Goal: Task Accomplishment & Management: Manage account settings

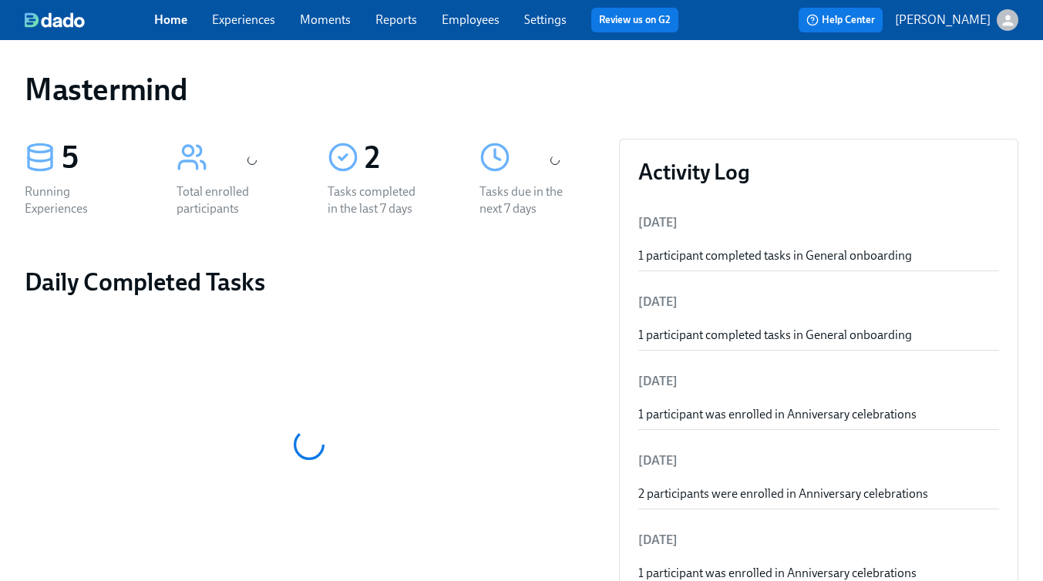
click at [1006, 23] on icon "button" at bounding box center [1007, 20] width 11 height 11
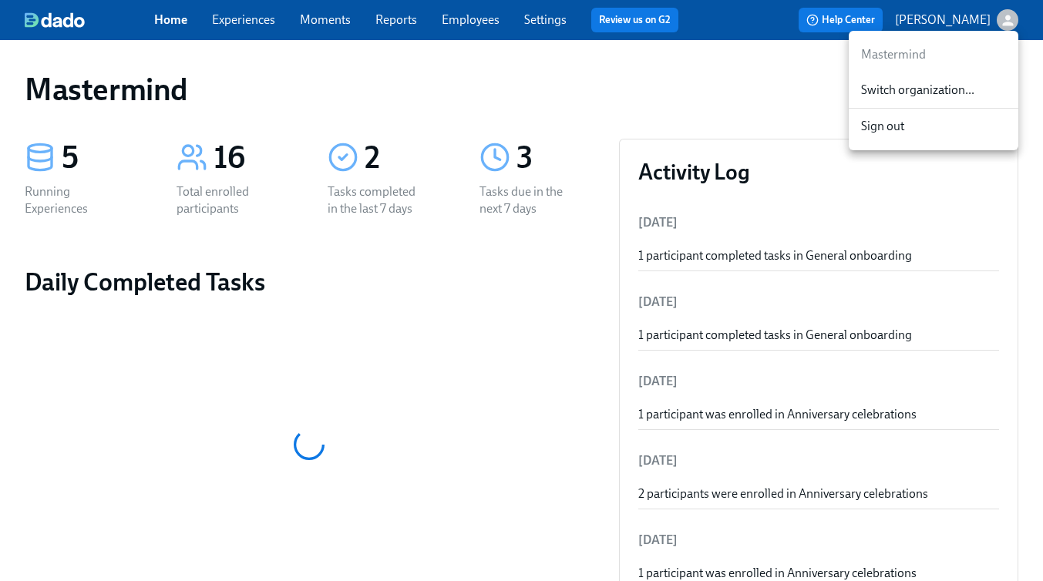
click at [960, 93] on span "Switch organization..." at bounding box center [933, 90] width 145 height 17
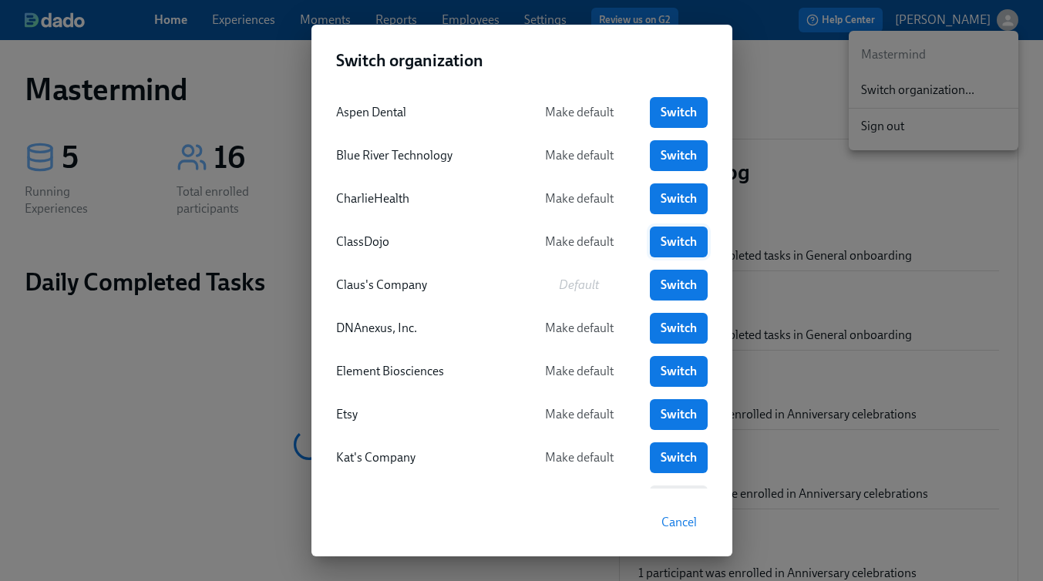
click at [665, 234] on span "Switch" at bounding box center [679, 241] width 36 height 15
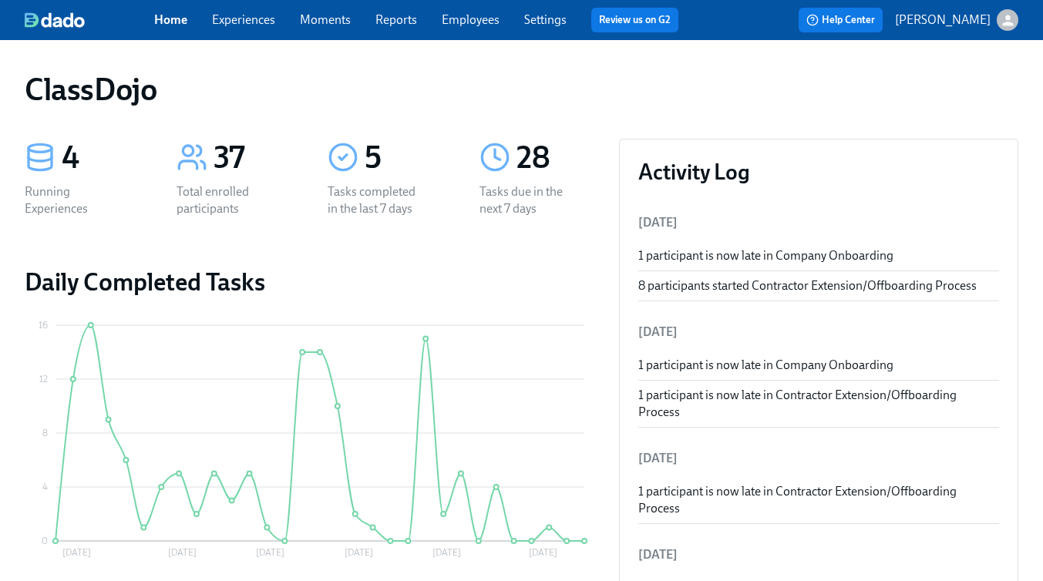
click at [255, 19] on link "Experiences" at bounding box center [243, 19] width 63 height 15
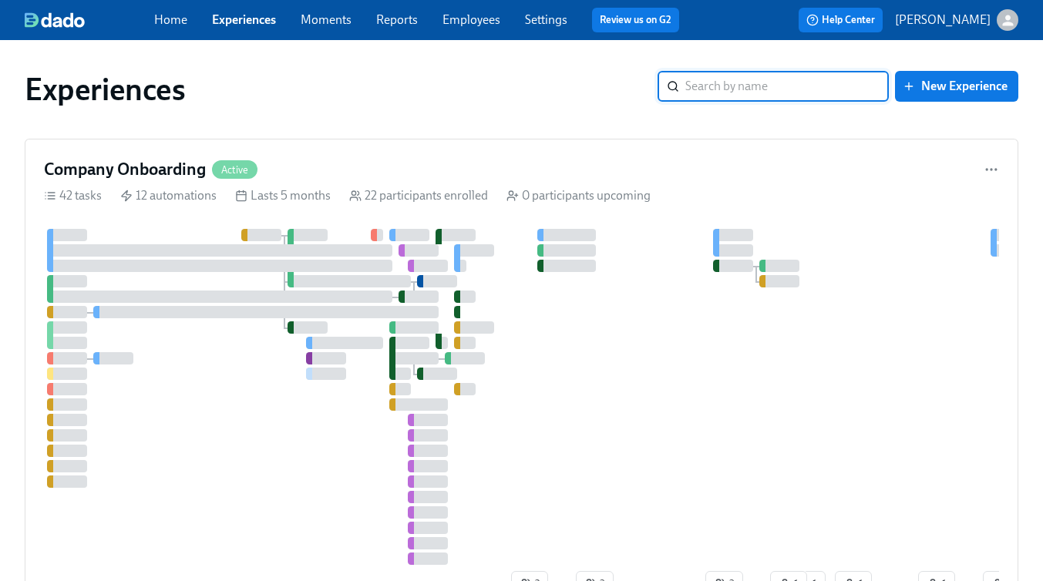
click at [560, 23] on link "Settings" at bounding box center [546, 19] width 42 height 15
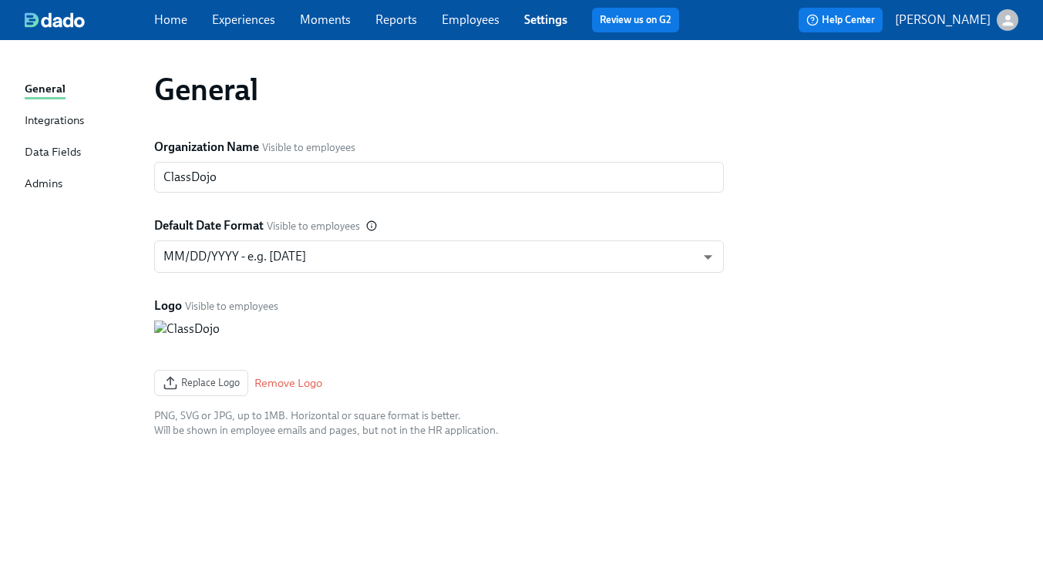
click at [452, 12] on span "Employees" at bounding box center [471, 20] width 58 height 17
click at [449, 15] on link "Employees" at bounding box center [471, 19] width 58 height 15
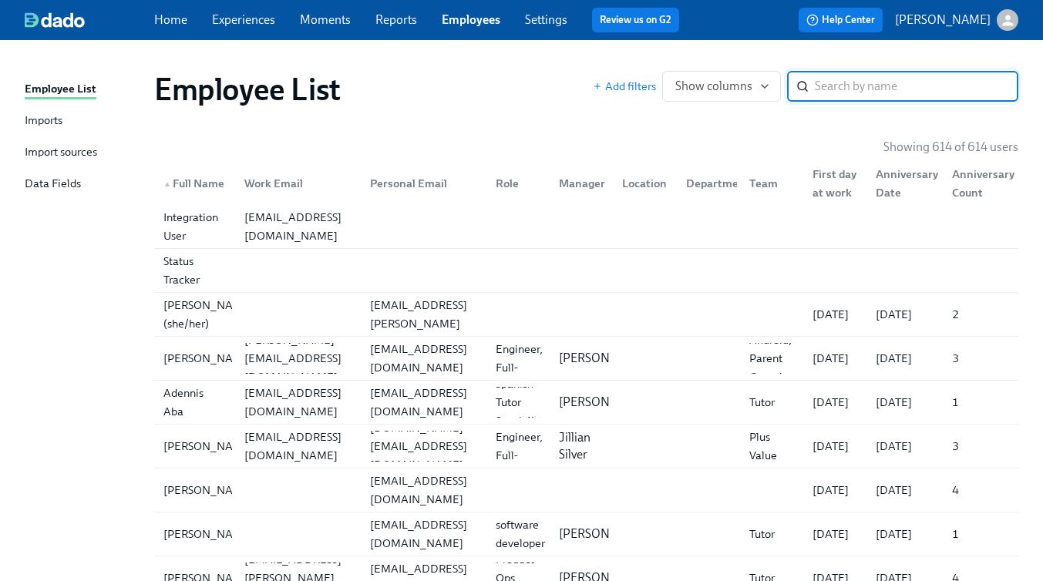
click at [38, 119] on div "Imports" at bounding box center [44, 121] width 38 height 19
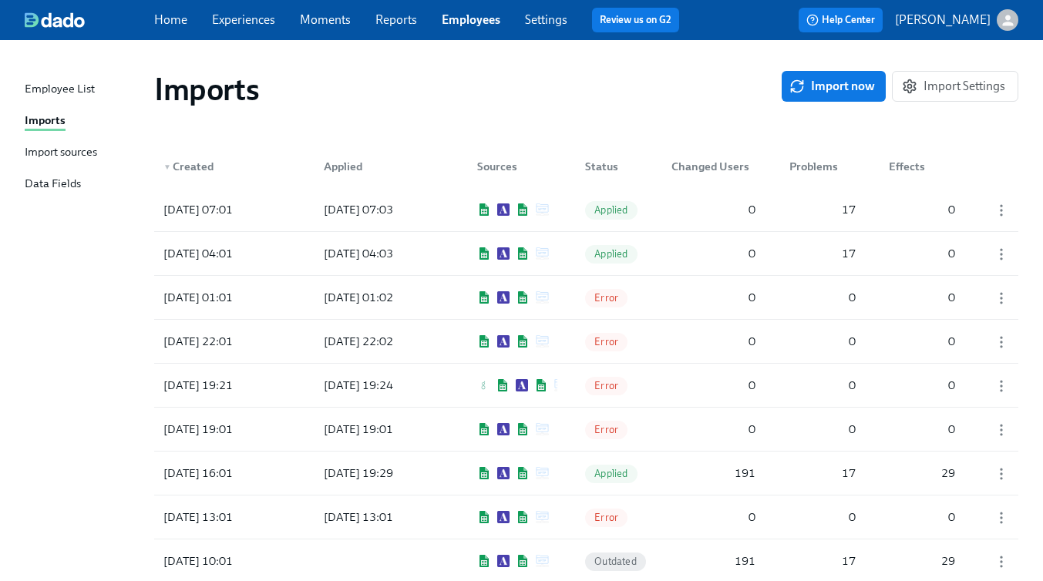
click at [55, 81] on div "Employee List" at bounding box center [60, 89] width 70 height 19
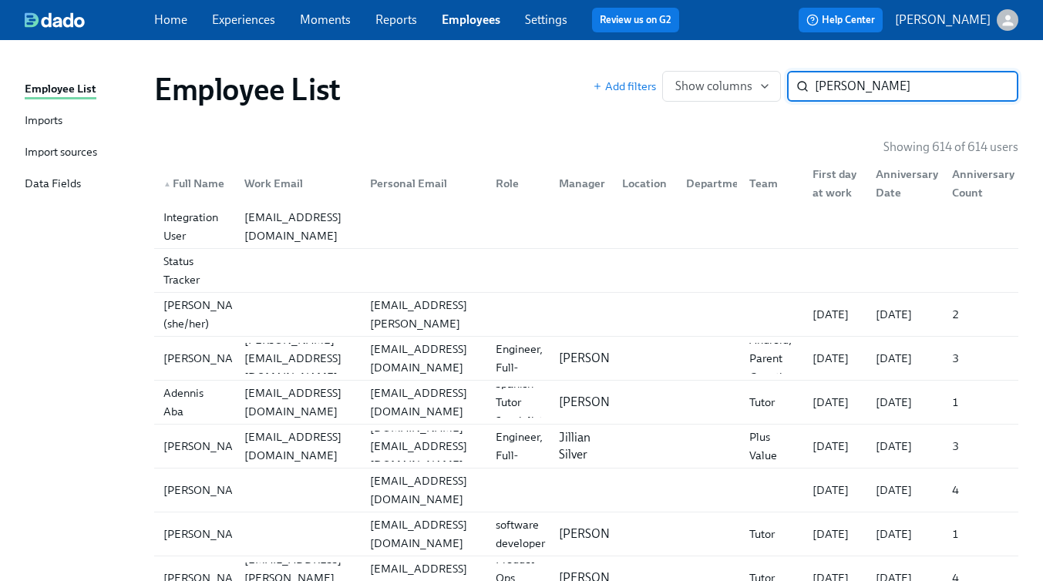
type input "welch"
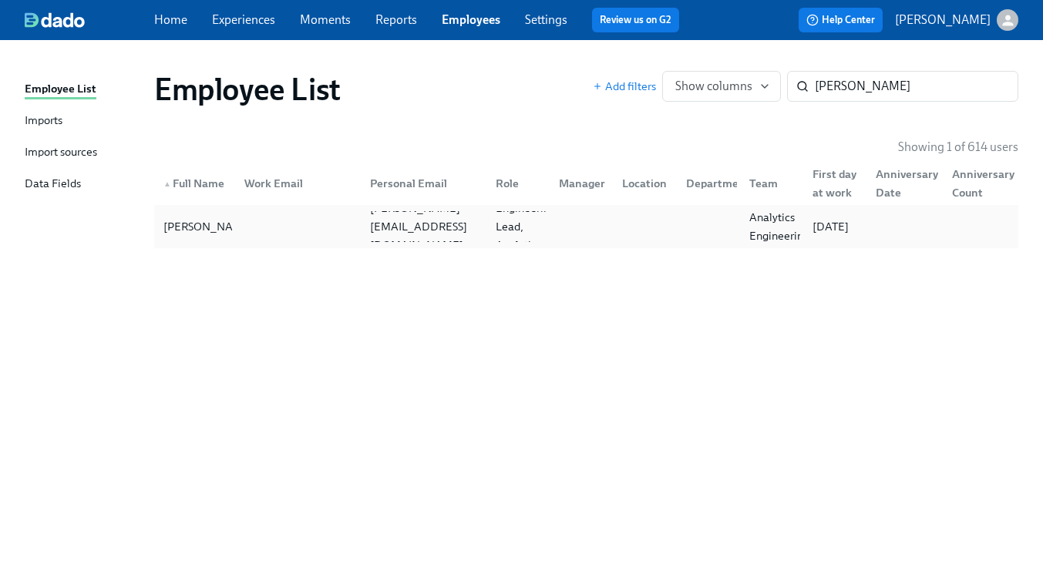
click at [554, 226] on div at bounding box center [578, 226] width 63 height 31
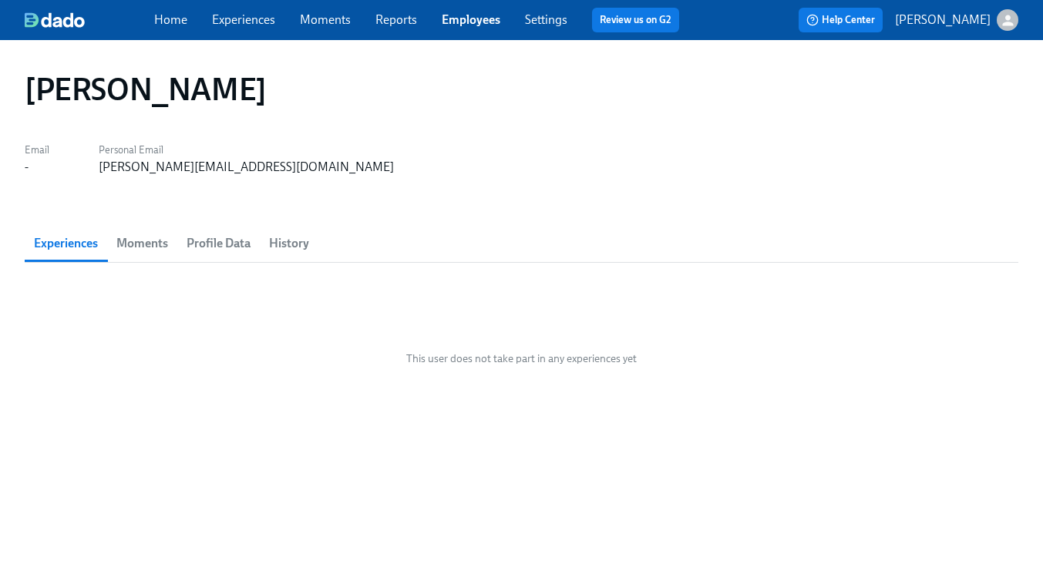
click at [276, 254] on span "History" at bounding box center [289, 244] width 40 height 22
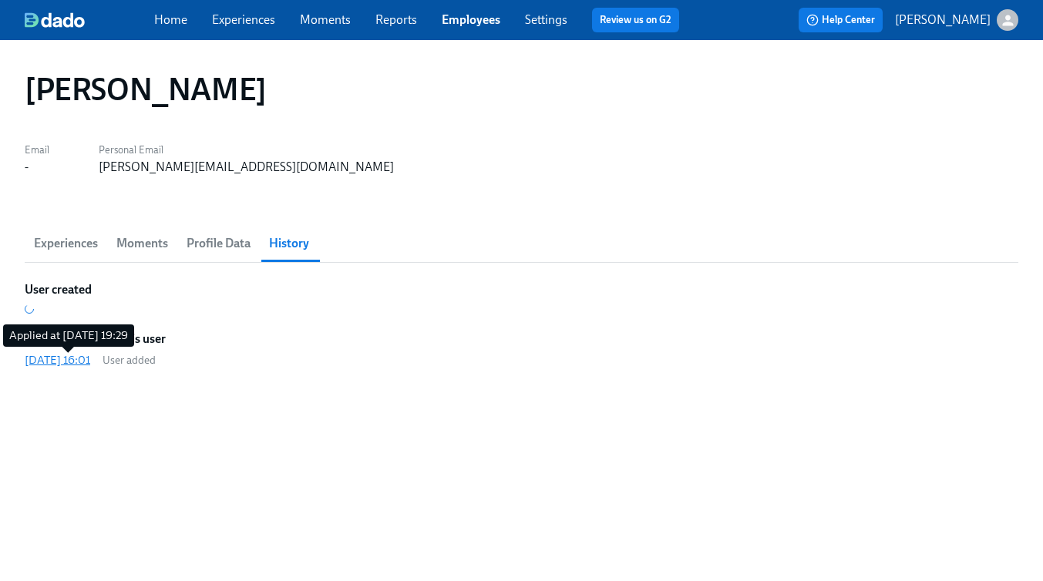
click at [67, 358] on div "2025/10/01 16:01" at bounding box center [58, 359] width 66 height 15
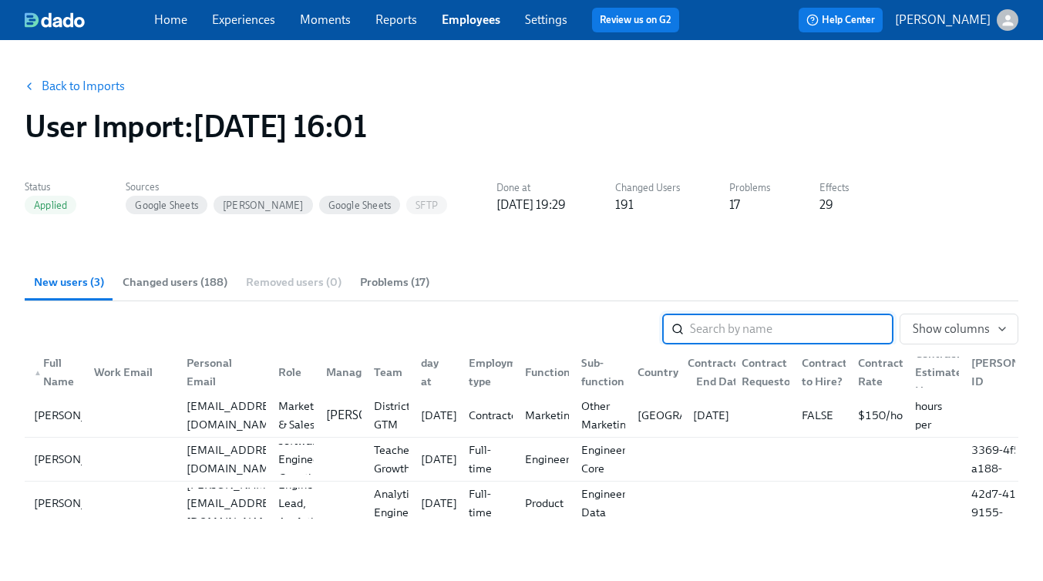
click at [186, 284] on span "Changed users (188)" at bounding box center [175, 283] width 105 height 18
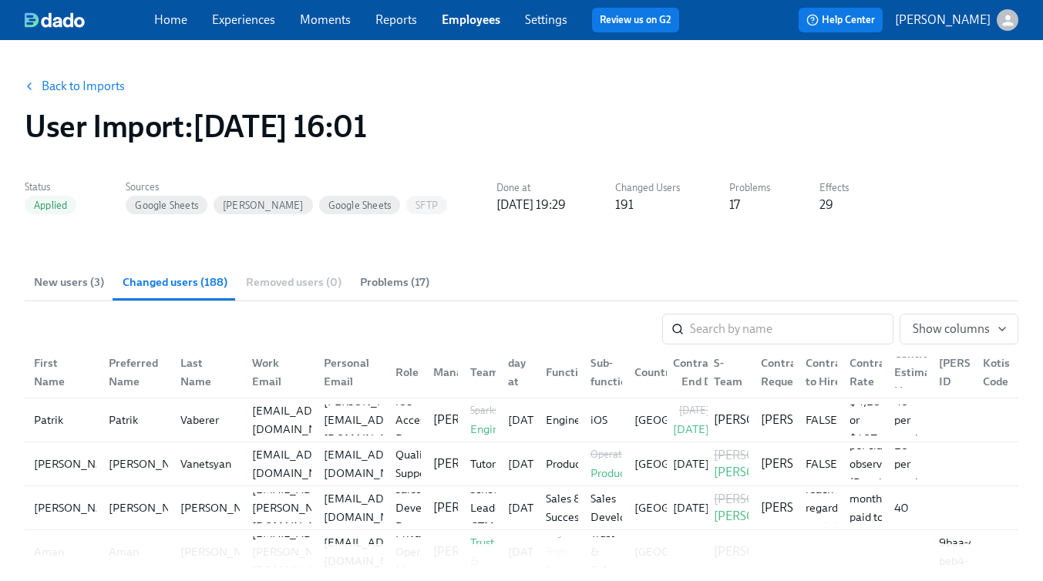
click at [69, 283] on span "New users (3)" at bounding box center [69, 283] width 70 height 18
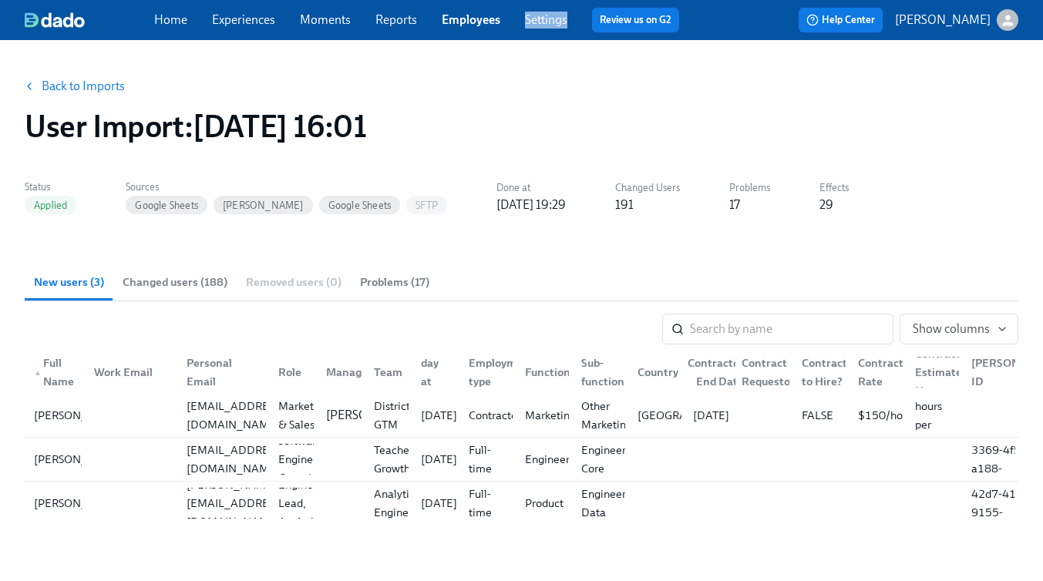
drag, startPoint x: 548, startPoint y: 22, endPoint x: 564, endPoint y: 2, distance: 25.2
click at [0, 0] on div "Home Experiences Moments Reports Employees Settings Review us on G2 Help Center…" at bounding box center [521, 20] width 1043 height 40
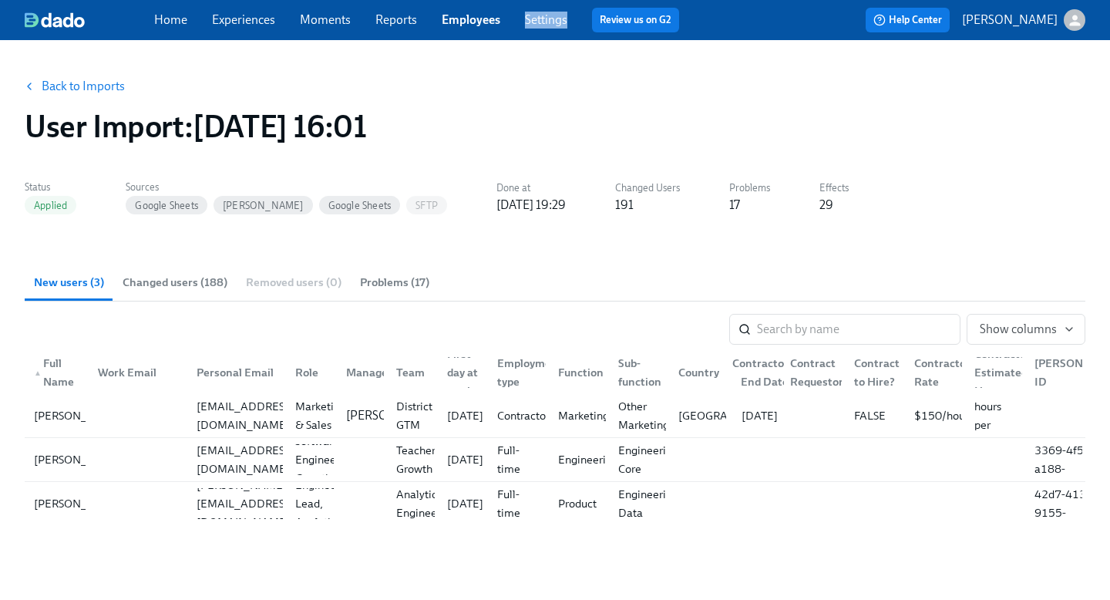
click at [200, 276] on span "Changed users (188)" at bounding box center [175, 283] width 105 height 18
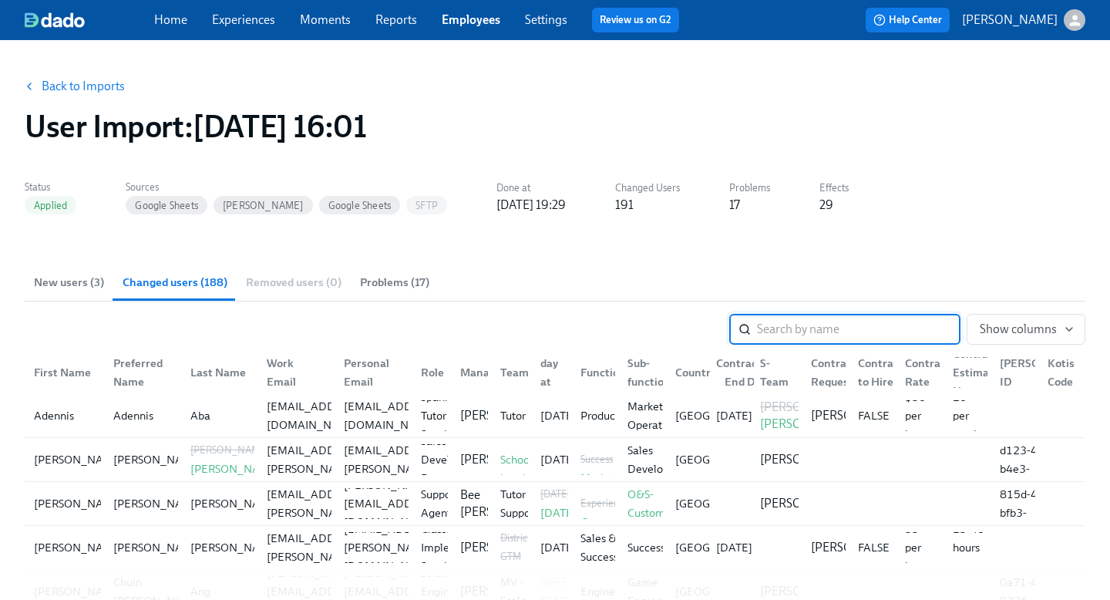
click at [72, 78] on button "Back to Imports" at bounding box center [75, 86] width 120 height 31
click at [75, 88] on link "Back to Imports" at bounding box center [83, 86] width 83 height 15
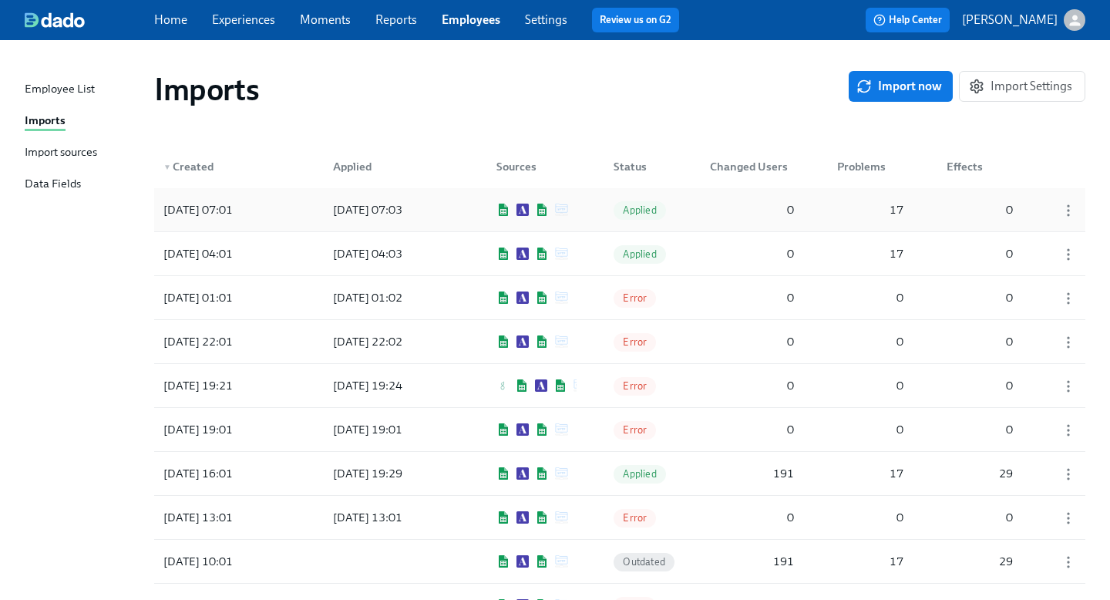
click at [331, 212] on div "2025/10/02 07:03" at bounding box center [368, 209] width 82 height 19
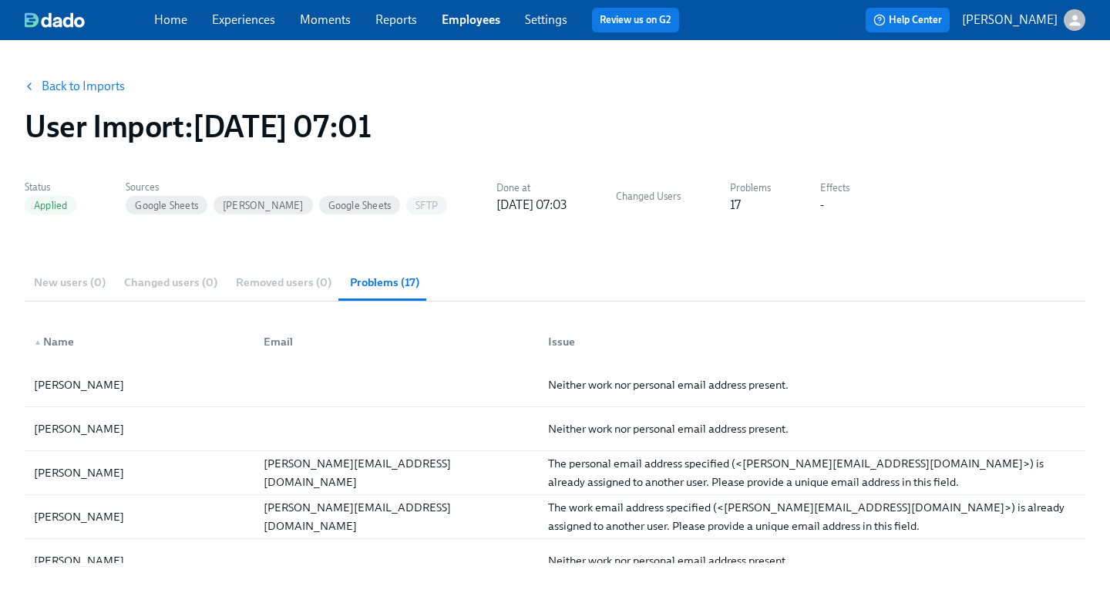
click at [86, 82] on link "Back to Imports" at bounding box center [83, 86] width 83 height 15
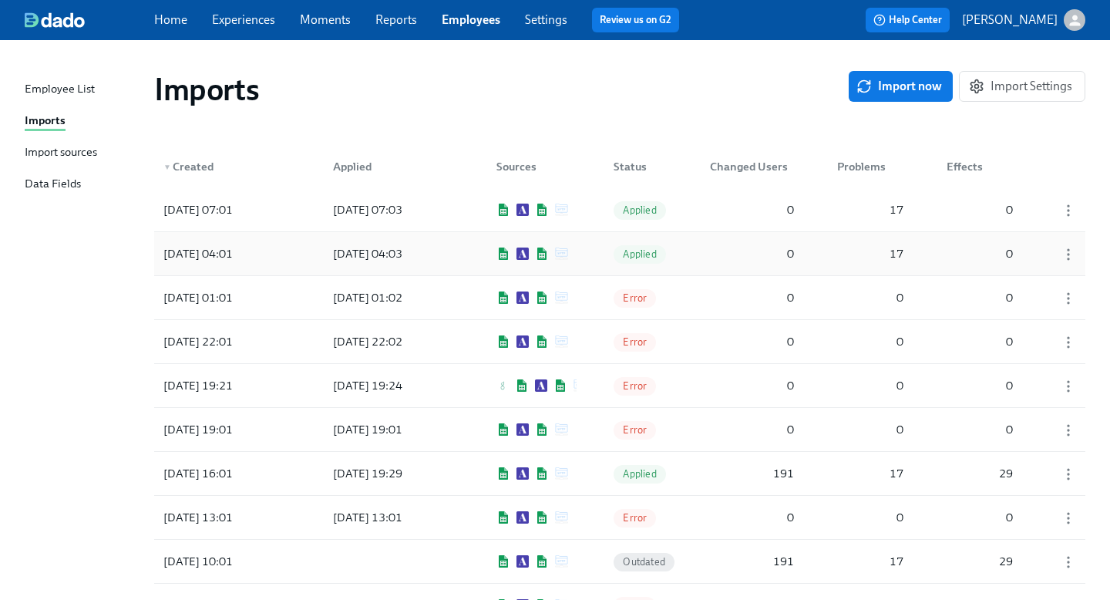
click at [310, 253] on div "2025/10/02 04:01 2025/10/02 04:03 Applied 0 17 0" at bounding box center [619, 253] width 931 height 43
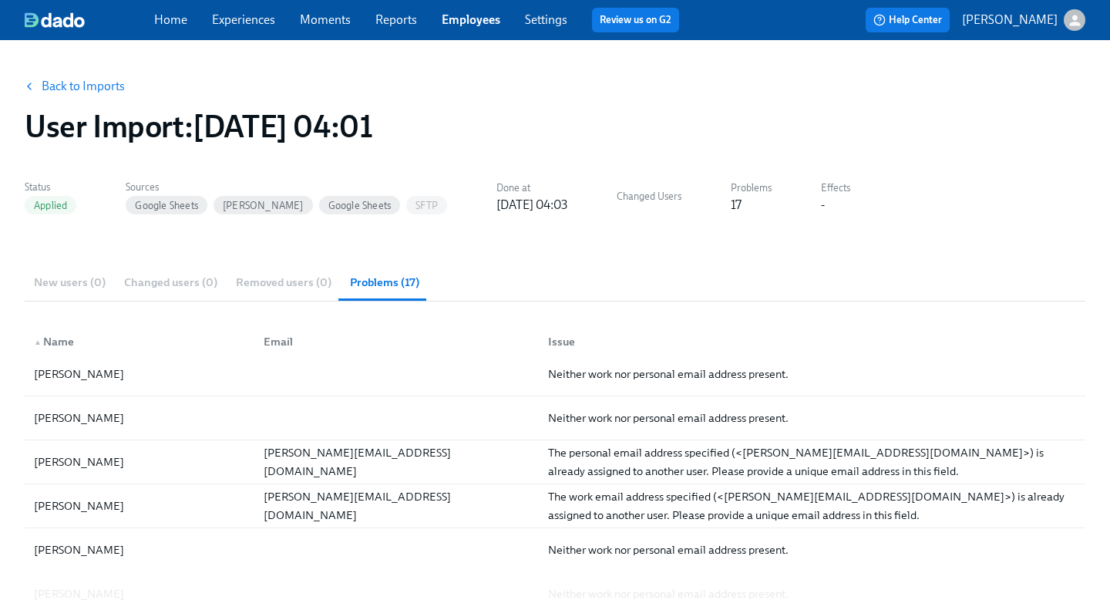
scroll to position [256, 0]
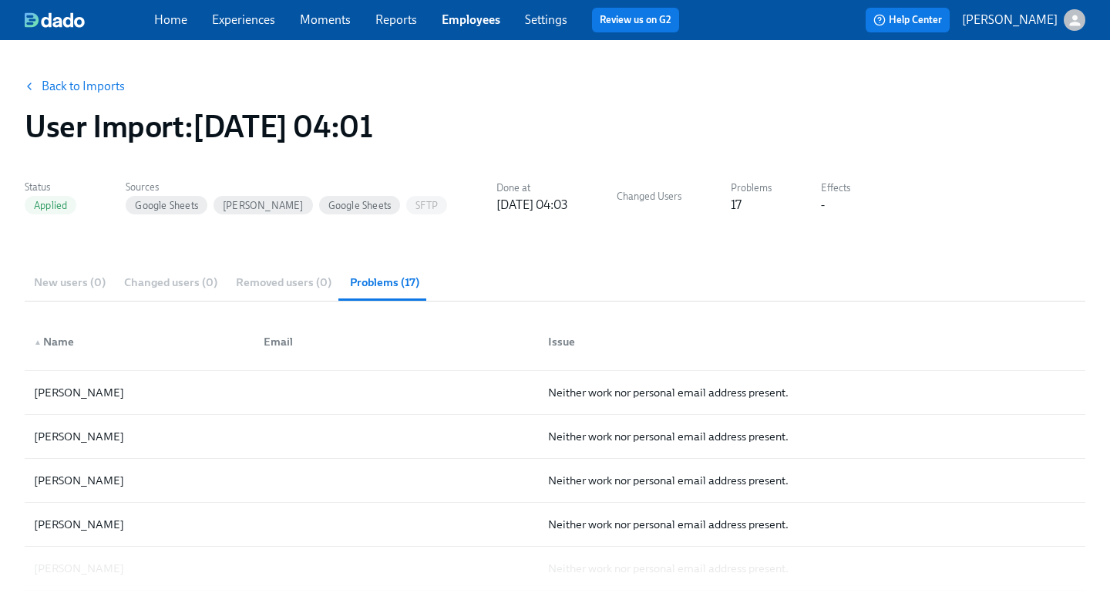
click at [99, 93] on link "Back to Imports" at bounding box center [83, 86] width 83 height 15
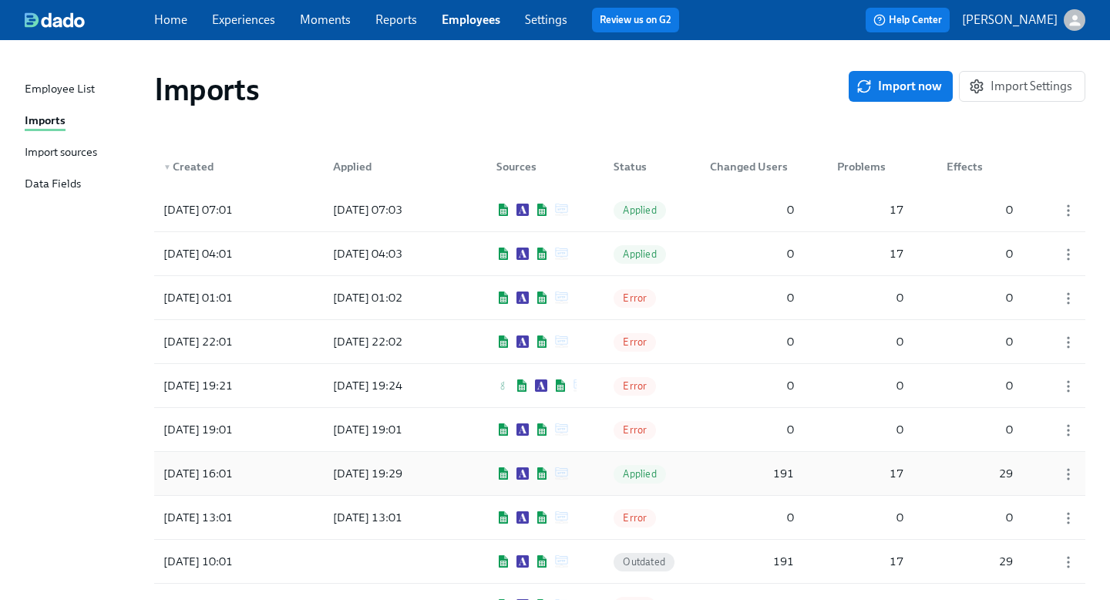
click at [355, 473] on div "2025/10/01 19:29" at bounding box center [368, 473] width 82 height 19
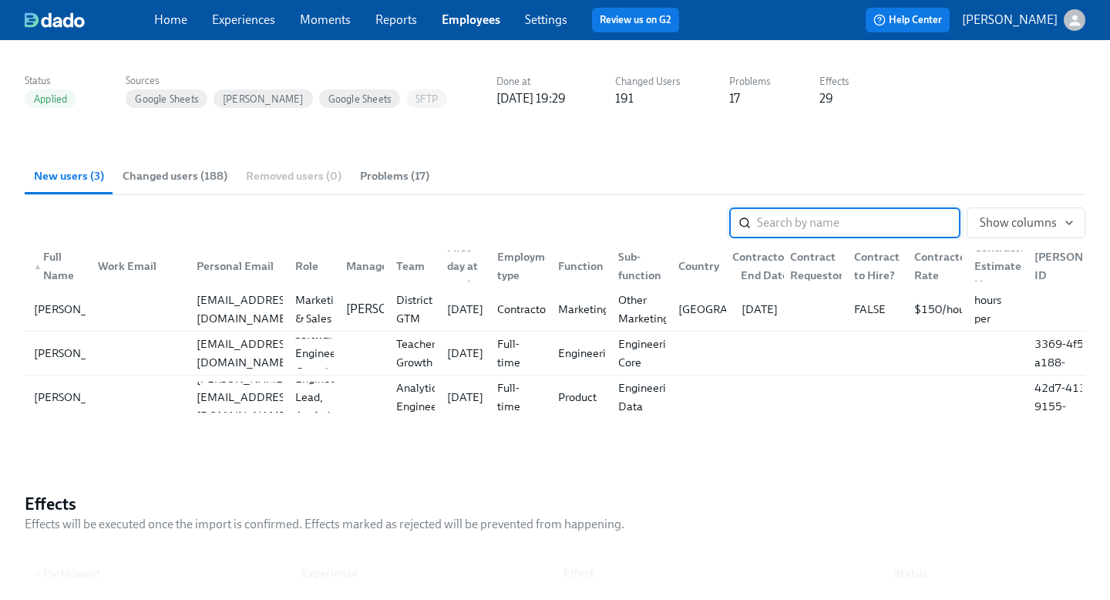
scroll to position [109, 0]
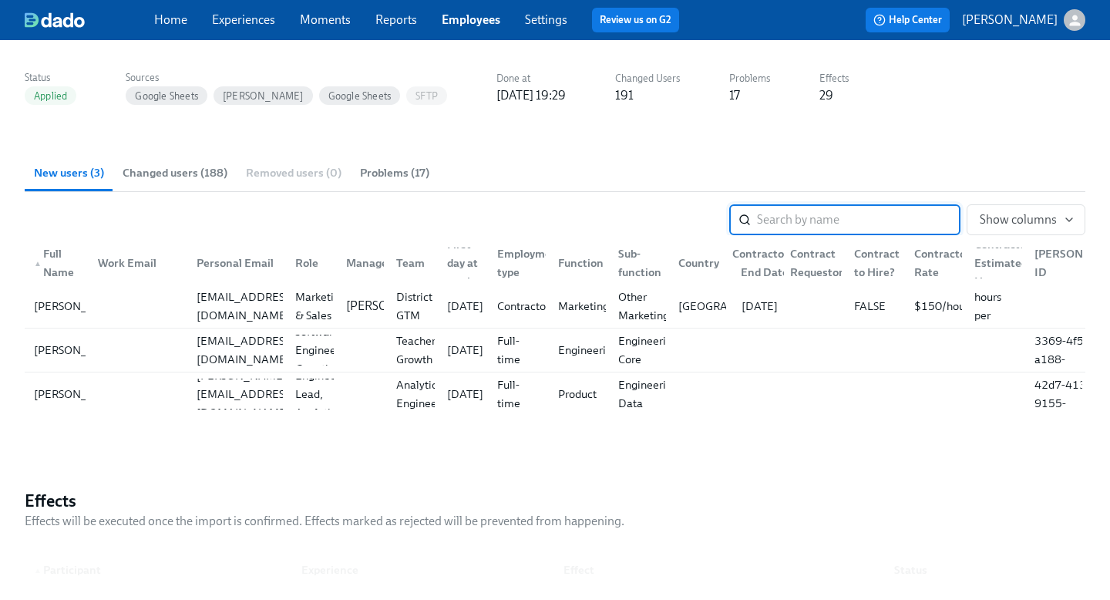
click at [182, 170] on span "Changed users (188)" at bounding box center [175, 173] width 105 height 18
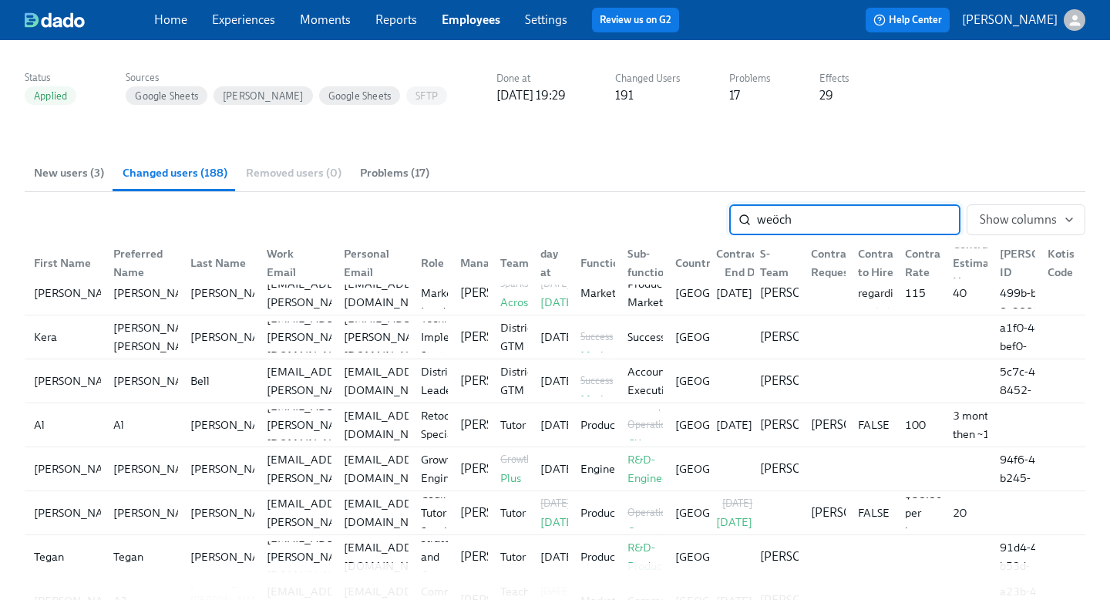
scroll to position [0, 0]
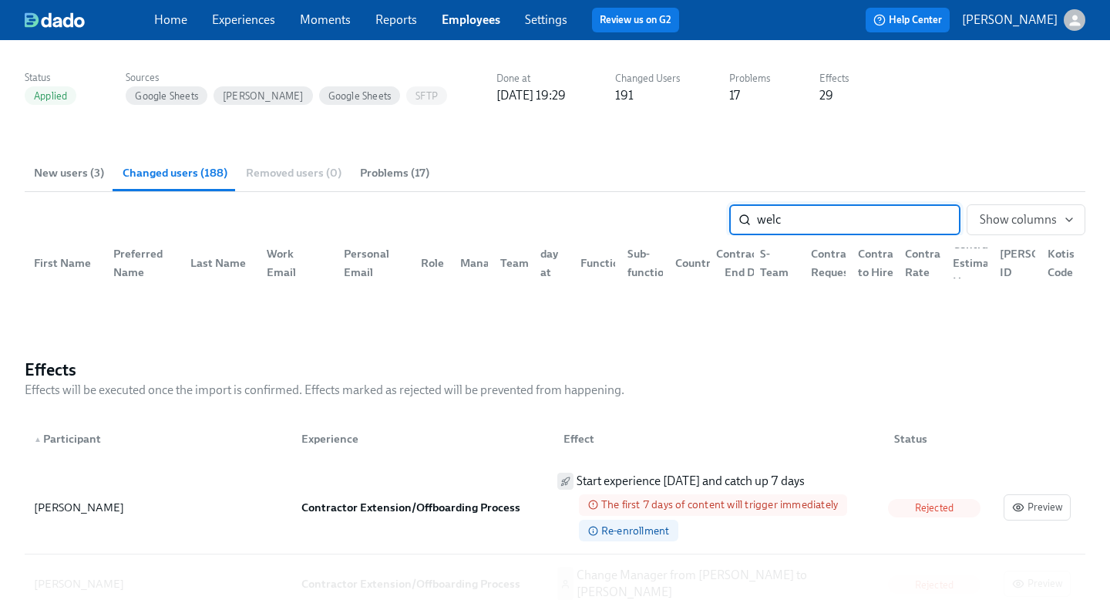
type input "welch"
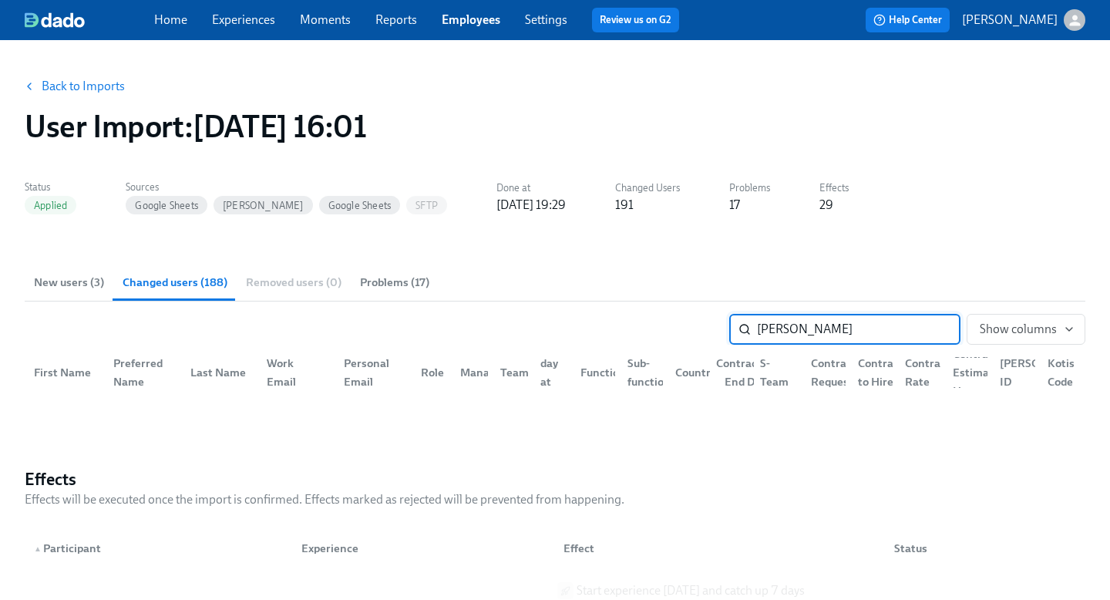
click at [941, 333] on input "welch" at bounding box center [859, 329] width 204 height 31
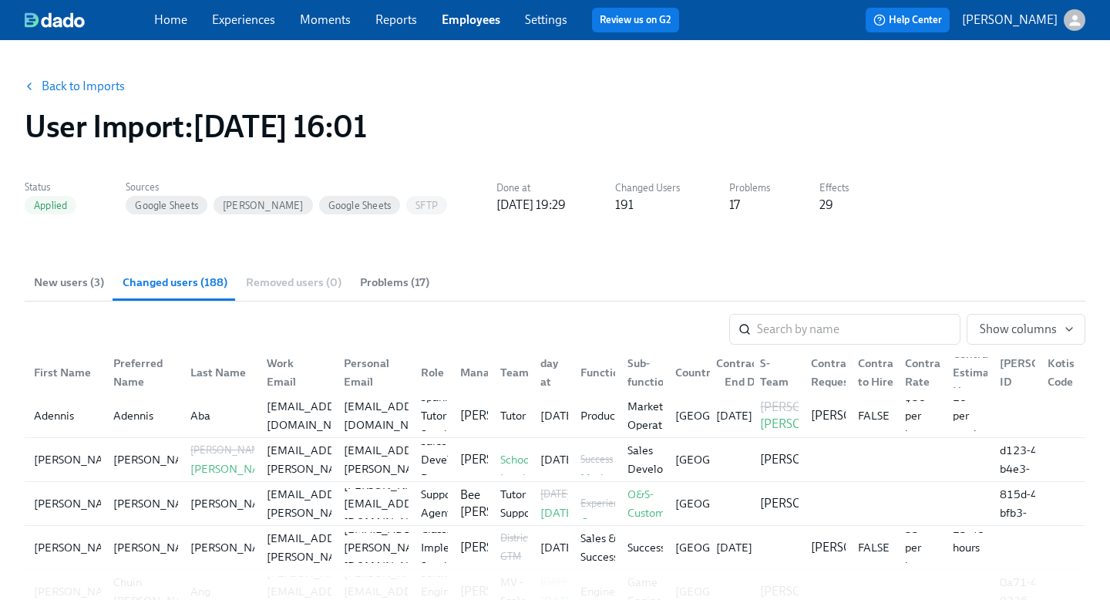
click at [491, 329] on div "​ Show columns" at bounding box center [555, 329] width 1061 height 31
click at [72, 277] on span "New users (3)" at bounding box center [69, 283] width 70 height 18
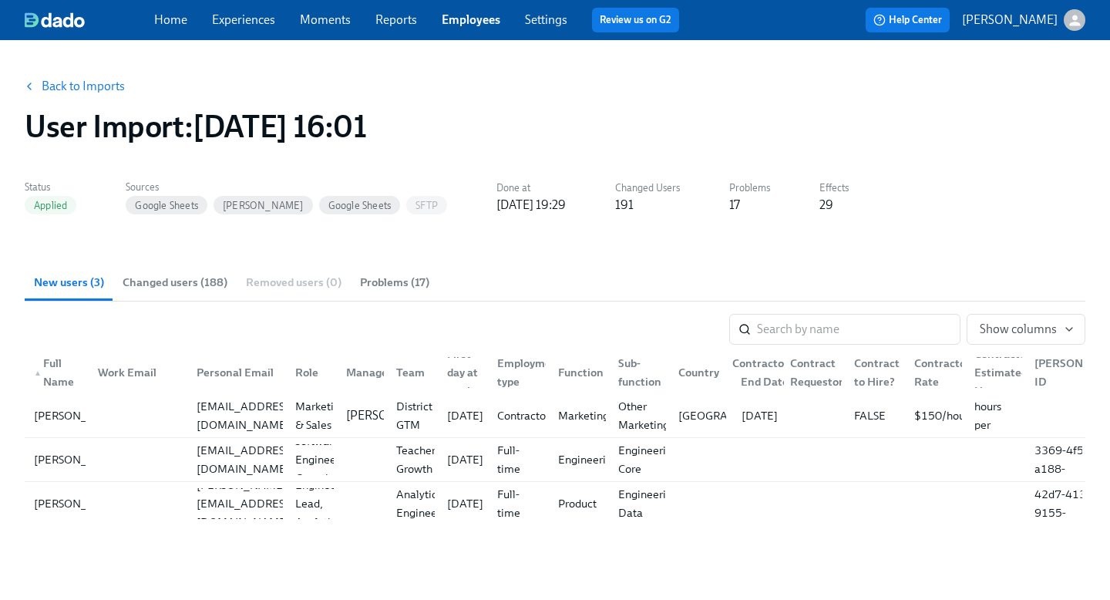
click at [219, 285] on span "Changed users (188)" at bounding box center [175, 283] width 105 height 18
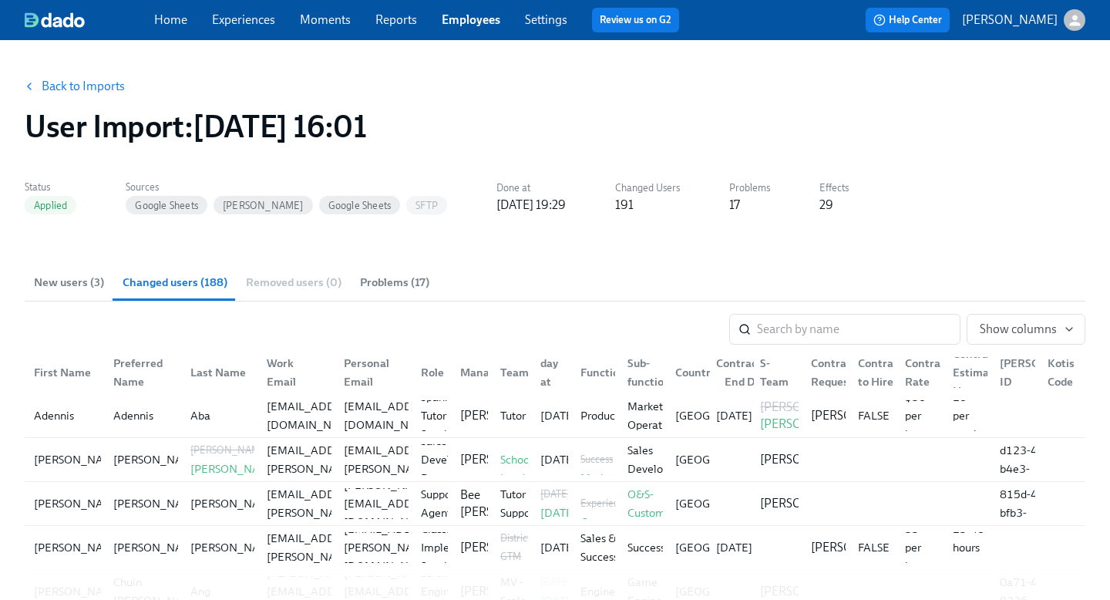
click at [79, 277] on span "New users (3)" at bounding box center [69, 283] width 70 height 18
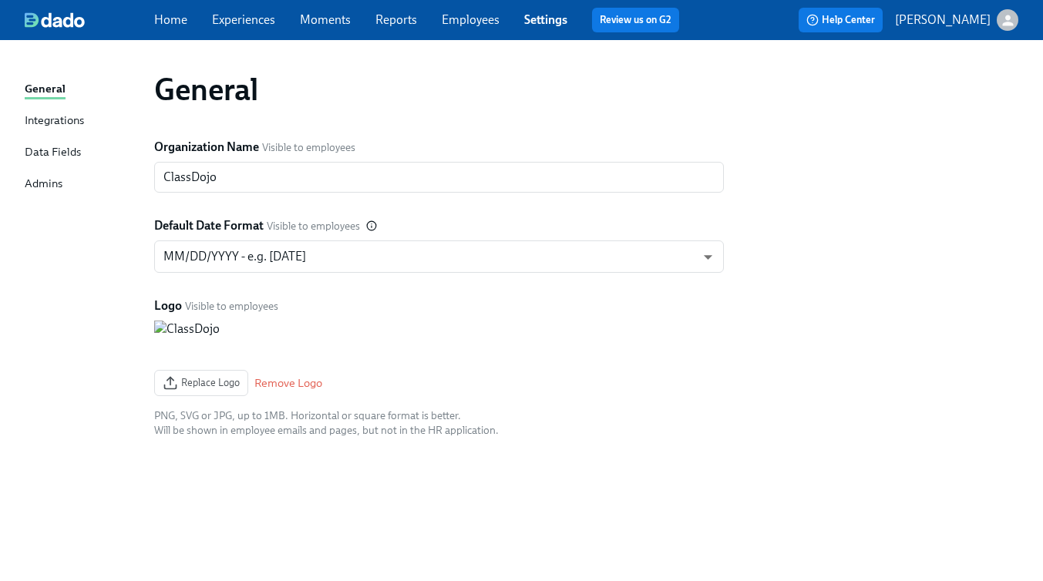
click at [59, 117] on div "Integrations" at bounding box center [54, 121] width 59 height 19
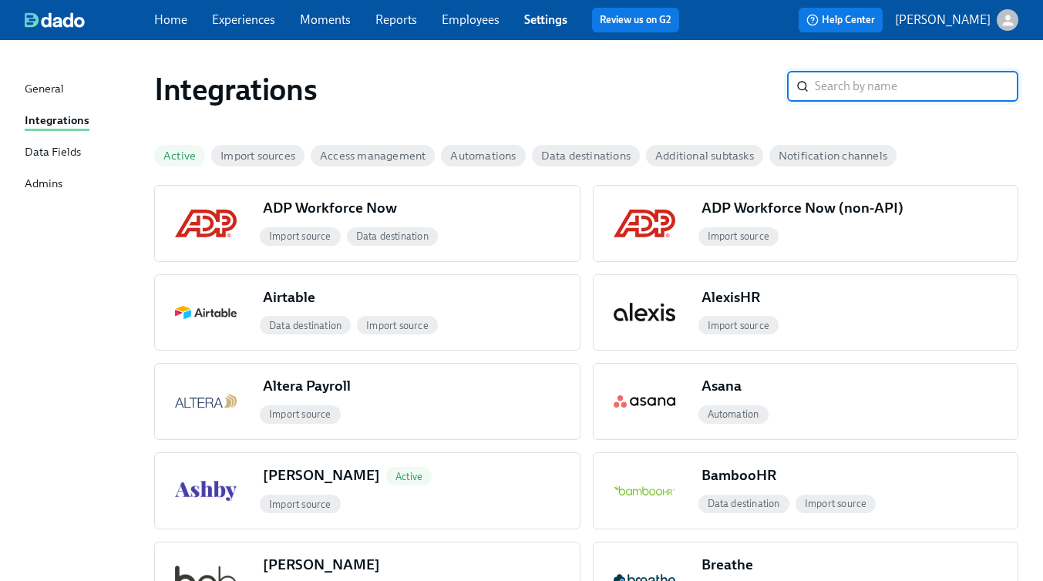
click at [569, 25] on div "Home Experiences Moments Reports Employees Settings Review us on G2" at bounding box center [422, 20] width 537 height 25
click at [460, 21] on link "Employees" at bounding box center [471, 19] width 58 height 15
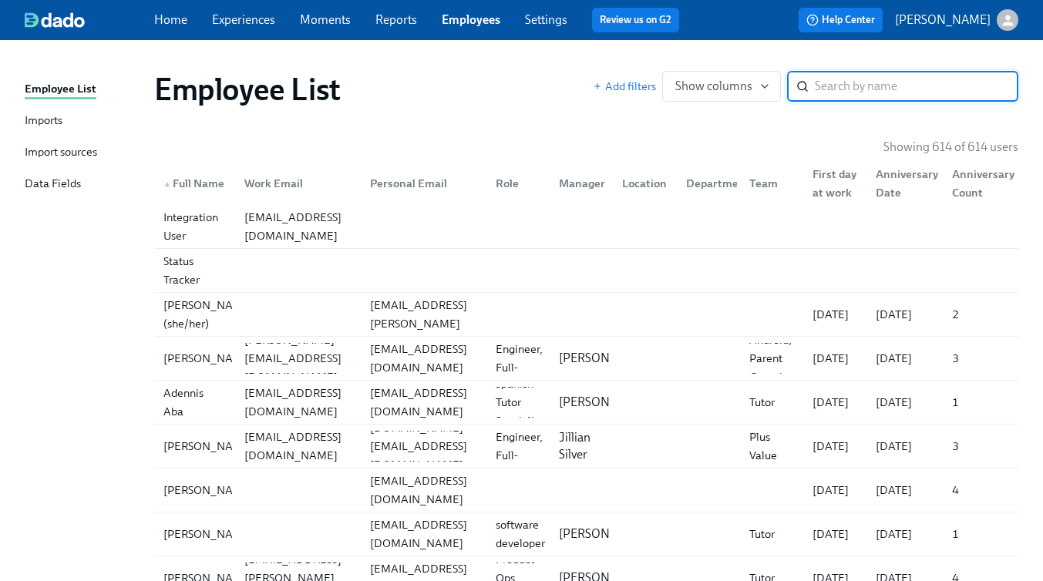
click at [28, 124] on div "Imports" at bounding box center [44, 121] width 38 height 19
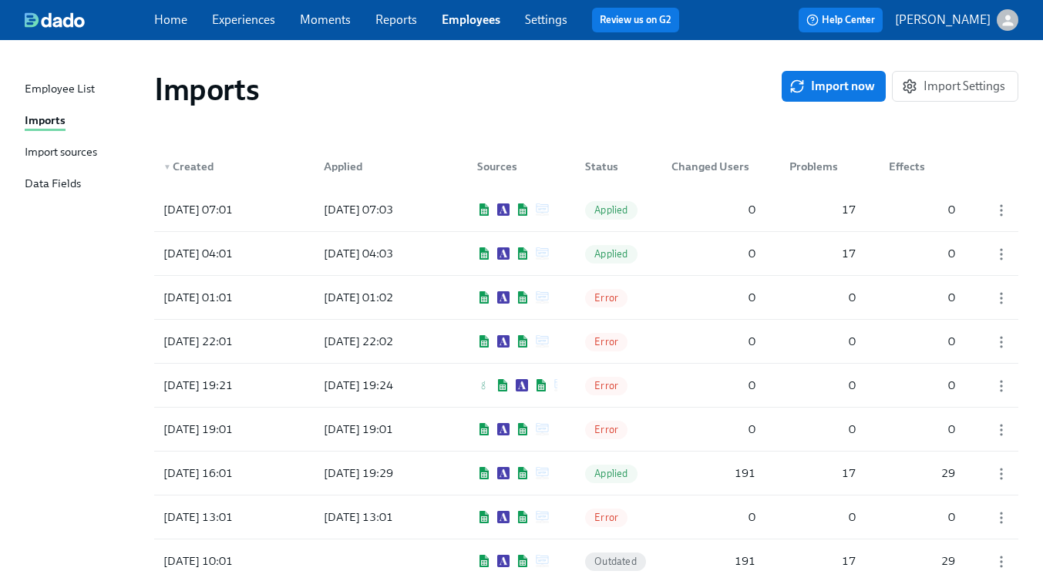
click at [83, 153] on div "Import sources" at bounding box center [61, 152] width 72 height 19
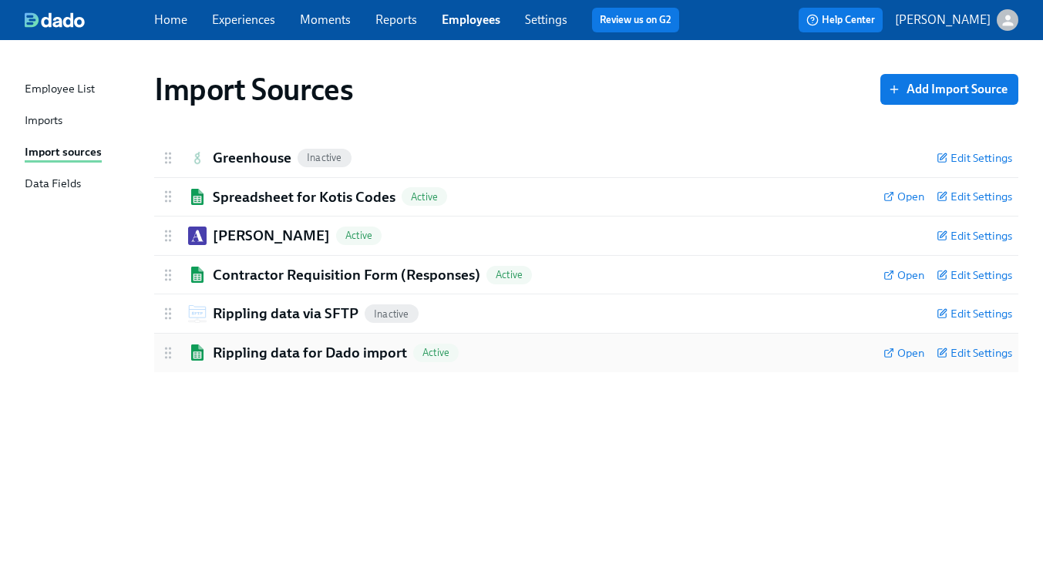
click at [273, 352] on h2 "Rippling data for Dado import" at bounding box center [310, 353] width 194 height 20
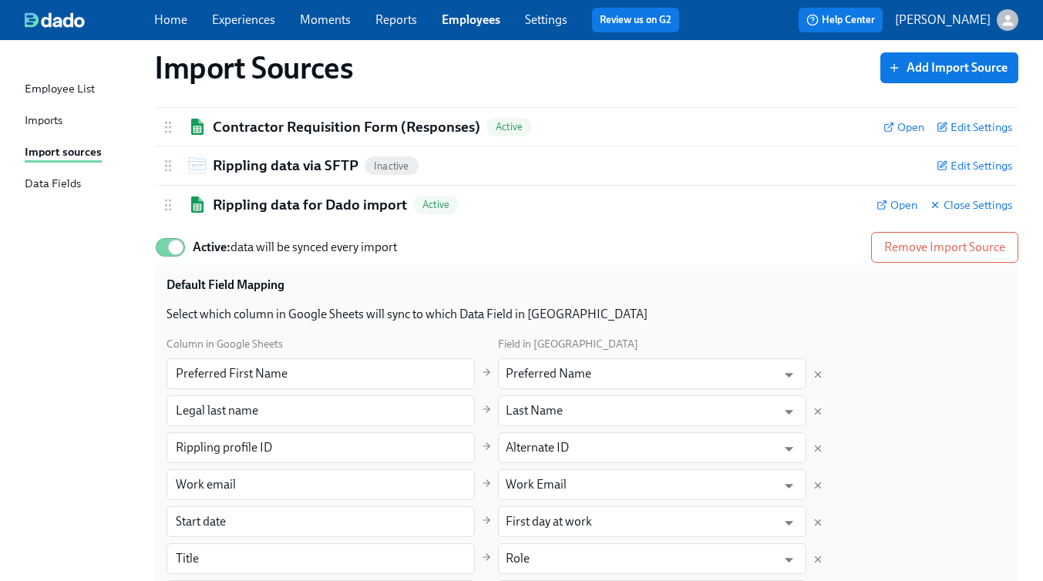
scroll to position [144, 0]
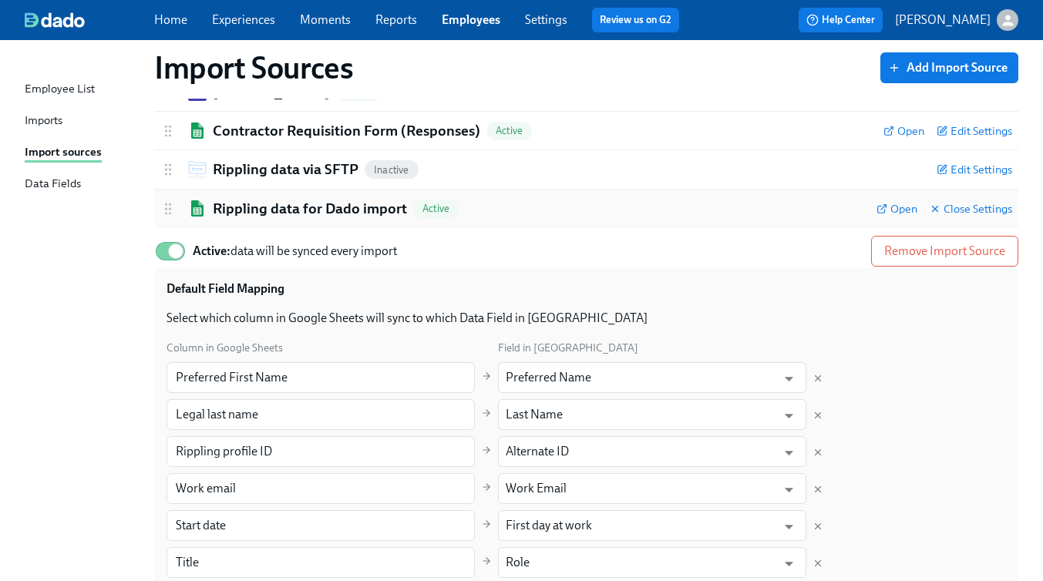
click at [298, 209] on h2 "Rippling data for Dado import" at bounding box center [310, 209] width 194 height 20
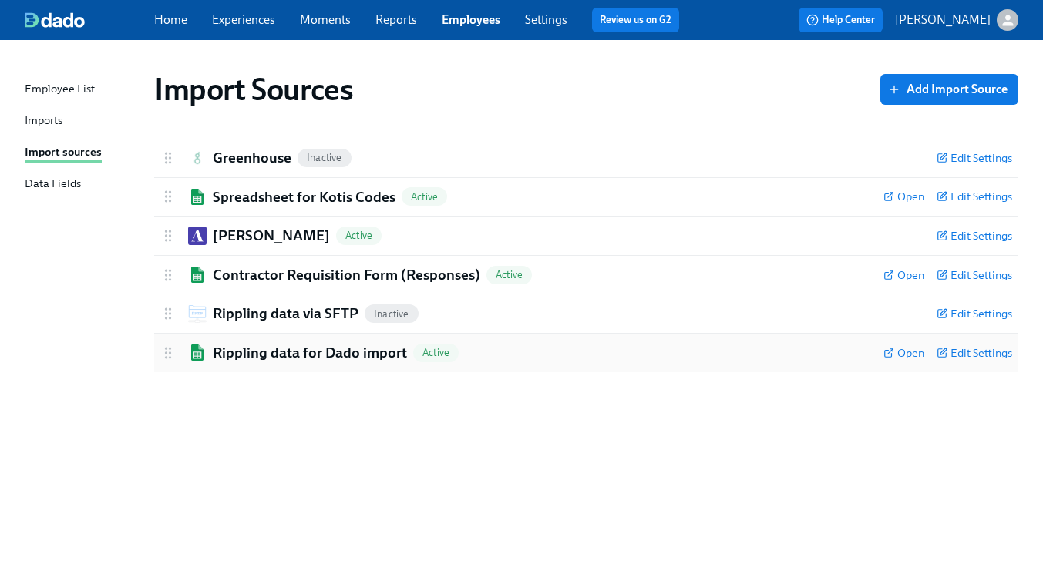
scroll to position [0, 0]
click at [192, 355] on img at bounding box center [197, 353] width 19 height 16
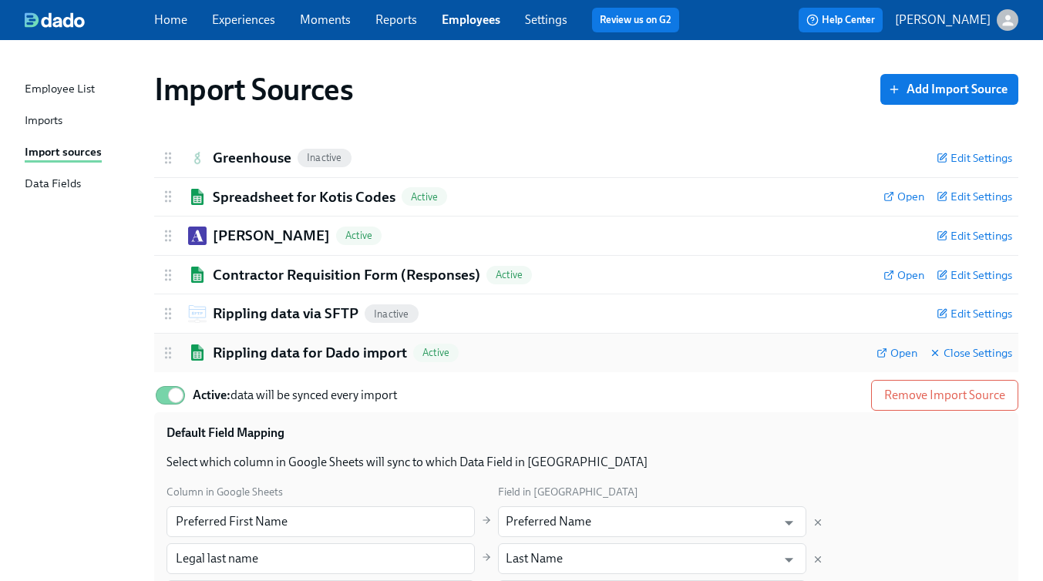
click at [893, 361] on div "Open Close Settings" at bounding box center [945, 353] width 136 height 20
click at [896, 352] on span "Open" at bounding box center [897, 352] width 41 height 15
click at [890, 359] on span "Open" at bounding box center [897, 352] width 41 height 15
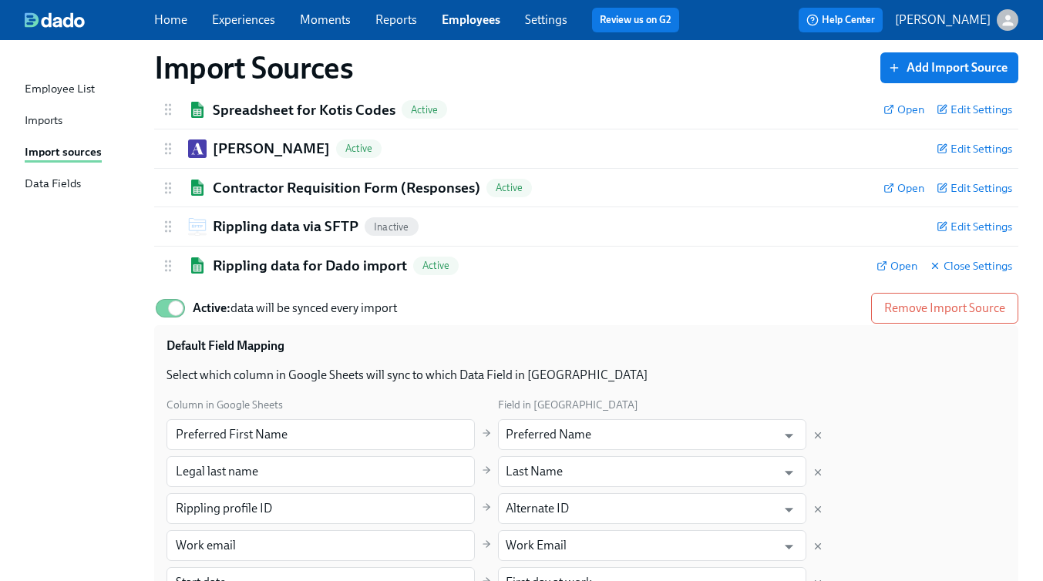
scroll to position [89, 0]
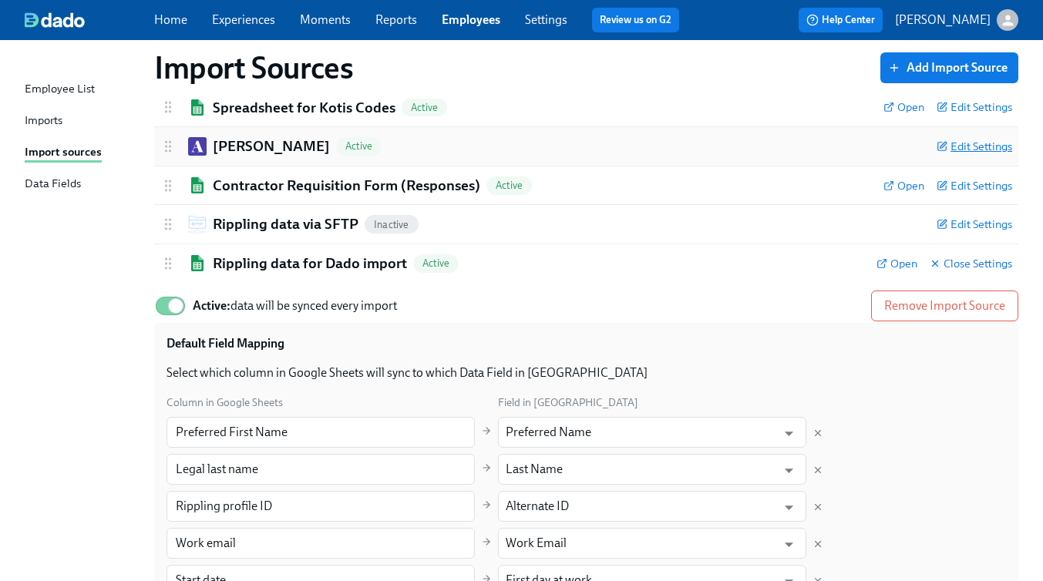
click at [973, 142] on span "Edit Settings" at bounding box center [975, 146] width 76 height 15
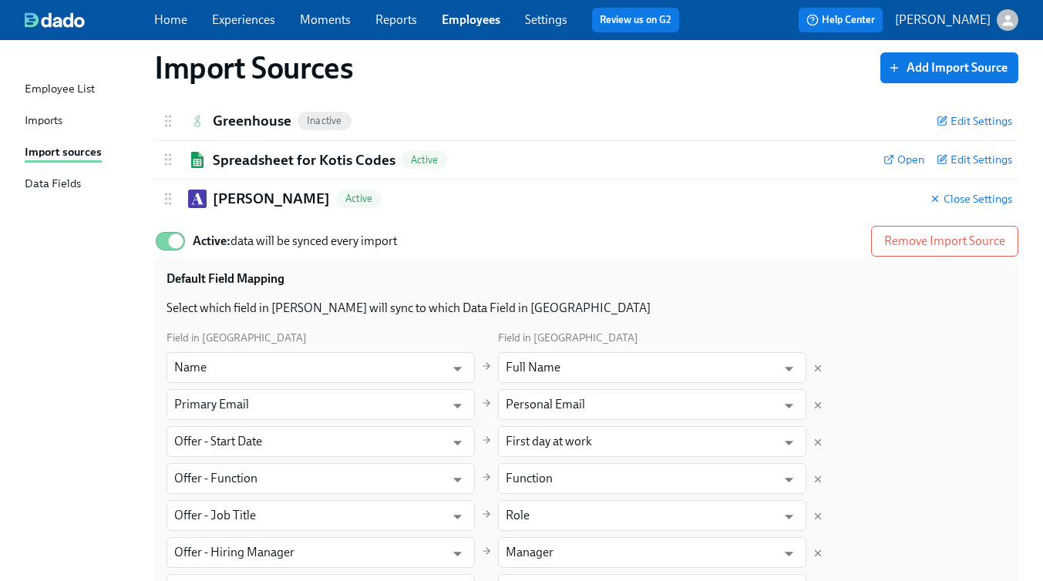
scroll to position [0, 0]
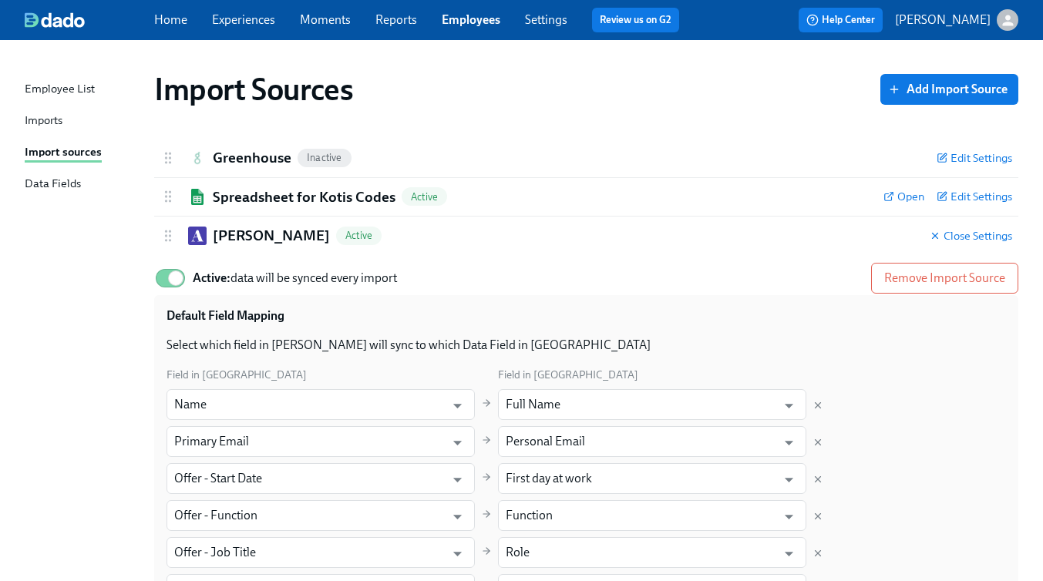
click at [65, 93] on div "Employee List" at bounding box center [60, 89] width 70 height 19
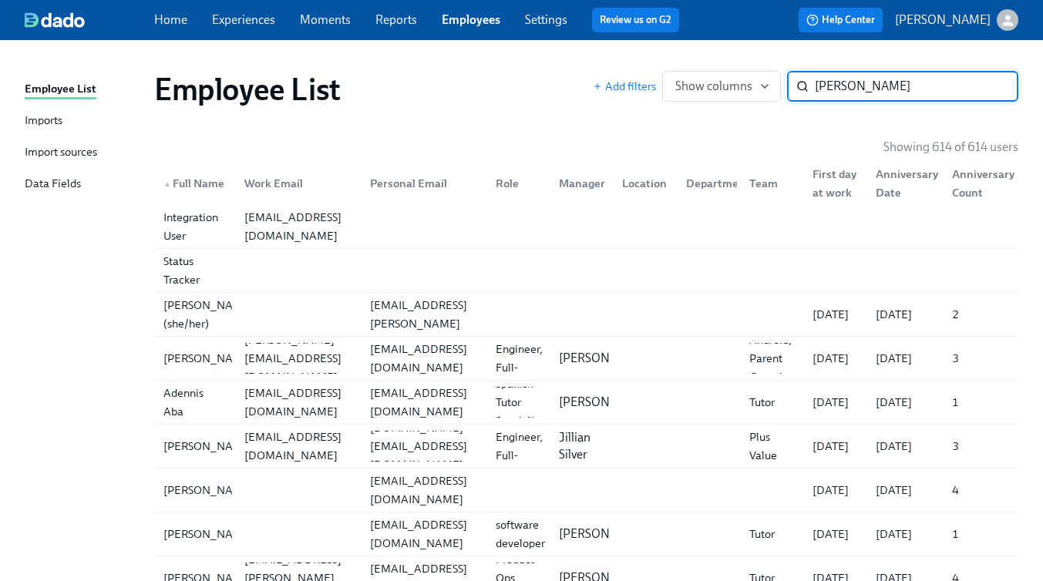
type input "welch"
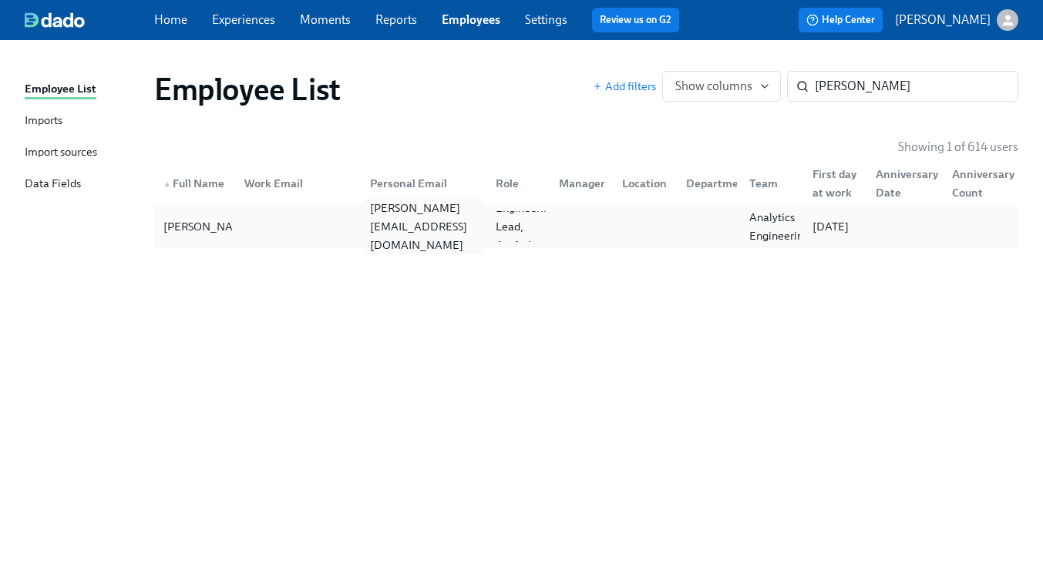
click at [427, 226] on div "john.alexwelch@gmail.com" at bounding box center [423, 227] width 119 height 56
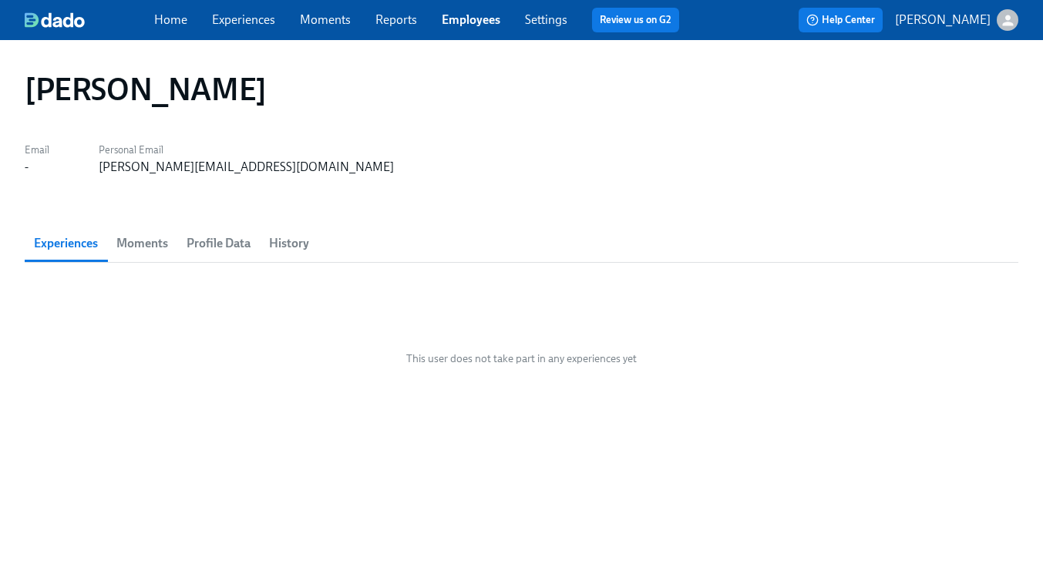
click at [300, 252] on span "History" at bounding box center [289, 244] width 40 height 22
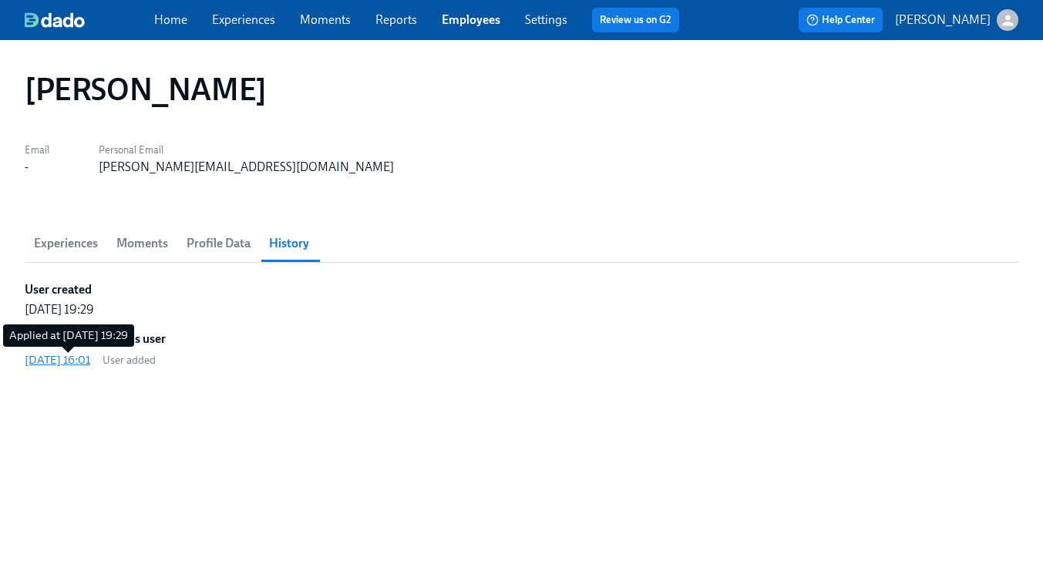
click at [66, 364] on div "2025/10/01 16:01" at bounding box center [58, 359] width 66 height 15
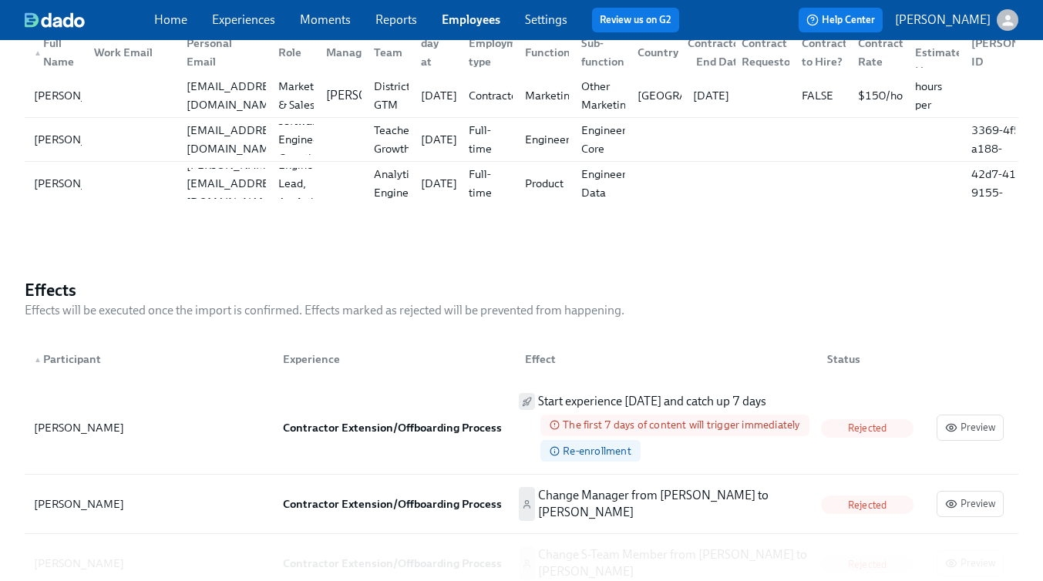
scroll to position [321, 0]
click at [101, 180] on div at bounding box center [128, 182] width 93 height 31
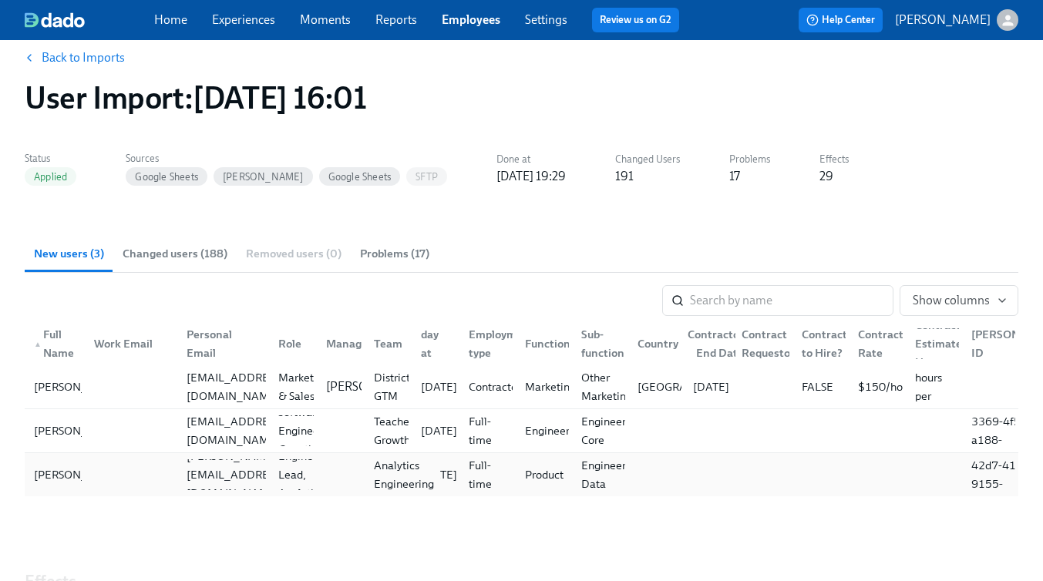
scroll to position [0, 0]
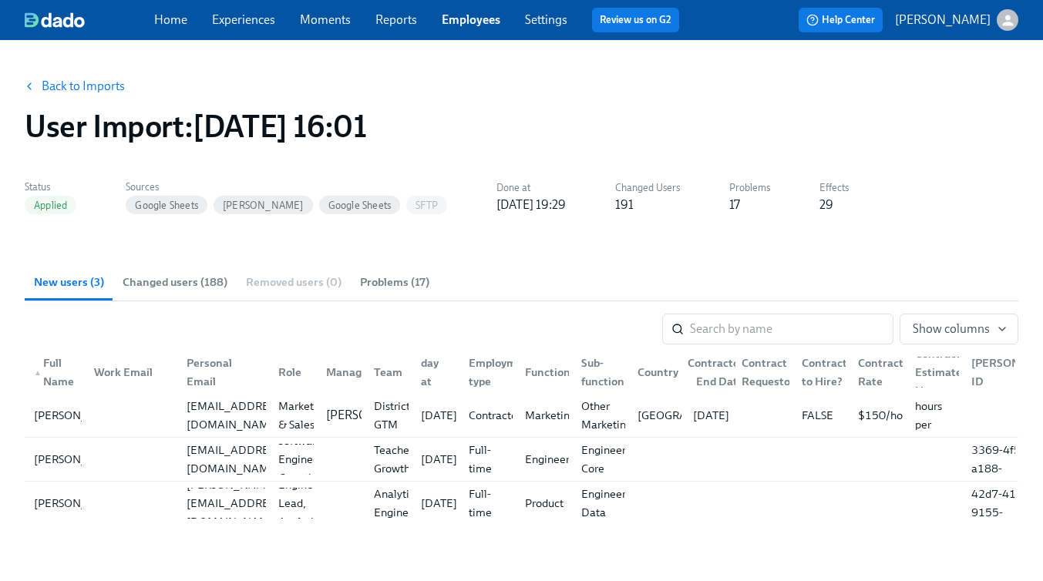
click at [104, 79] on link "Back to Imports" at bounding box center [83, 86] width 83 height 15
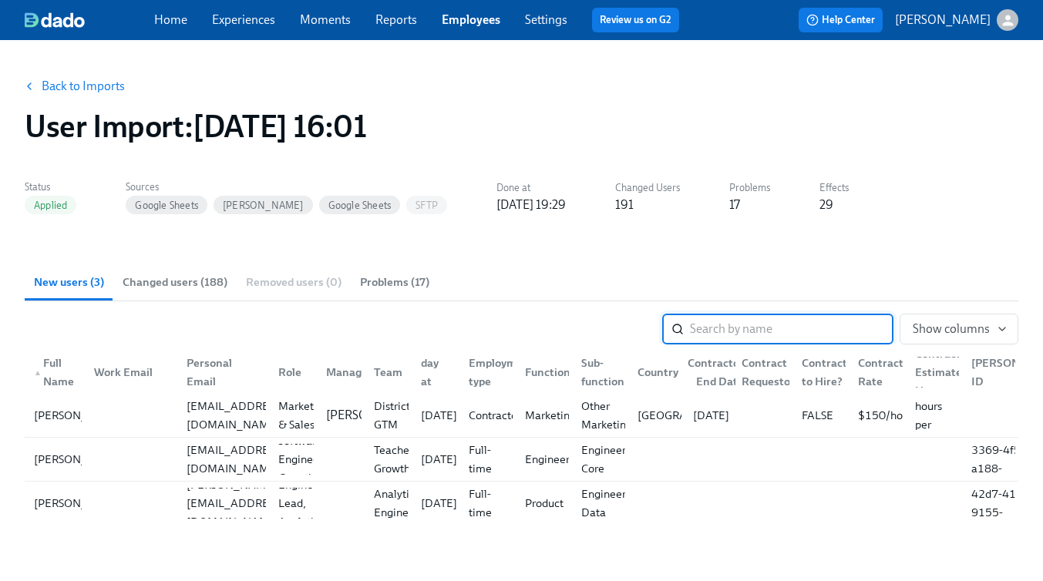
click at [485, 17] on link "Employees" at bounding box center [471, 19] width 59 height 15
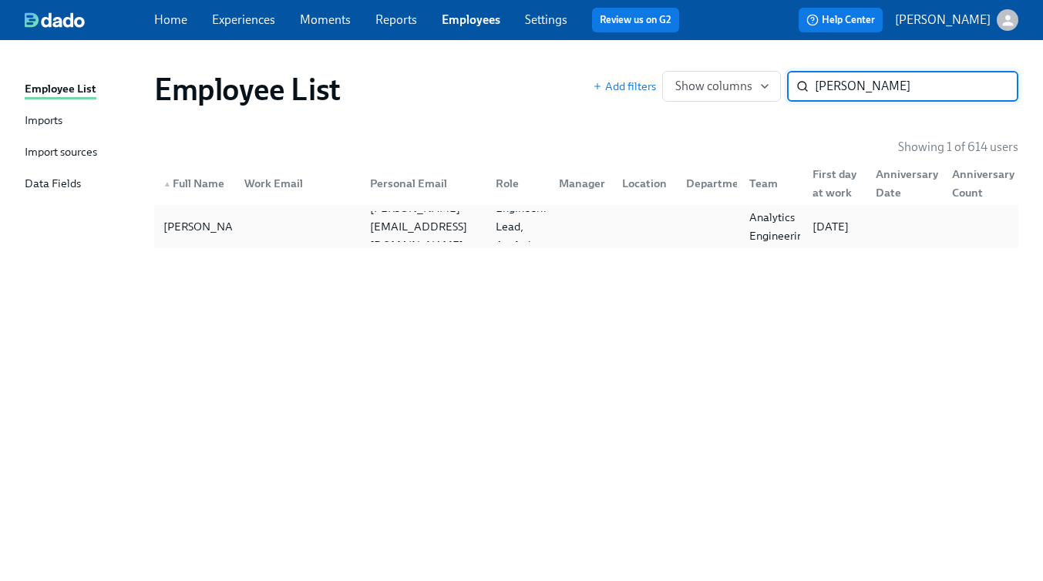
type input "welch"
click at [321, 225] on div at bounding box center [295, 226] width 126 height 31
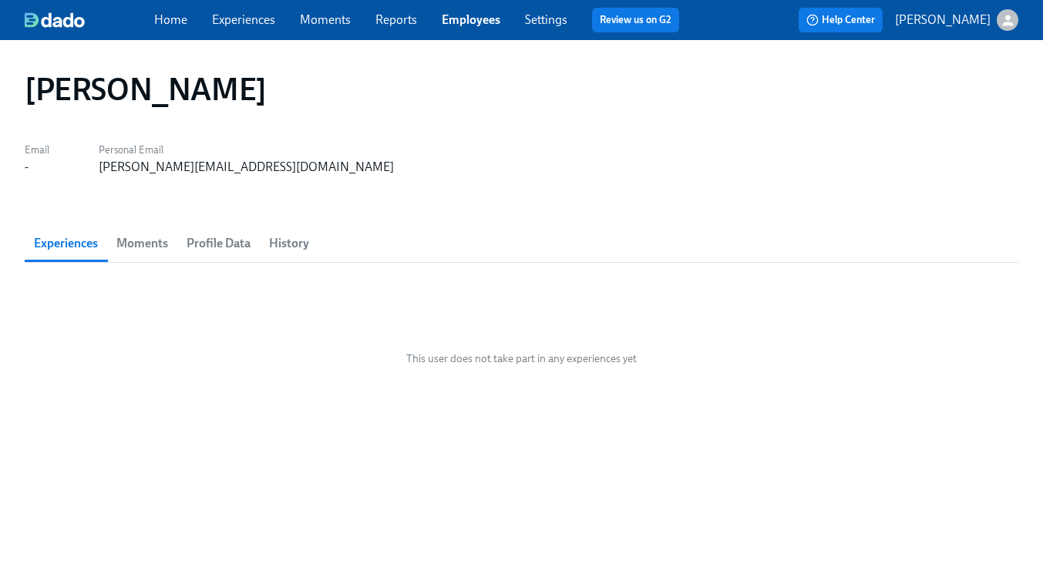
click at [234, 245] on span "Profile Data" at bounding box center [219, 244] width 64 height 22
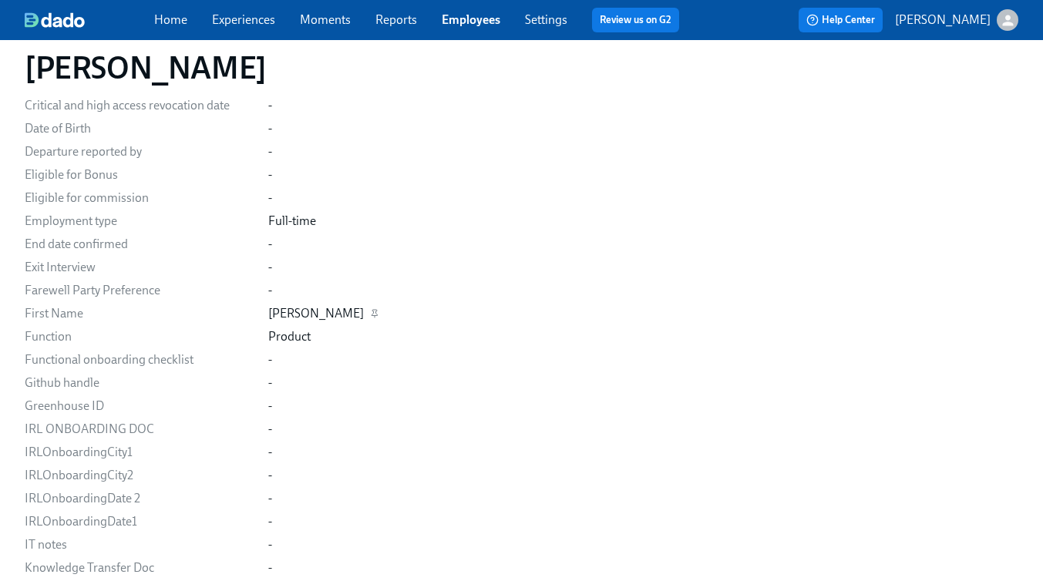
scroll to position [2081, 0]
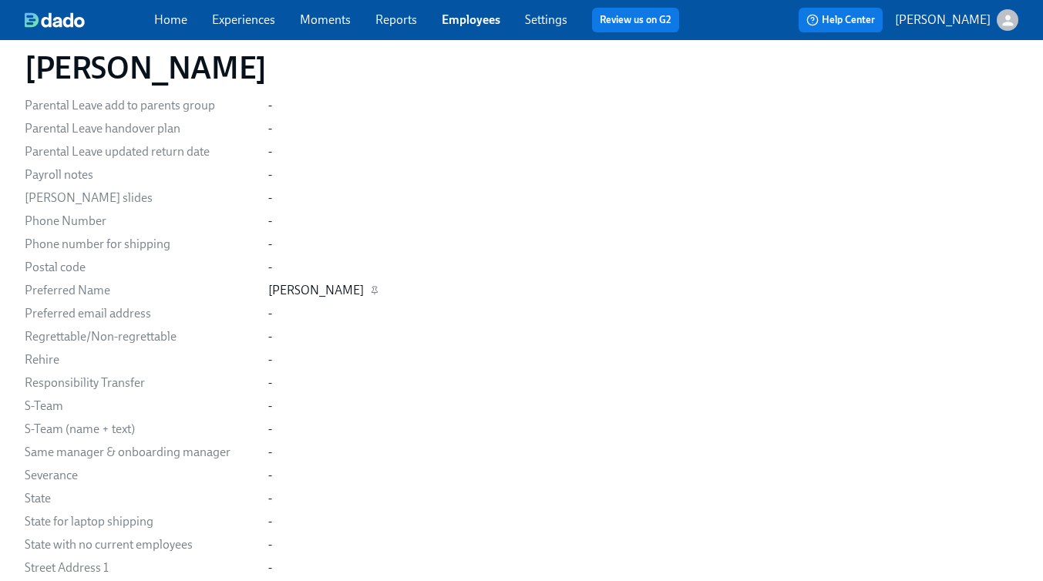
click at [280, 292] on div "John" at bounding box center [316, 290] width 96 height 17
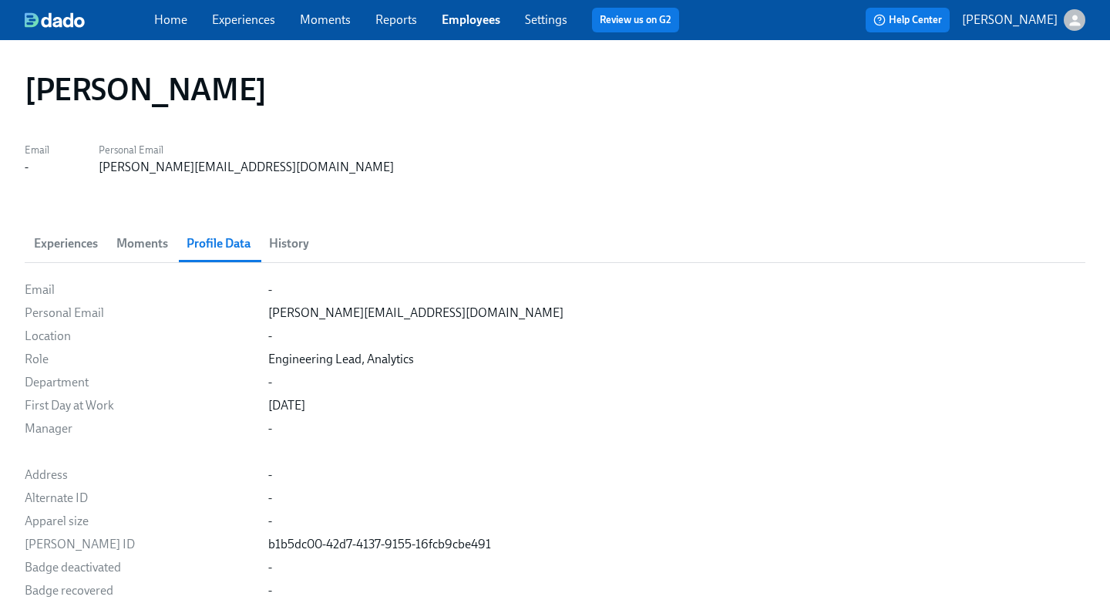
scroll to position [3, 0]
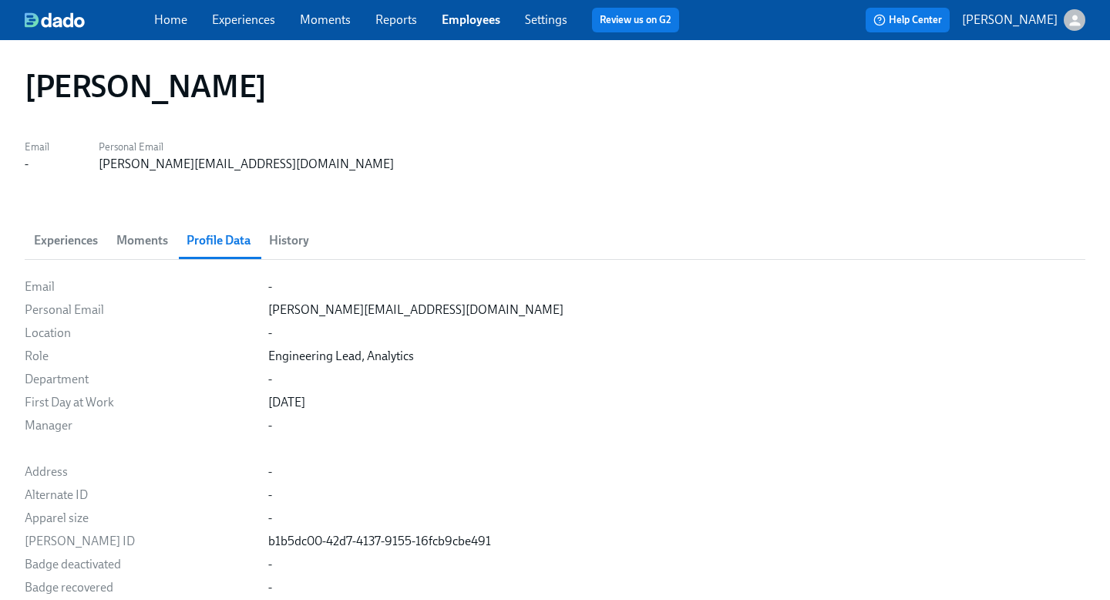
click at [537, 29] on div "Home Experiences Moments Reports Employees Settings Review us on G2" at bounding box center [422, 20] width 537 height 25
click at [550, 20] on link "Settings" at bounding box center [546, 19] width 42 height 15
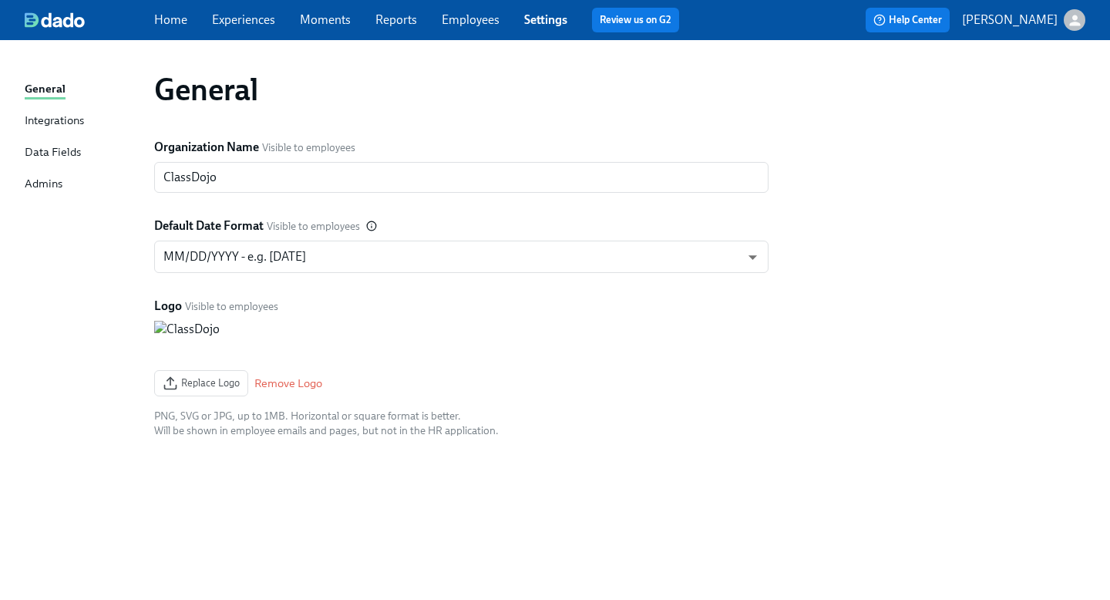
click at [65, 123] on div "Integrations" at bounding box center [54, 121] width 59 height 19
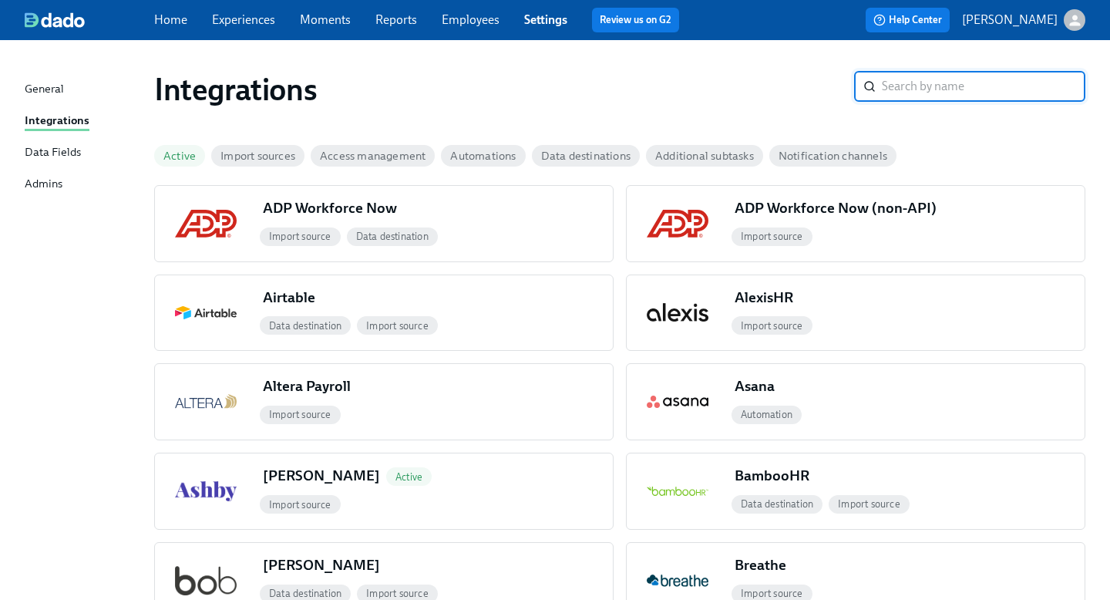
click at [68, 158] on div "Data Fields" at bounding box center [53, 152] width 56 height 19
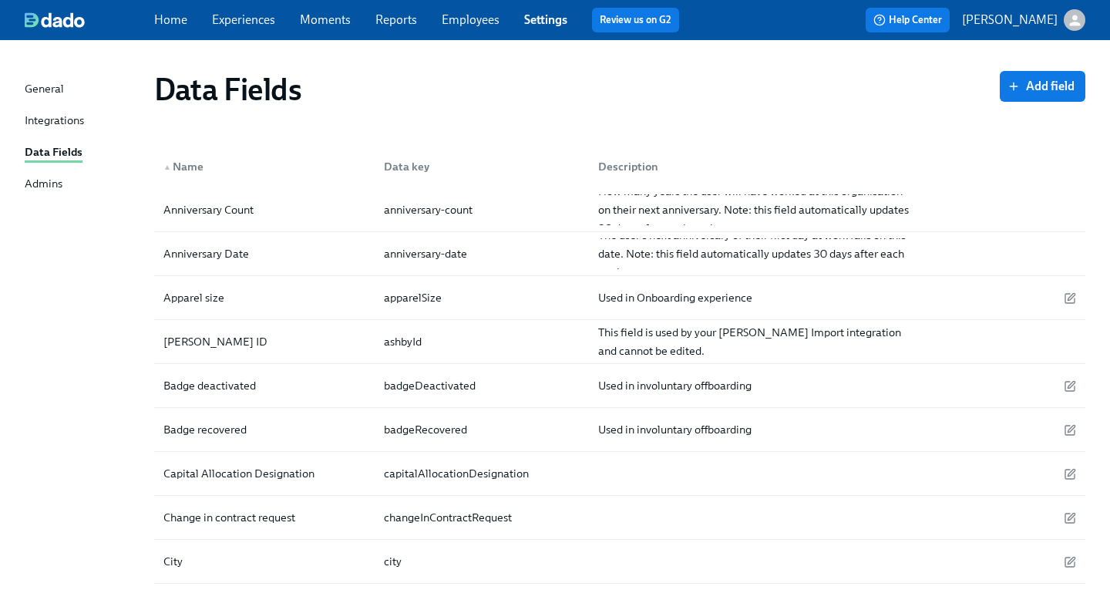
click at [479, 17] on link "Employees" at bounding box center [471, 19] width 58 height 15
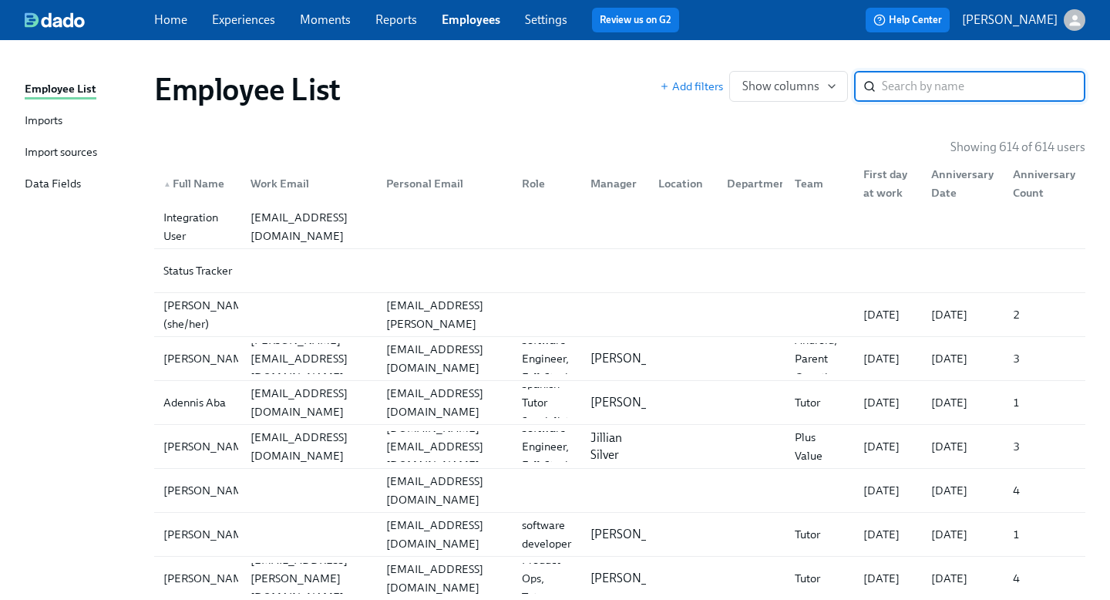
click at [38, 121] on div "Imports" at bounding box center [44, 121] width 38 height 19
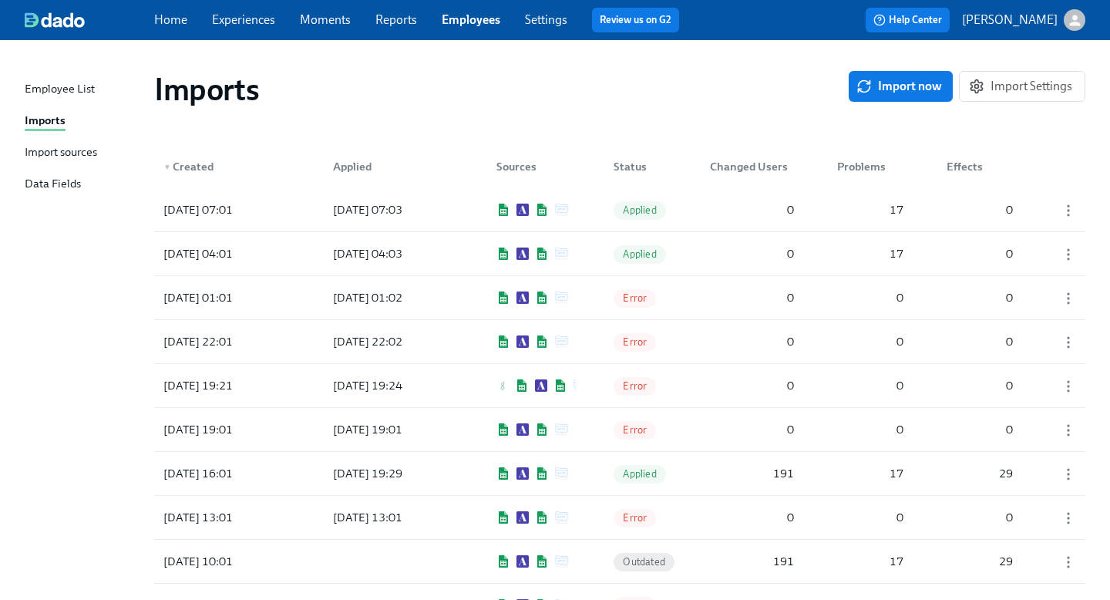
click at [79, 181] on div "Data Fields" at bounding box center [53, 184] width 56 height 19
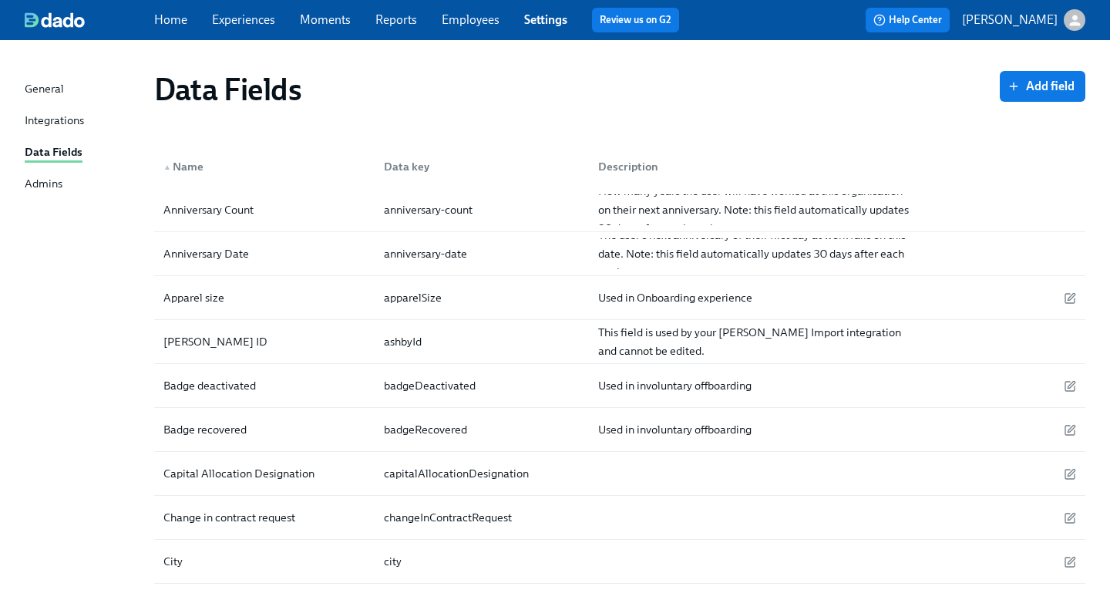
click at [41, 183] on div "Admins" at bounding box center [44, 184] width 38 height 19
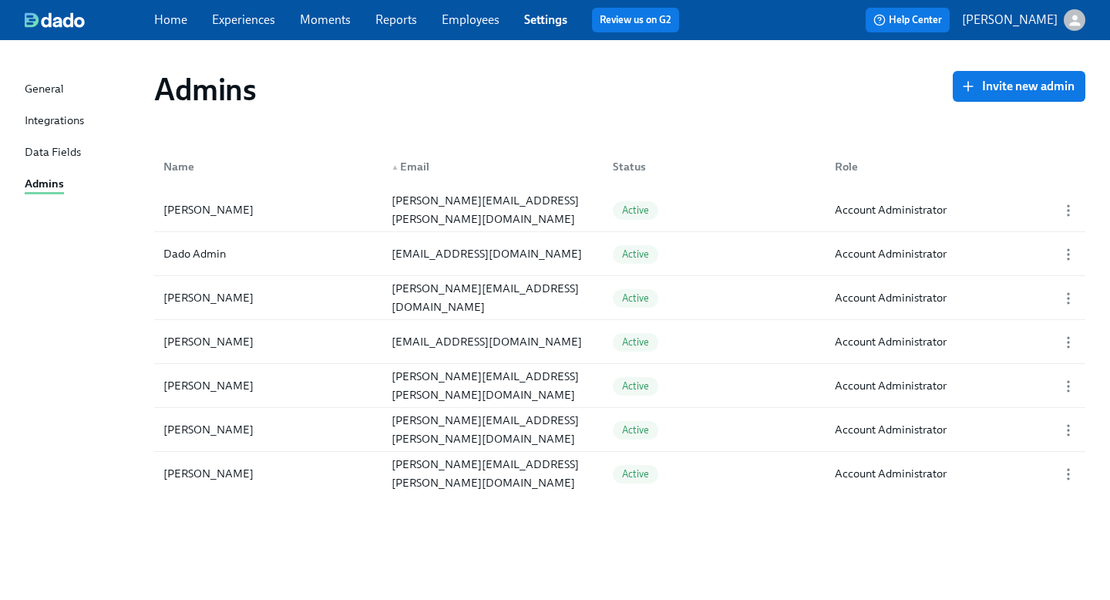
click at [482, 15] on link "Employees" at bounding box center [471, 19] width 58 height 15
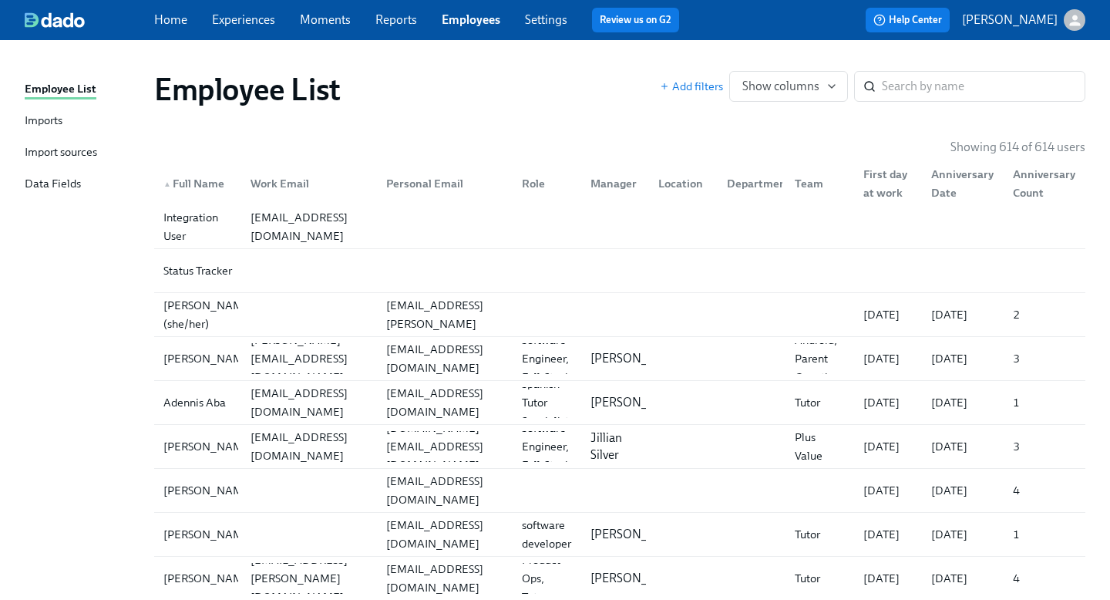
click at [57, 123] on div "Imports" at bounding box center [44, 121] width 38 height 19
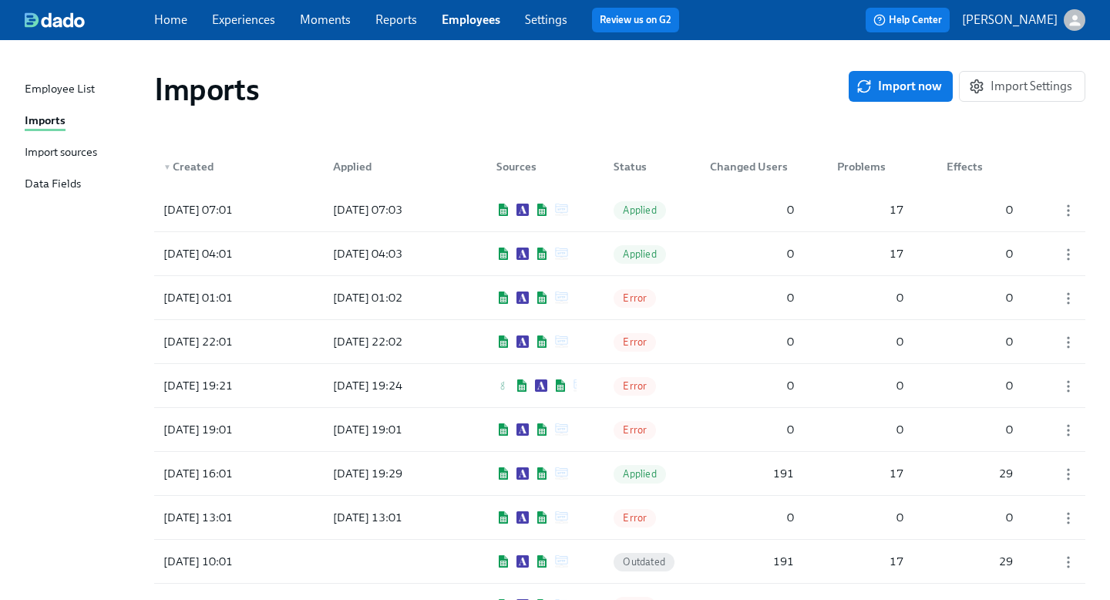
click at [86, 162] on div "Import sources" at bounding box center [61, 152] width 72 height 19
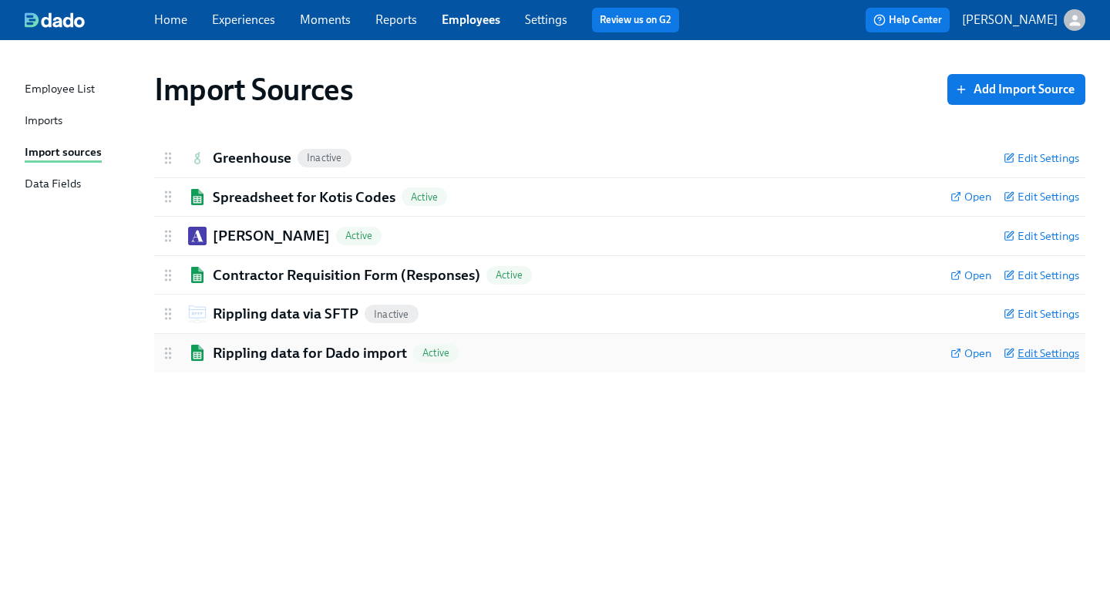
click at [1042, 350] on span "Edit Settings" at bounding box center [1042, 352] width 76 height 15
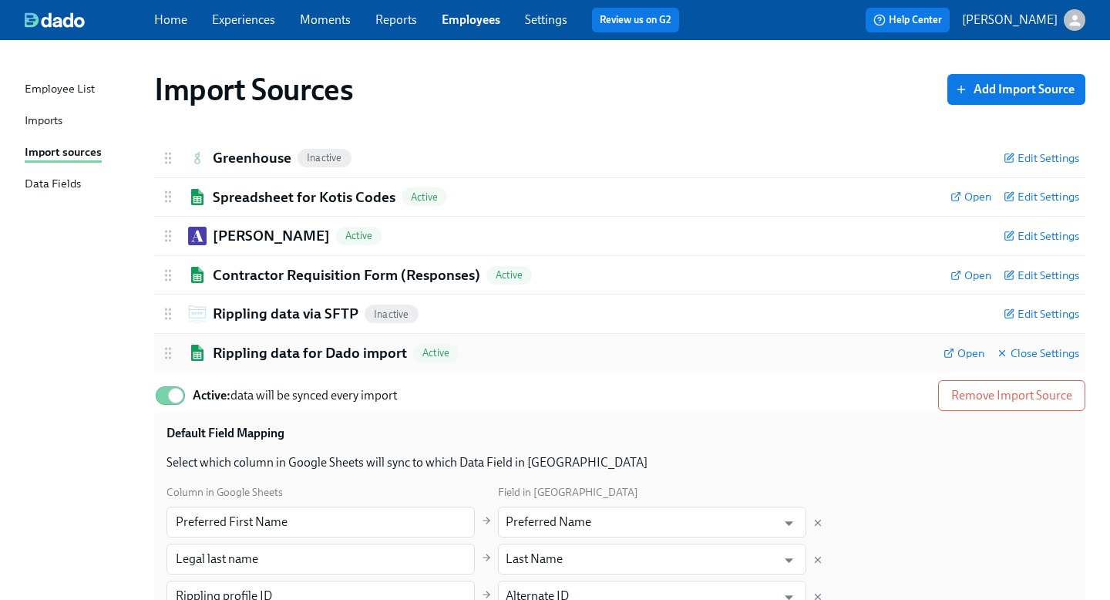
drag, startPoint x: 214, startPoint y: 355, endPoint x: 324, endPoint y: 360, distance: 110.4
click at [324, 360] on h2 "Rippling data for Dado import" at bounding box center [310, 353] width 194 height 20
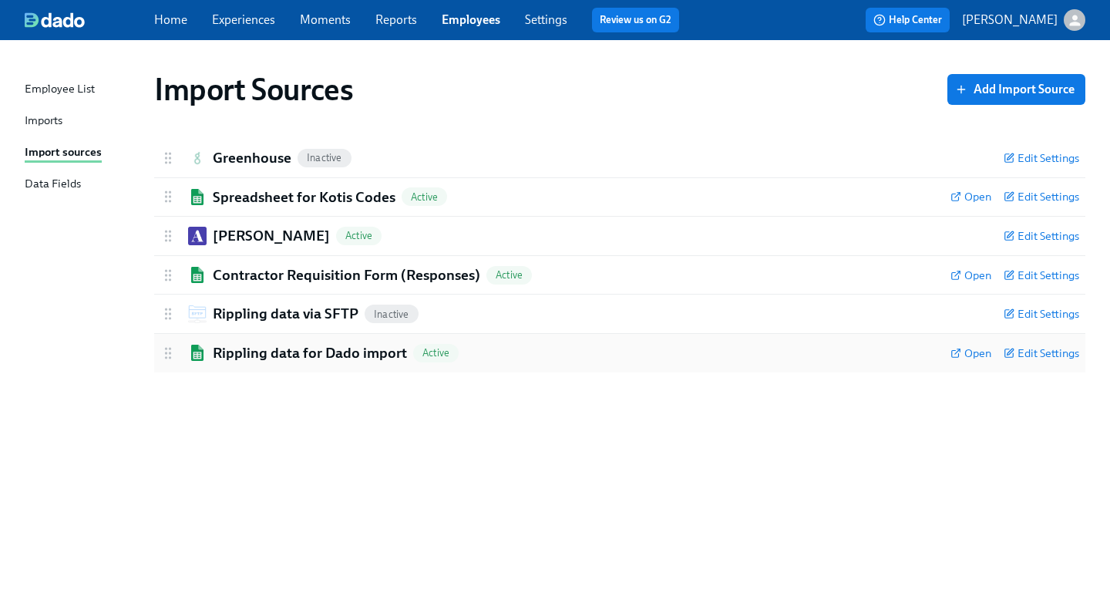
click at [347, 359] on h2 "Rippling data for Dado import" at bounding box center [310, 353] width 194 height 20
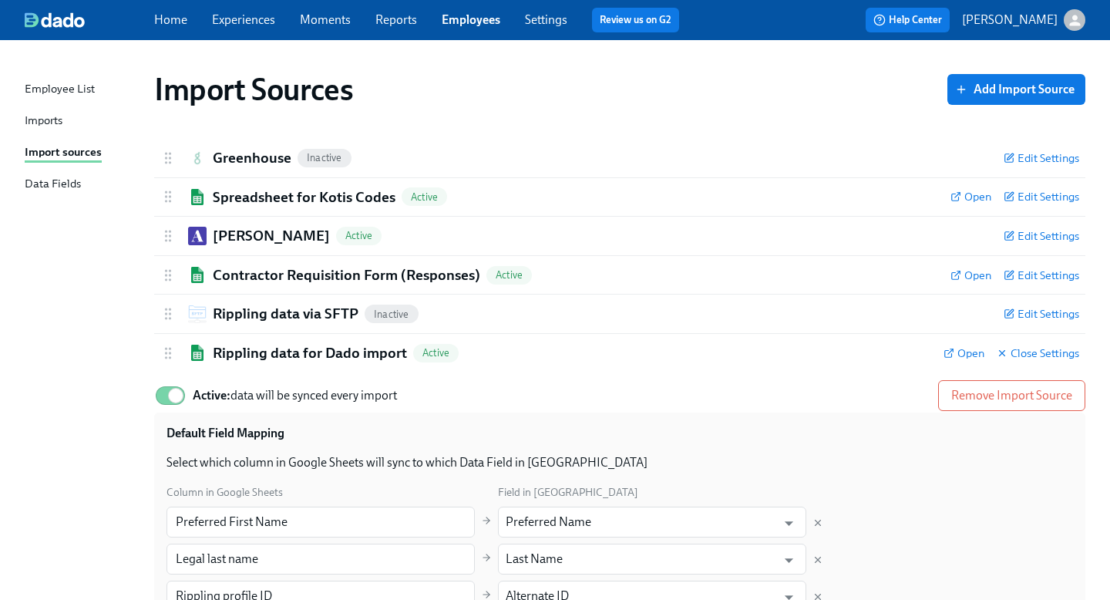
click at [51, 121] on div "Imports" at bounding box center [44, 121] width 38 height 19
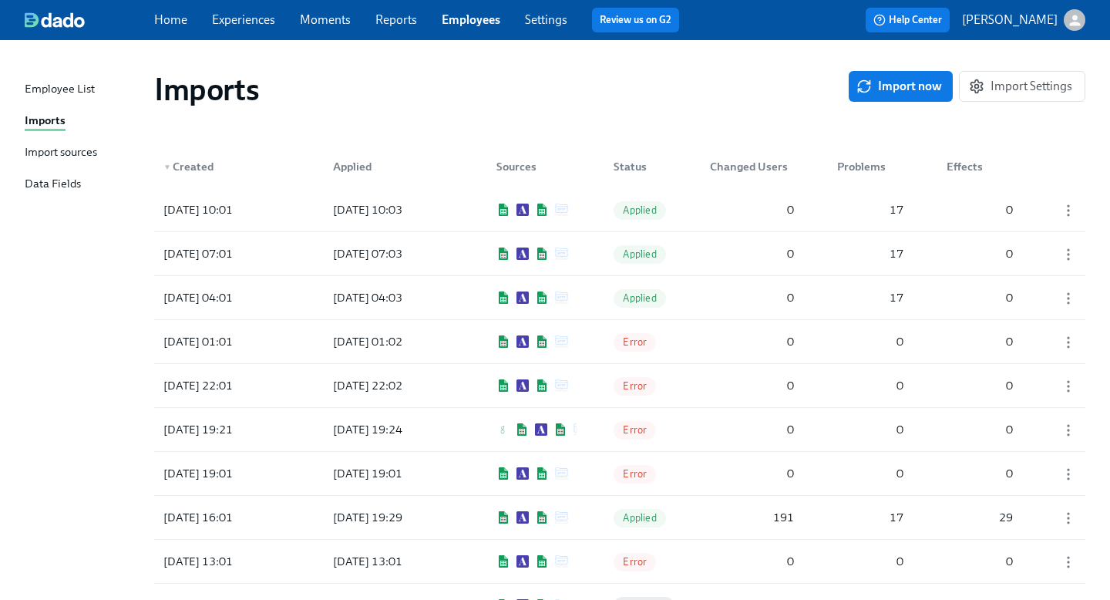
click at [93, 159] on div "Import sources" at bounding box center [61, 152] width 72 height 19
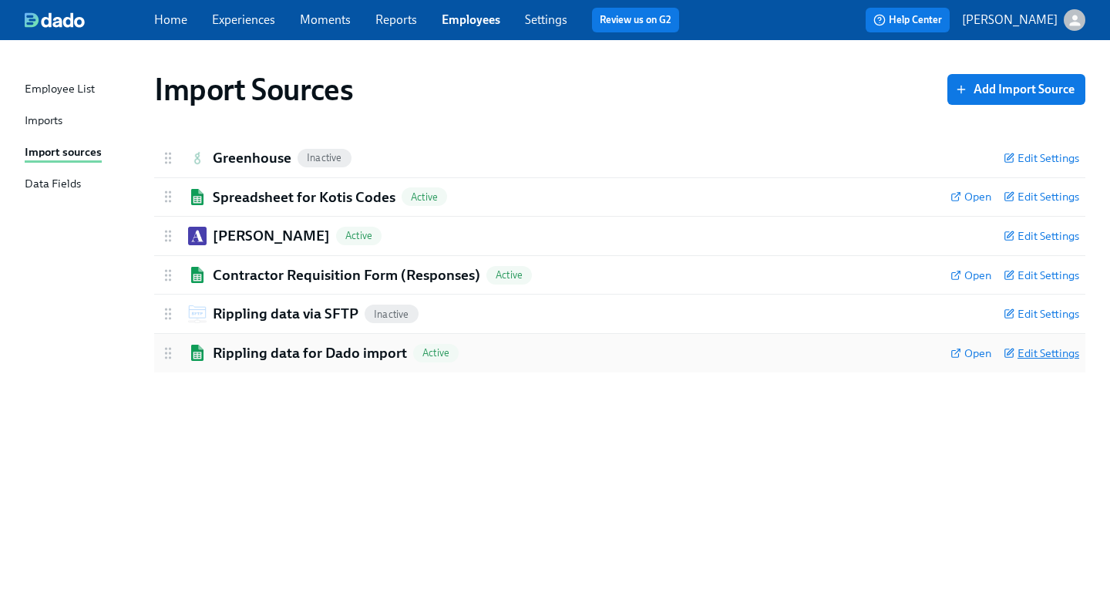
click at [1042, 353] on span "Edit Settings" at bounding box center [1042, 352] width 76 height 15
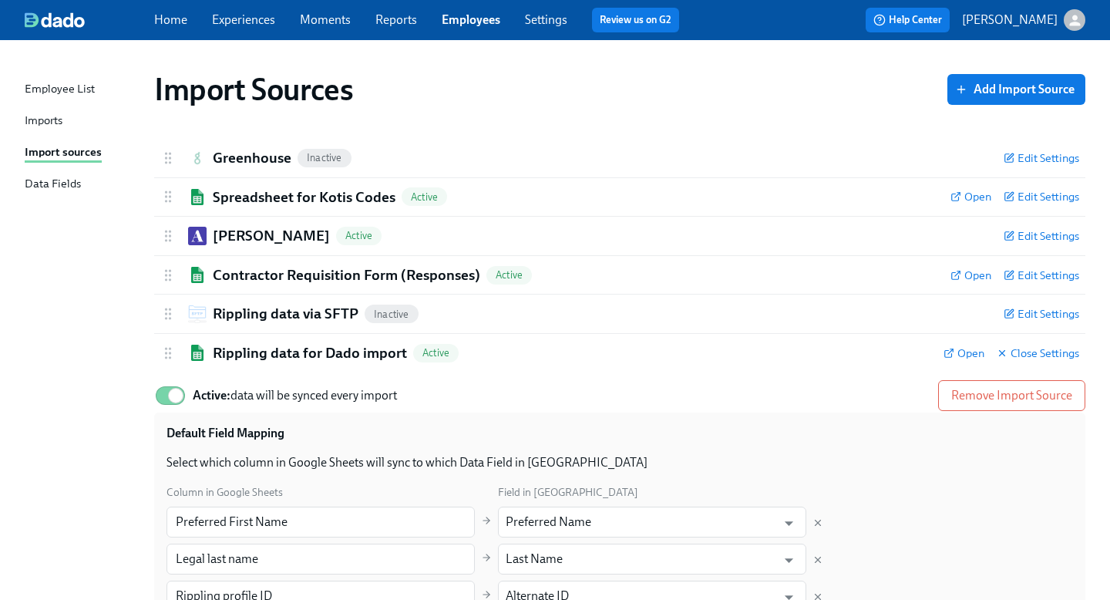
click at [543, 19] on link "Settings" at bounding box center [546, 19] width 42 height 15
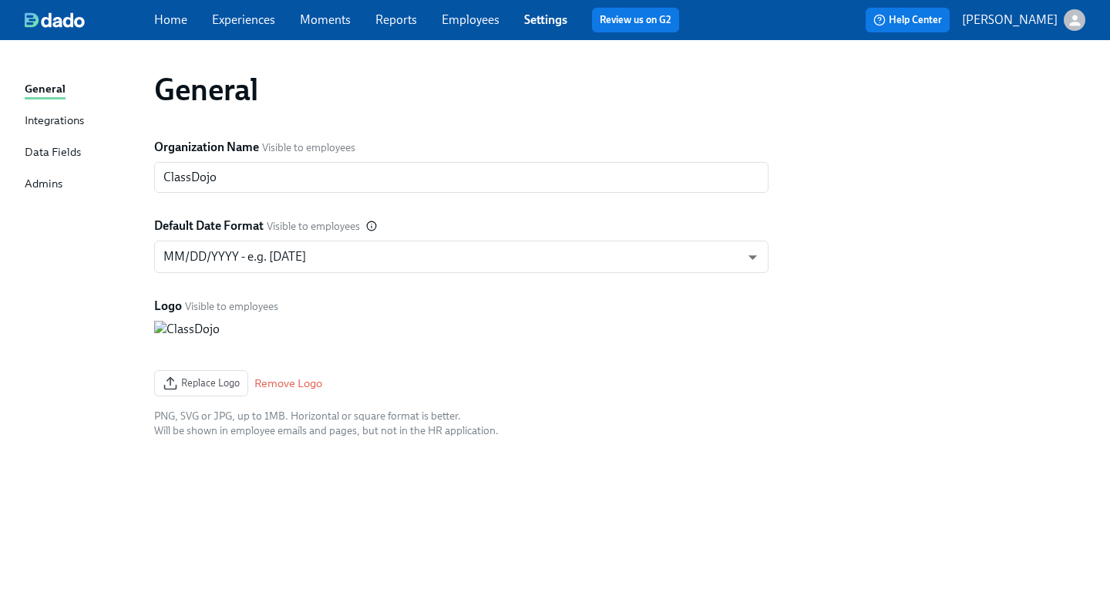
click at [456, 22] on link "Employees" at bounding box center [471, 19] width 58 height 15
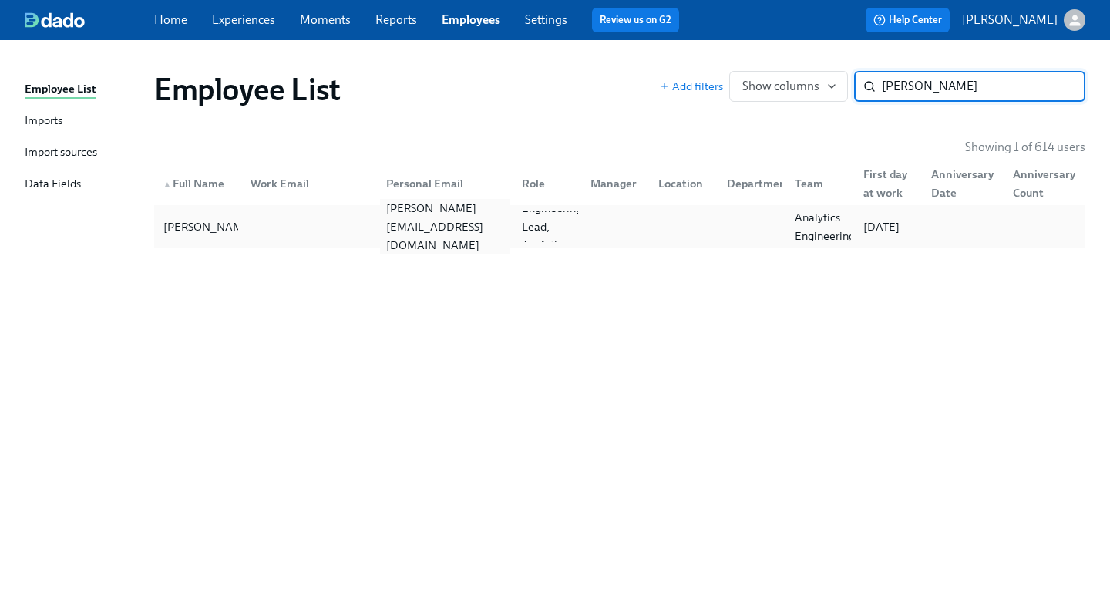
type input "welch"
click at [426, 219] on div "john.alexwelch@gmail.com" at bounding box center [445, 227] width 130 height 56
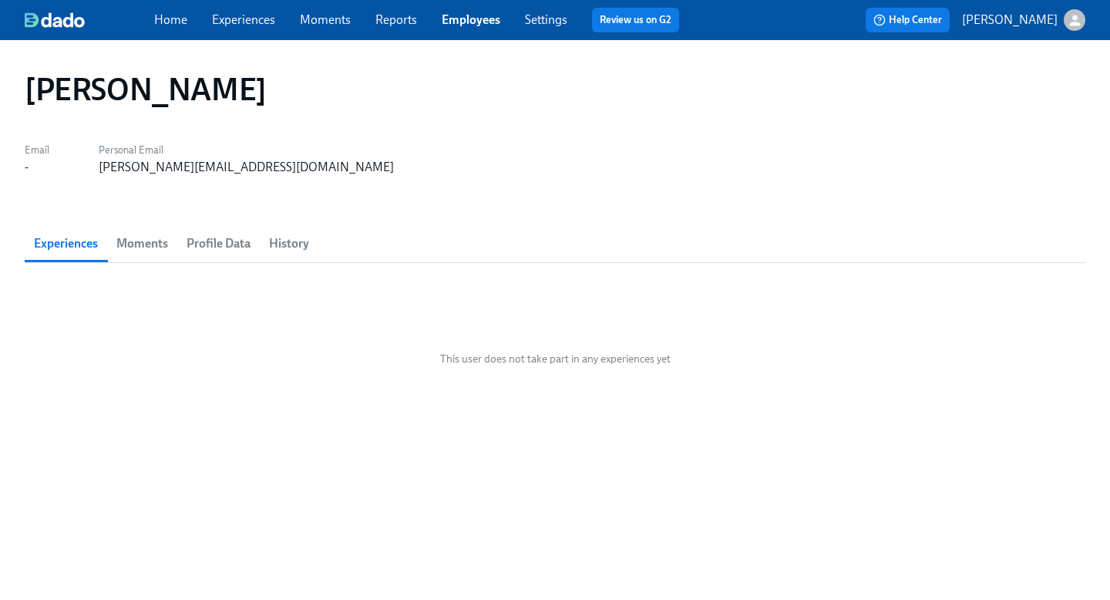
click at [130, 244] on span "Moments" at bounding box center [142, 244] width 52 height 22
click at [288, 247] on span "History" at bounding box center [289, 244] width 40 height 22
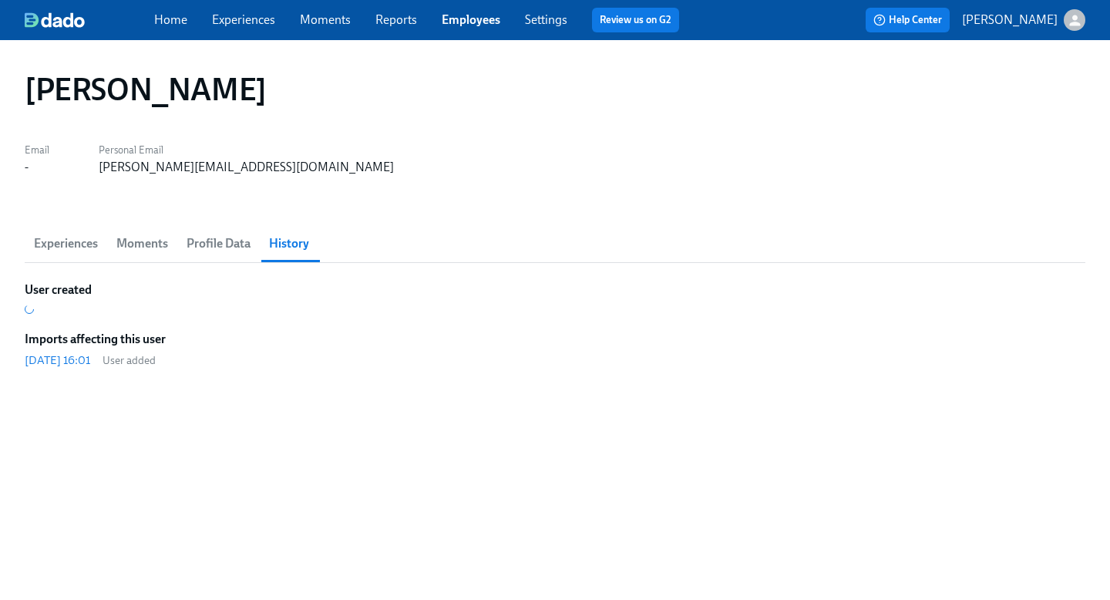
click at [229, 247] on span "Profile Data" at bounding box center [219, 244] width 64 height 22
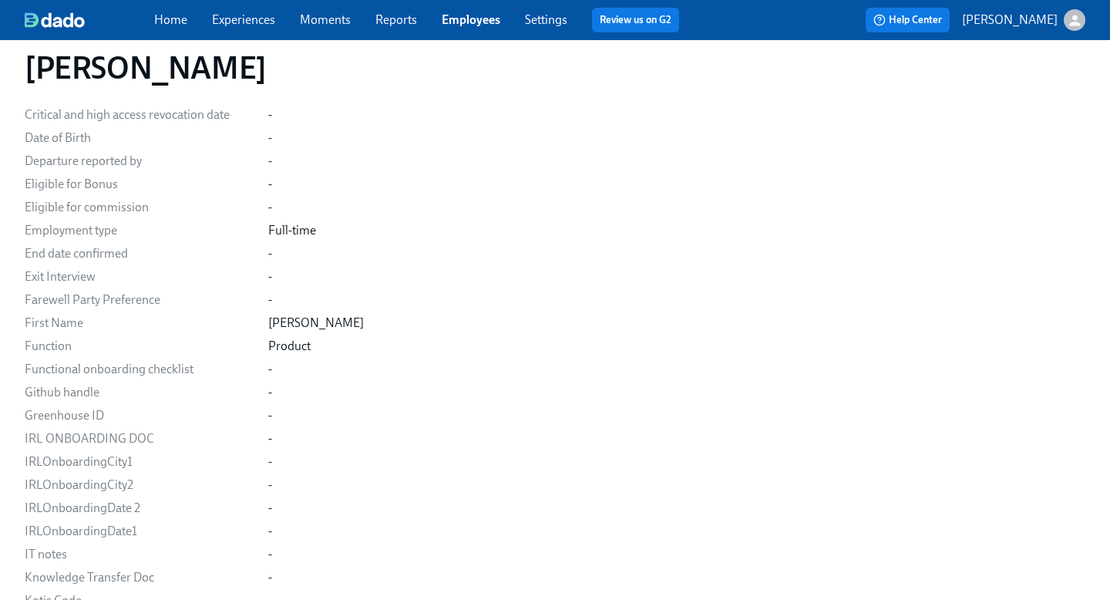
scroll to position [2071, 0]
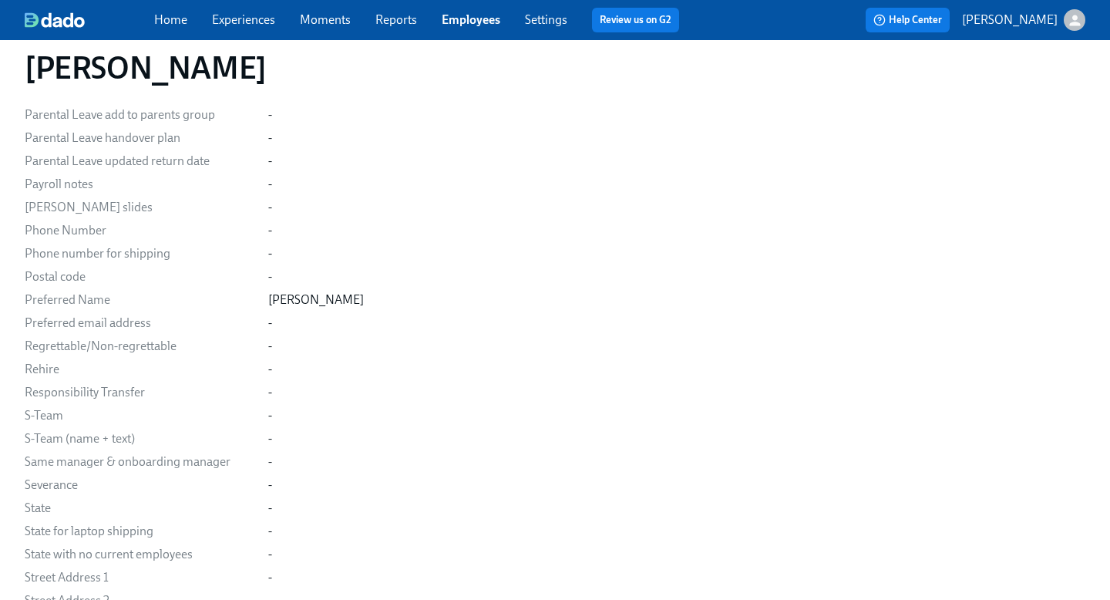
click at [476, 25] on link "Employees" at bounding box center [471, 19] width 59 height 15
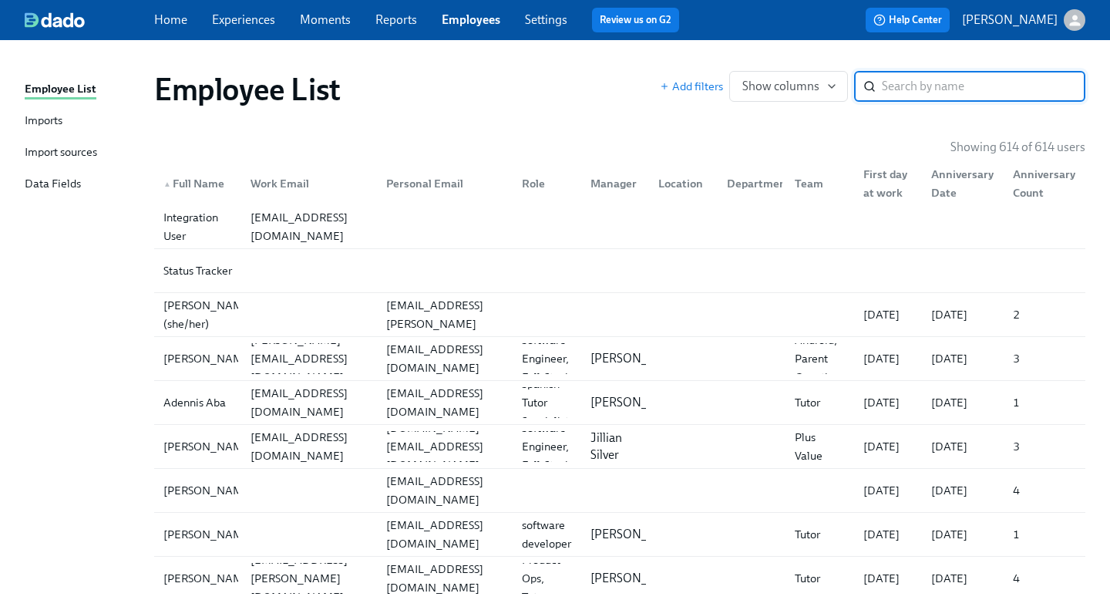
click at [44, 150] on div "Import sources" at bounding box center [61, 152] width 72 height 19
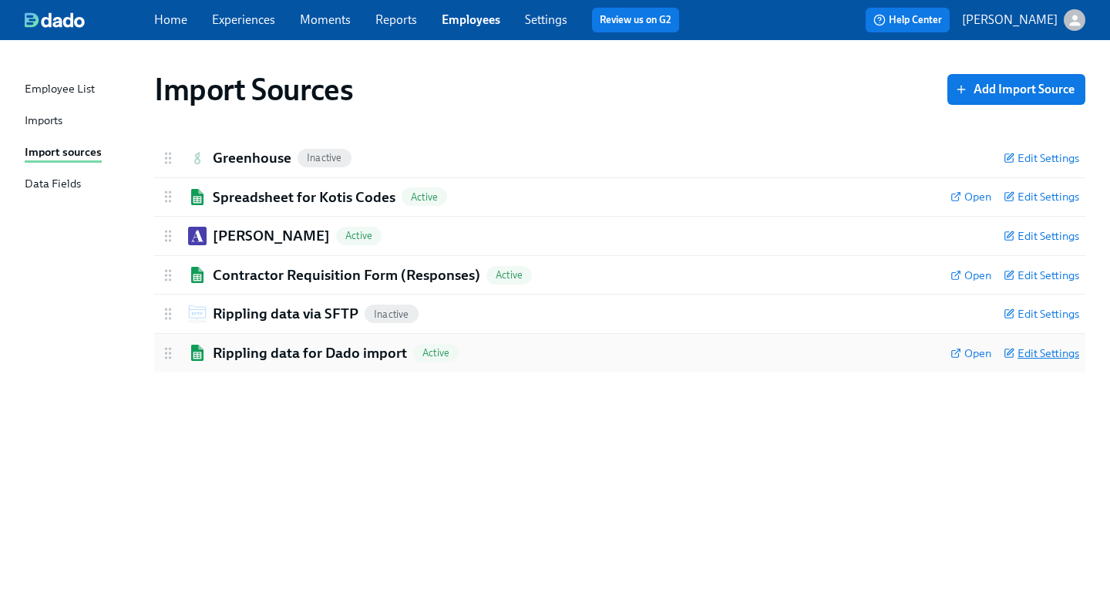
click at [1042, 350] on span "Edit Settings" at bounding box center [1042, 352] width 76 height 15
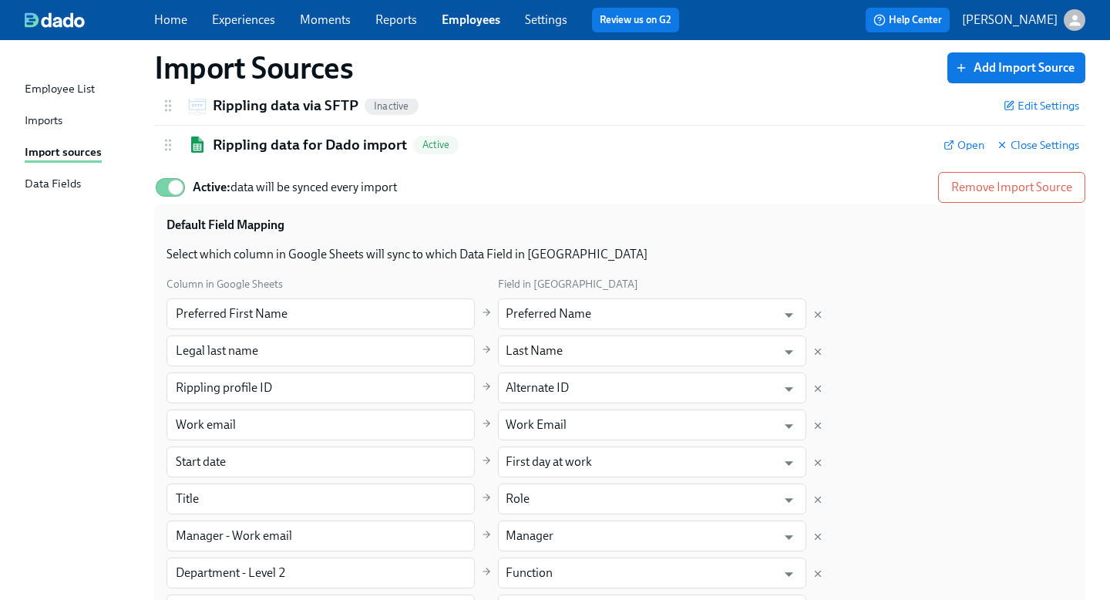
scroll to position [210, 0]
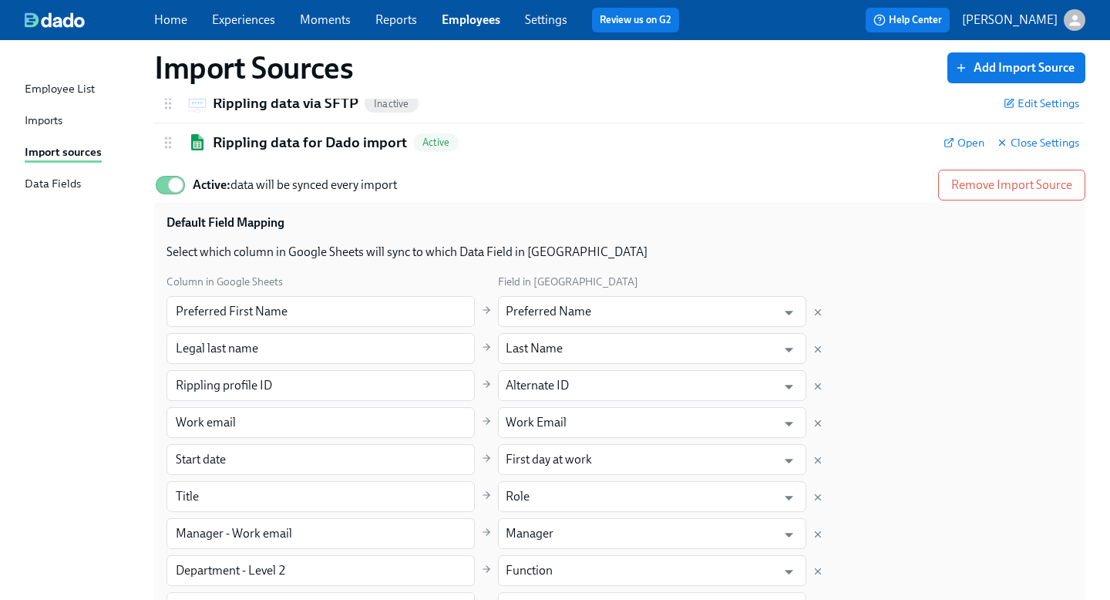
click at [53, 187] on div "Data Fields" at bounding box center [53, 184] width 56 height 19
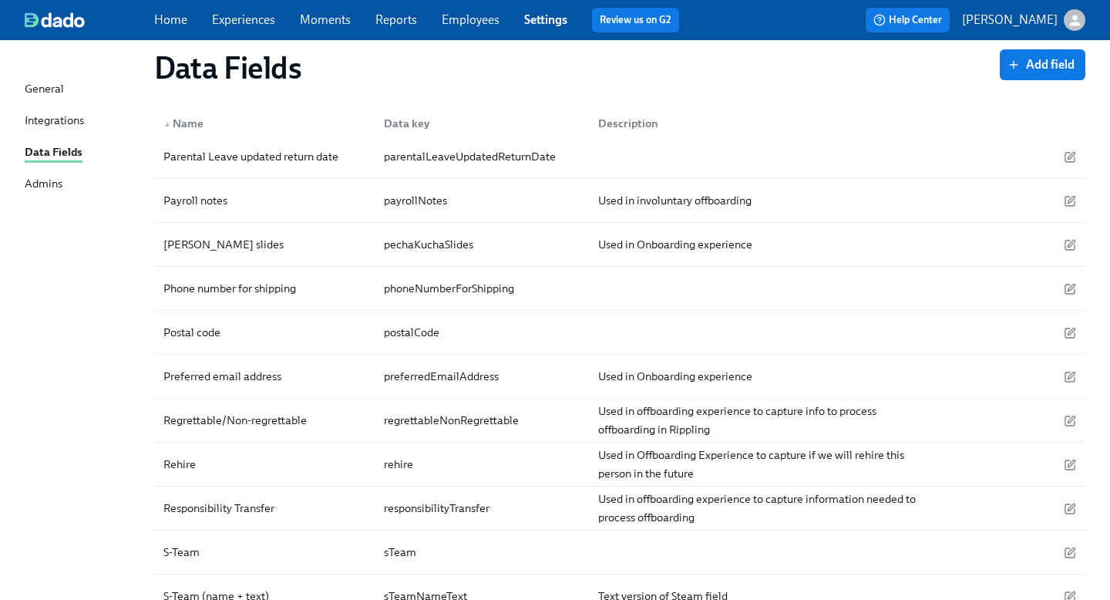
scroll to position [2876, 0]
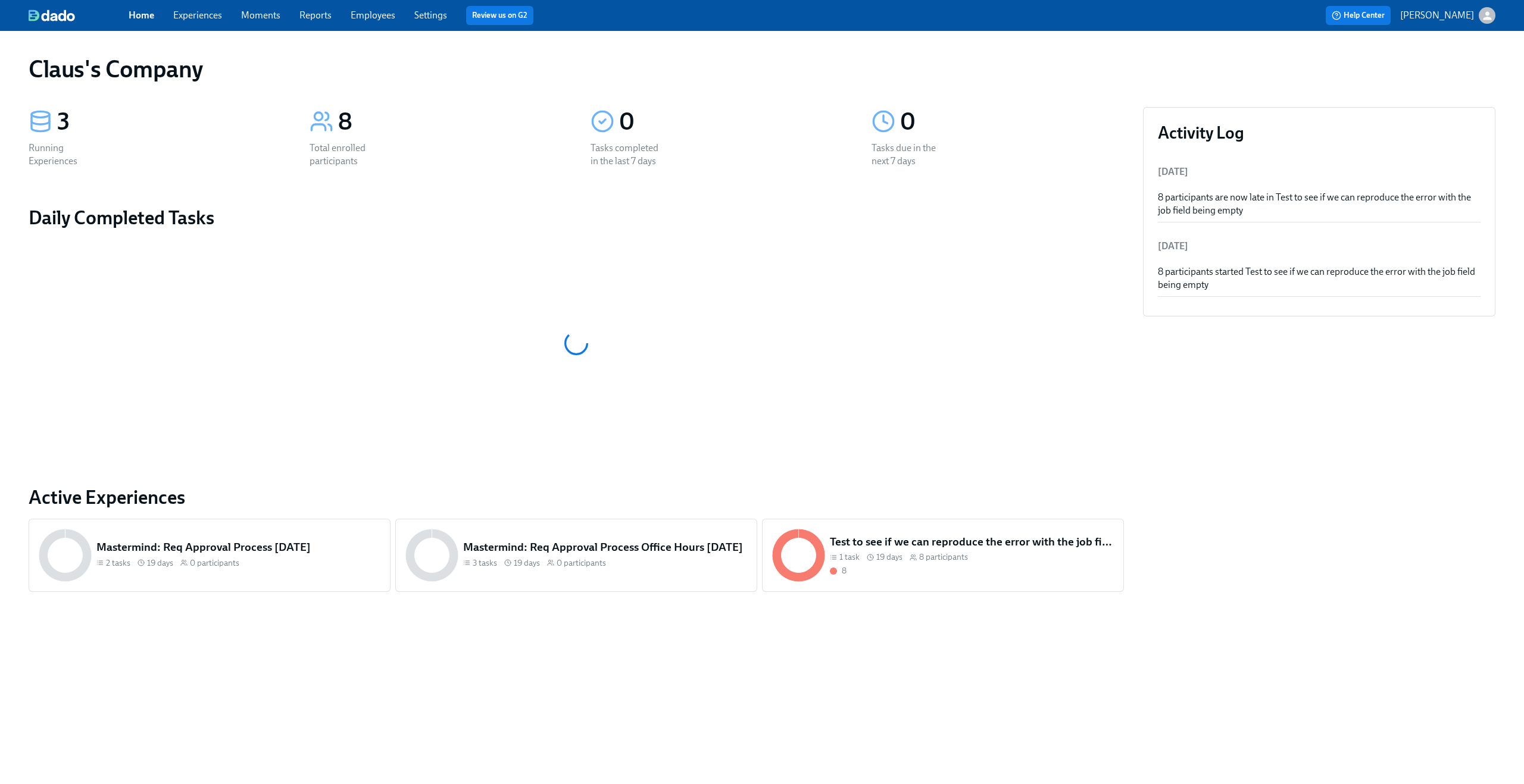
click at [314, 20] on link "Reports" at bounding box center [316, 15] width 32 height 12
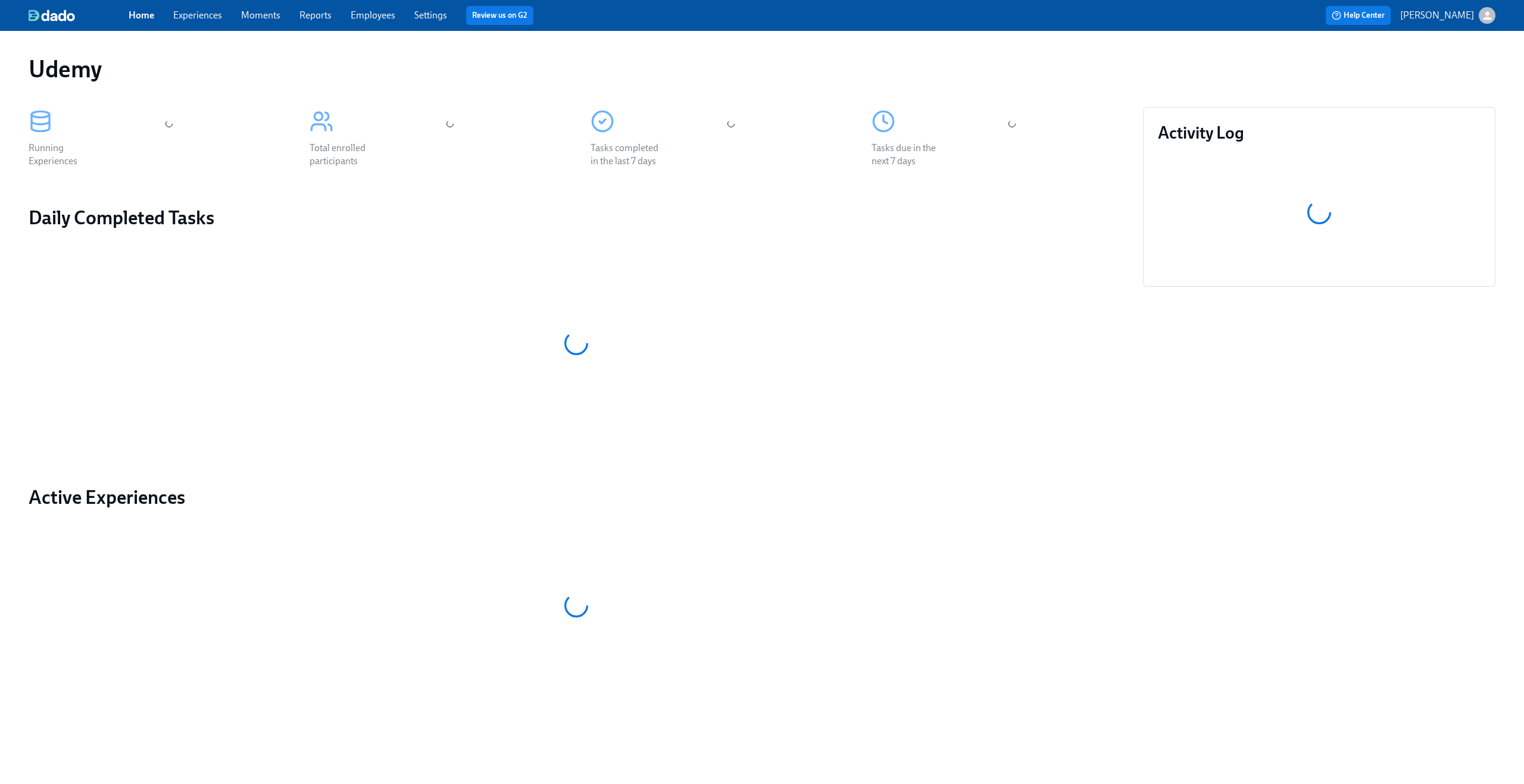
click at [198, 22] on div "Home Experiences Moments Reports Employees Settings Review us on G2" at bounding box center [470, 15] width 683 height 19
click at [195, 17] on link "Experiences" at bounding box center [197, 15] width 49 height 12
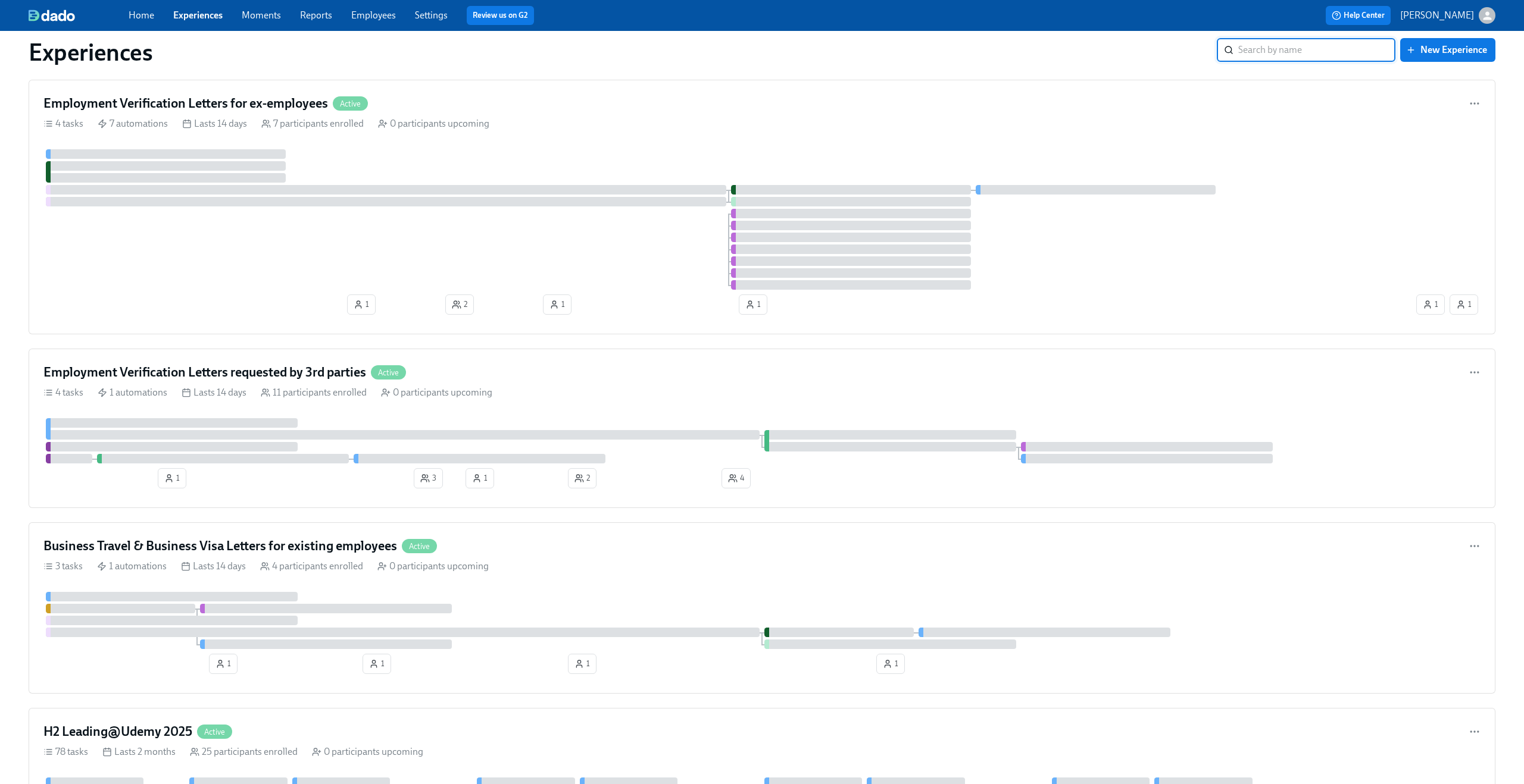
scroll to position [1151, 0]
click at [571, 401] on div "Employment Verification Letters requested by 3rd parties Active 4 tasks 1 autom…" at bounding box center [762, 427] width 1467 height 160
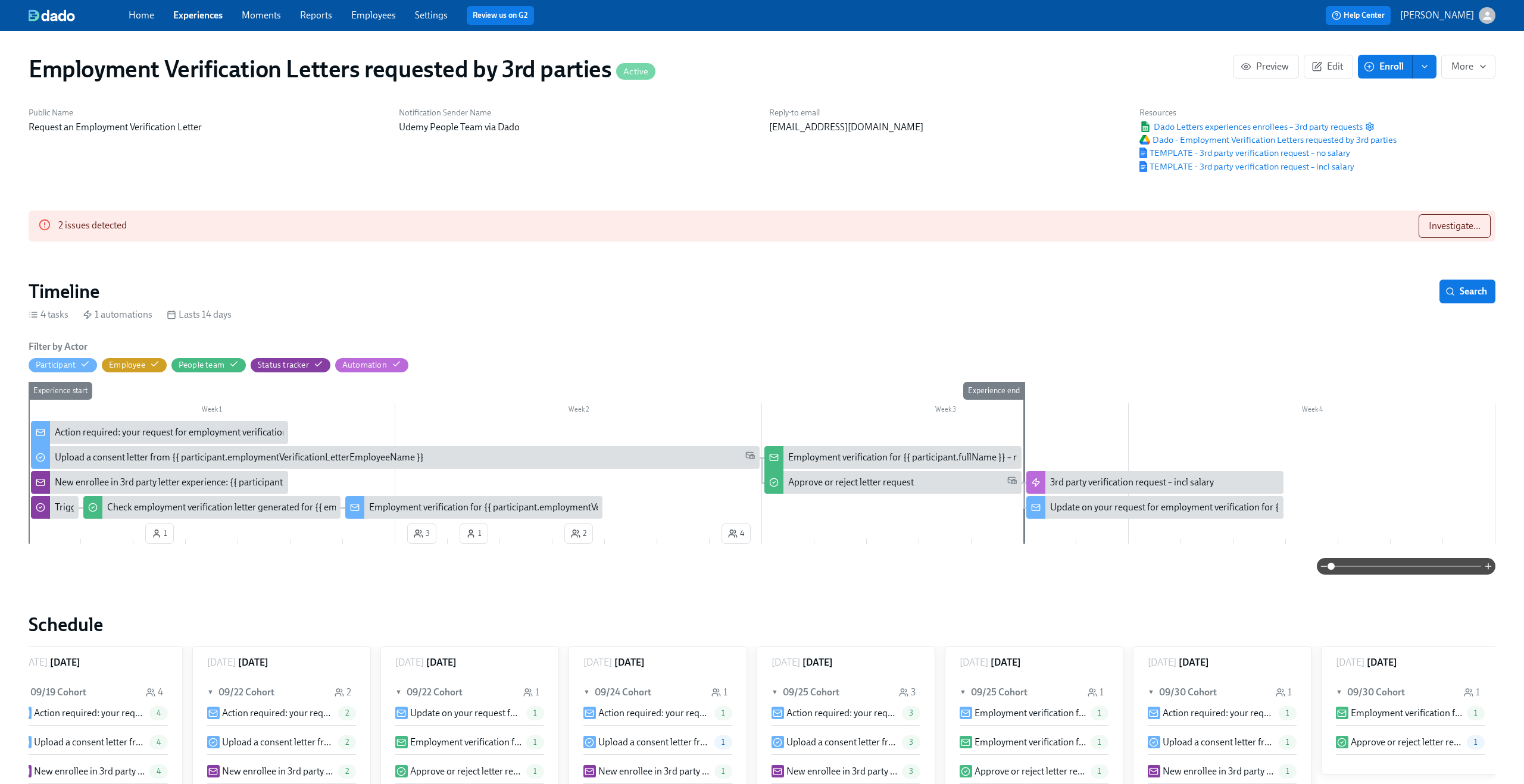
scroll to position [0, 29]
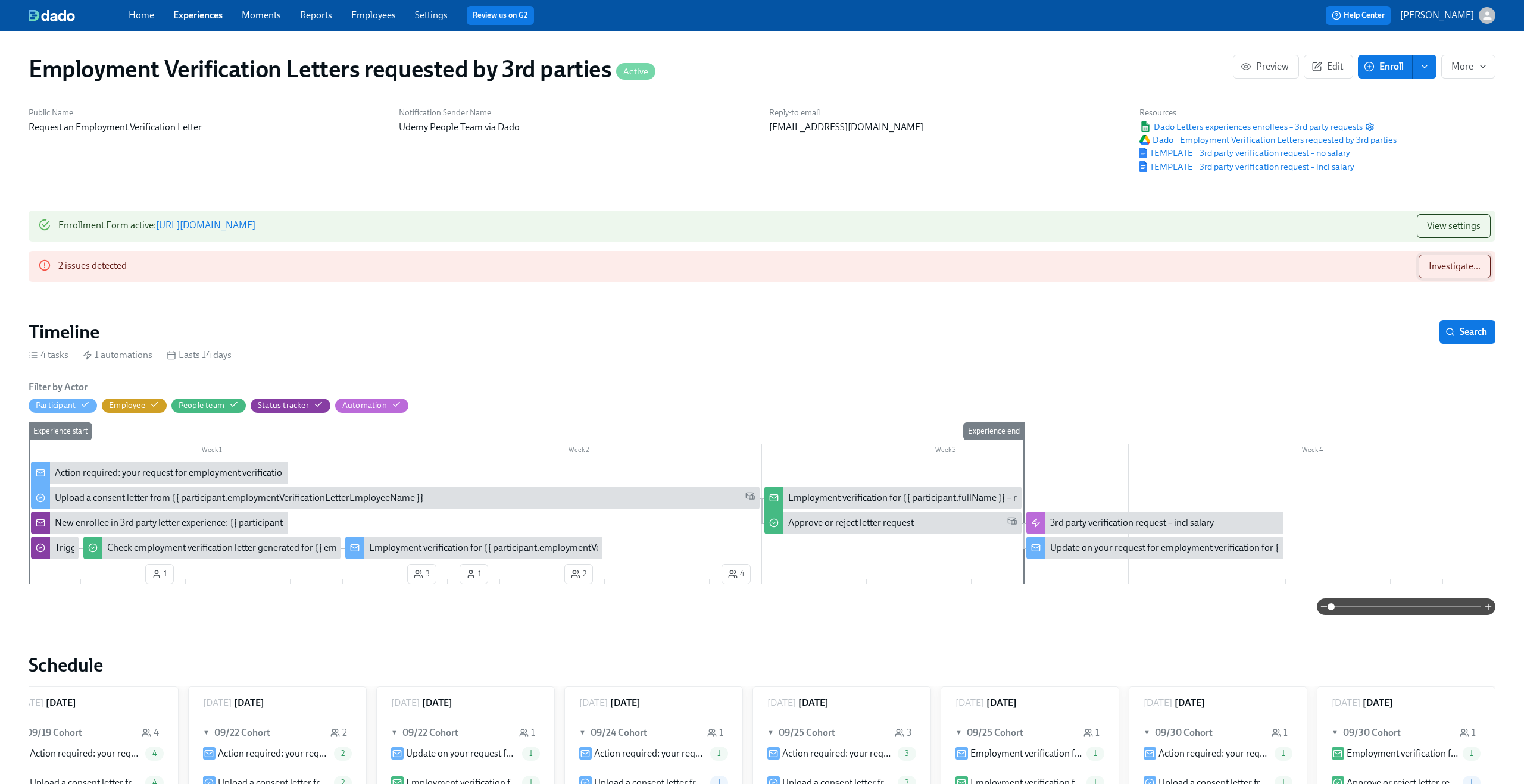
click at [1469, 272] on span "Investigate..." at bounding box center [1454, 266] width 52 height 12
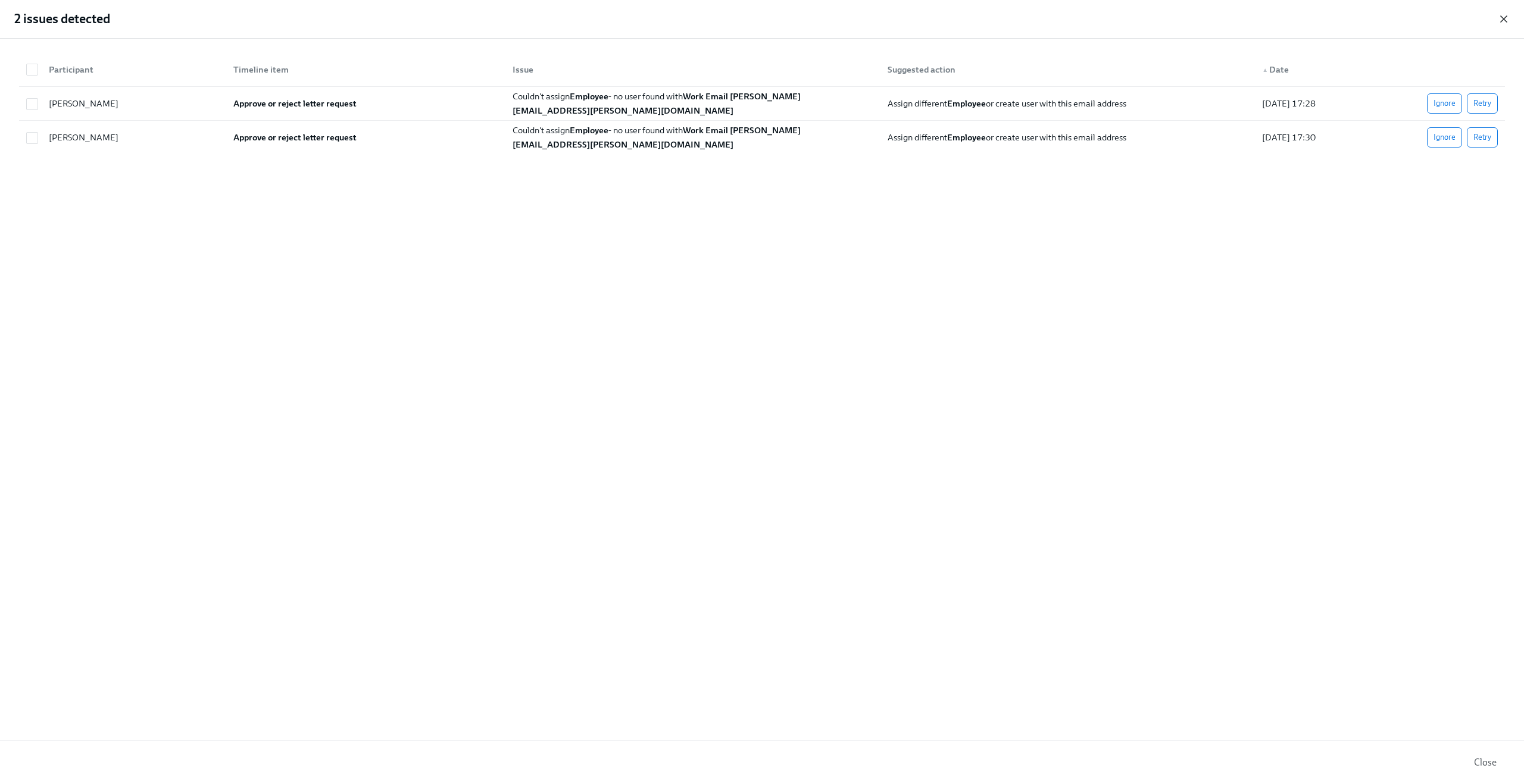
click at [1503, 19] on icon "button" at bounding box center [1503, 19] width 6 height 6
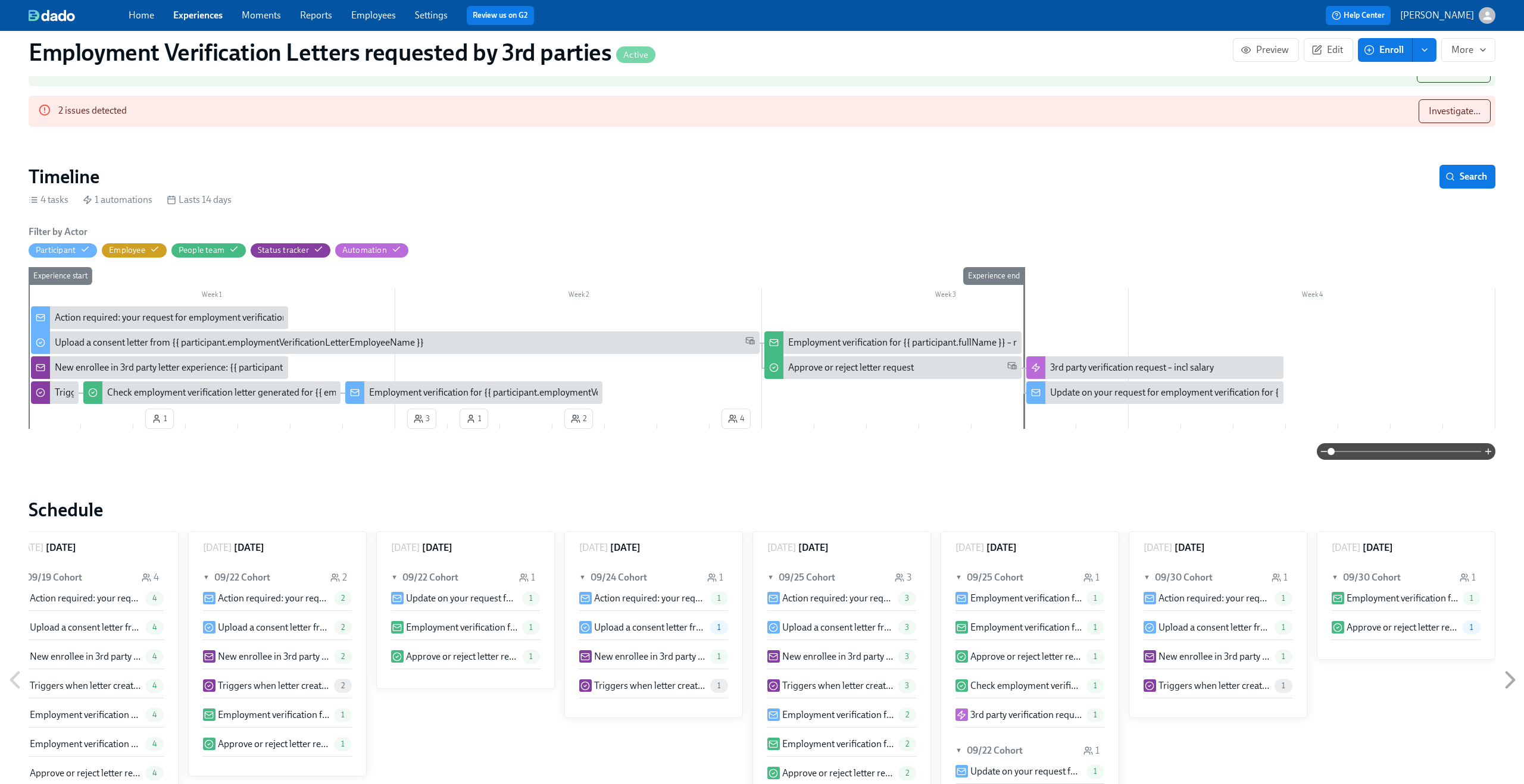
scroll to position [0, 0]
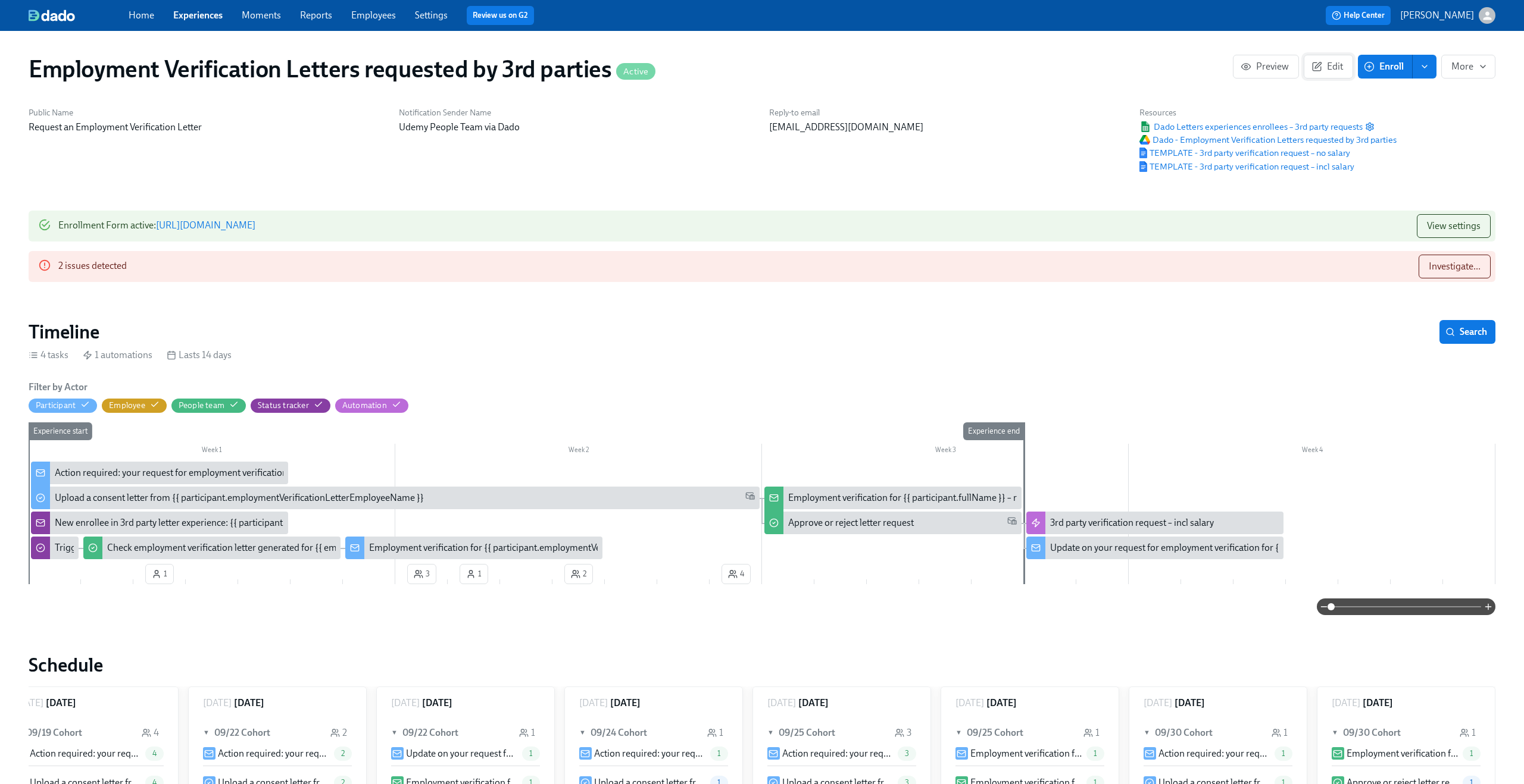
click at [1329, 68] on span "Edit" at bounding box center [1328, 66] width 29 height 12
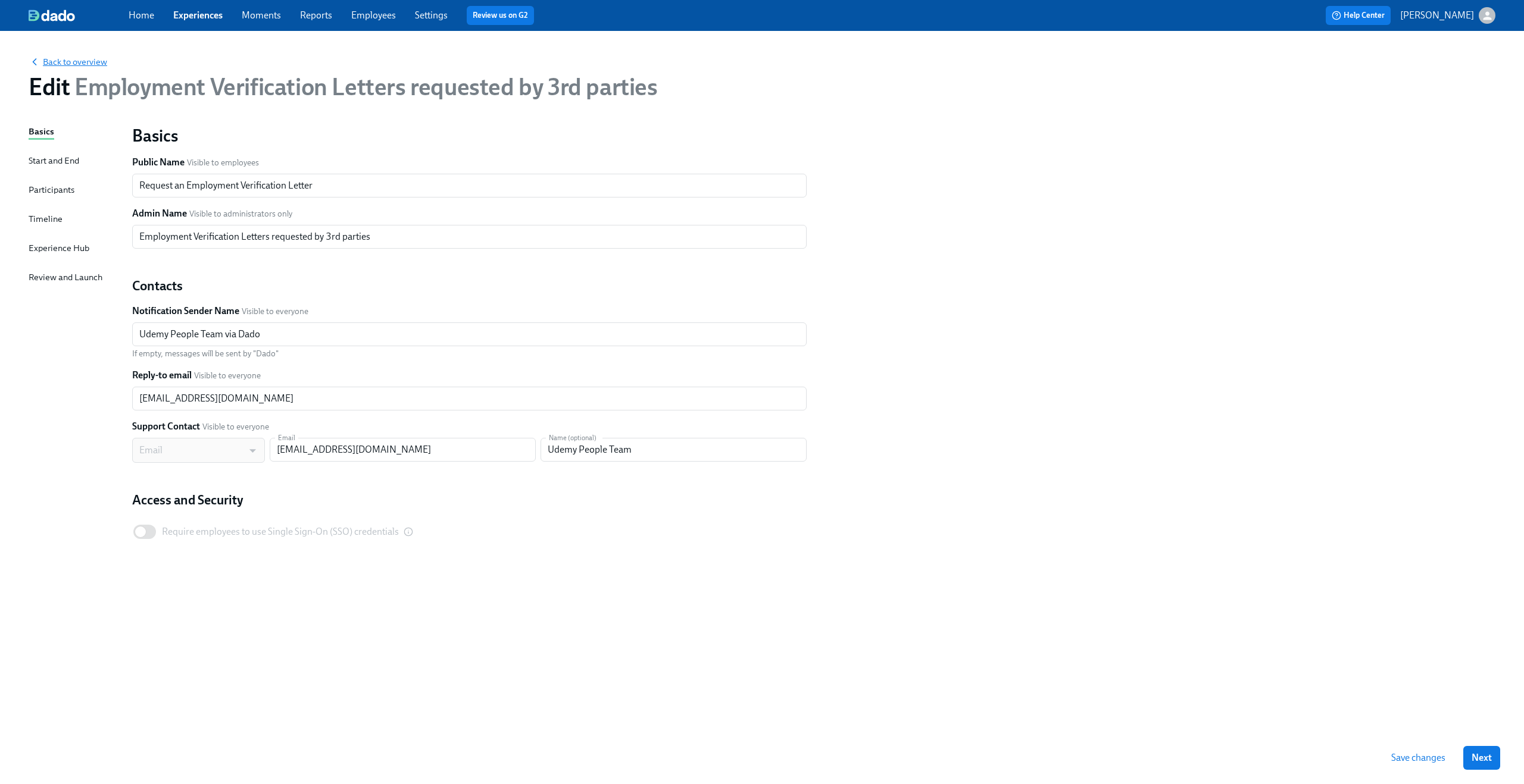
click at [73, 64] on span "Back to overview" at bounding box center [68, 61] width 79 height 12
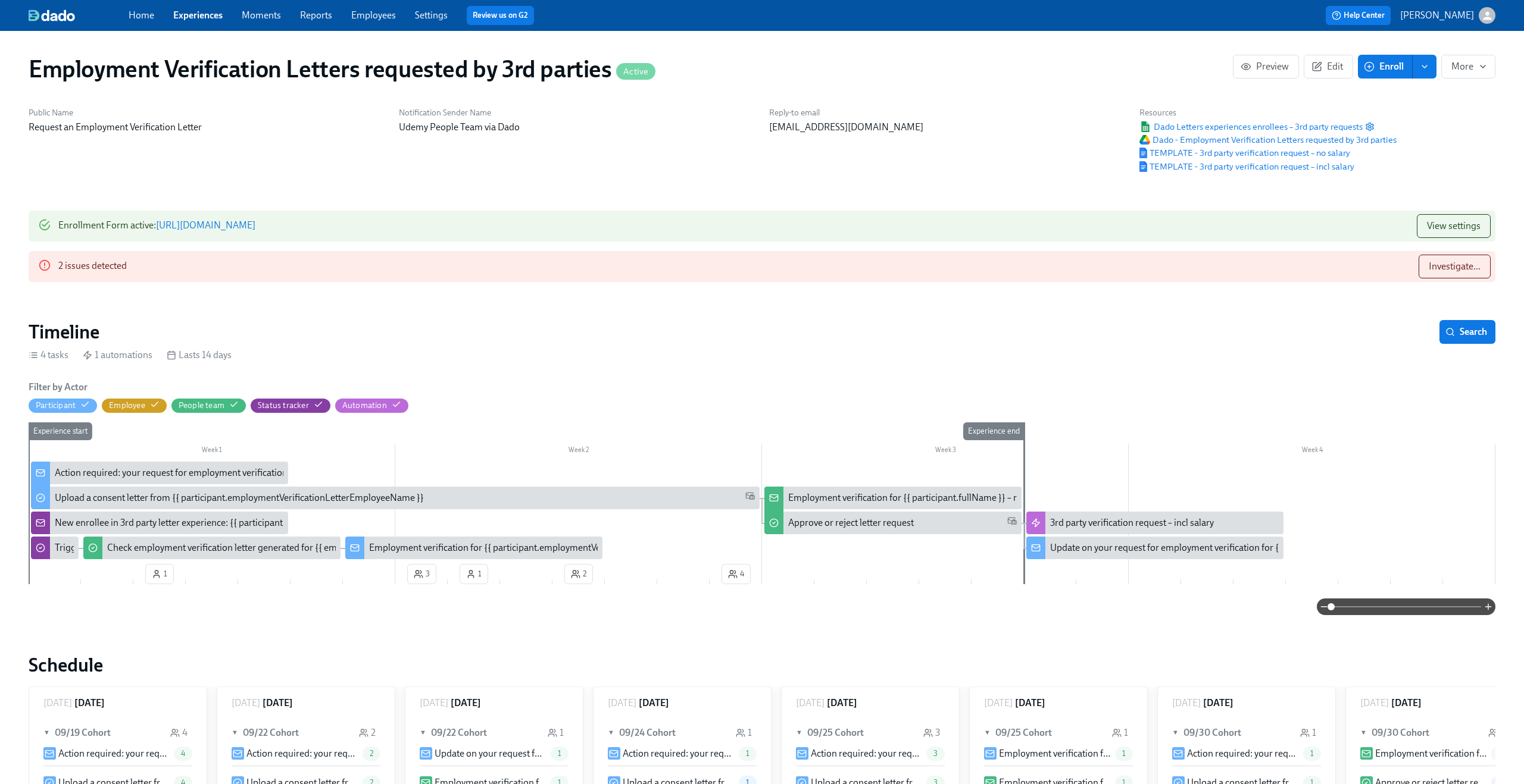
scroll to position [0, 29]
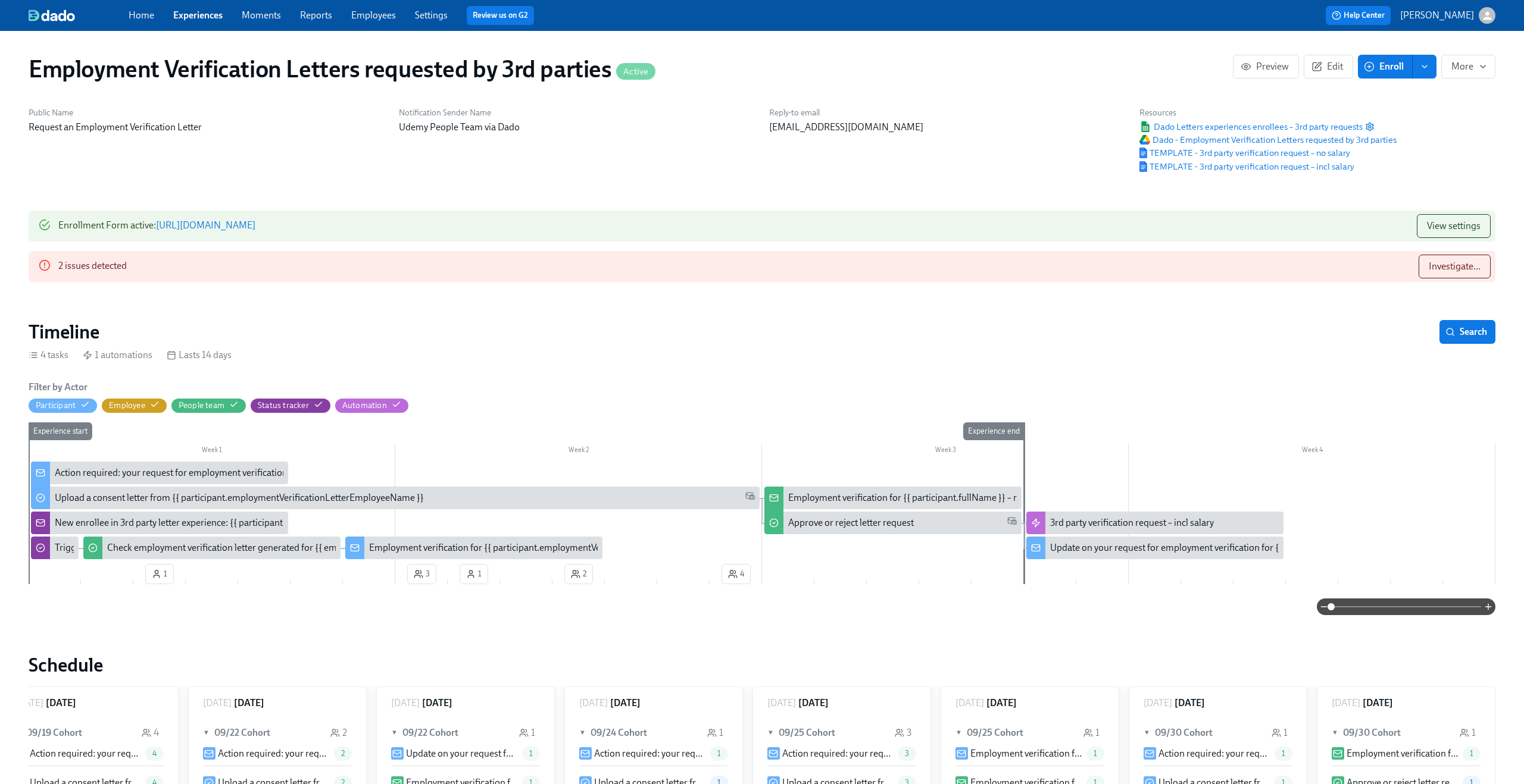
click at [781, 394] on div "Filter by Actor Participant Employee People team Status tracker Automation" at bounding box center [762, 397] width 1467 height 32
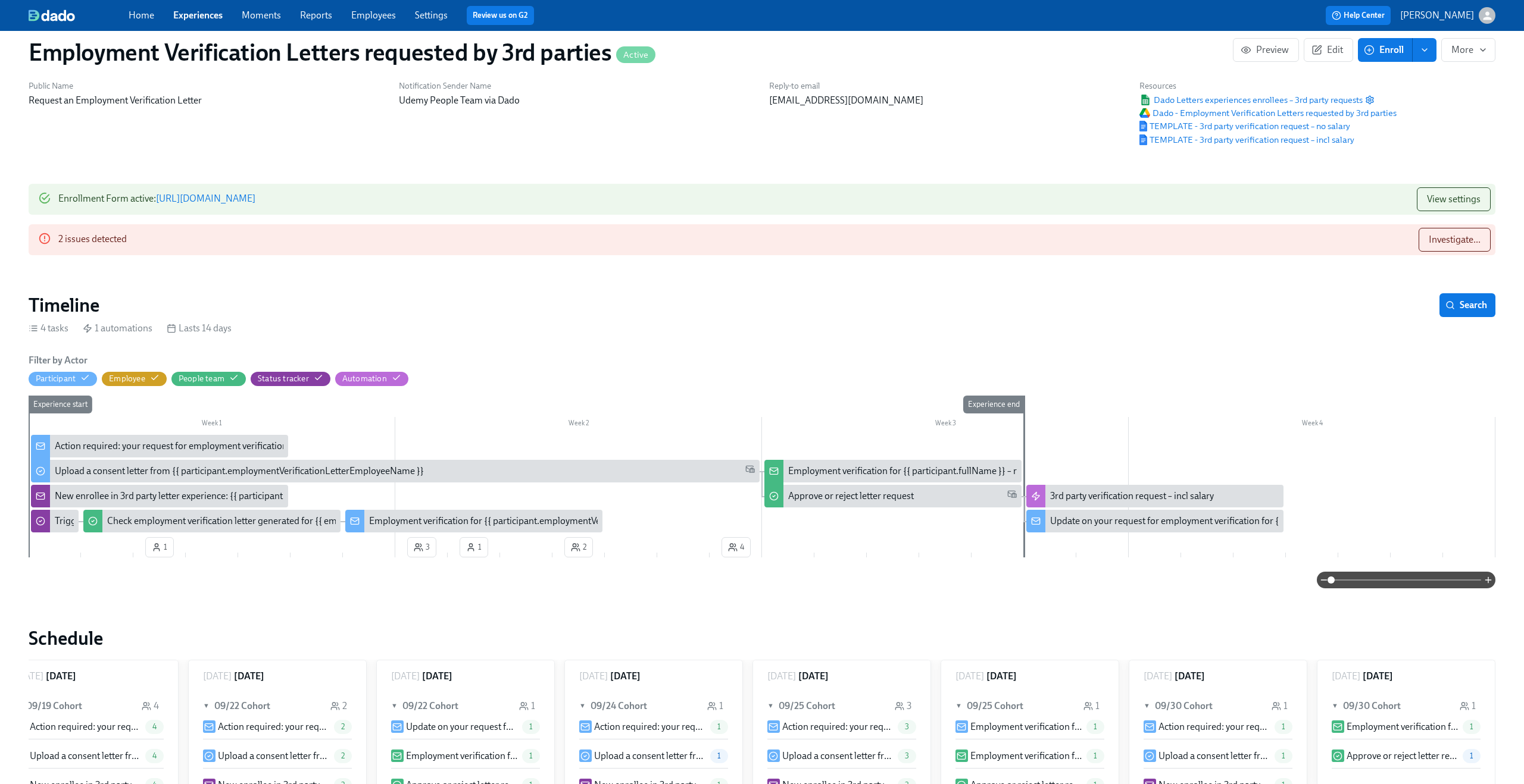
scroll to position [27, 0]
click at [1384, 581] on span at bounding box center [1406, 580] width 150 height 17
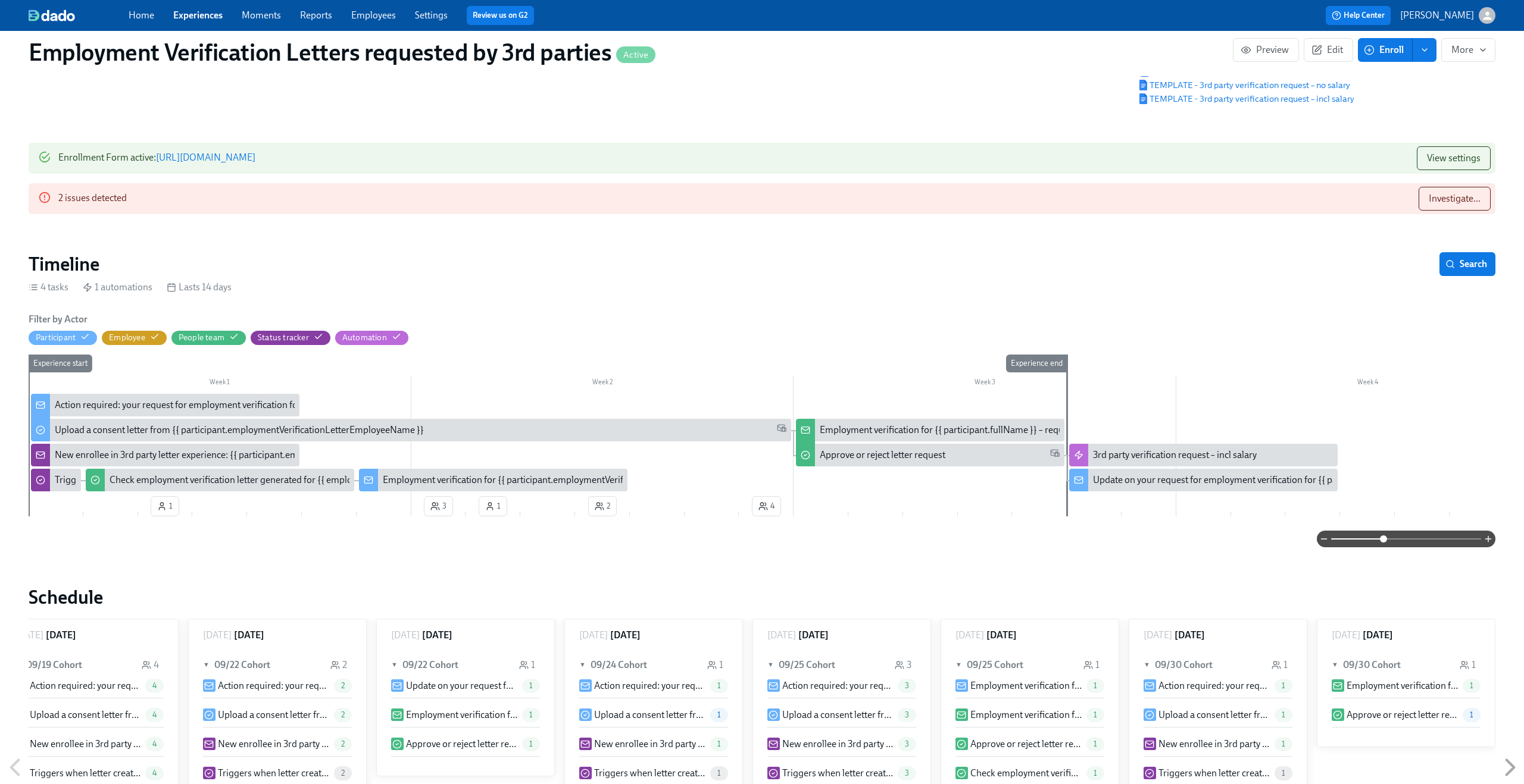
scroll to position [0, 0]
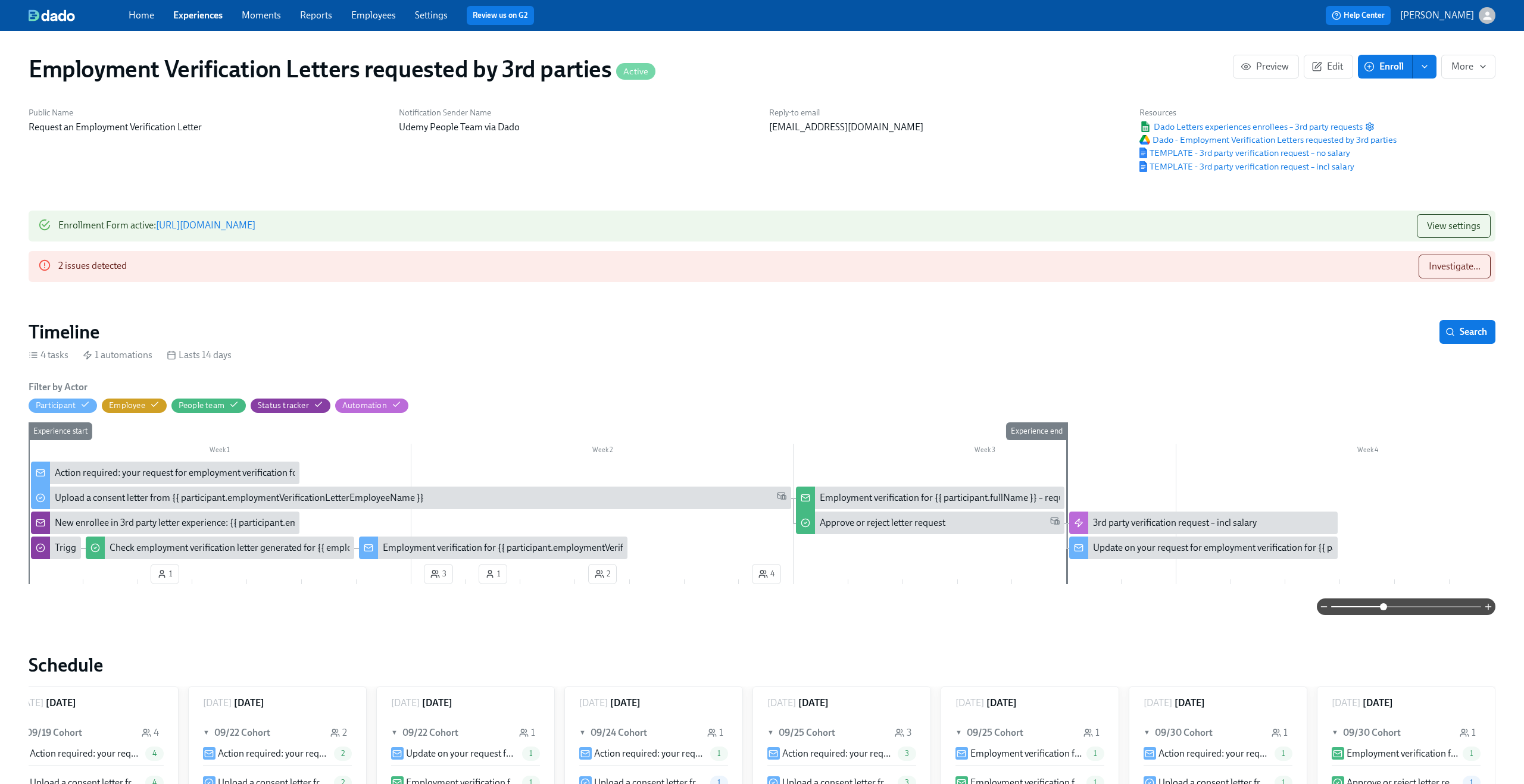
drag, startPoint x: 1187, startPoint y: 167, endPoint x: 980, endPoint y: 4, distance: 263.5
click at [61, 519] on div "New enrollee in 3rd party letter experience: {{ participant.employmentVerificat…" at bounding box center [268, 522] width 427 height 13
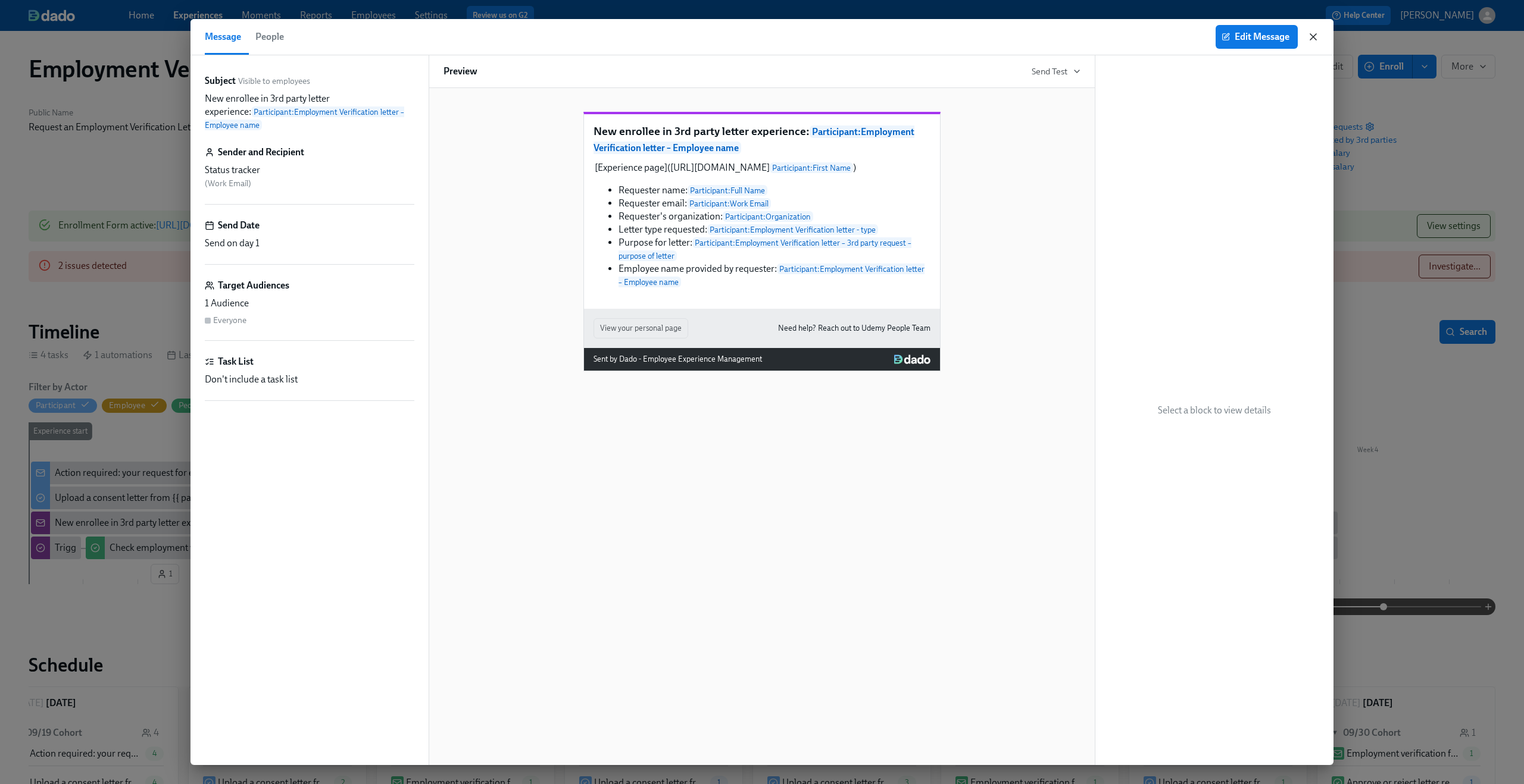
click at [1316, 35] on icon "button" at bounding box center [1312, 36] width 12 height 12
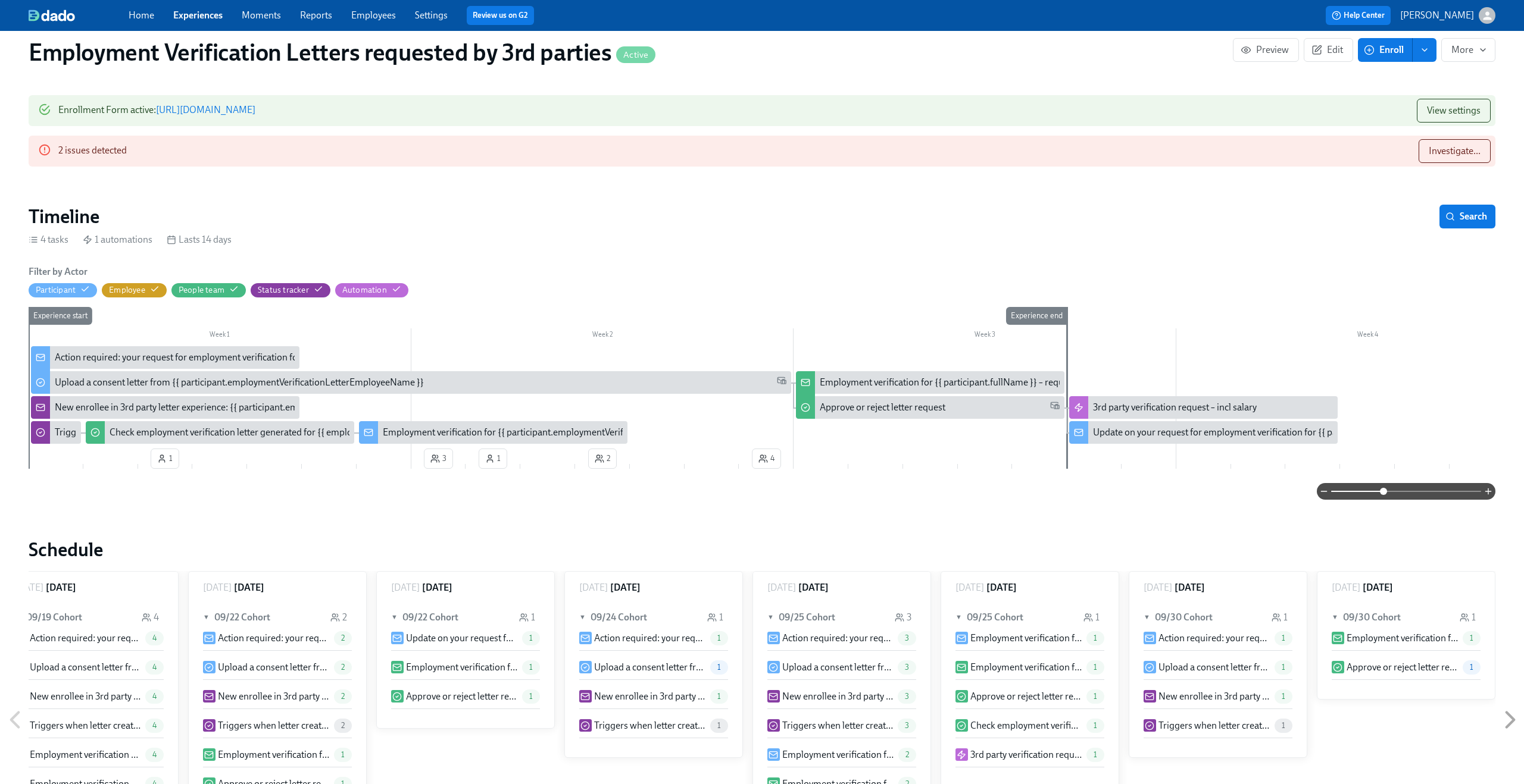
scroll to position [131, 0]
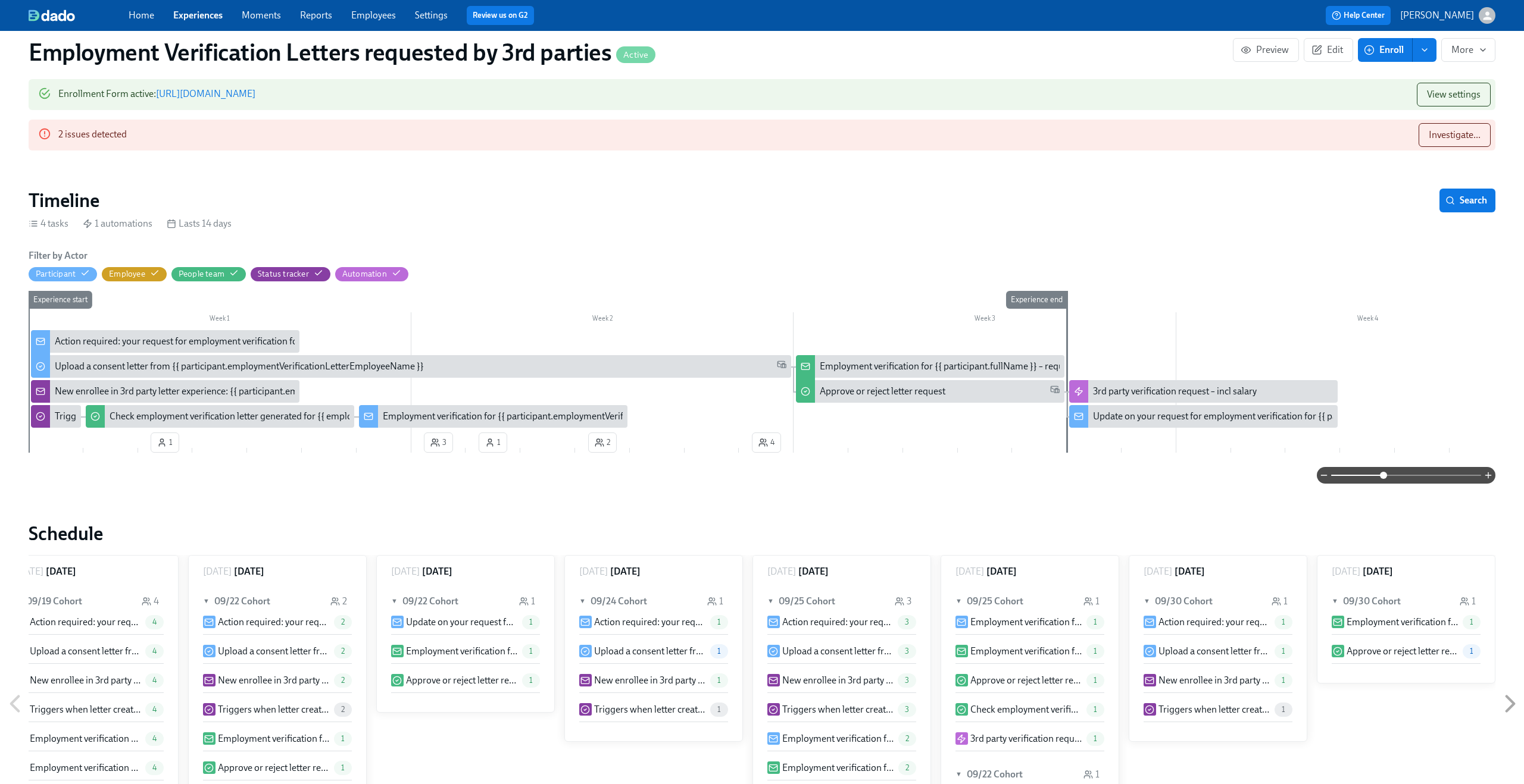
click at [178, 390] on div "New enrollee in 3rd party letter experience: {{ participant.employmentVerificat…" at bounding box center [268, 391] width 427 height 13
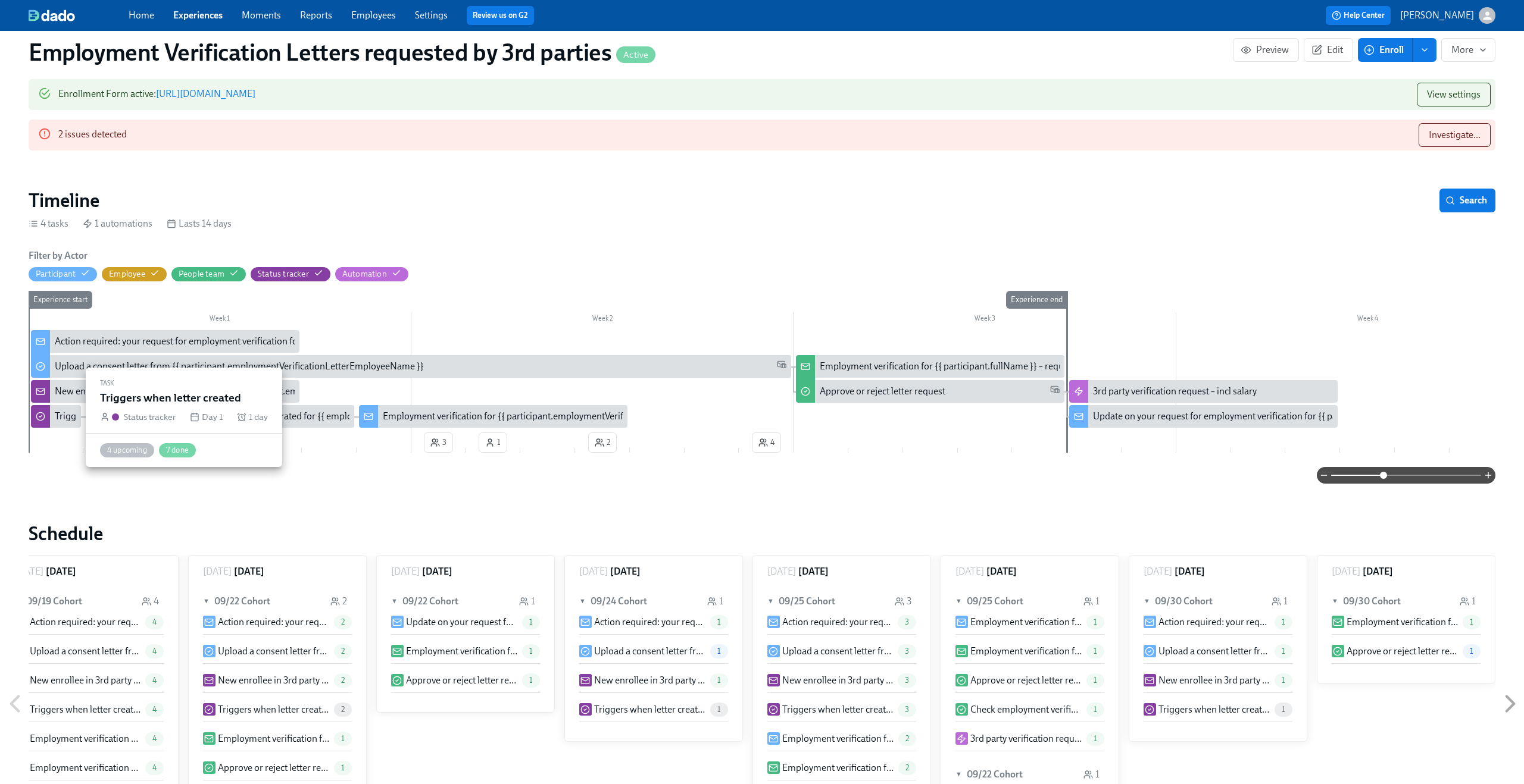
click at [46, 417] on div at bounding box center [40, 416] width 19 height 22
click at [56, 414] on div "Triggers when letter created" at bounding box center [111, 416] width 113 height 13
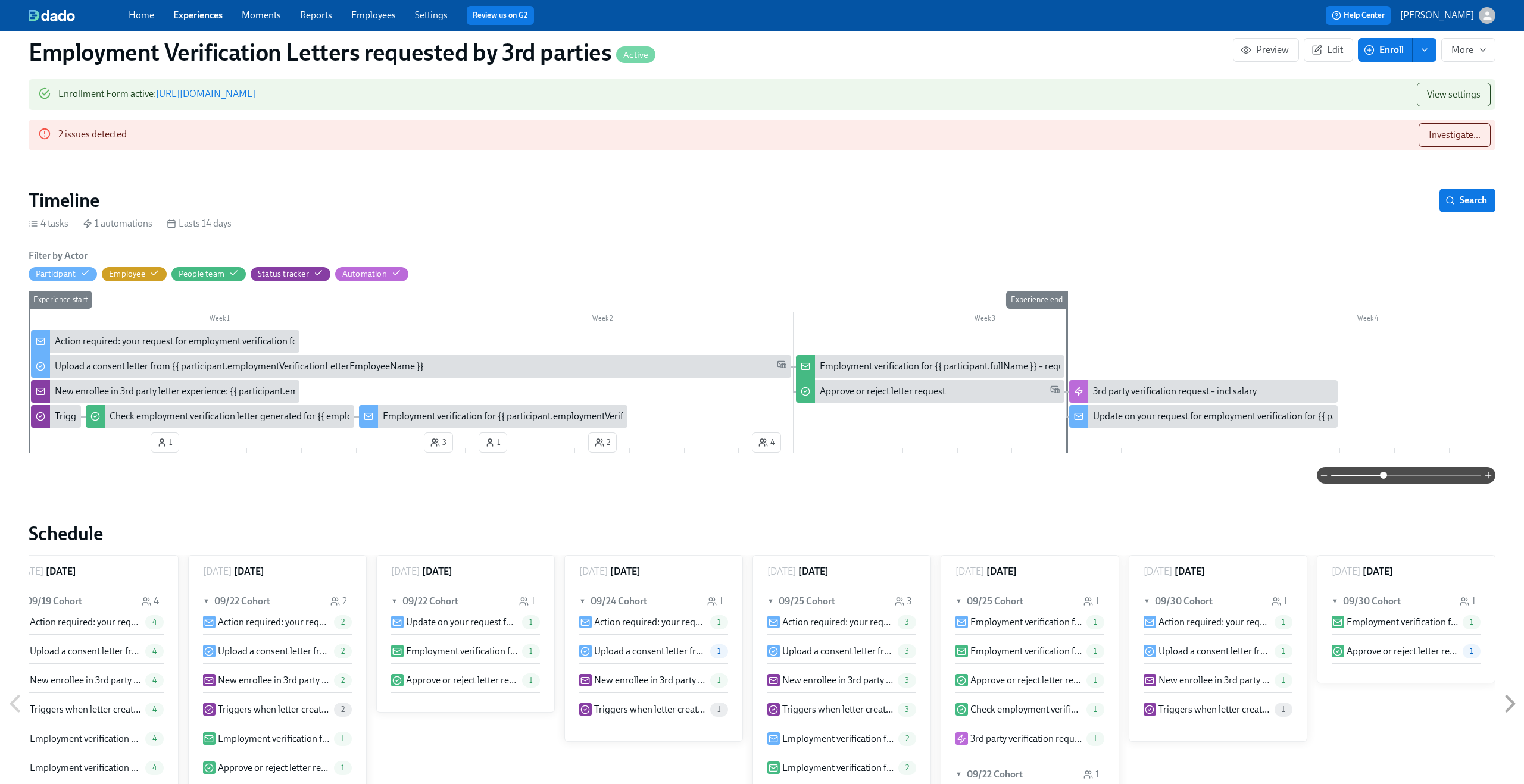
click at [435, 414] on div "Employment verification for {{ participant.employmentVerificationLetterEmployee…" at bounding box center [566, 416] width 367 height 13
click at [1111, 396] on div "3rd party verification request – incl salary" at bounding box center [1174, 391] width 164 height 13
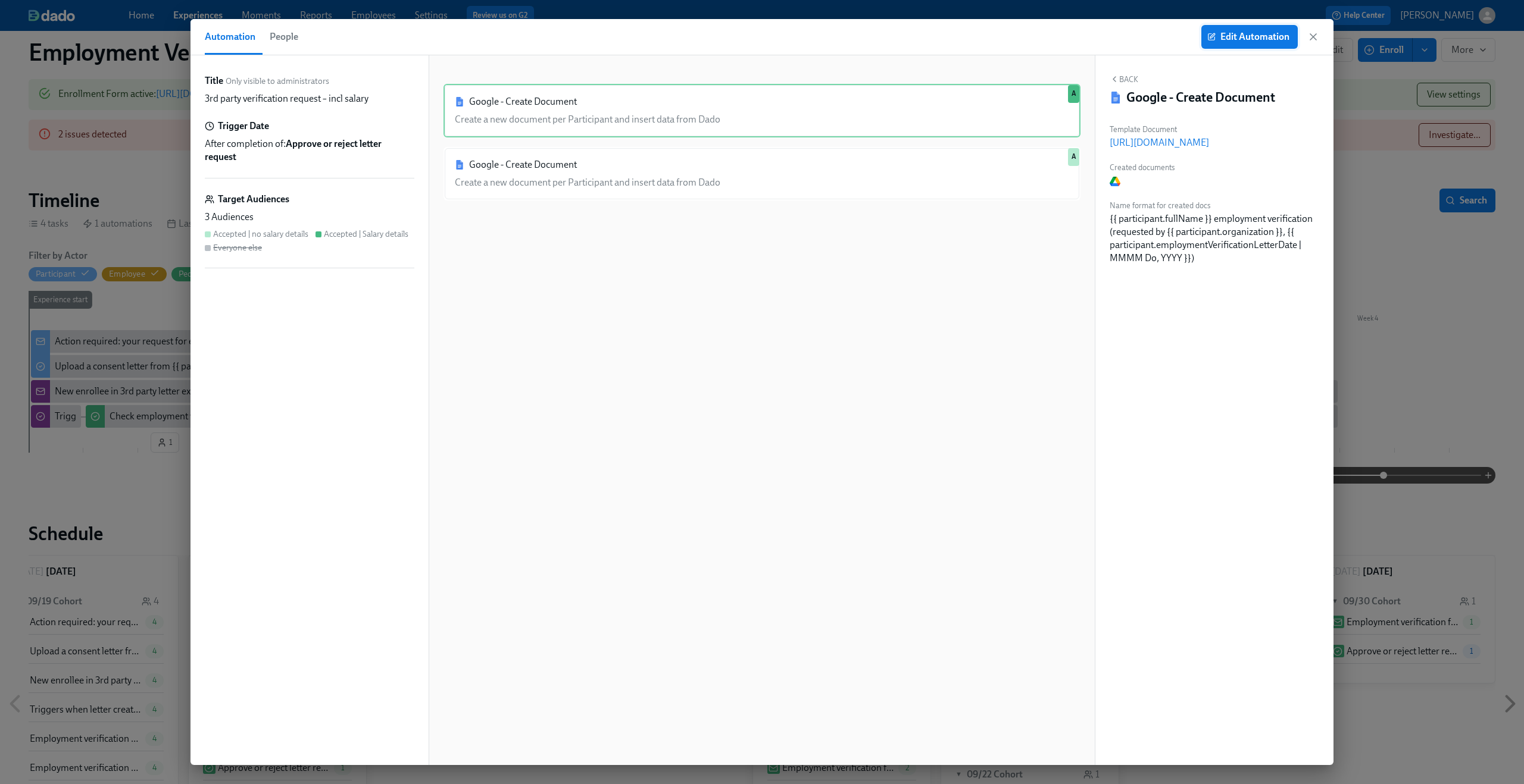
click at [1268, 42] on span "Edit Automation" at bounding box center [1248, 36] width 80 height 12
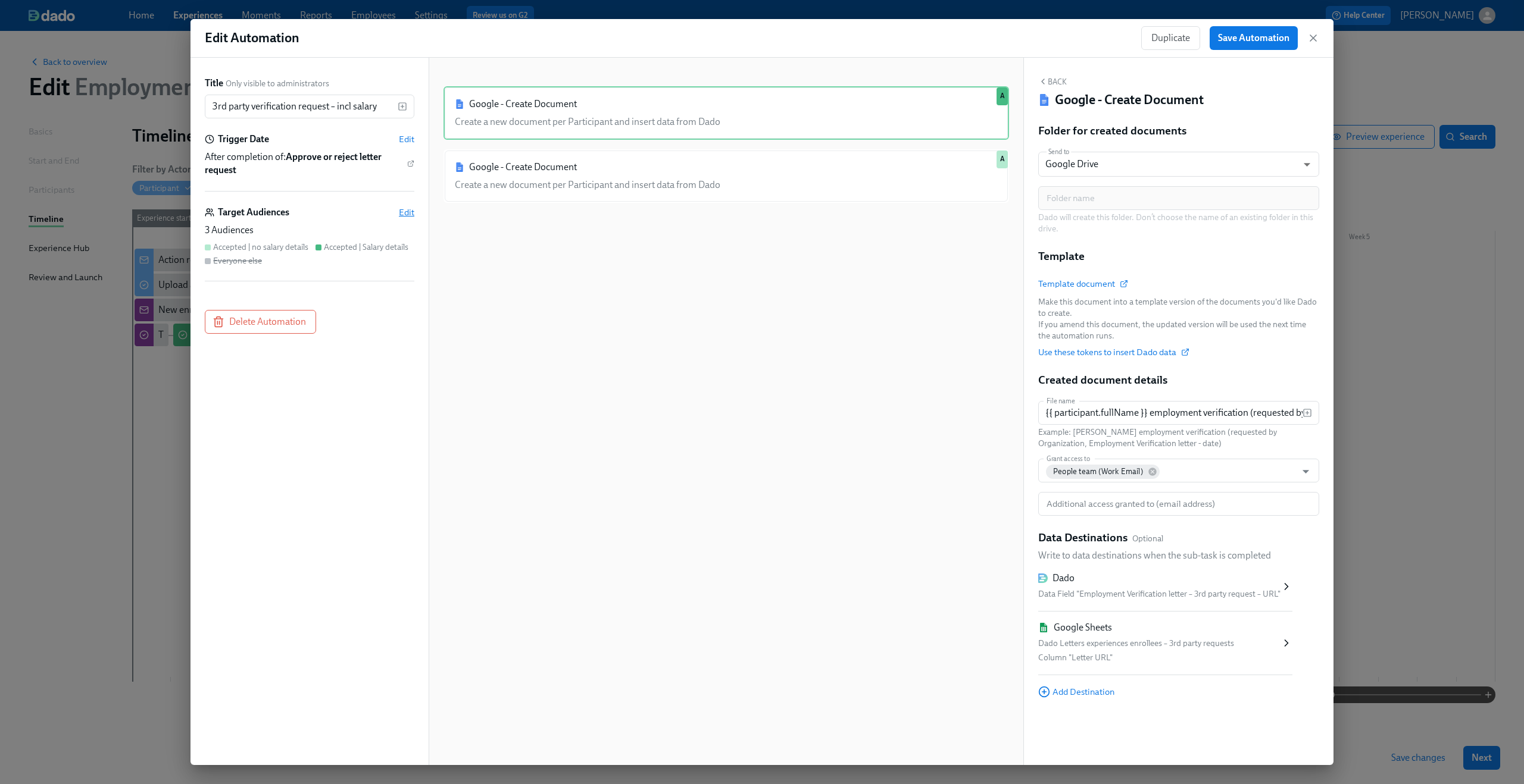
click at [408, 209] on span "Edit" at bounding box center [407, 212] width 15 height 12
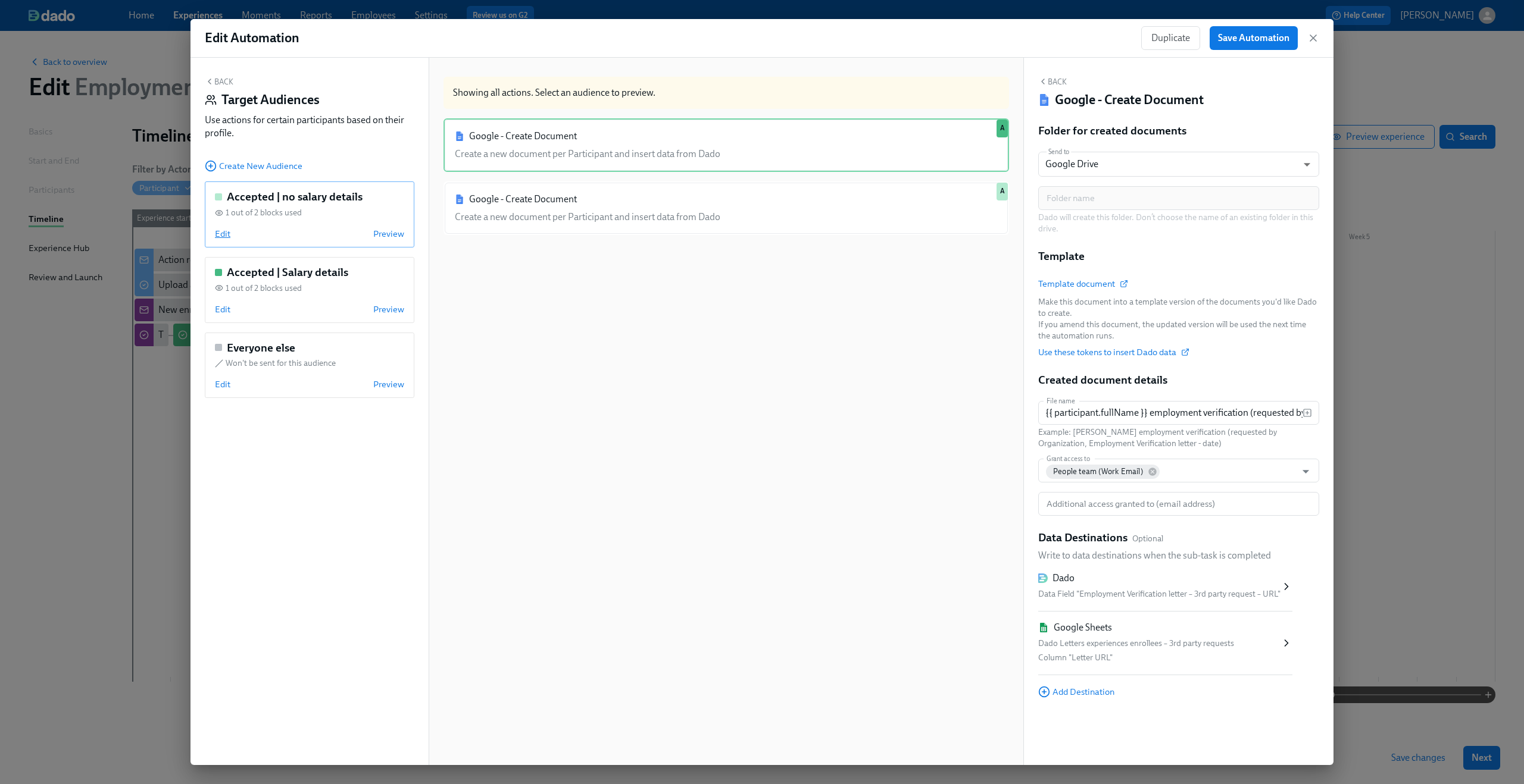
click at [222, 232] on span "Edit" at bounding box center [222, 233] width 15 height 12
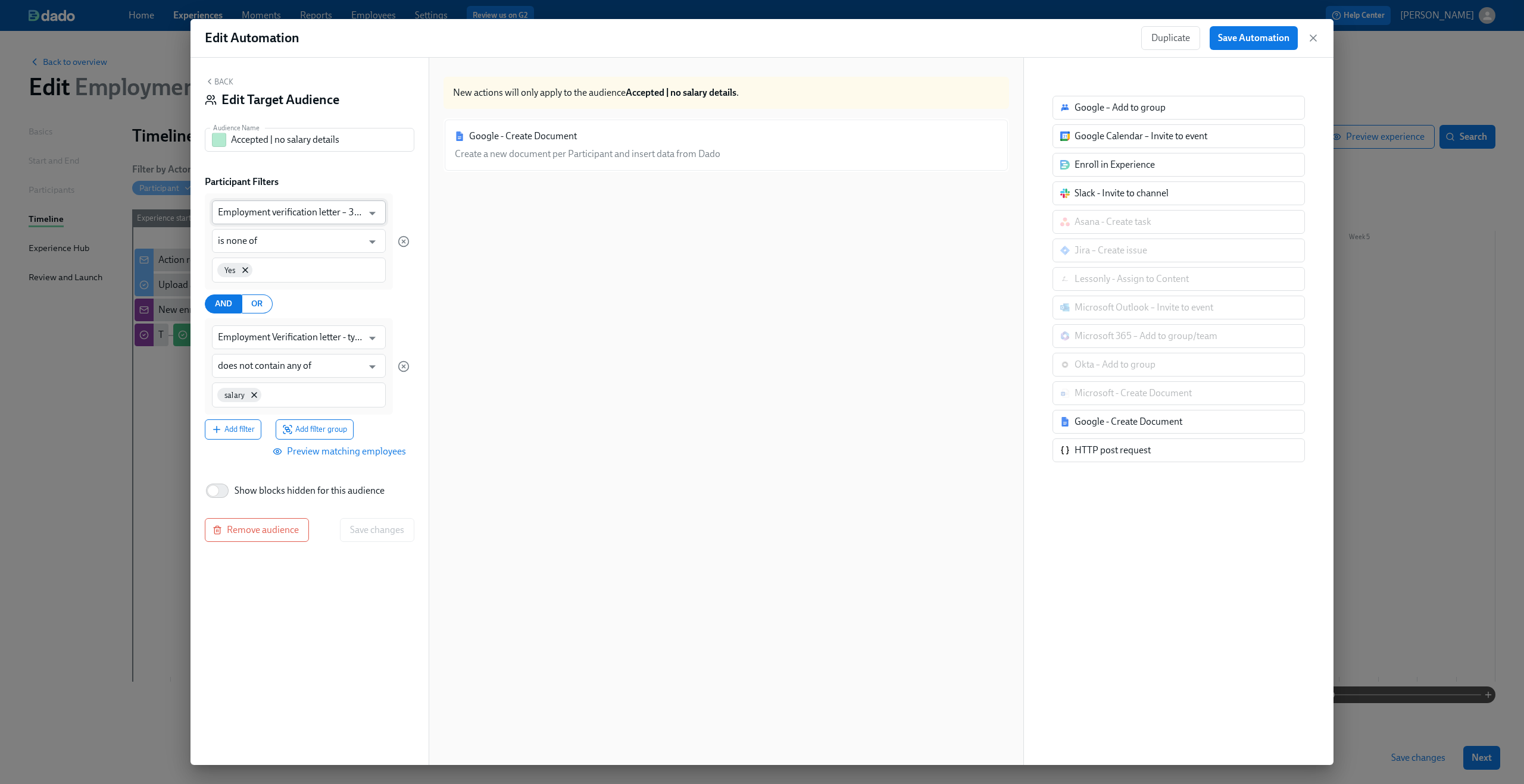
click at [339, 209] on input "Employment verification letter – 3rd party request - rejected?" at bounding box center [290, 212] width 144 height 24
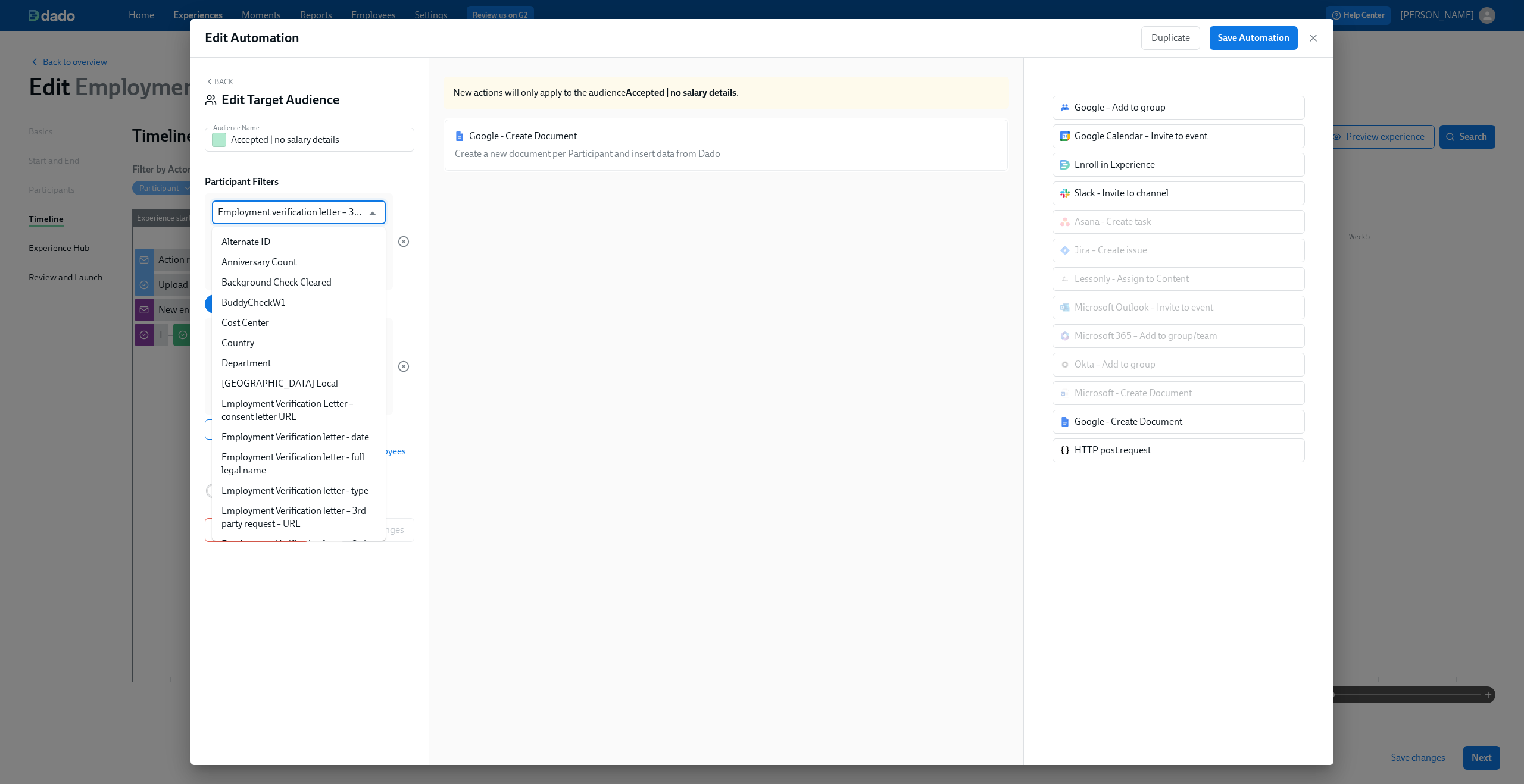
scroll to position [216, 0]
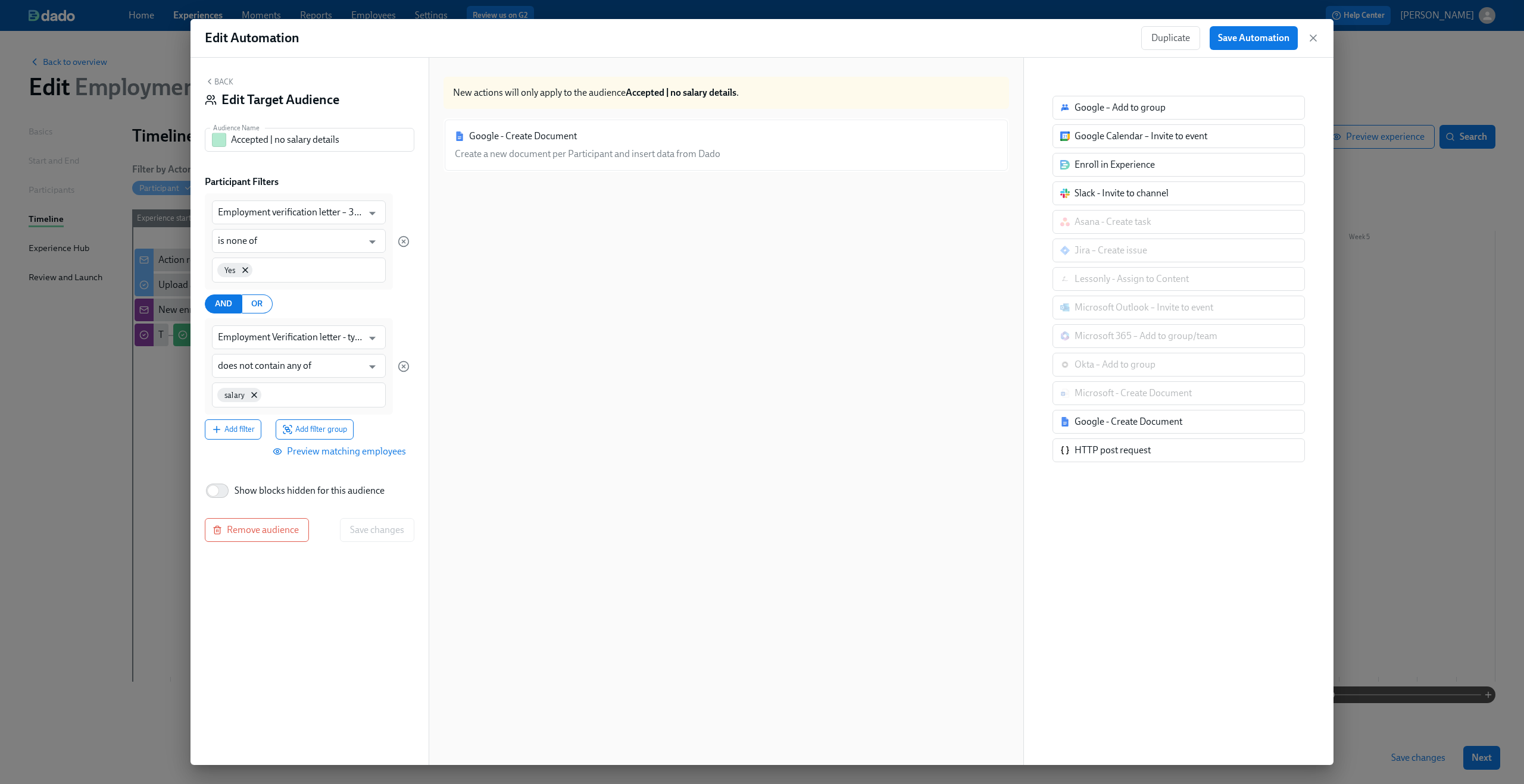
click at [373, 182] on div "Participant Filters" at bounding box center [309, 181] width 209 height 13
click at [317, 335] on input "Employment Verification letter - type" at bounding box center [290, 337] width 144 height 24
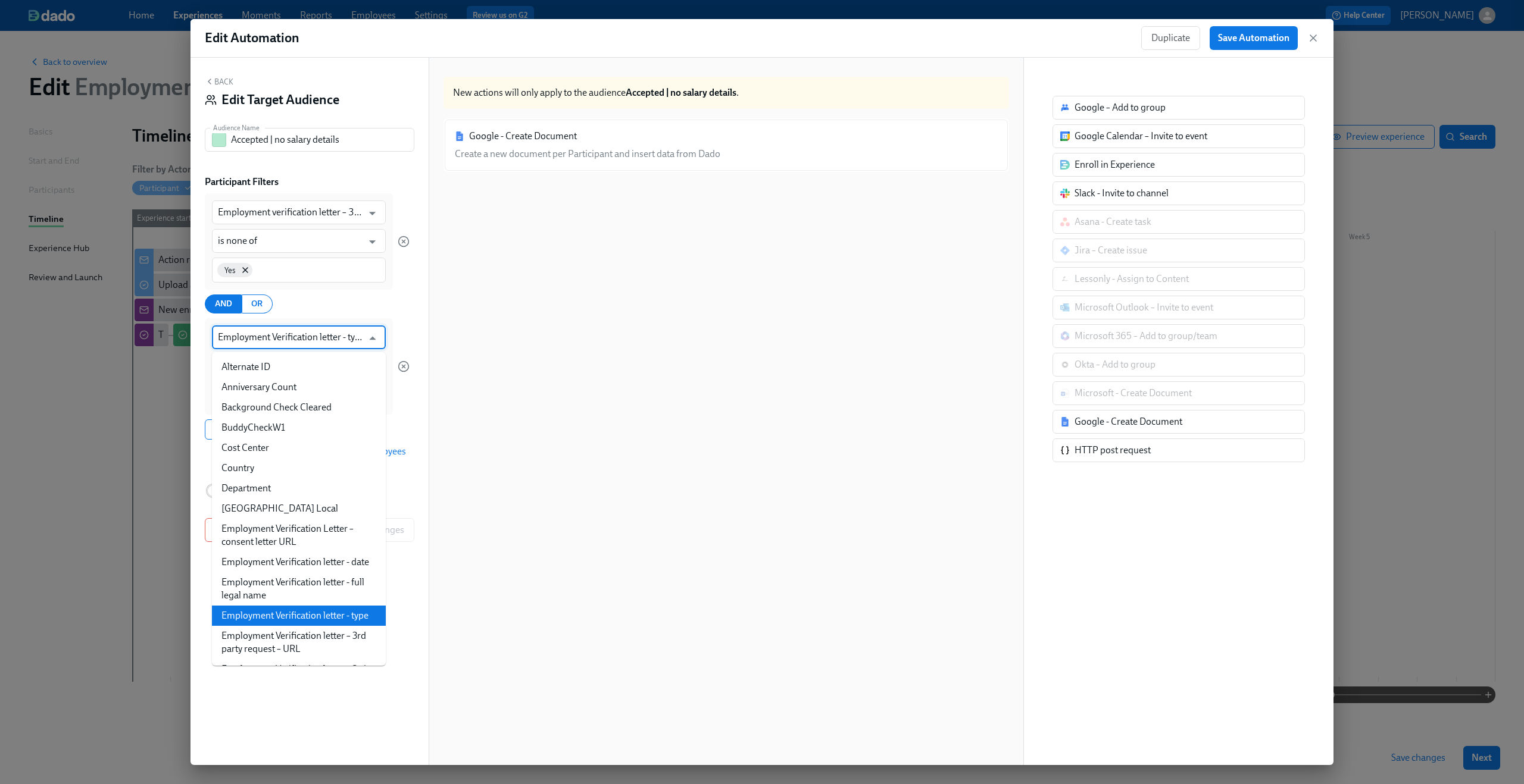
click at [413, 318] on div "Employment verification letter – 3rd party request - rejected? ​ is none of ​ Y…" at bounding box center [309, 316] width 209 height 246
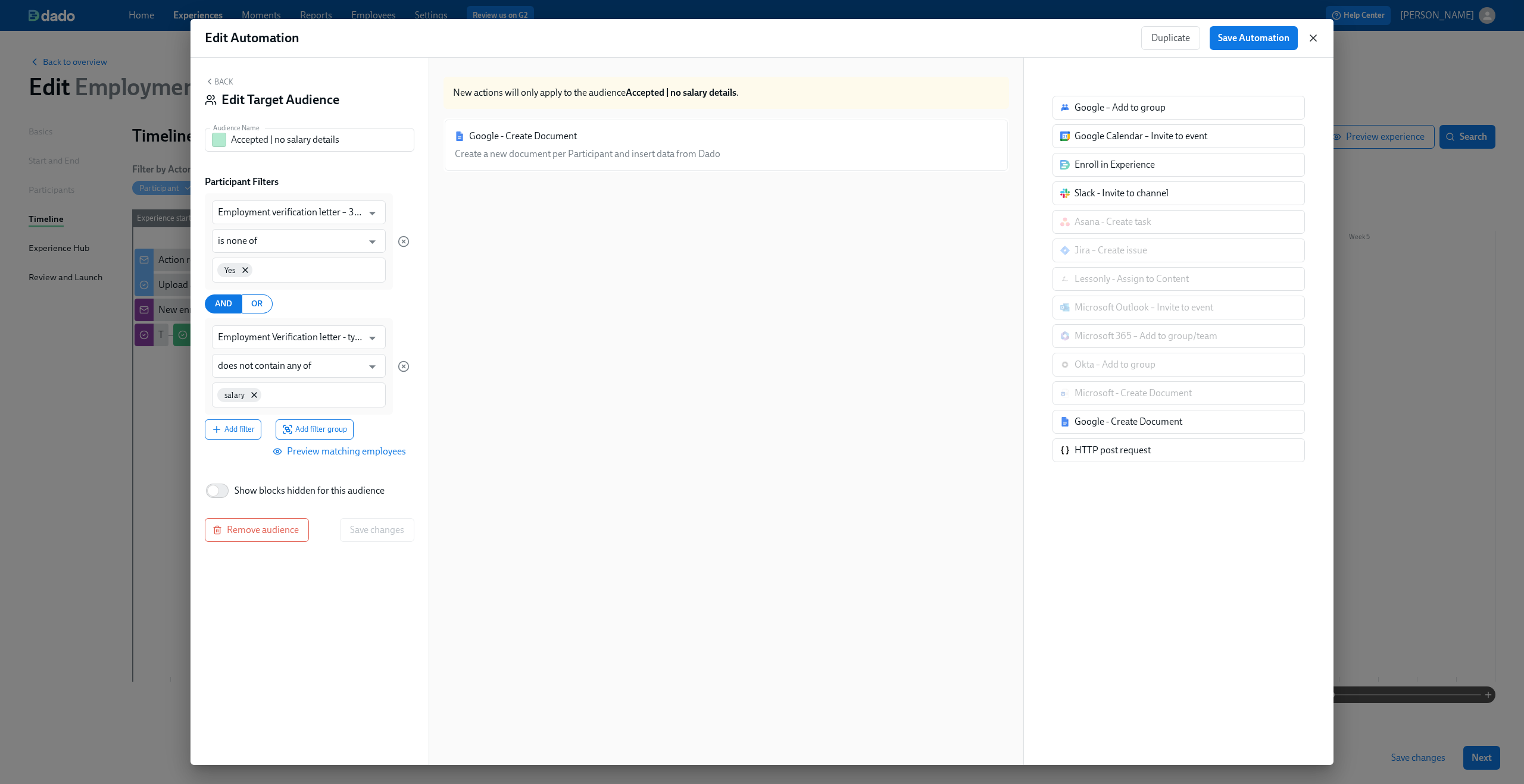
click at [1318, 36] on icon "button" at bounding box center [1312, 38] width 12 height 12
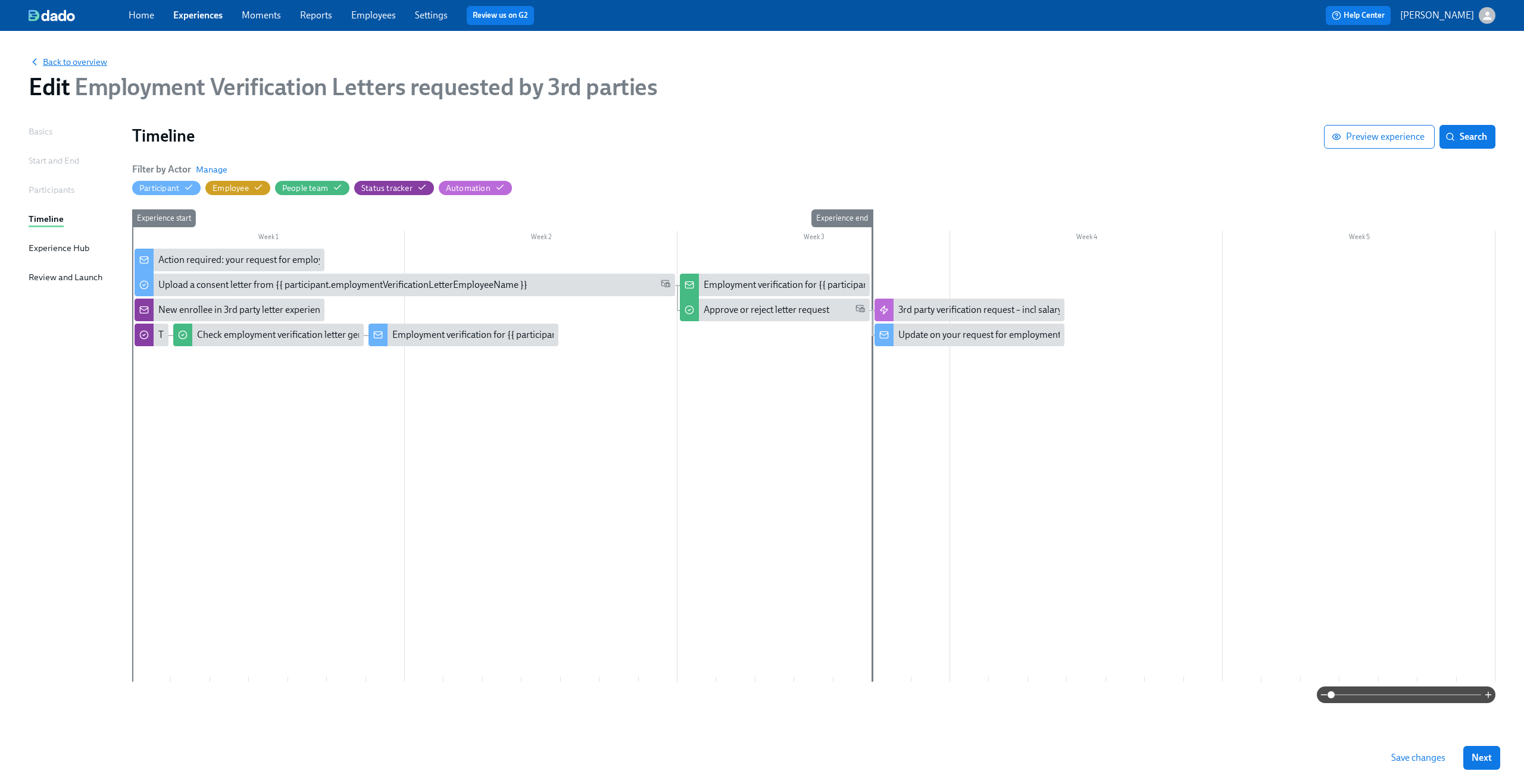
click at [59, 60] on span "Back to overview" at bounding box center [68, 61] width 79 height 12
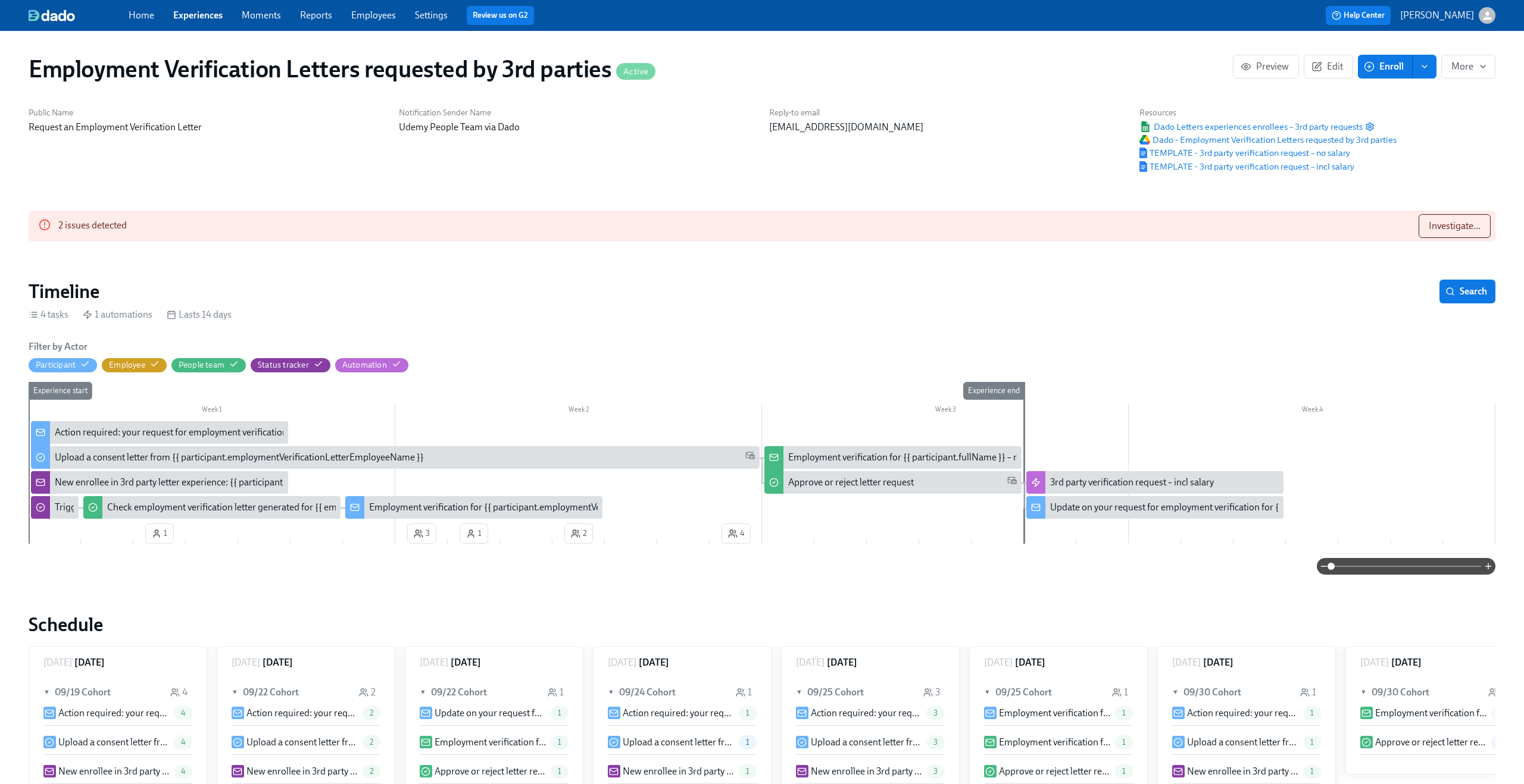
scroll to position [0, 29]
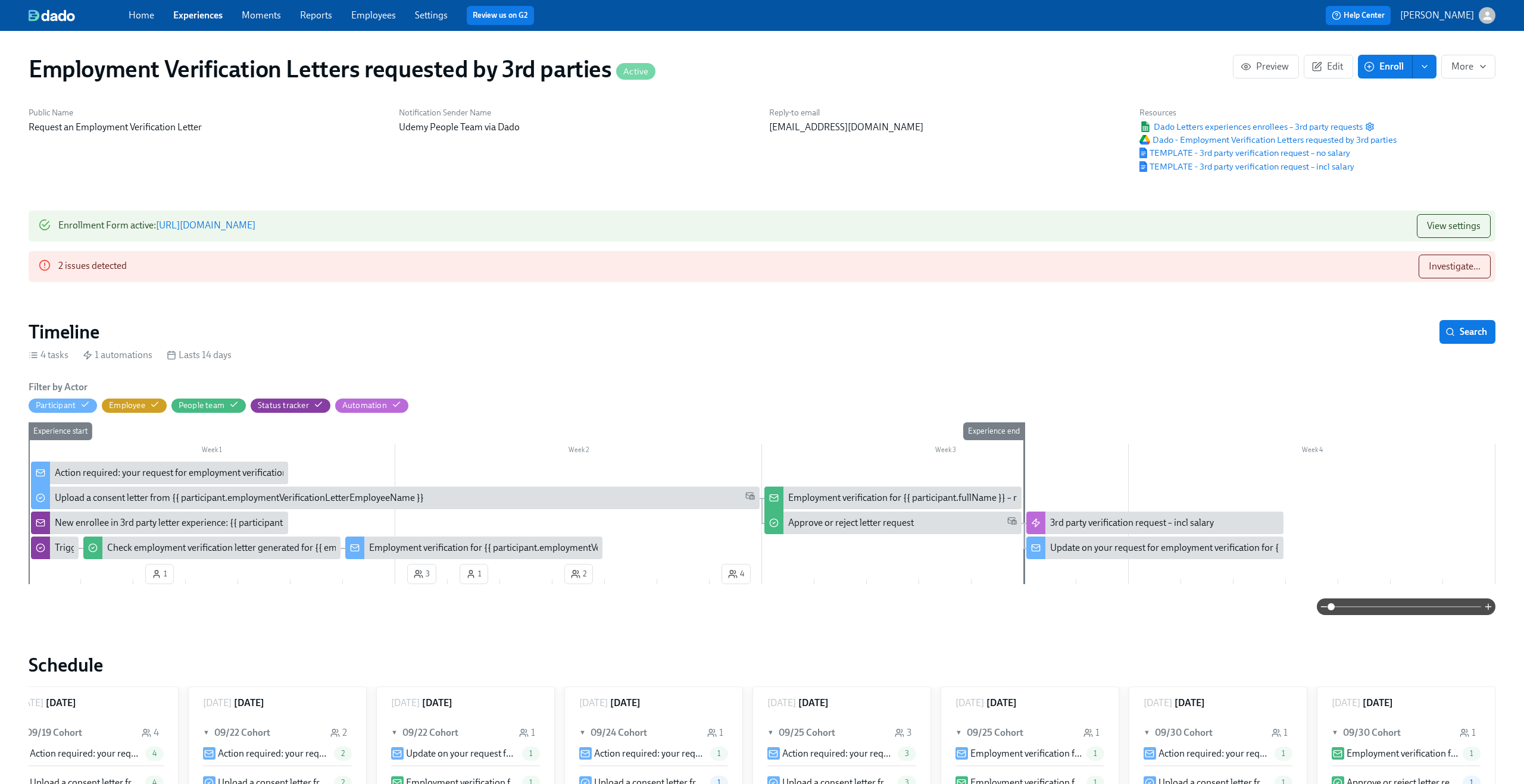
click at [256, 224] on link "https://my.dadohr.com/enrollmentForms/2a8Ubmw98KEOdEt8dvLtzU32XXH3G" at bounding box center [205, 225] width 100 height 12
click at [105, 515] on div "New enrollee in 3rd party letter experience: {{ participant.employmentVerificat…" at bounding box center [159, 522] width 257 height 22
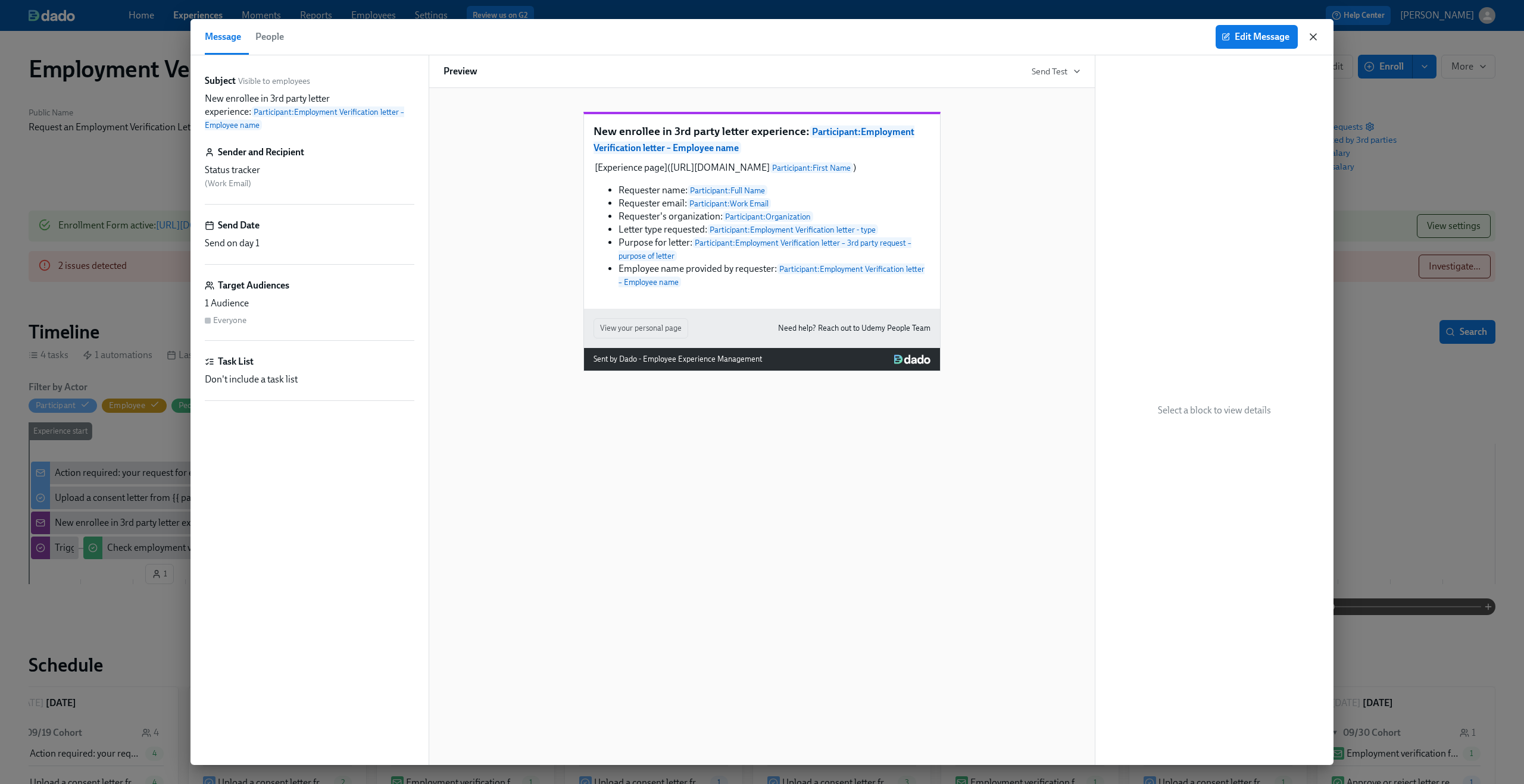
click at [1311, 39] on icon "button" at bounding box center [1312, 36] width 12 height 12
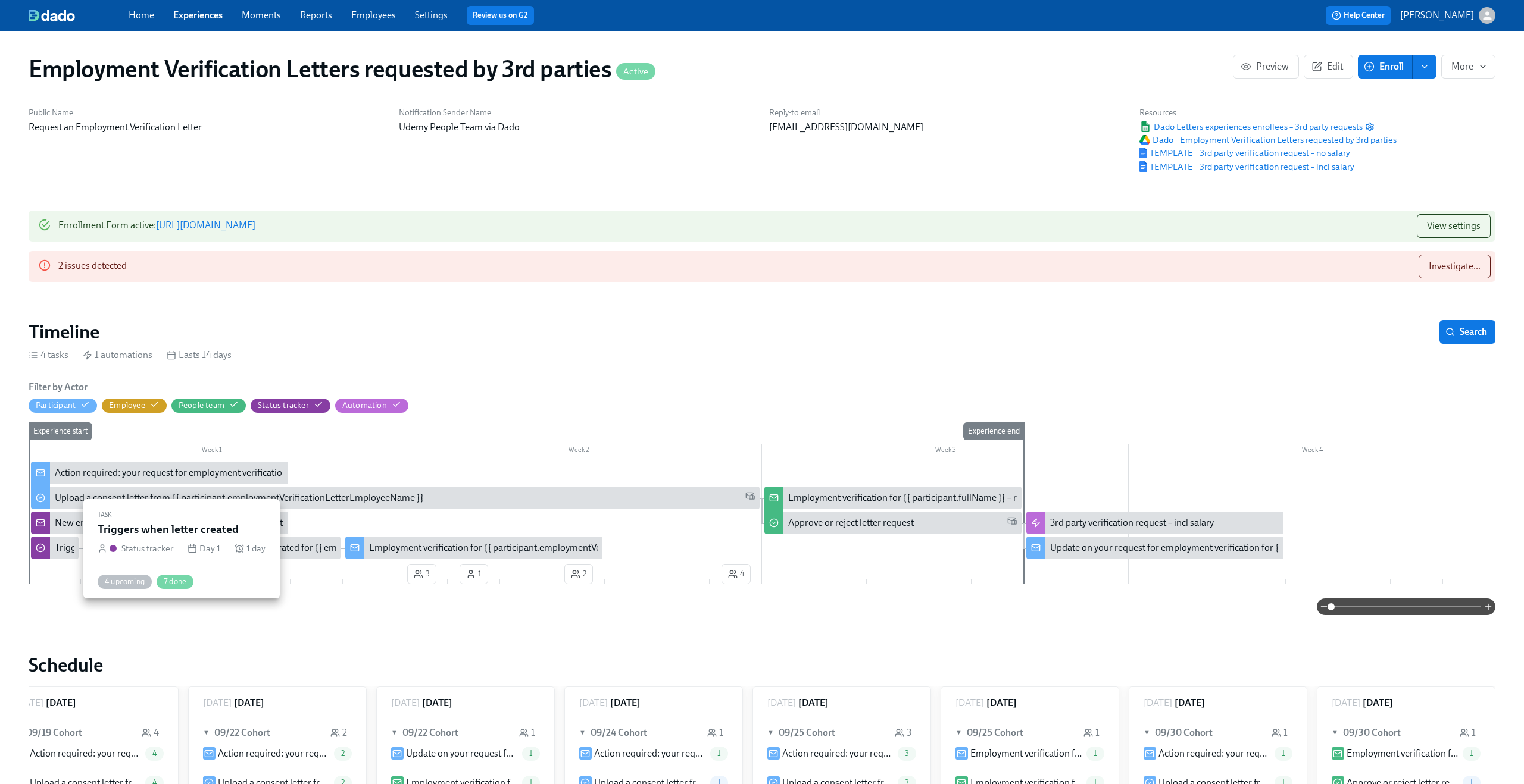
click at [48, 549] on div at bounding box center [40, 547] width 19 height 22
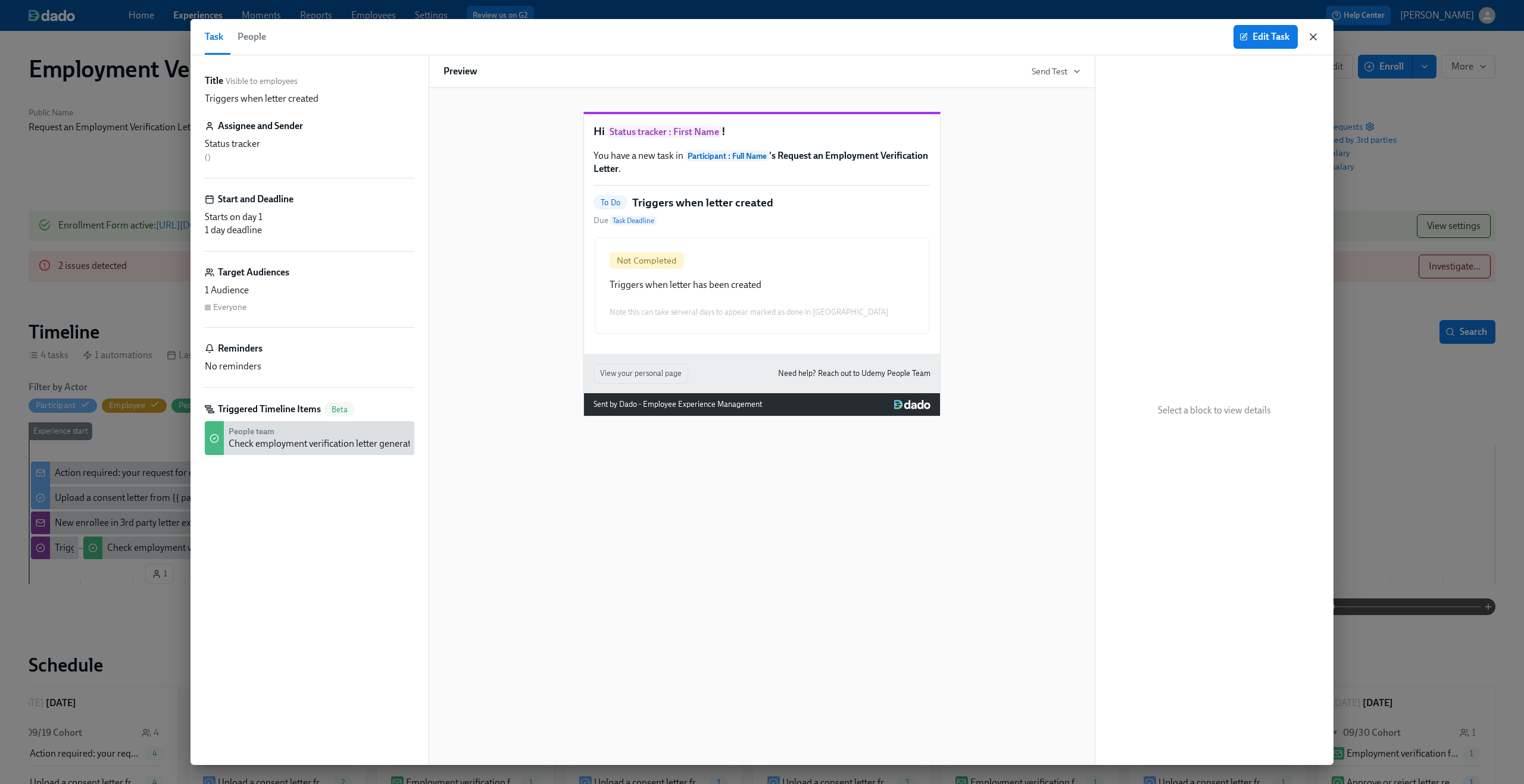
click at [1312, 36] on icon "button" at bounding box center [1313, 37] width 6 height 6
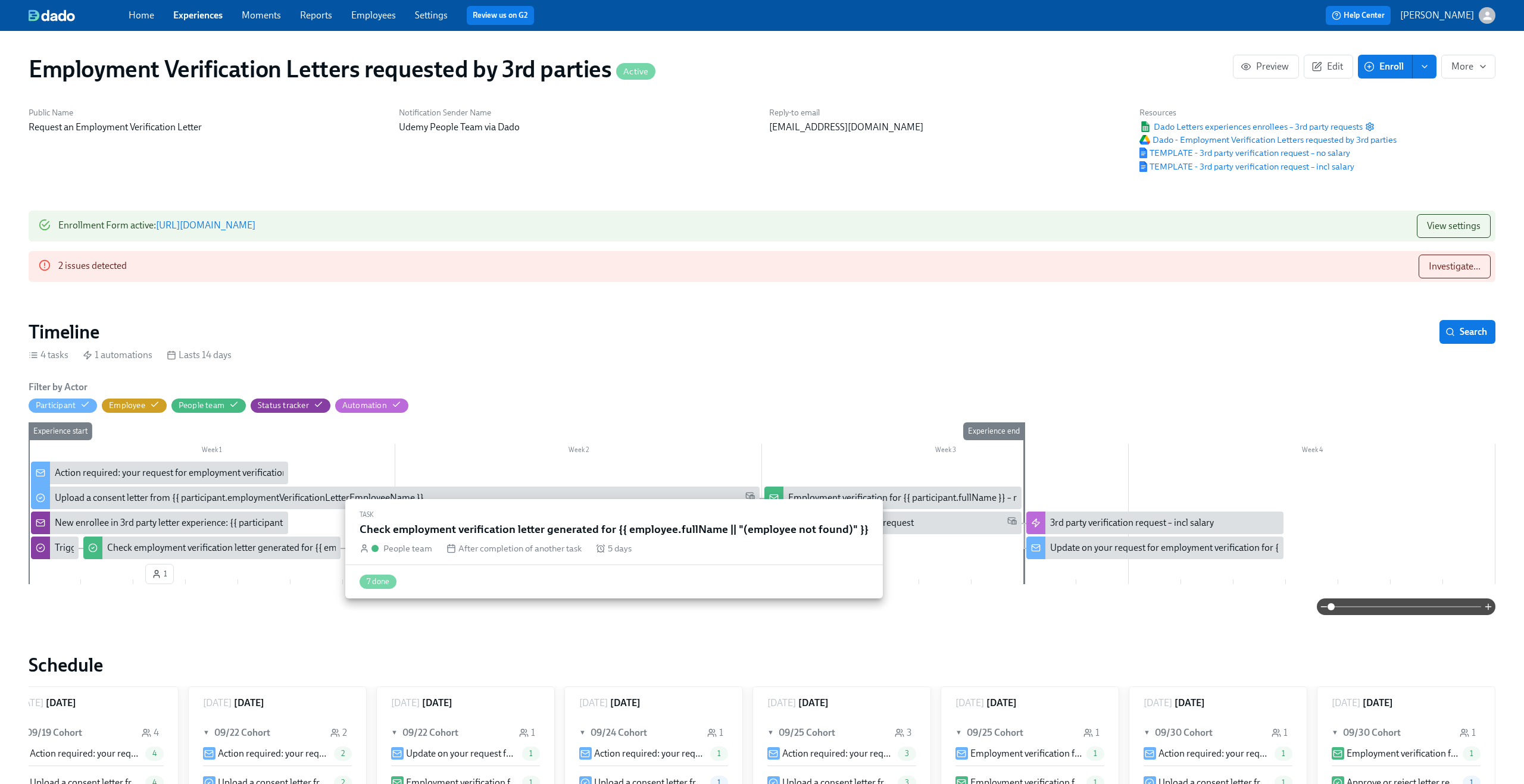
click at [198, 542] on div "Check employment verification letter generated for {{ employee.fullName || "(em…" at bounding box center [312, 548] width 409 height 13
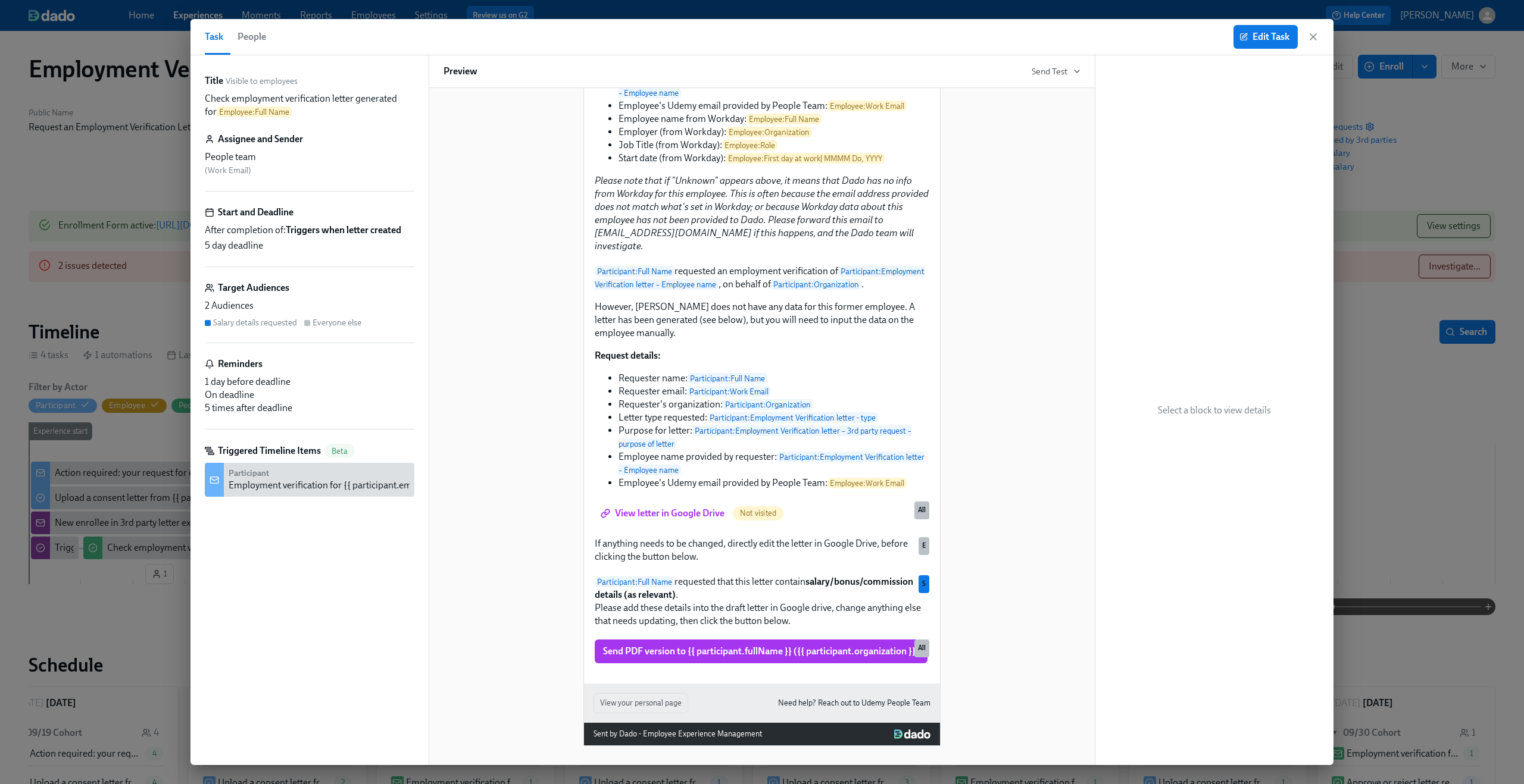
scroll to position [341, 0]
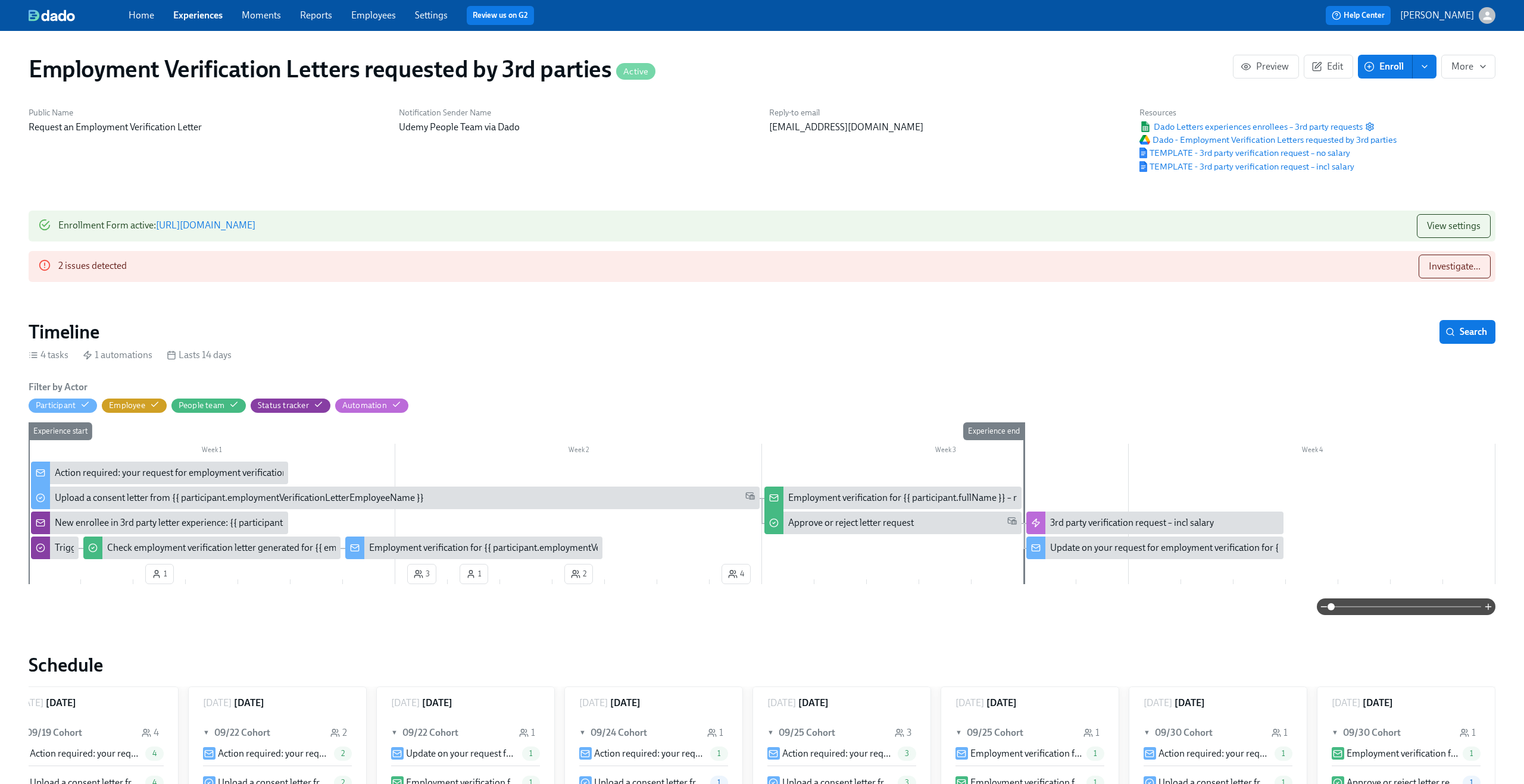
click at [419, 547] on div "Employment verification for {{ participant.employmentVerificationLetterEmployee…" at bounding box center [552, 548] width 367 height 13
click at [908, 497] on div "Employment verification for {{ participant.fullName }} – requested by {{ partic…" at bounding box center [986, 498] width 395 height 13
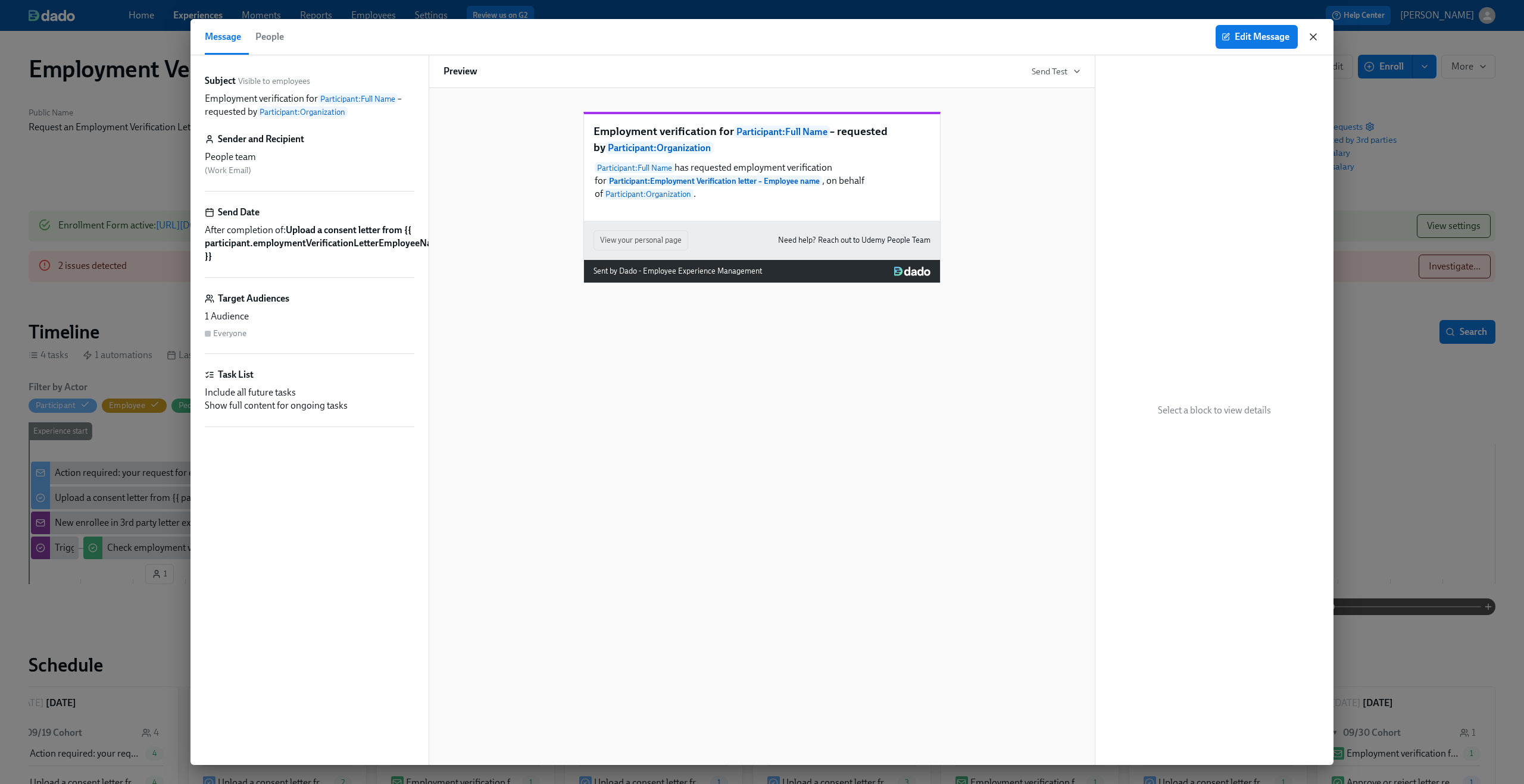
click at [1313, 39] on icon "button" at bounding box center [1312, 36] width 12 height 12
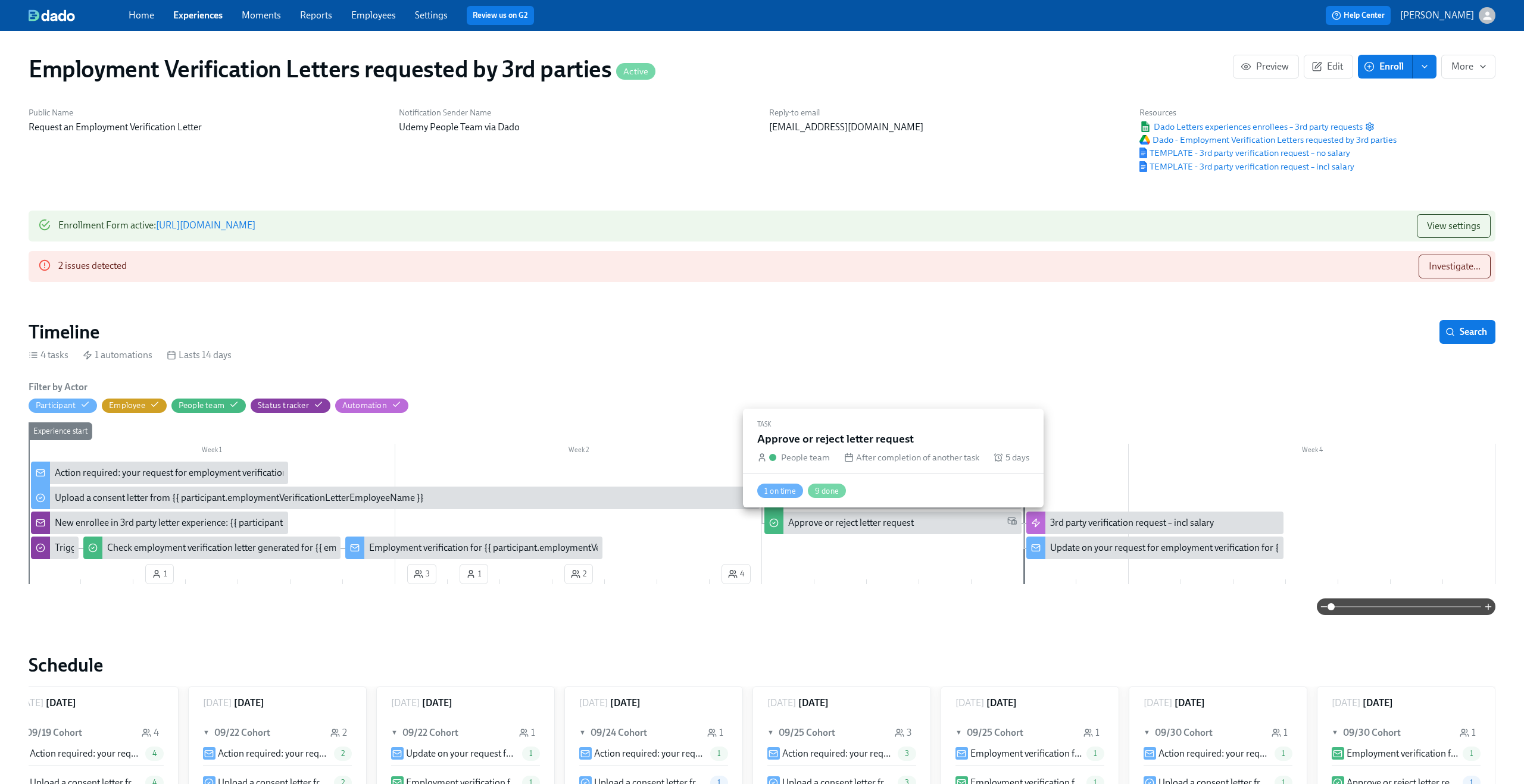
click at [923, 529] on div "Approve or reject letter request" at bounding box center [903, 522] width 229 height 13
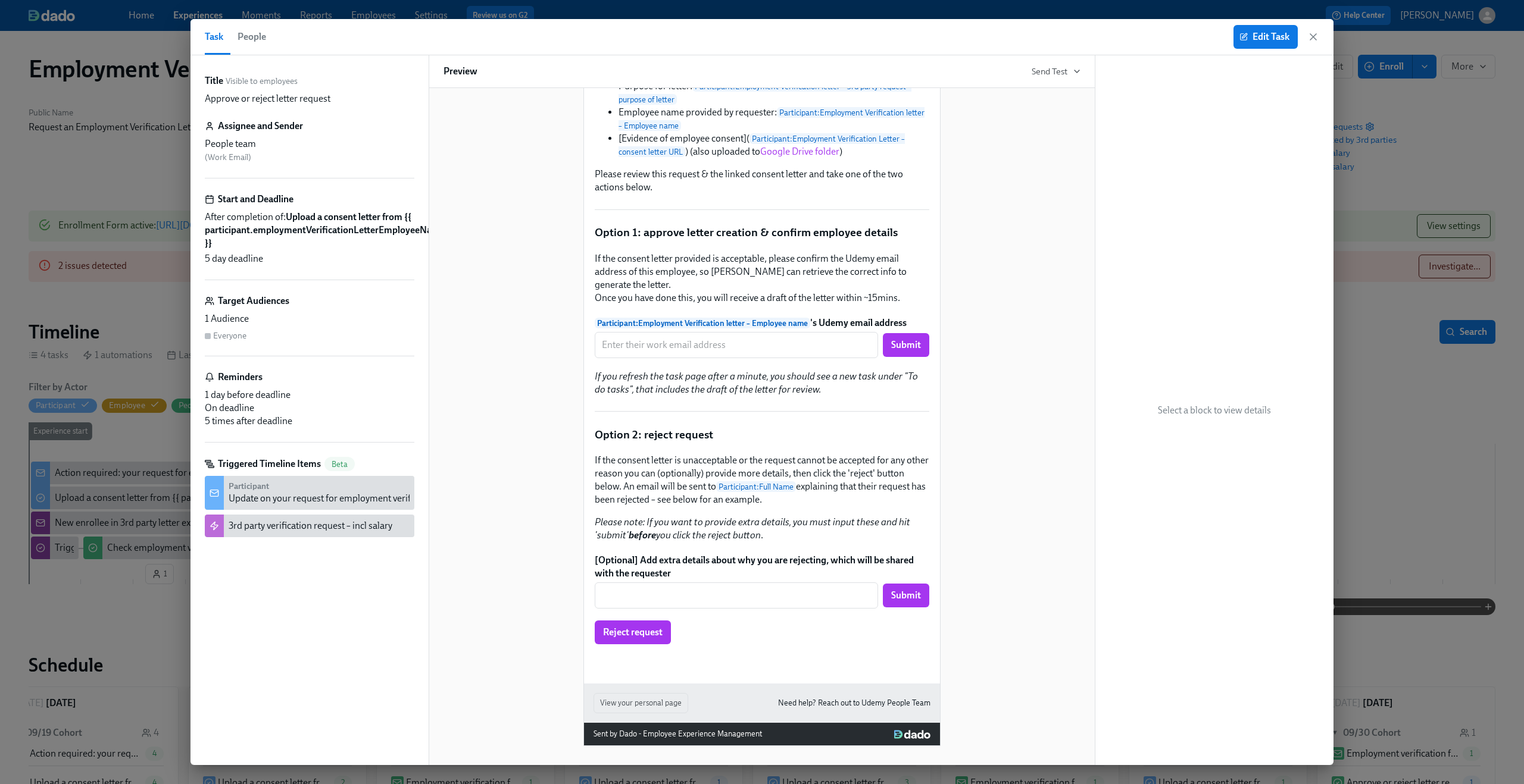
scroll to position [507, 0]
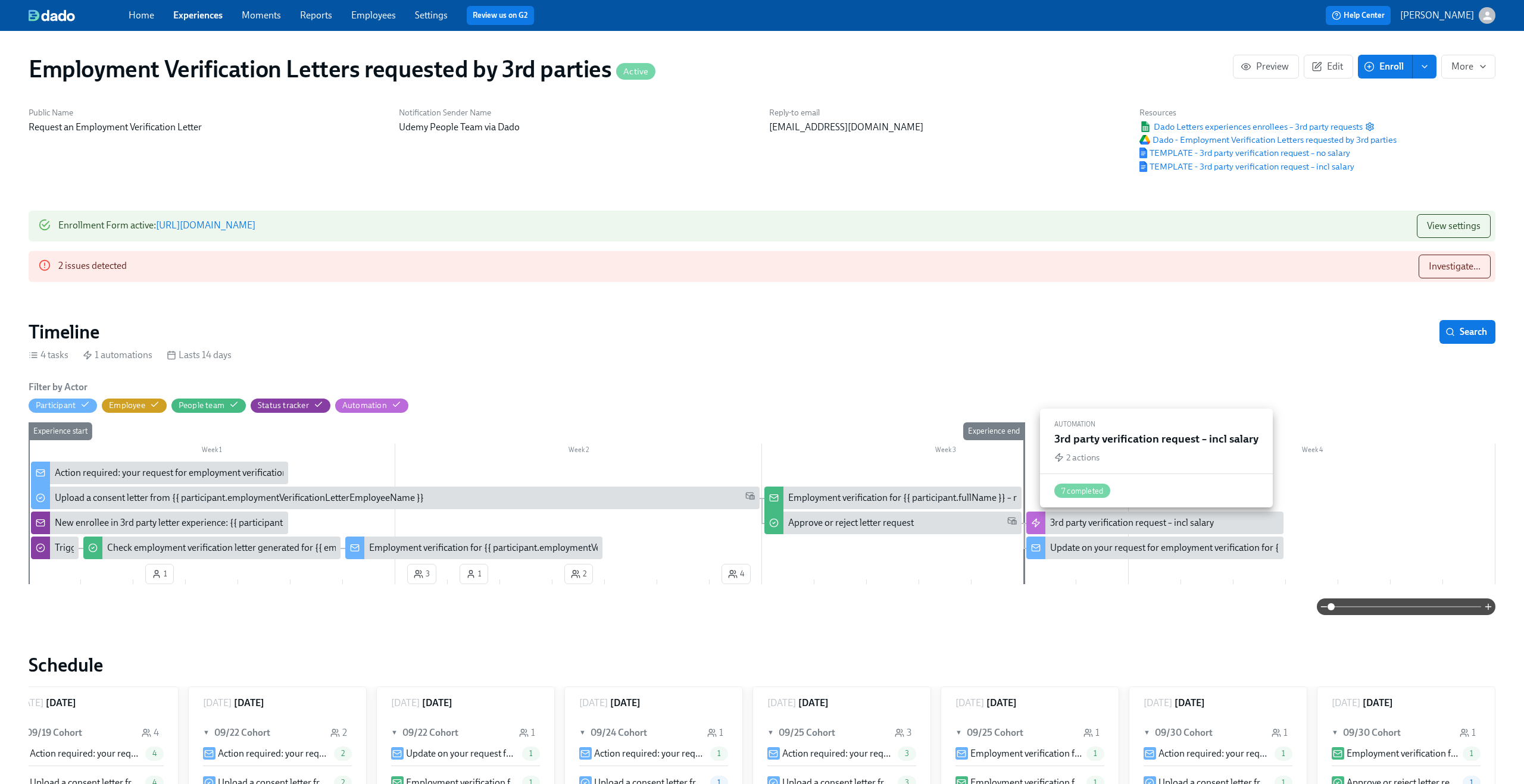
click at [1127, 519] on div "3rd party verification request – incl salary" at bounding box center [1132, 522] width 164 height 13
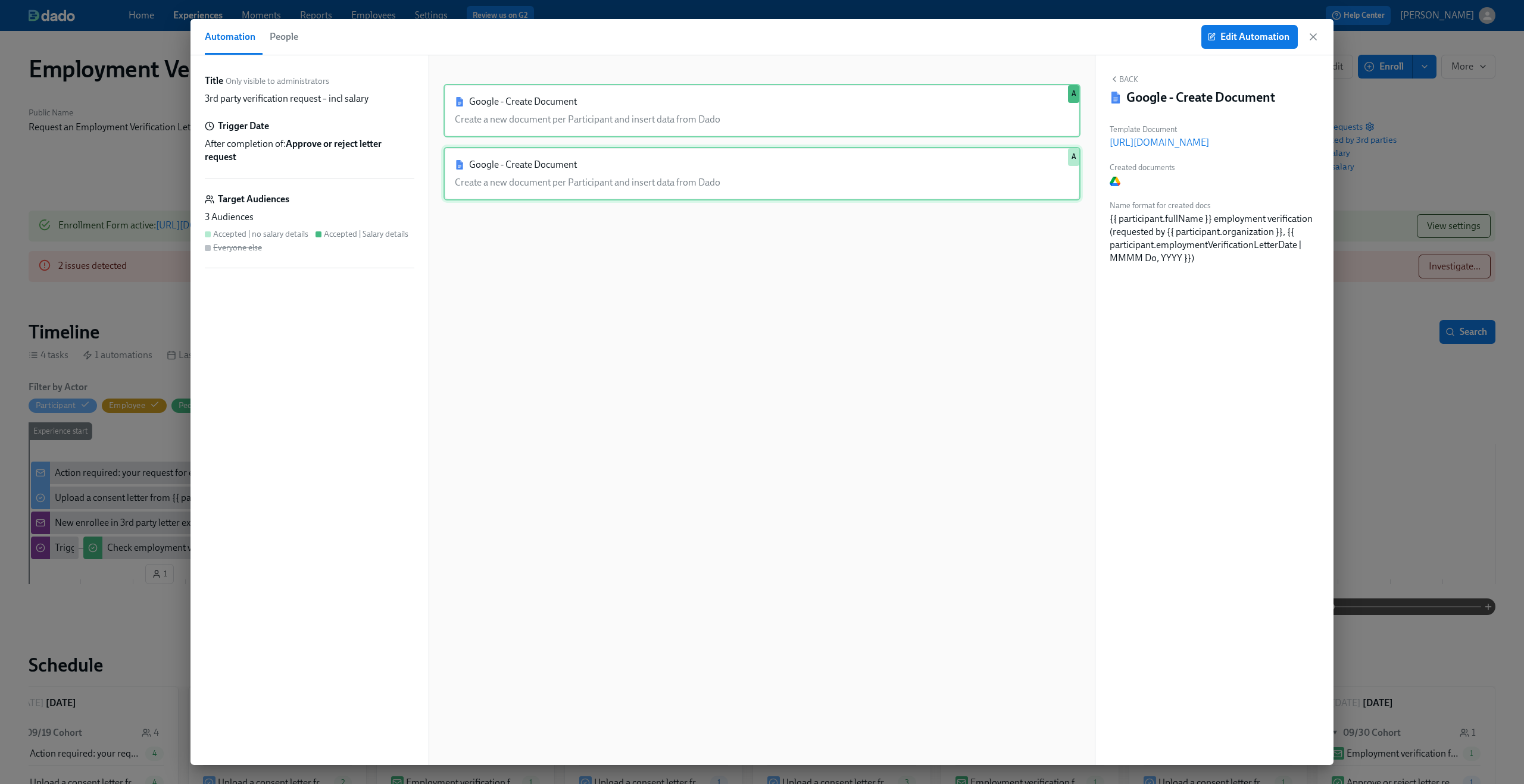
click at [832, 186] on div "Google - Create Document Create a new document per Participant and insert data …" at bounding box center [761, 173] width 637 height 53
click at [1308, 32] on icon "button" at bounding box center [1312, 36] width 12 height 12
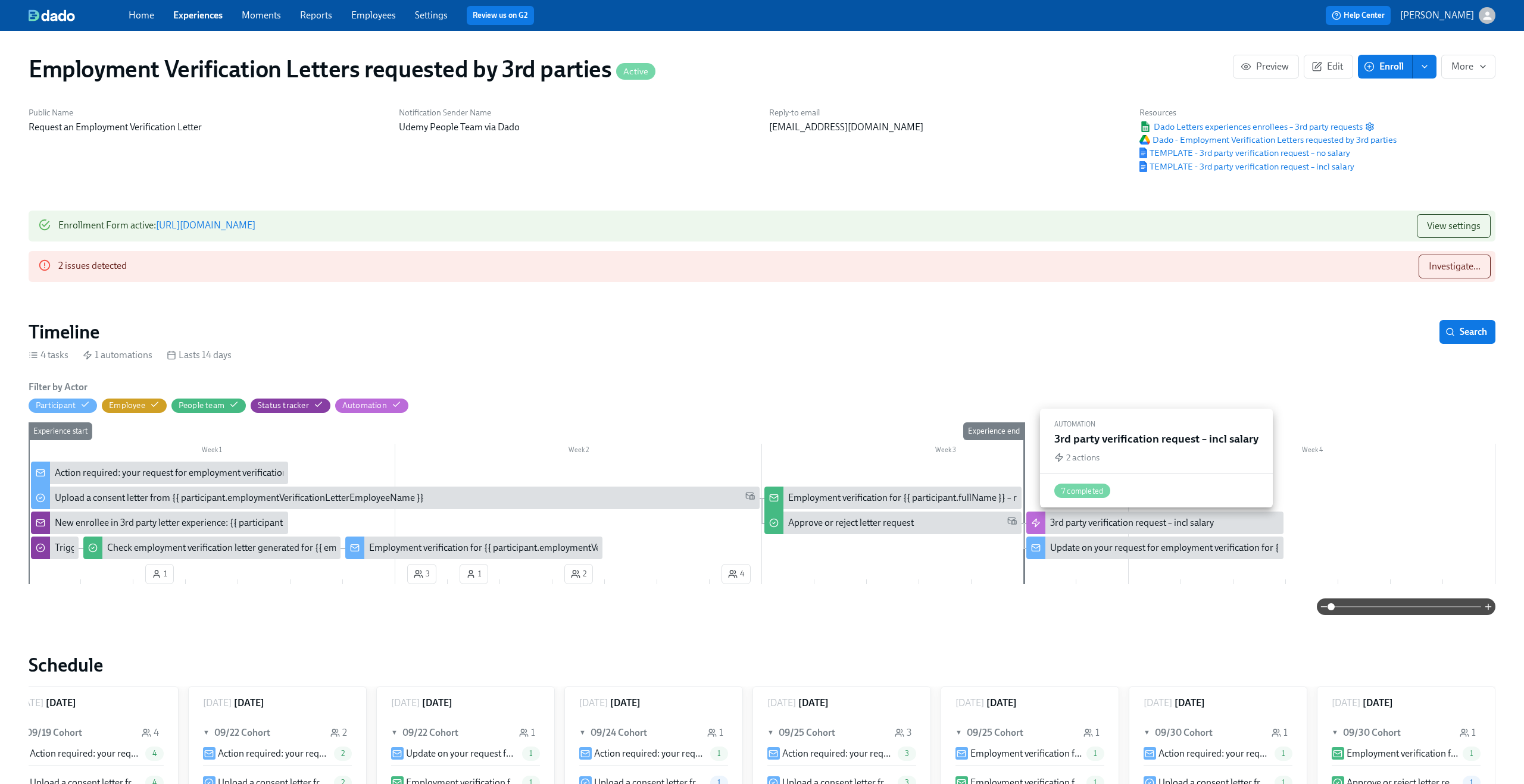
click at [1158, 532] on div "3rd party verification request – incl salary" at bounding box center [1154, 522] width 257 height 22
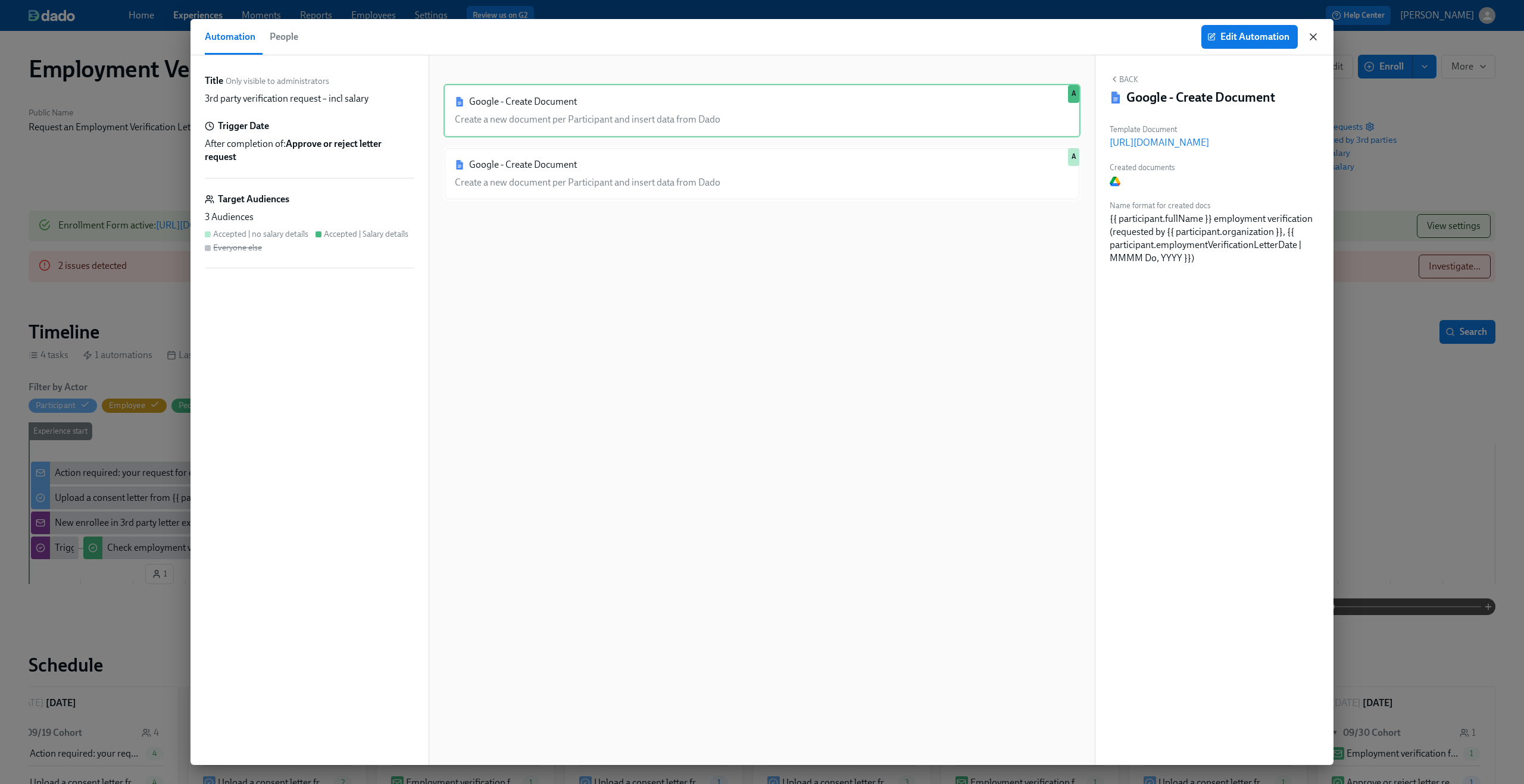
click at [1312, 37] on icon "button" at bounding box center [1313, 37] width 6 height 6
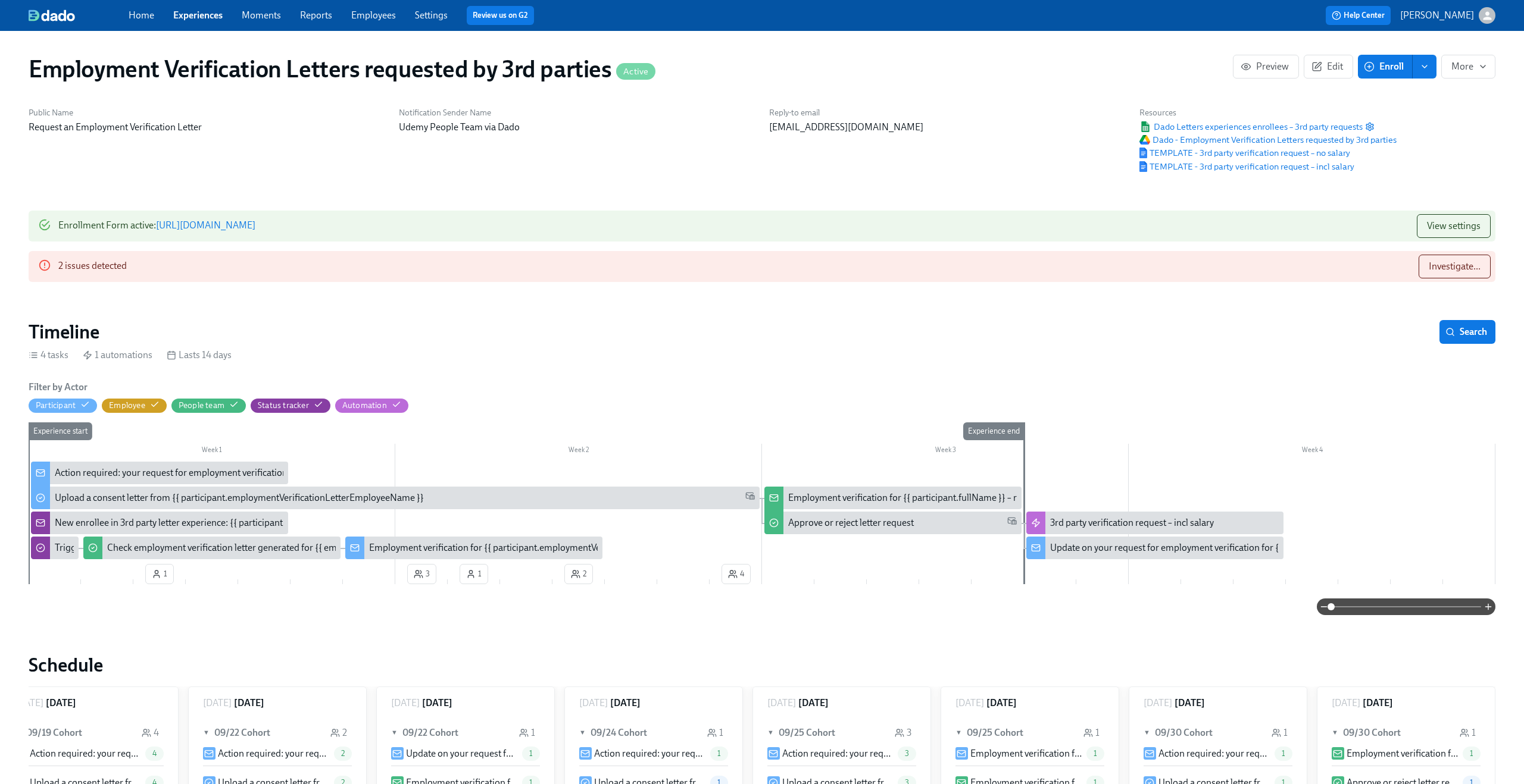
click at [1066, 549] on div "Update on your request for employment verification for {{ participant.employmen…" at bounding box center [1288, 548] width 476 height 13
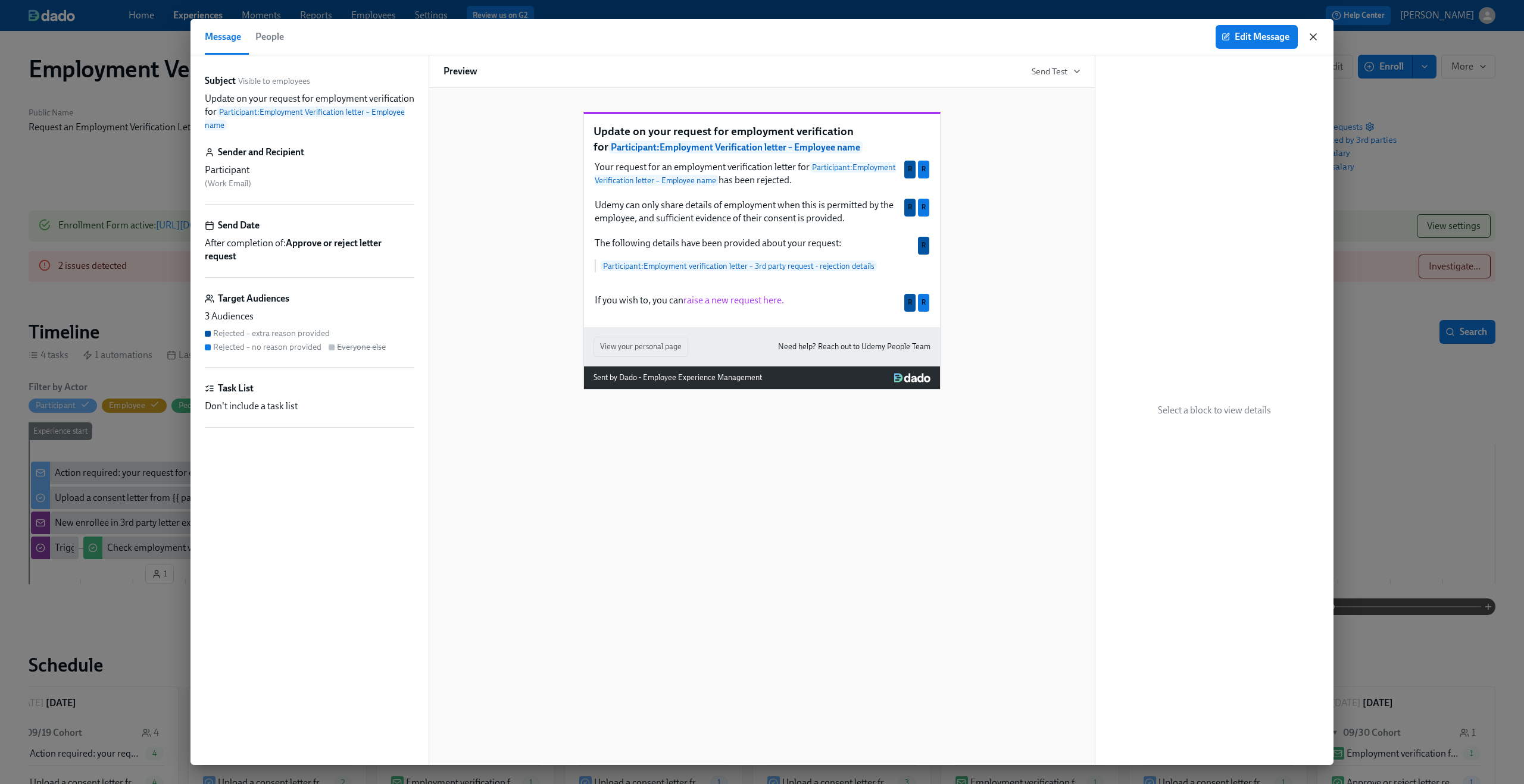
click at [1316, 38] on icon "button" at bounding box center [1312, 36] width 12 height 12
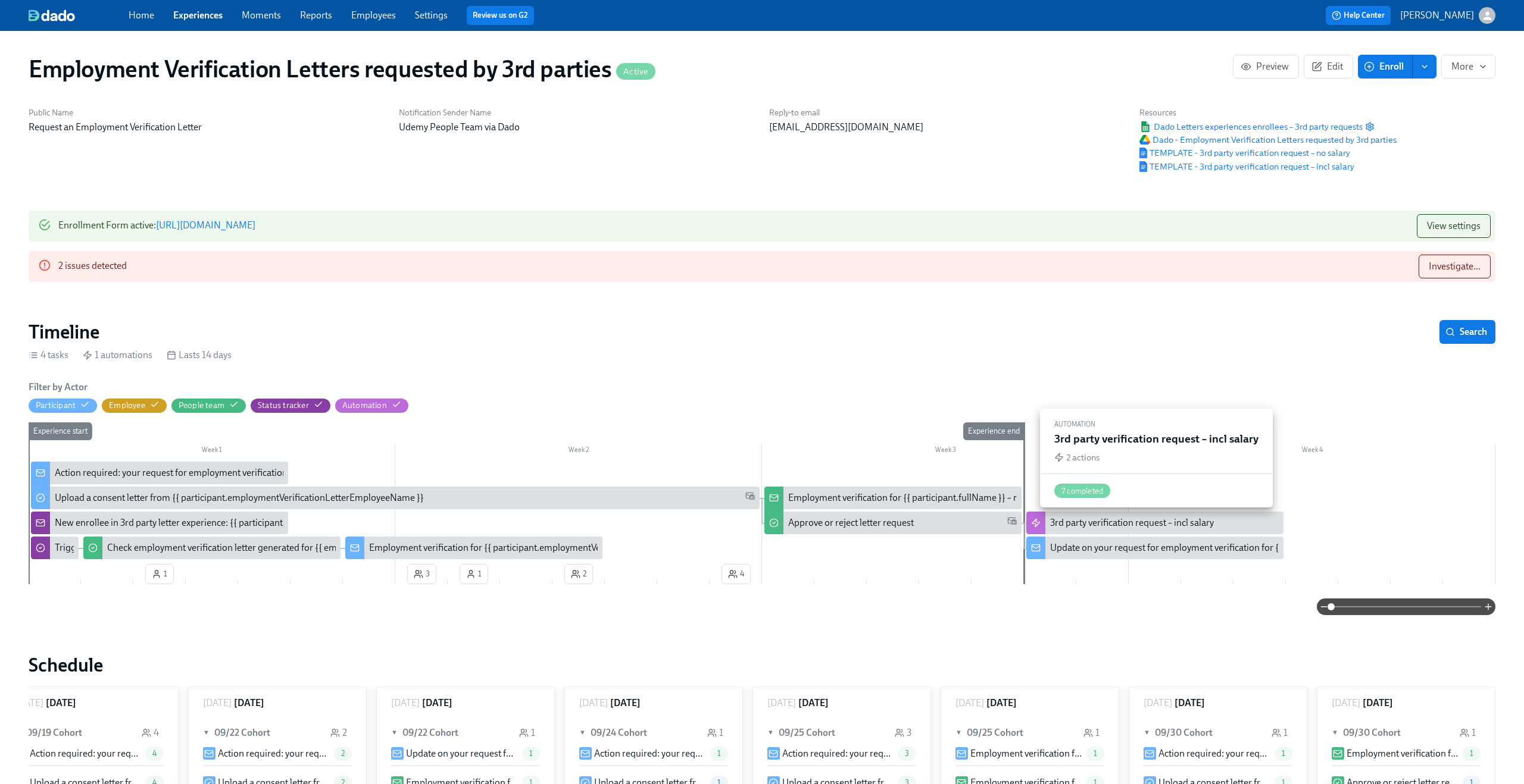
click at [1077, 522] on div "3rd party verification request – incl salary" at bounding box center [1132, 522] width 164 height 13
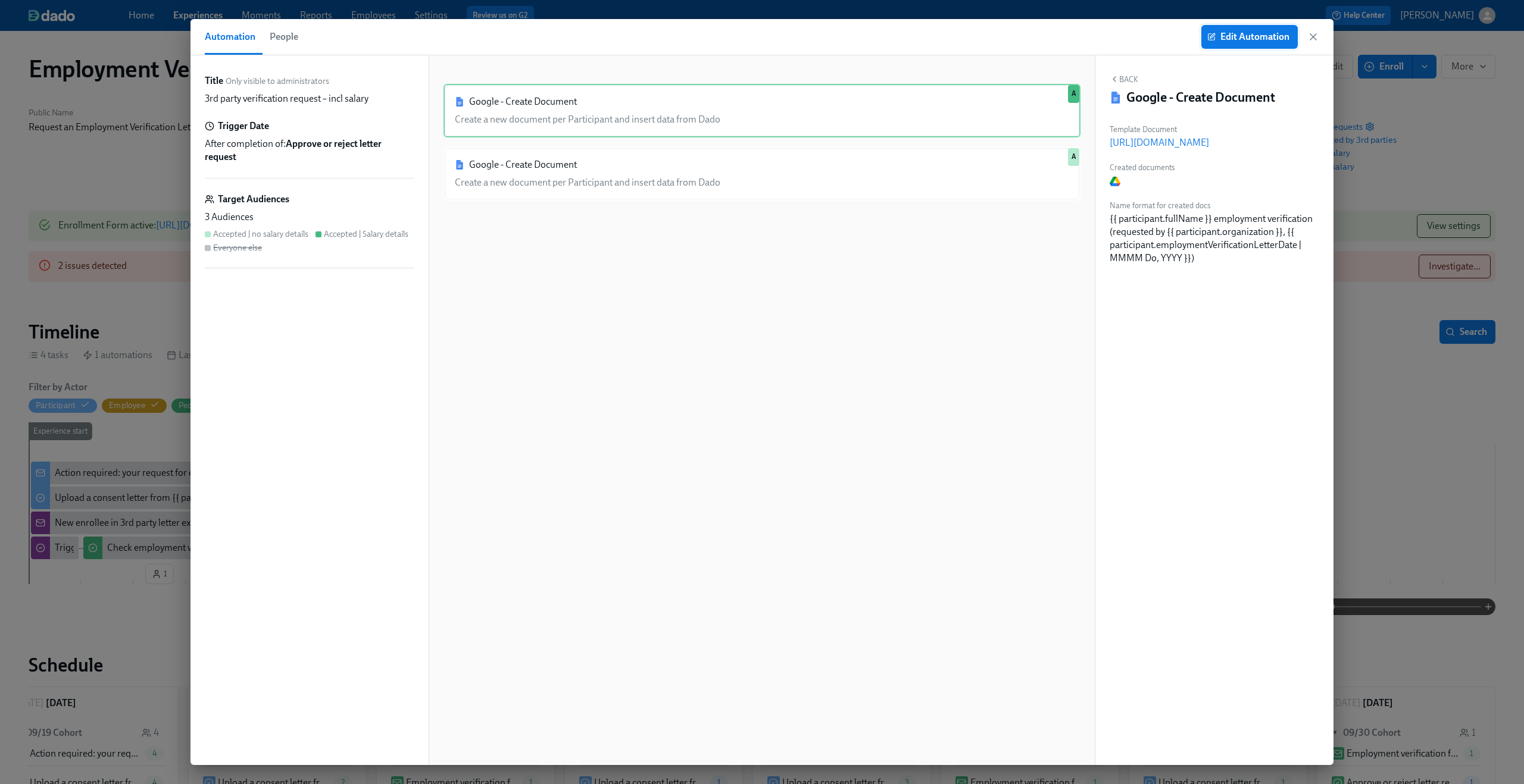
click at [1250, 33] on span "Edit Automation" at bounding box center [1248, 36] width 80 height 12
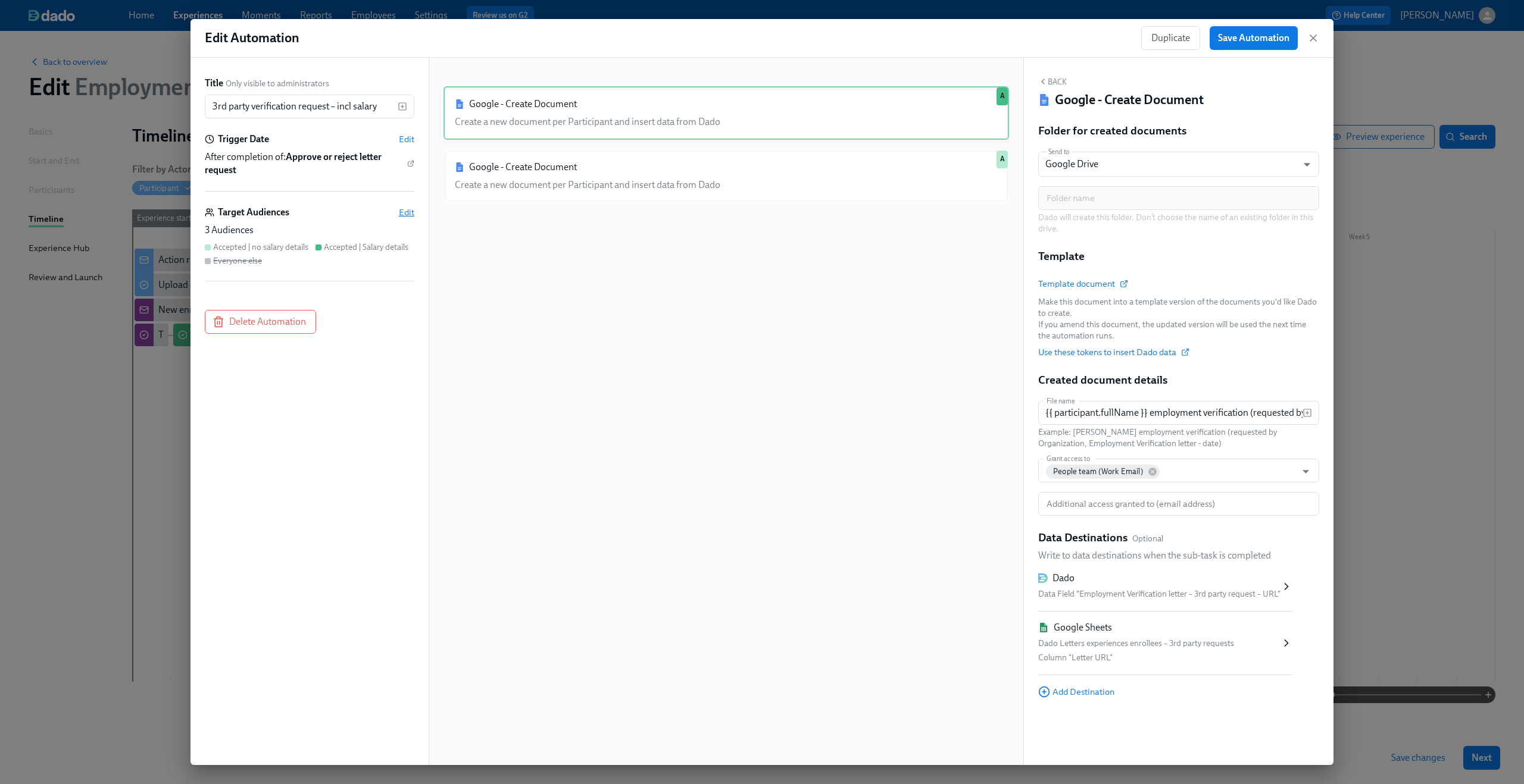
click at [405, 208] on span "Edit" at bounding box center [407, 212] width 15 height 12
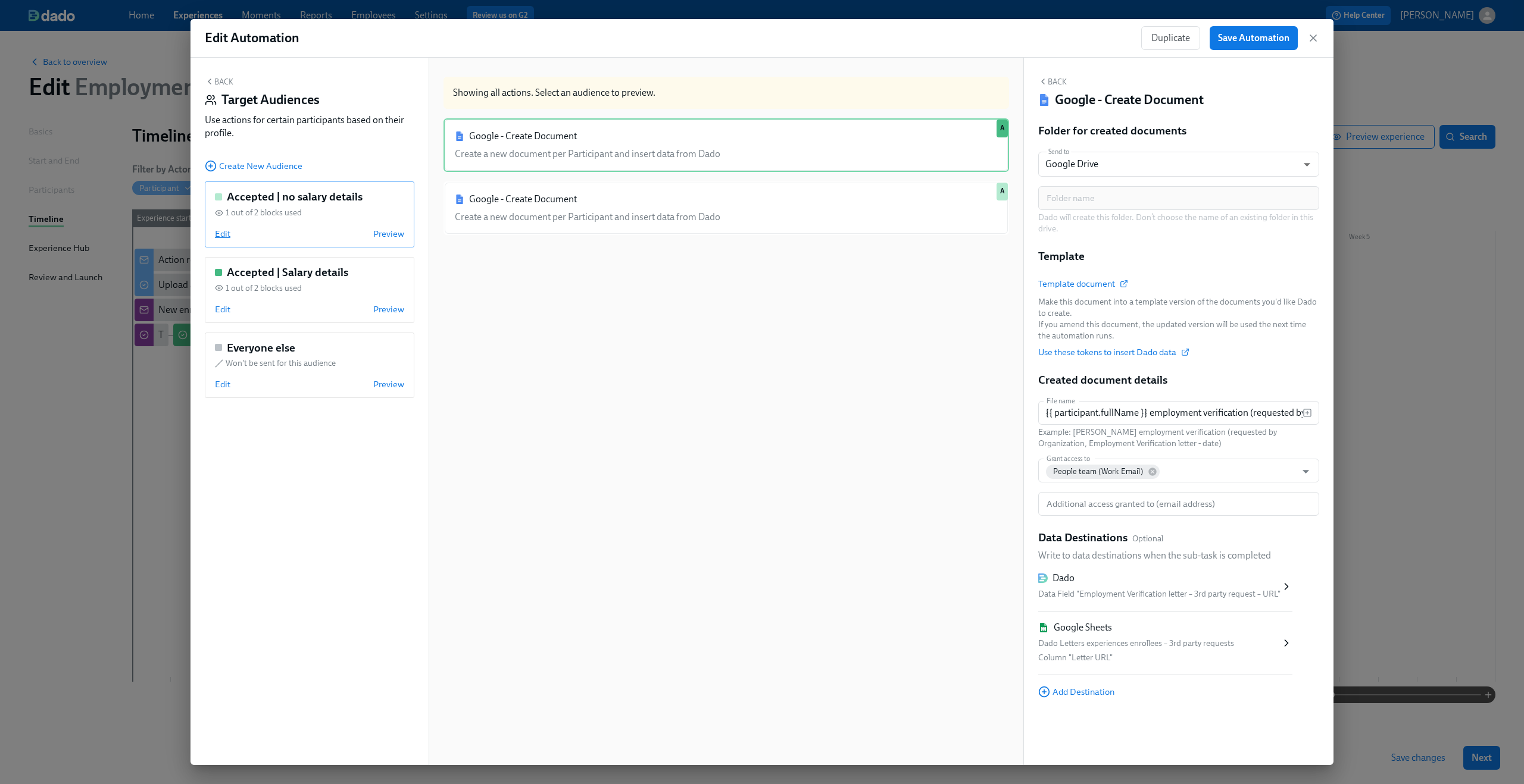
click at [222, 230] on span "Edit" at bounding box center [222, 233] width 15 height 12
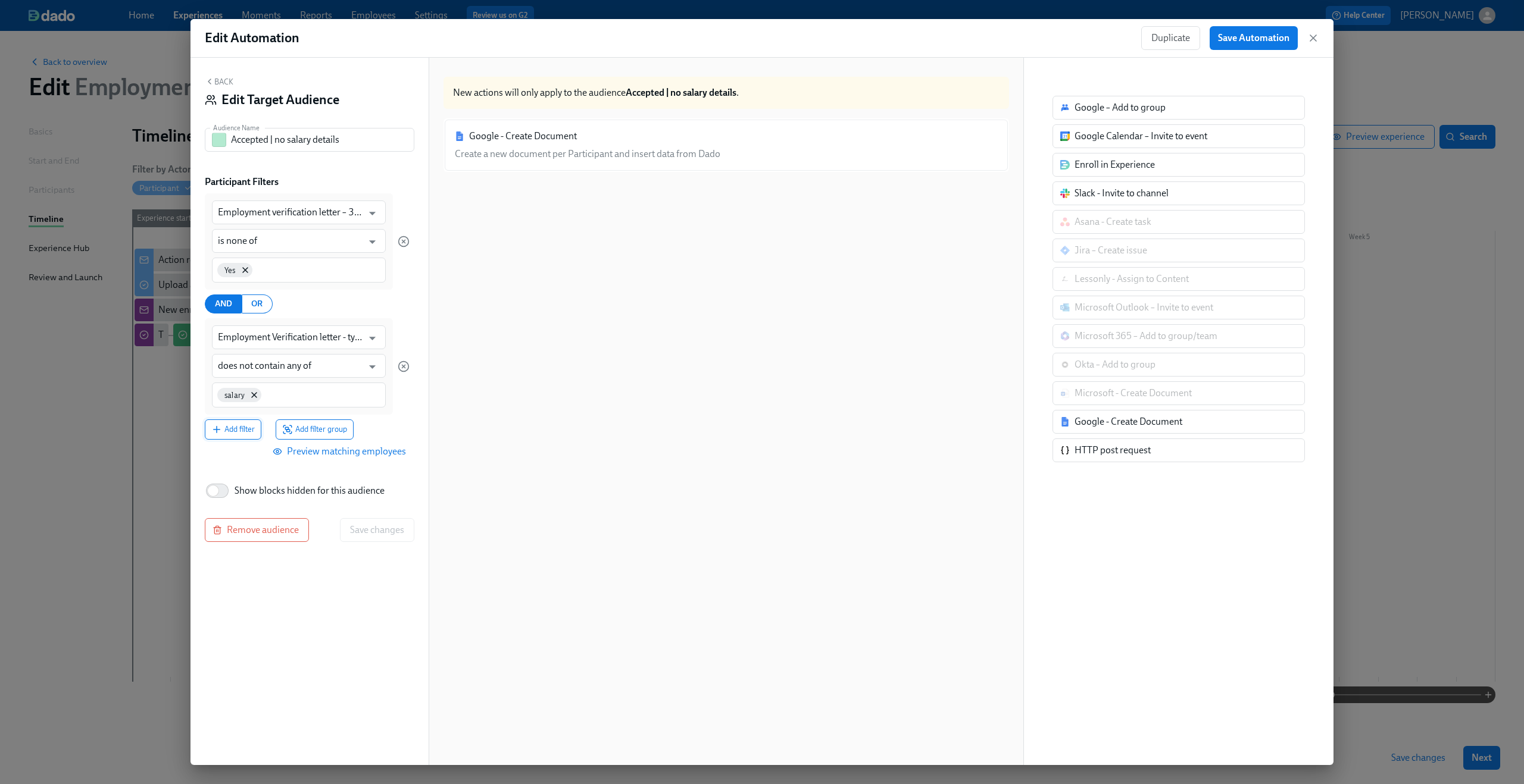
click at [230, 431] on span "Add filter" at bounding box center [233, 429] width 43 height 12
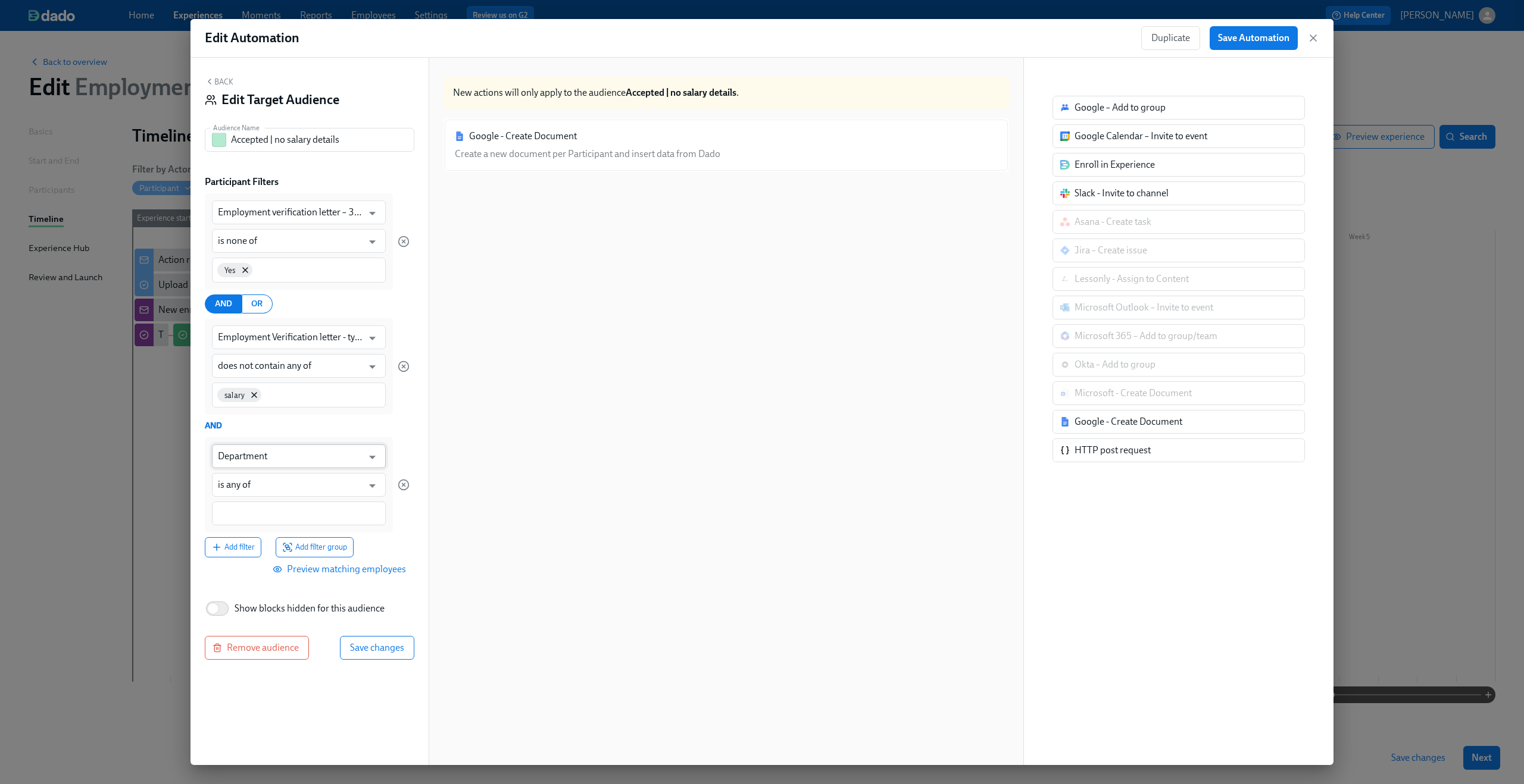
click at [288, 451] on input "Department" at bounding box center [290, 456] width 144 height 24
type input "Department"
click at [554, 498] on div "Google - Create Document Create a new document per Participant and insert data …" at bounding box center [726, 452] width 565 height 669
click at [1313, 38] on icon "button" at bounding box center [1313, 38] width 6 height 6
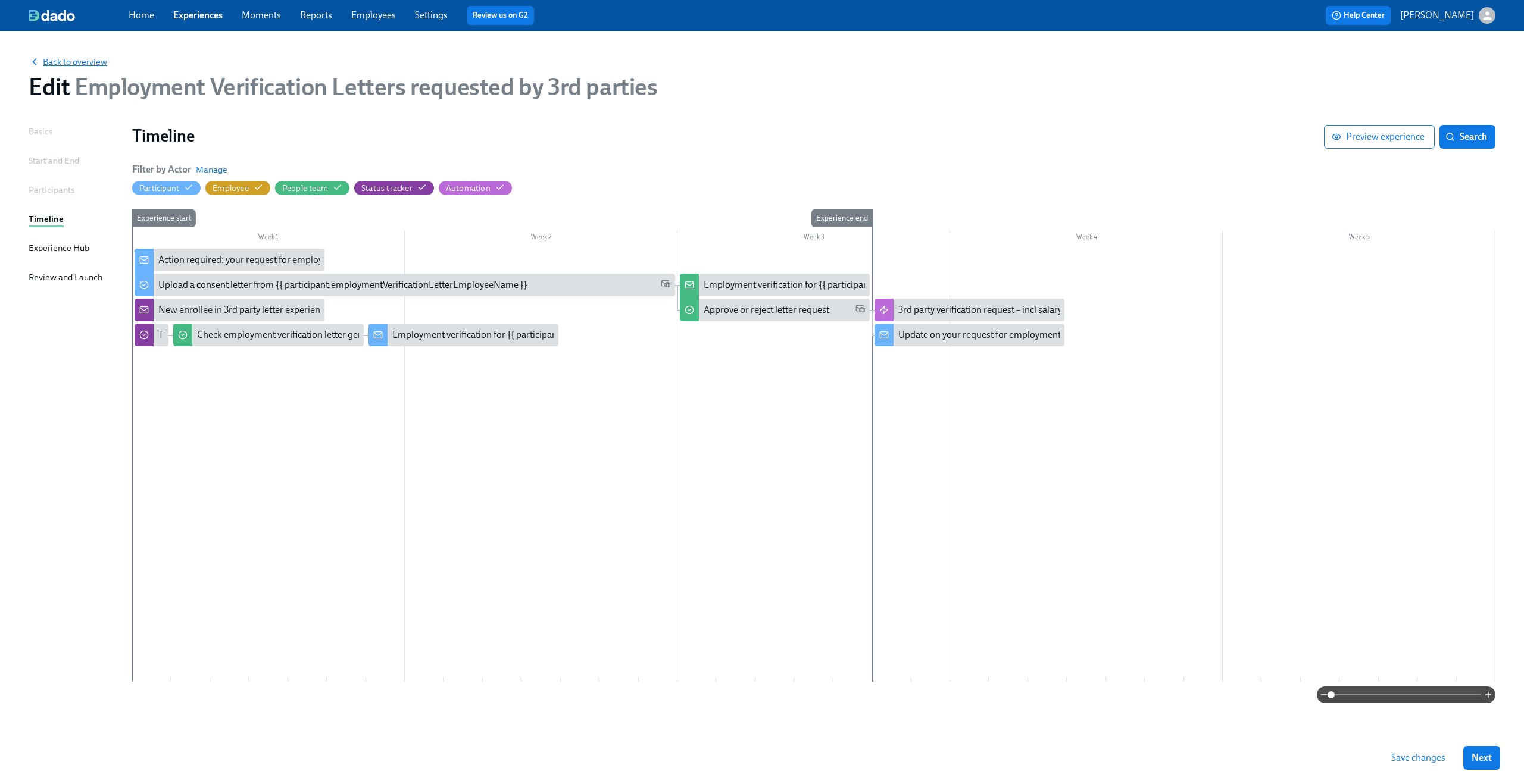
click at [76, 56] on span "Back to overview" at bounding box center [68, 61] width 79 height 12
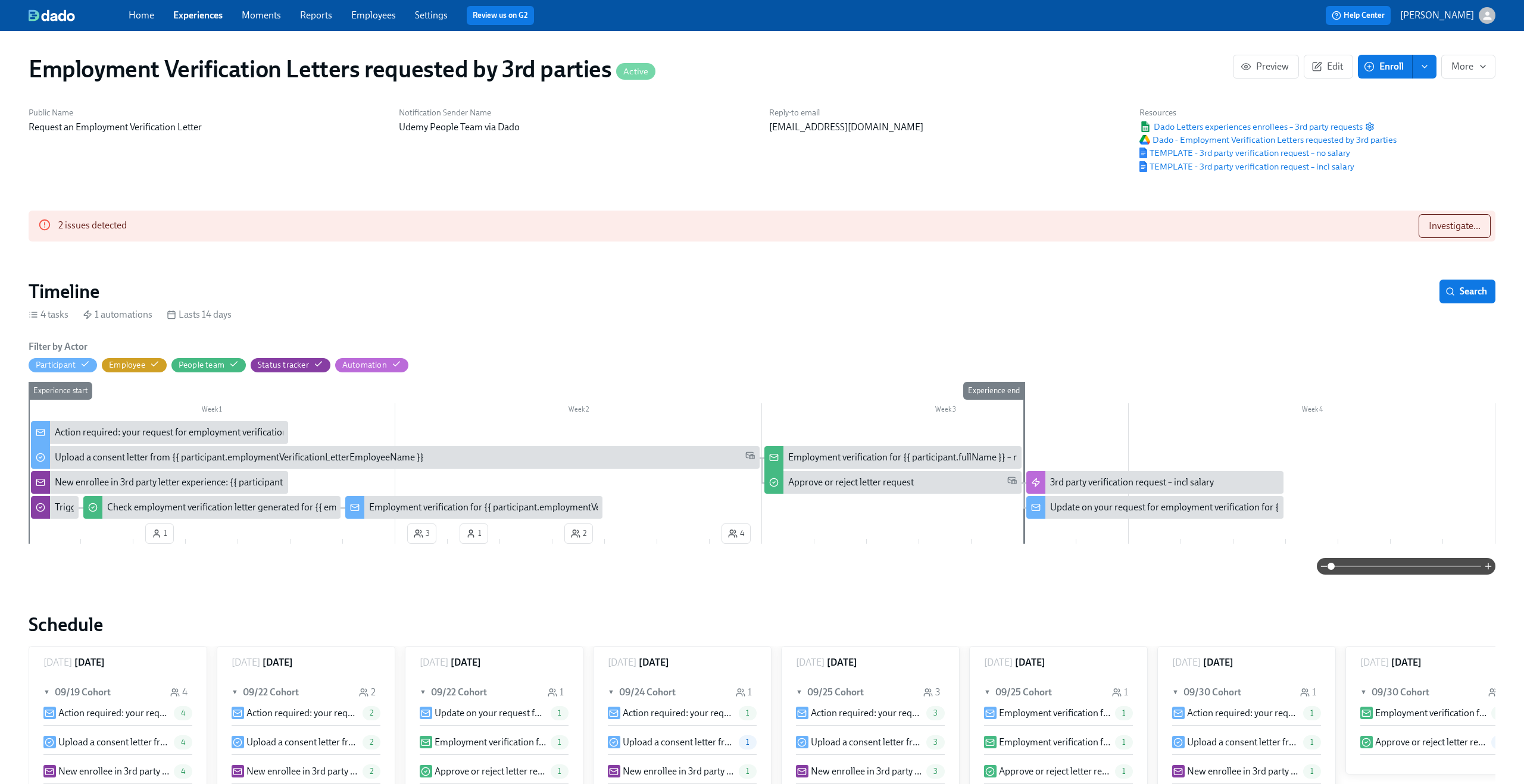
scroll to position [0, 29]
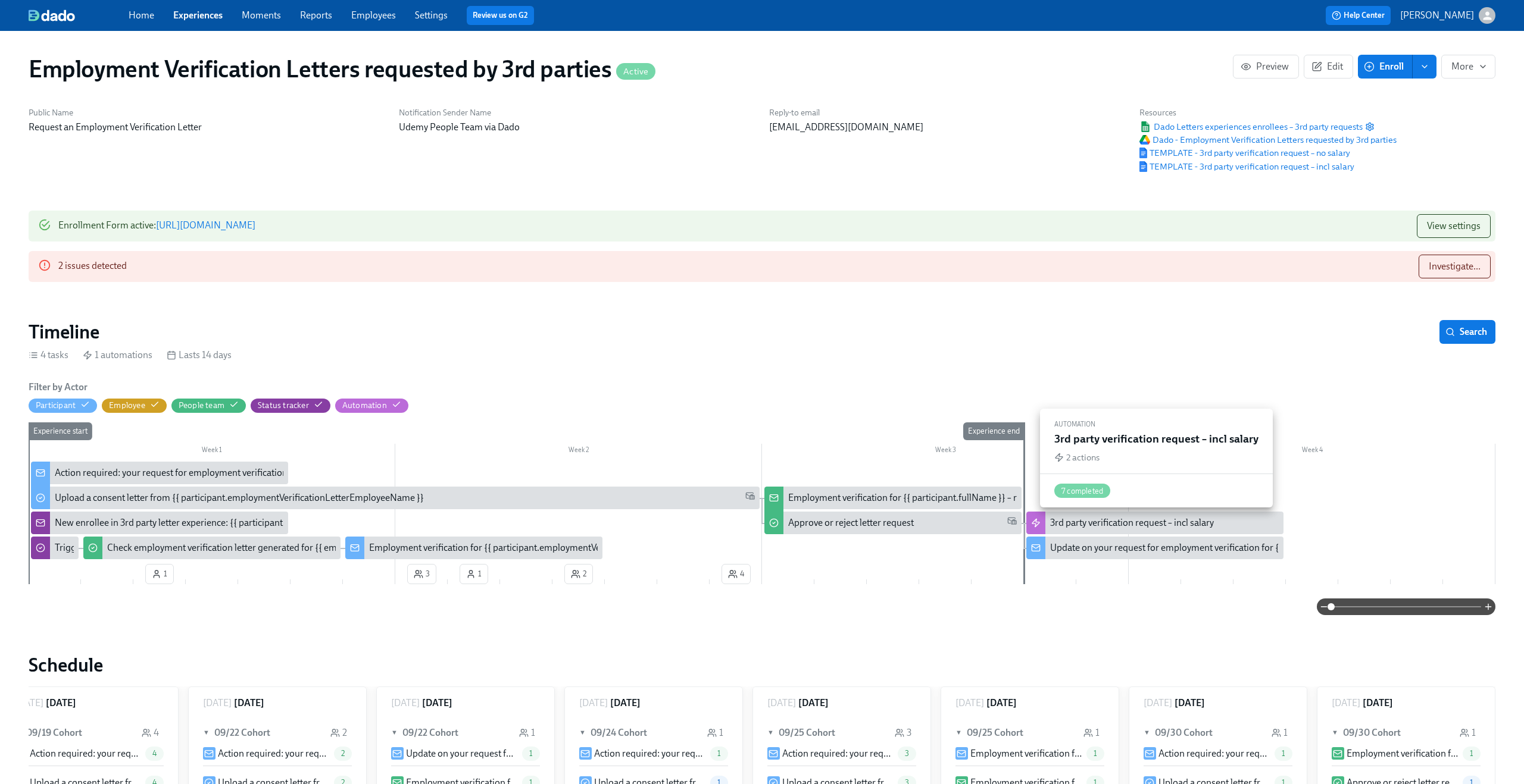
click at [1058, 524] on div "3rd party verification request – incl salary" at bounding box center [1132, 522] width 164 height 13
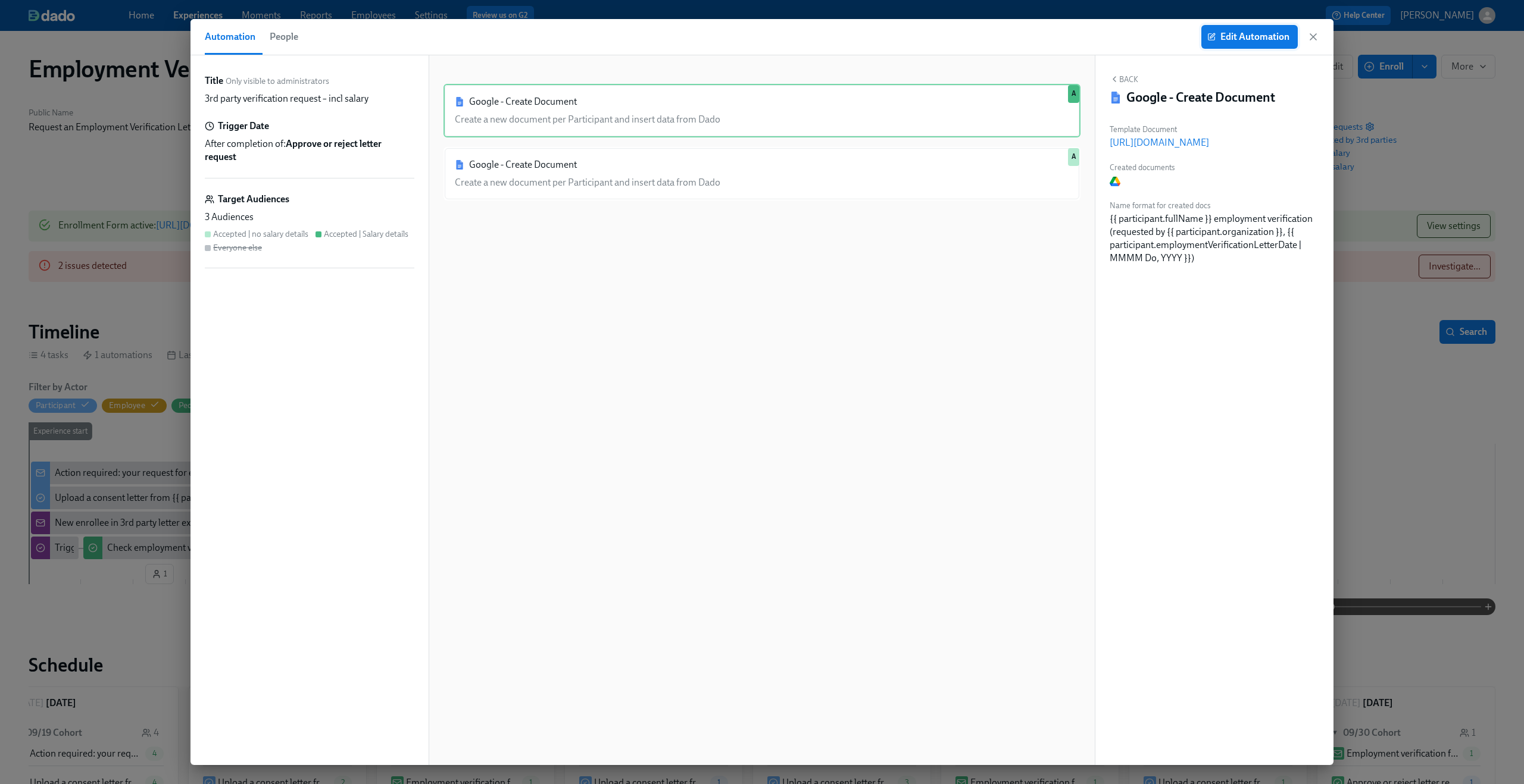
click at [1233, 37] on span "Edit Automation" at bounding box center [1248, 36] width 80 height 12
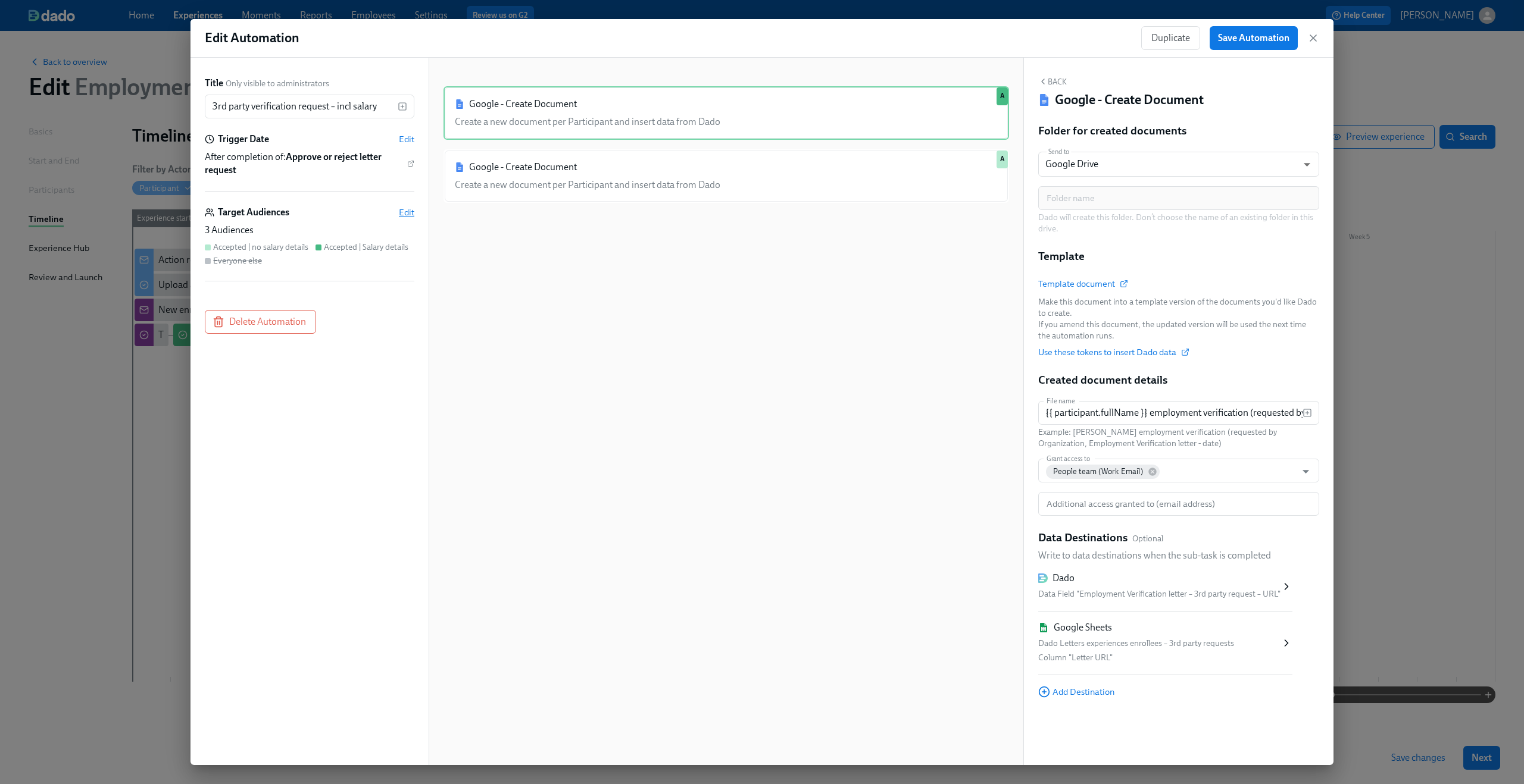
click at [409, 214] on span "Edit" at bounding box center [407, 212] width 15 height 12
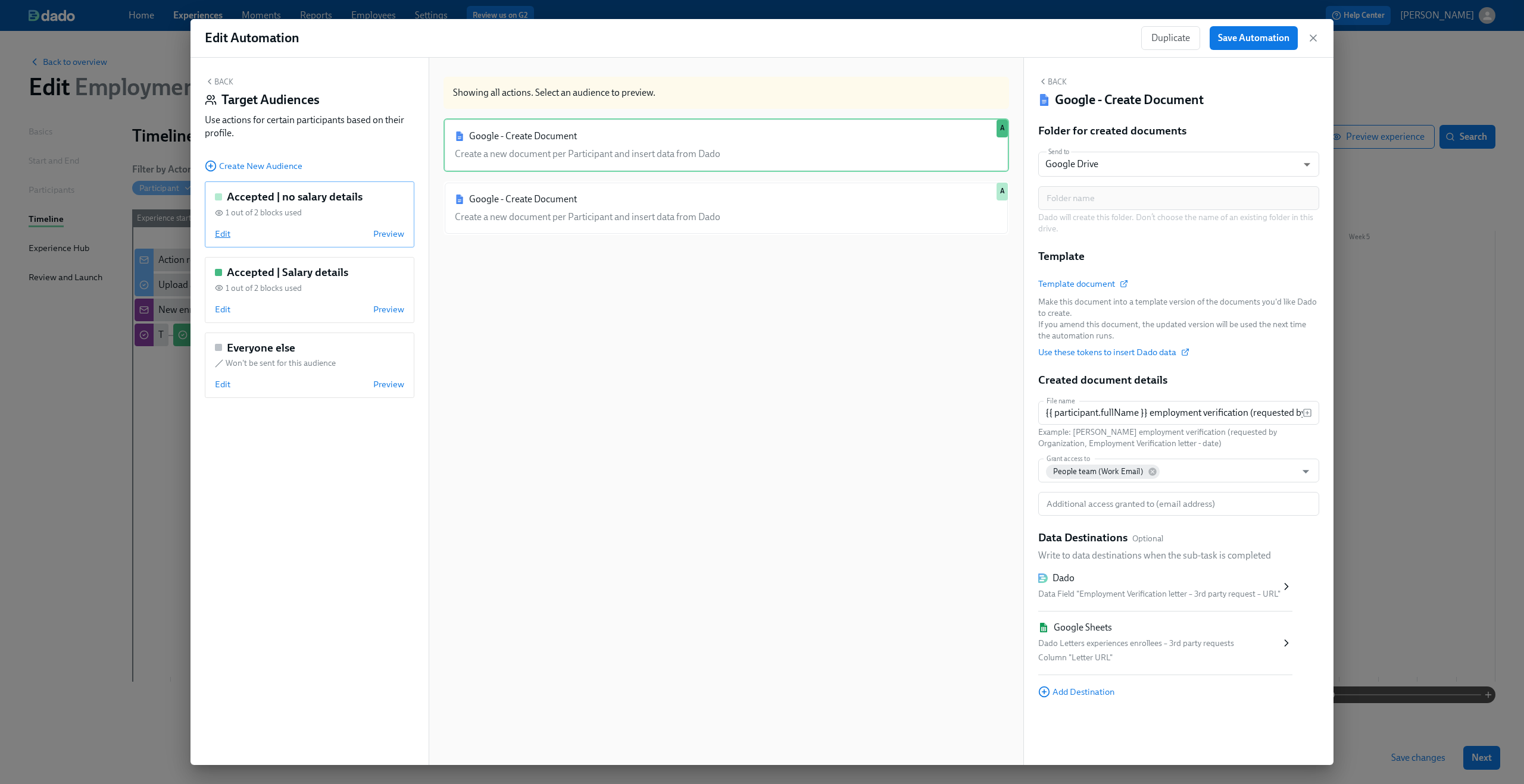
click at [225, 232] on span "Edit" at bounding box center [222, 233] width 15 height 12
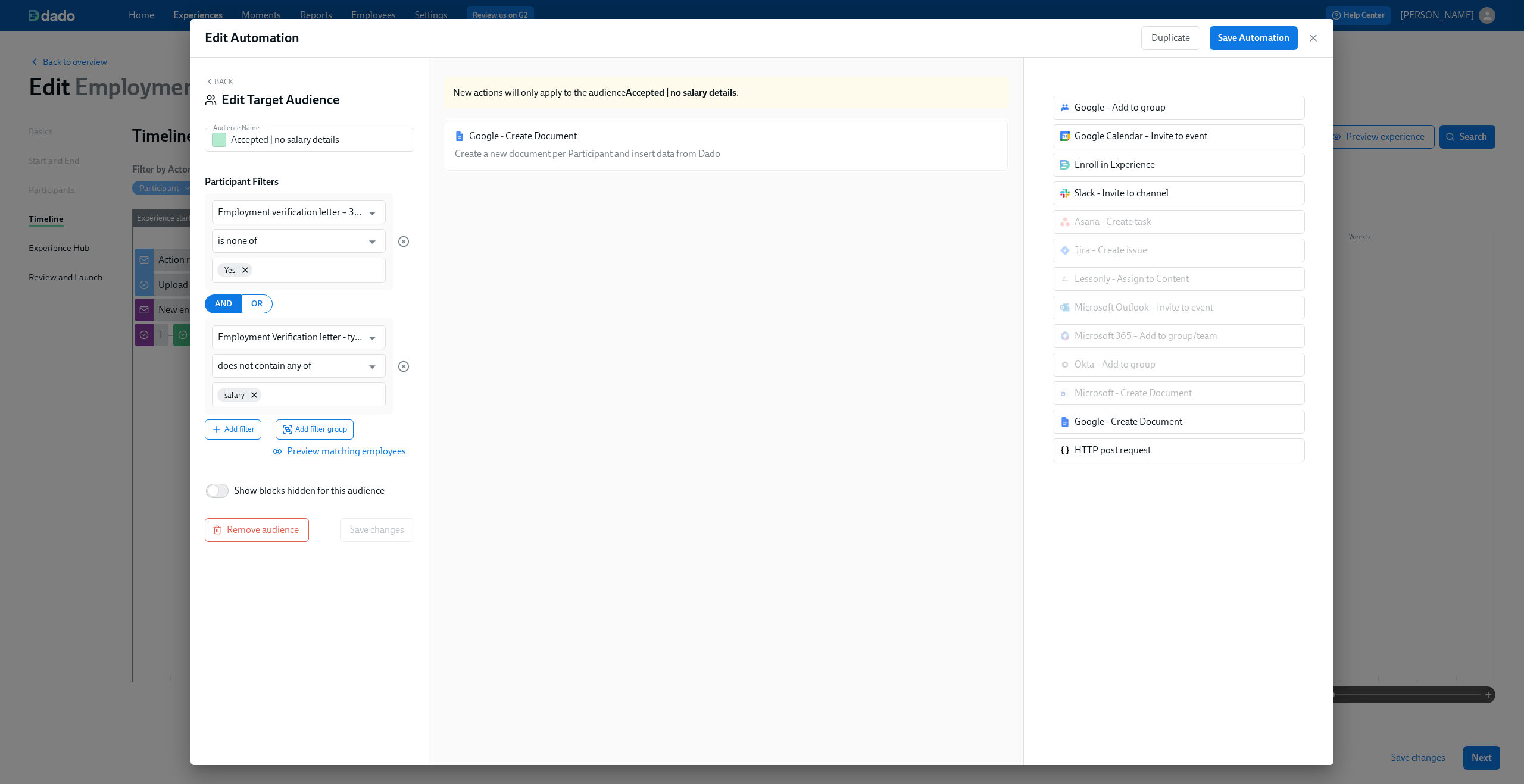
click at [227, 82] on button "Back" at bounding box center [218, 81] width 29 height 9
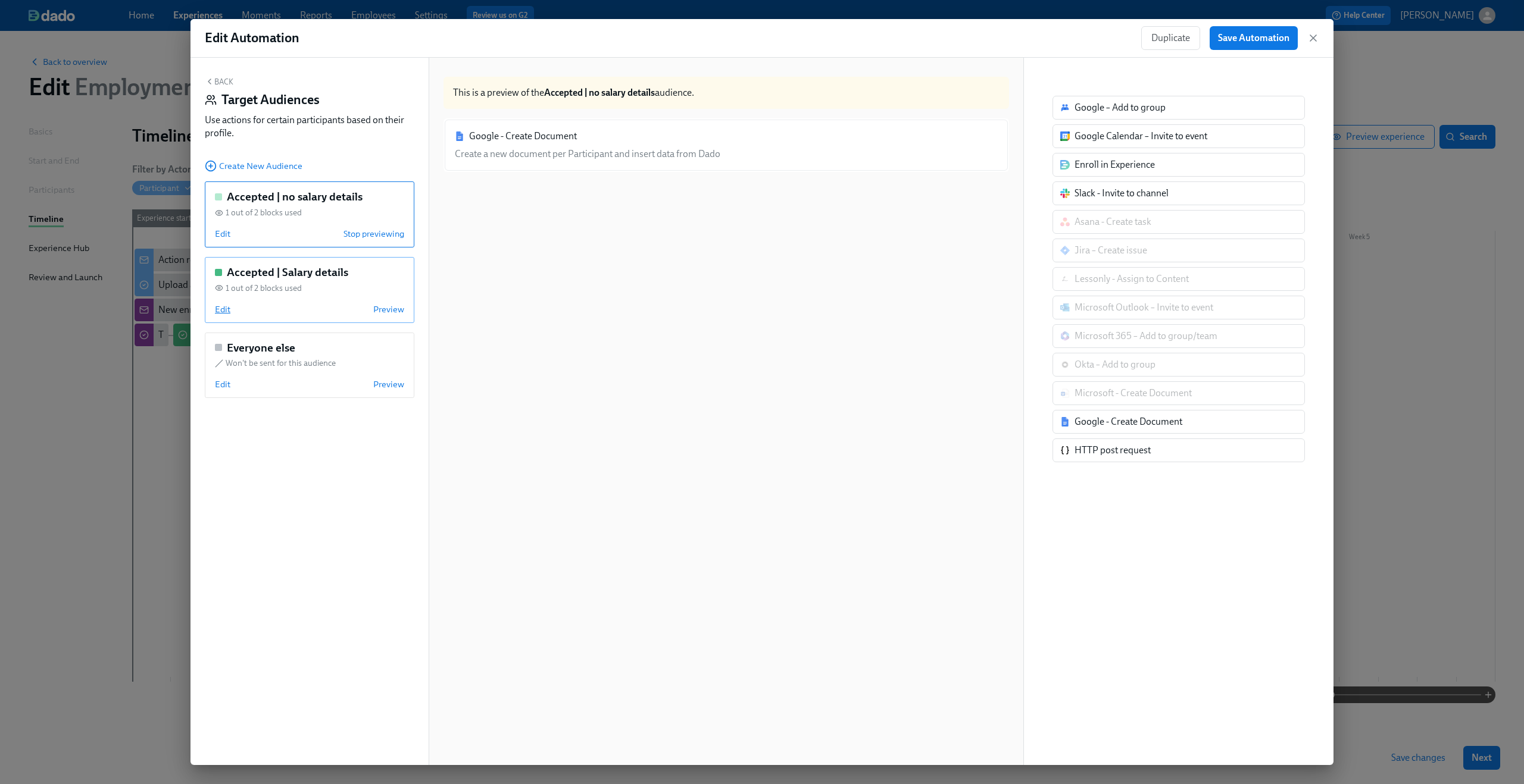
click at [226, 308] on span "Edit" at bounding box center [222, 309] width 15 height 12
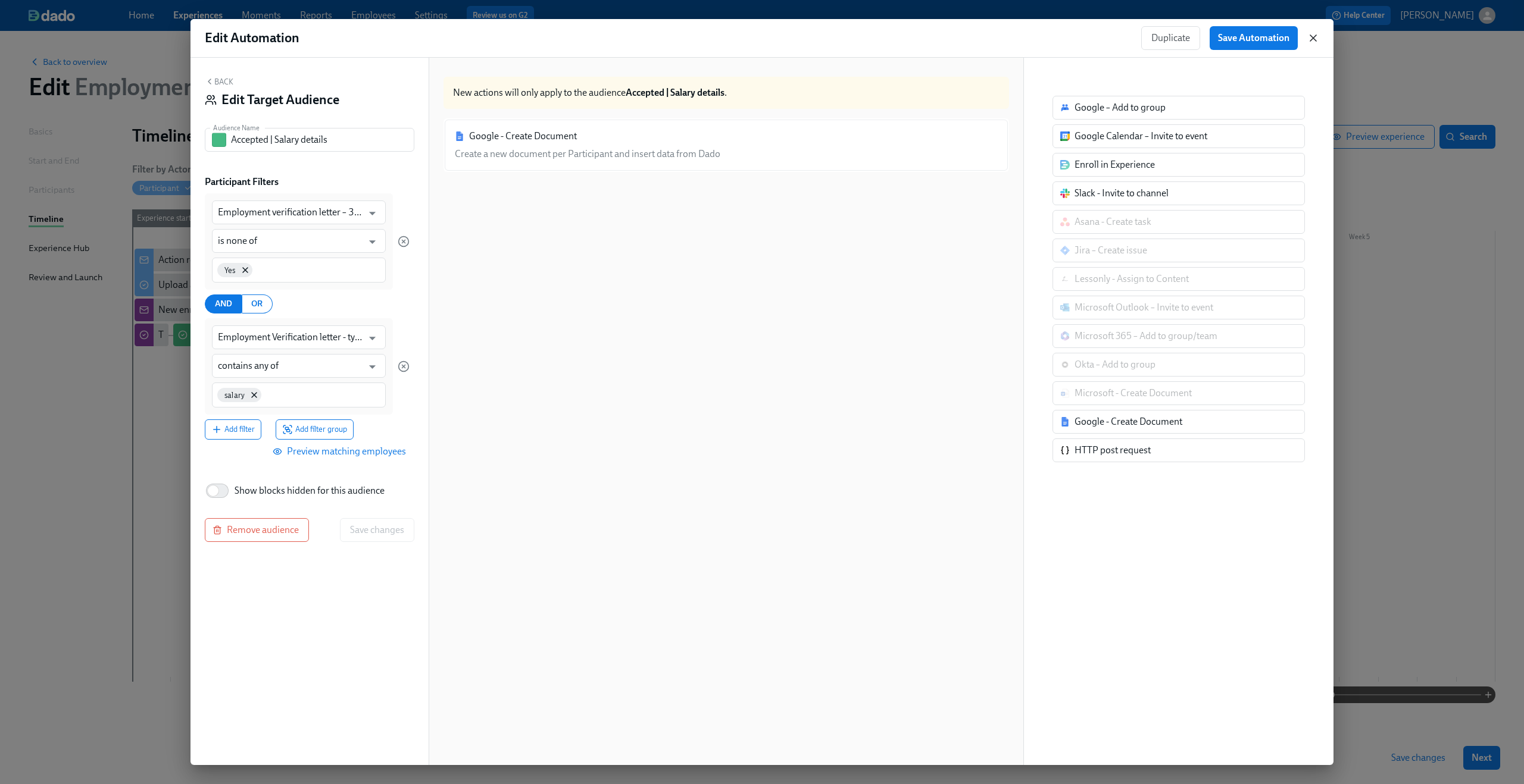
click at [1319, 38] on icon "button" at bounding box center [1312, 38] width 12 height 12
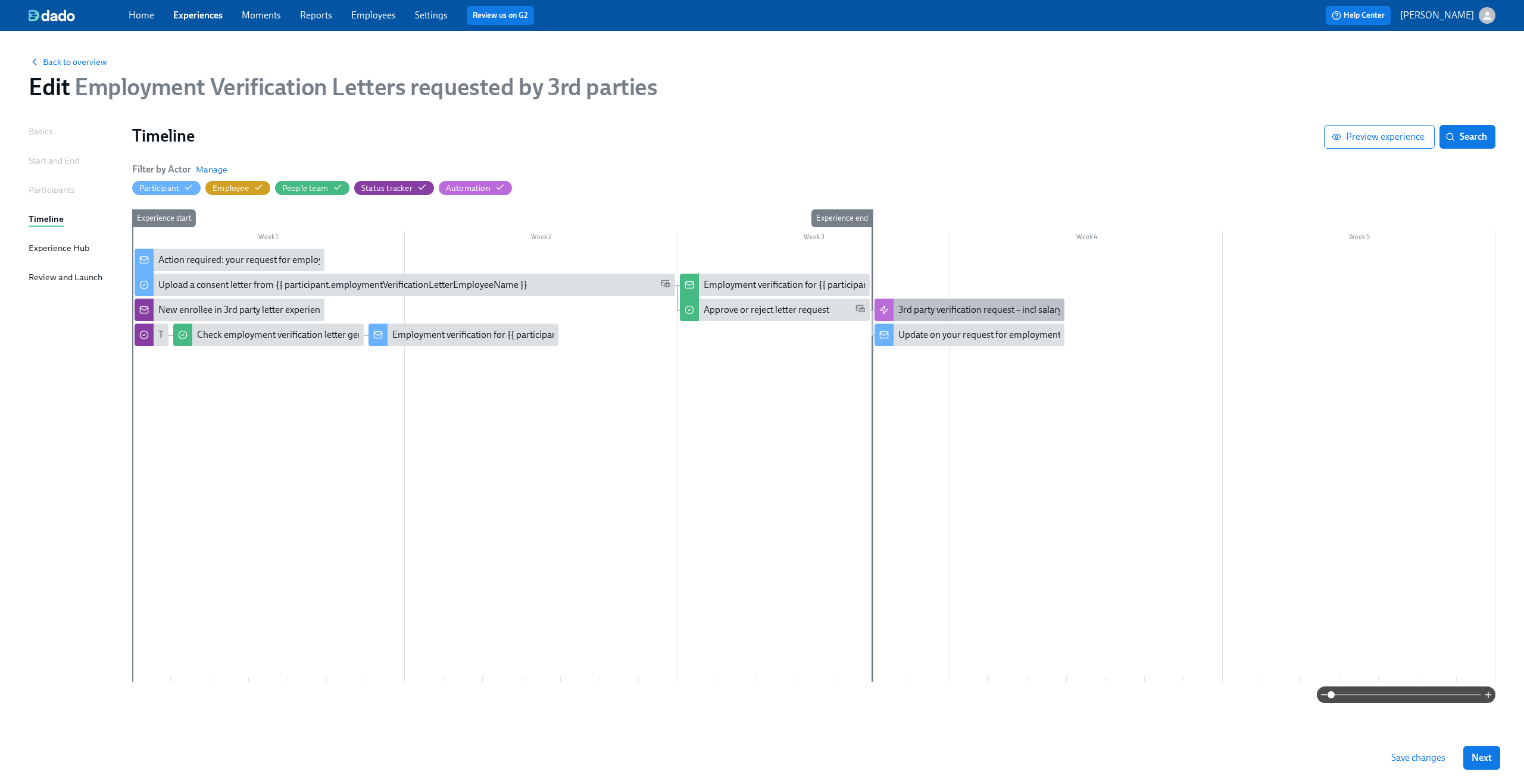
click at [988, 318] on div "3rd party verification request – incl salary" at bounding box center [969, 309] width 190 height 22
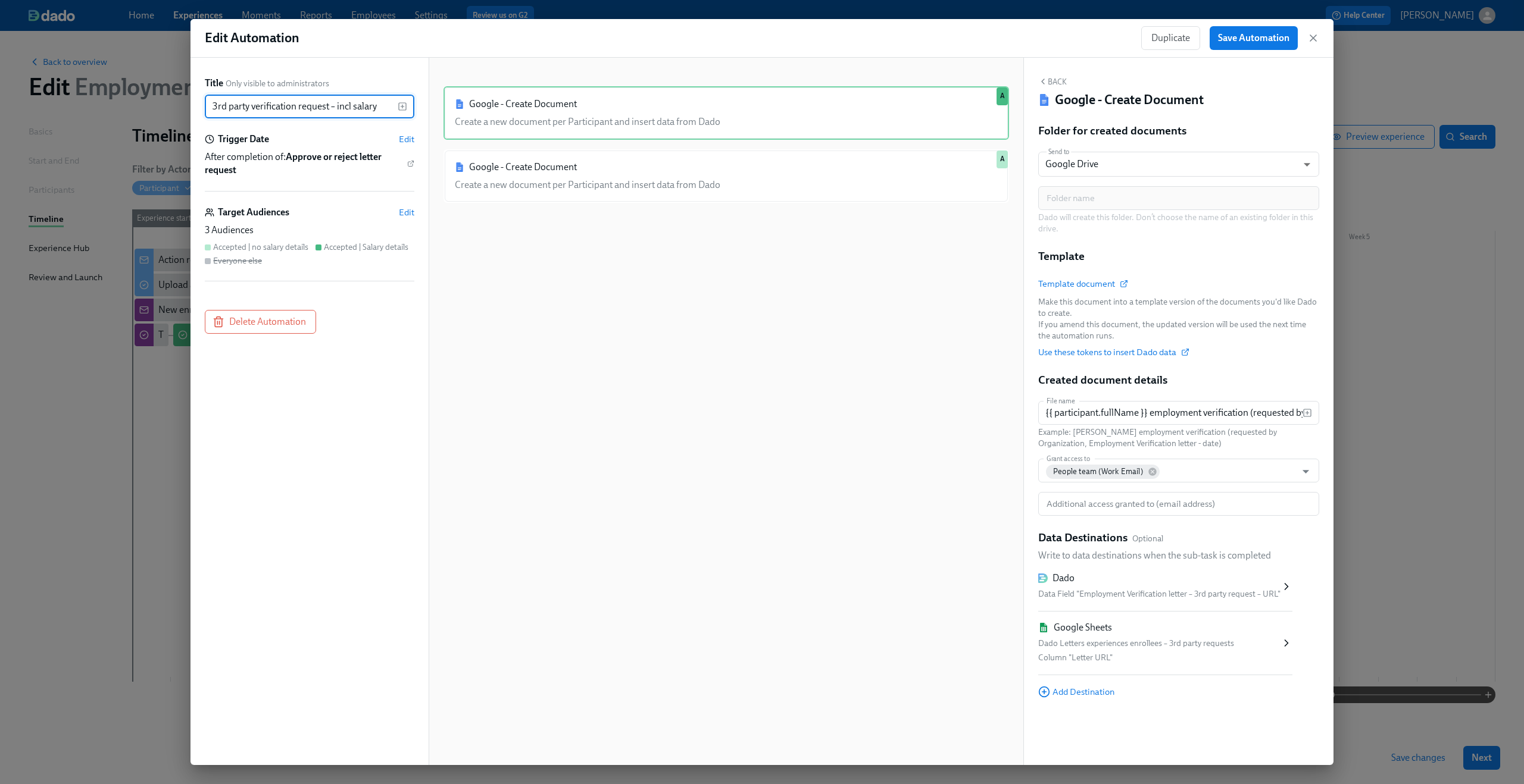
click at [320, 113] on input "3rd party verification request – incl salary" at bounding box center [301, 106] width 193 height 24
click at [1313, 39] on icon "button" at bounding box center [1313, 38] width 6 height 6
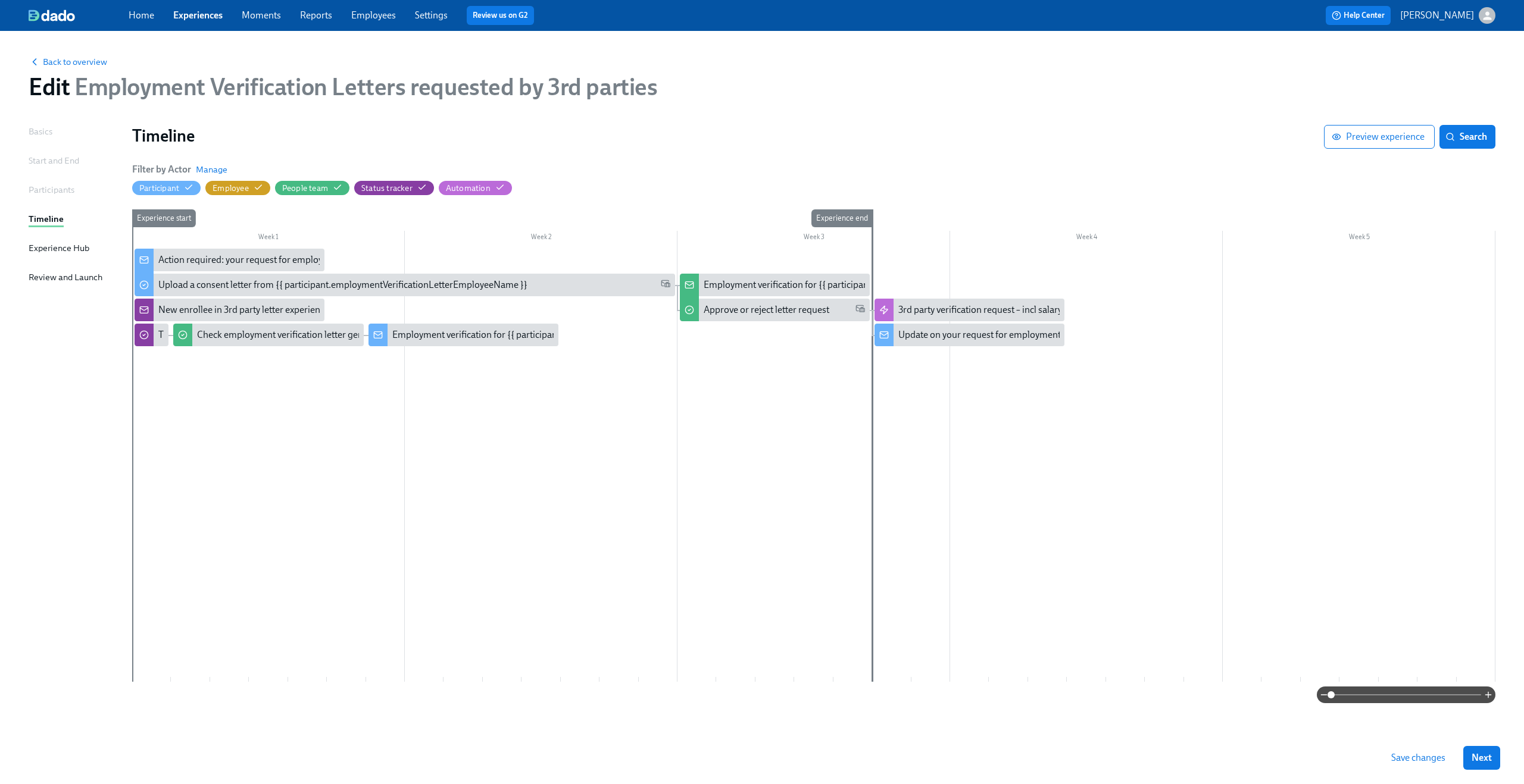
click at [947, 417] on div at bounding box center [813, 465] width 1363 height 433
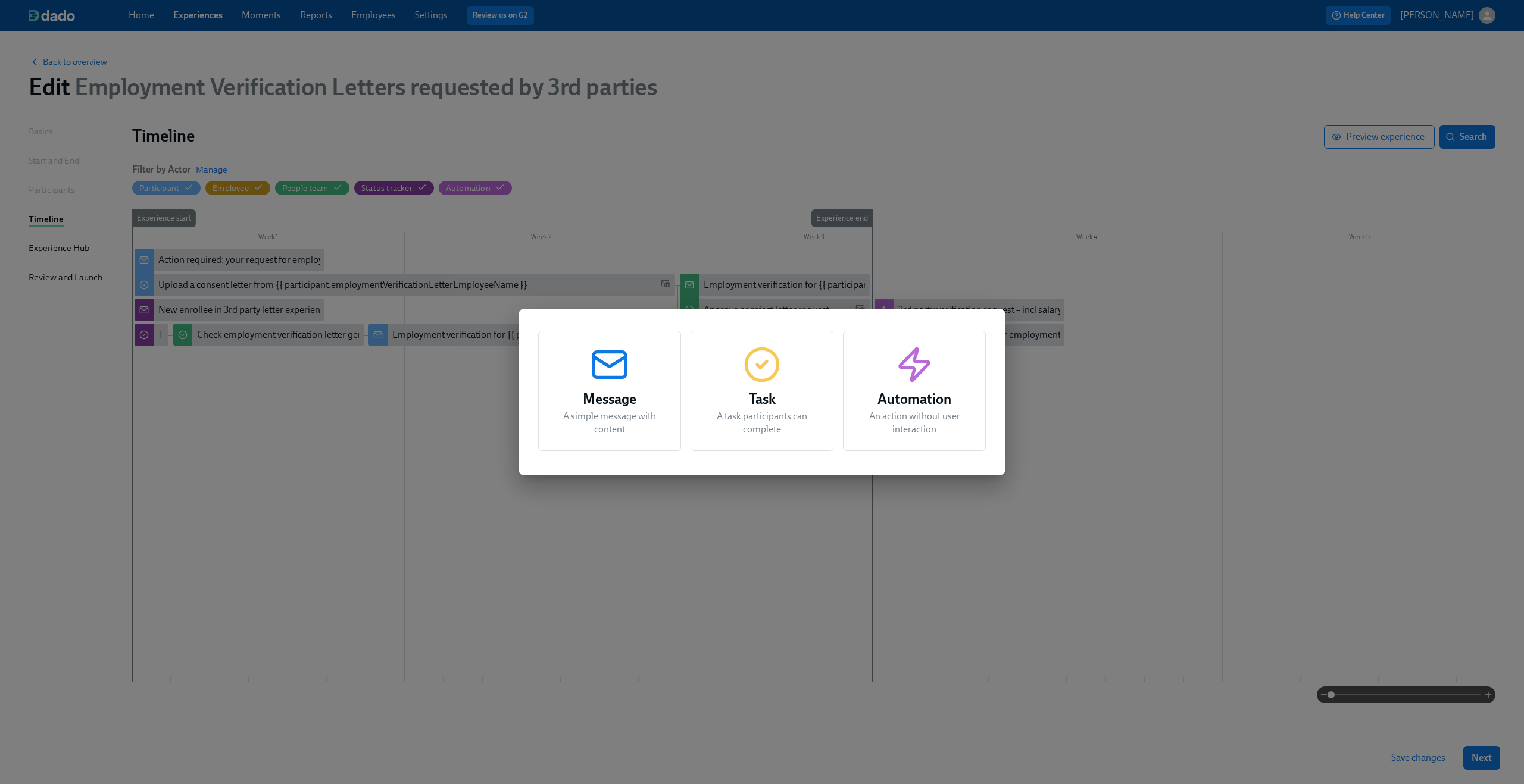
click at [1102, 383] on div "Message A simple message with content Task A task participants can complete Aut…" at bounding box center [762, 392] width 1524 height 784
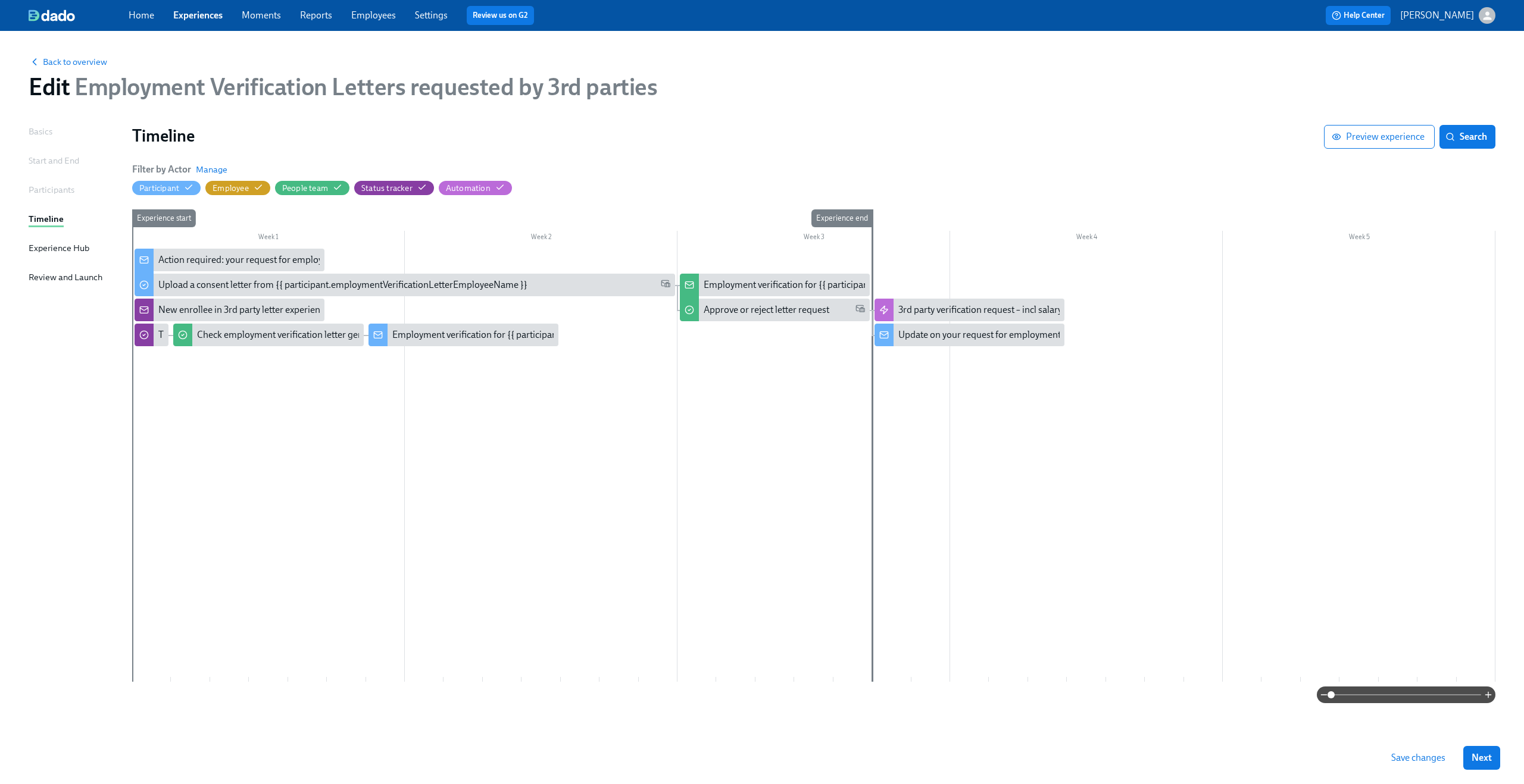
click at [219, 8] on div "Home Experiences Moments Reports Employees Settings Review us on G2" at bounding box center [470, 15] width 683 height 19
click at [207, 15] on link "Experiences" at bounding box center [198, 15] width 49 height 12
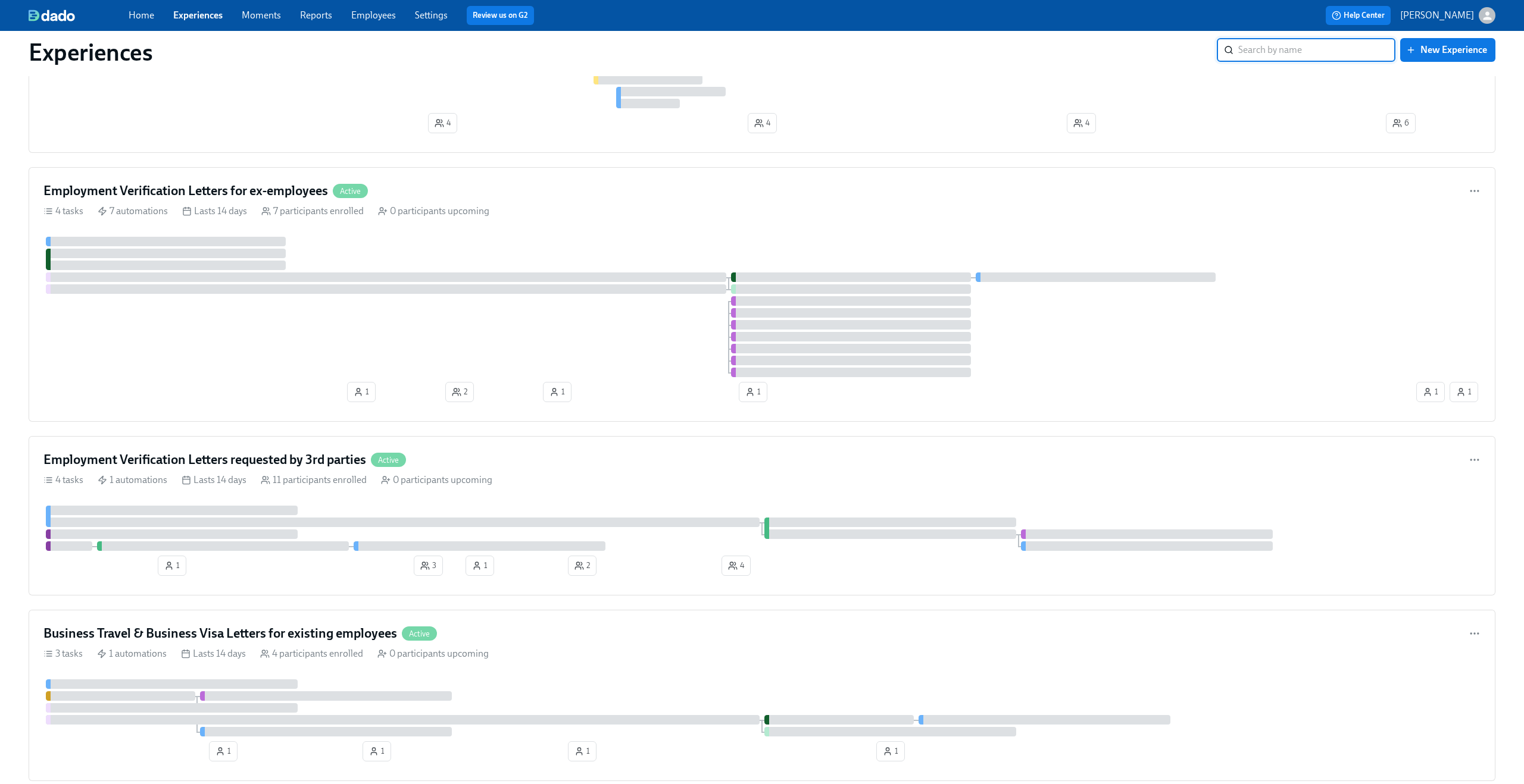
scroll to position [1063, 0]
click at [537, 211] on div "4 tasks 7 automations Lasts 14 days 7 participants enrolled 0 participants upco…" at bounding box center [761, 210] width 1437 height 13
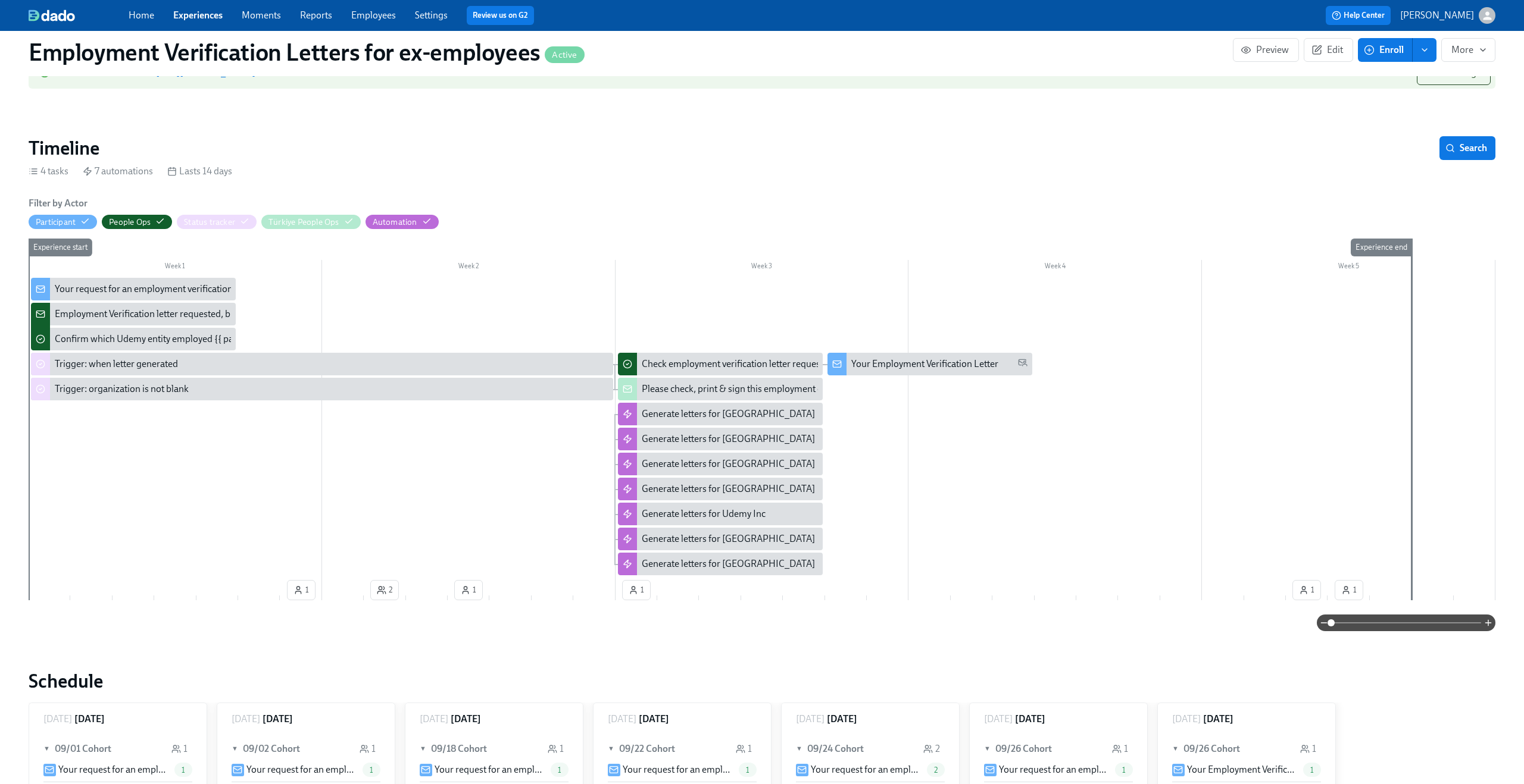
scroll to position [547, 0]
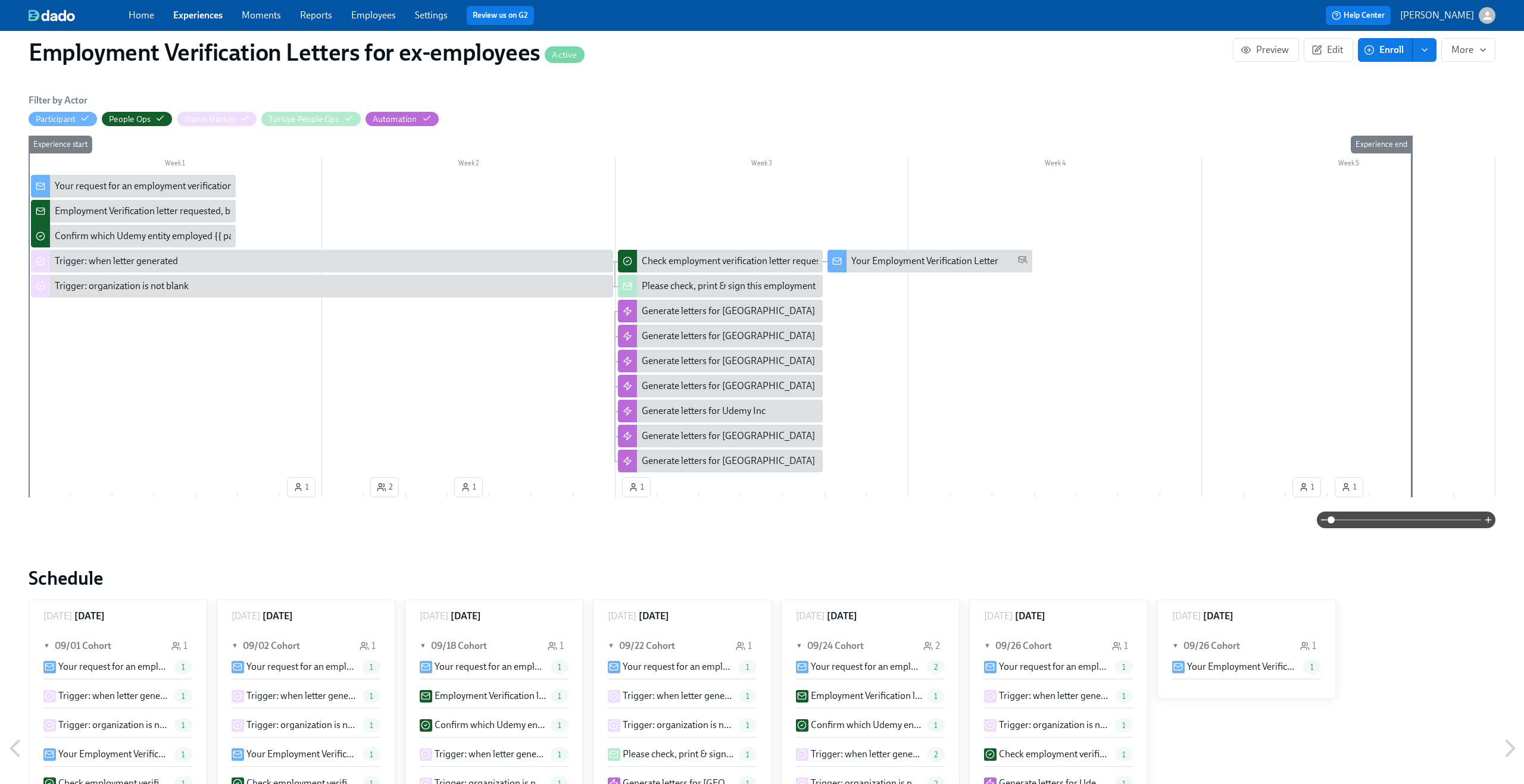
click at [198, 13] on link "Experiences" at bounding box center [198, 15] width 49 height 12
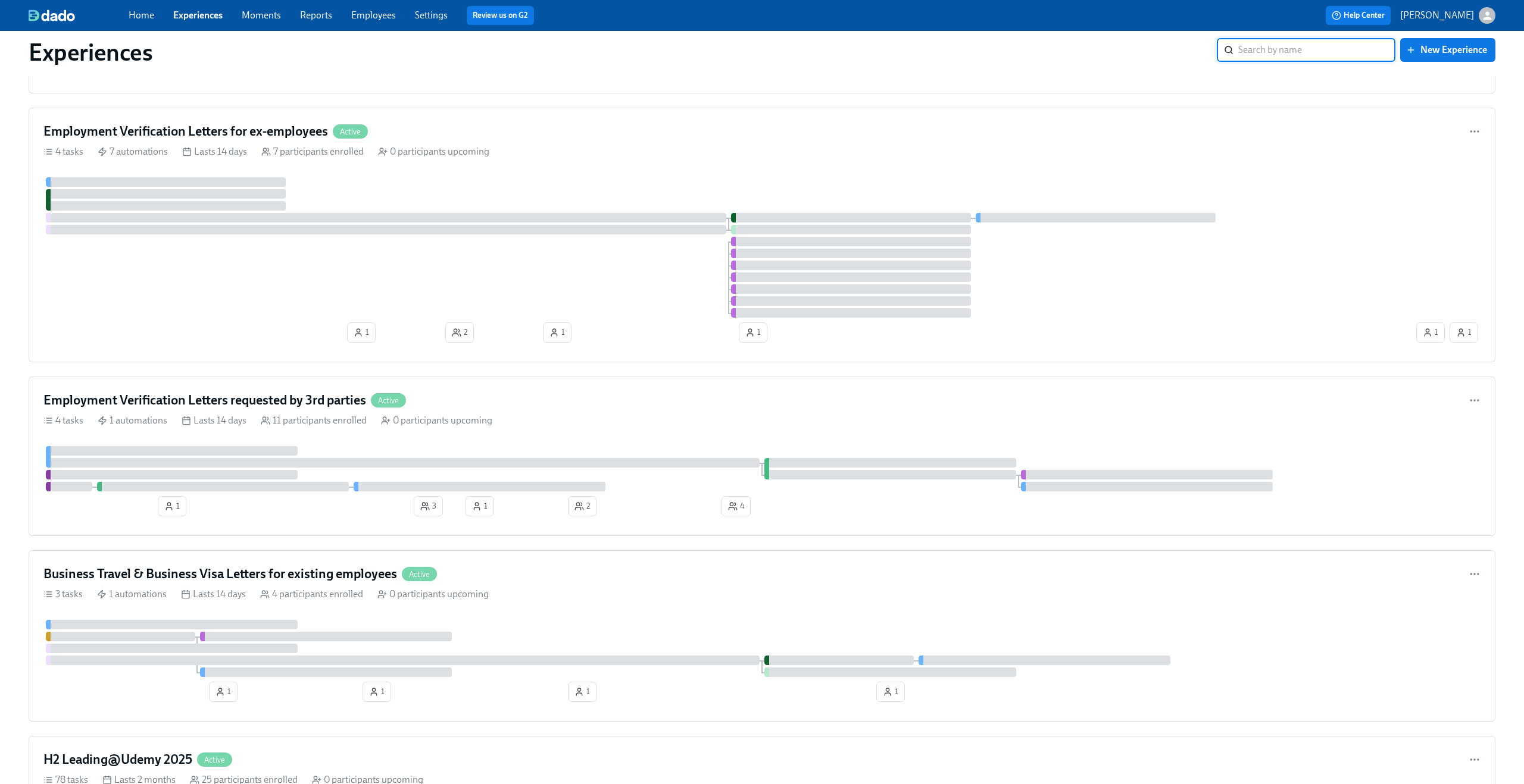
scroll to position [1156, 0]
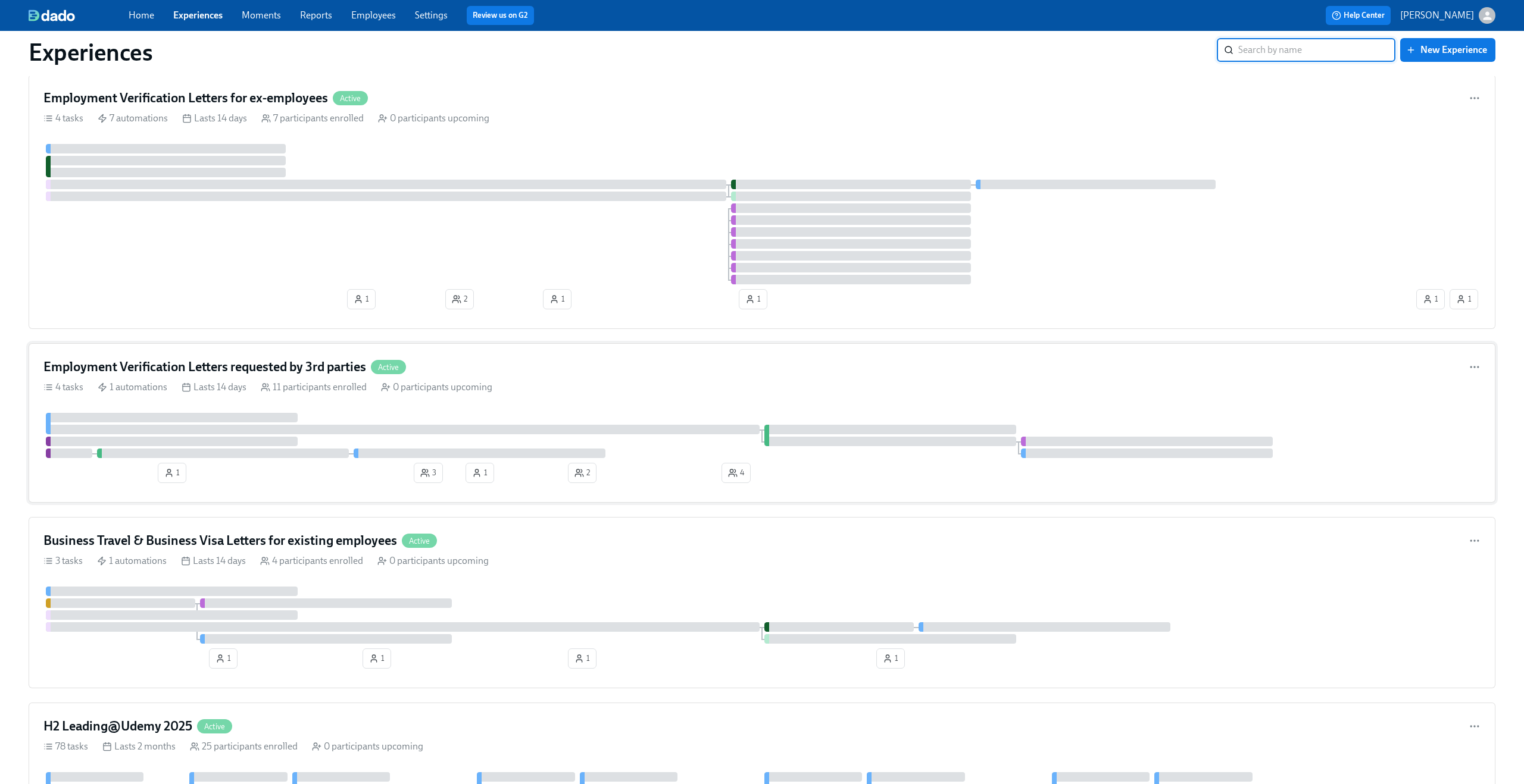
click at [479, 374] on div "Employment Verification Letters requested by 3rd parties Active" at bounding box center [761, 367] width 1437 height 18
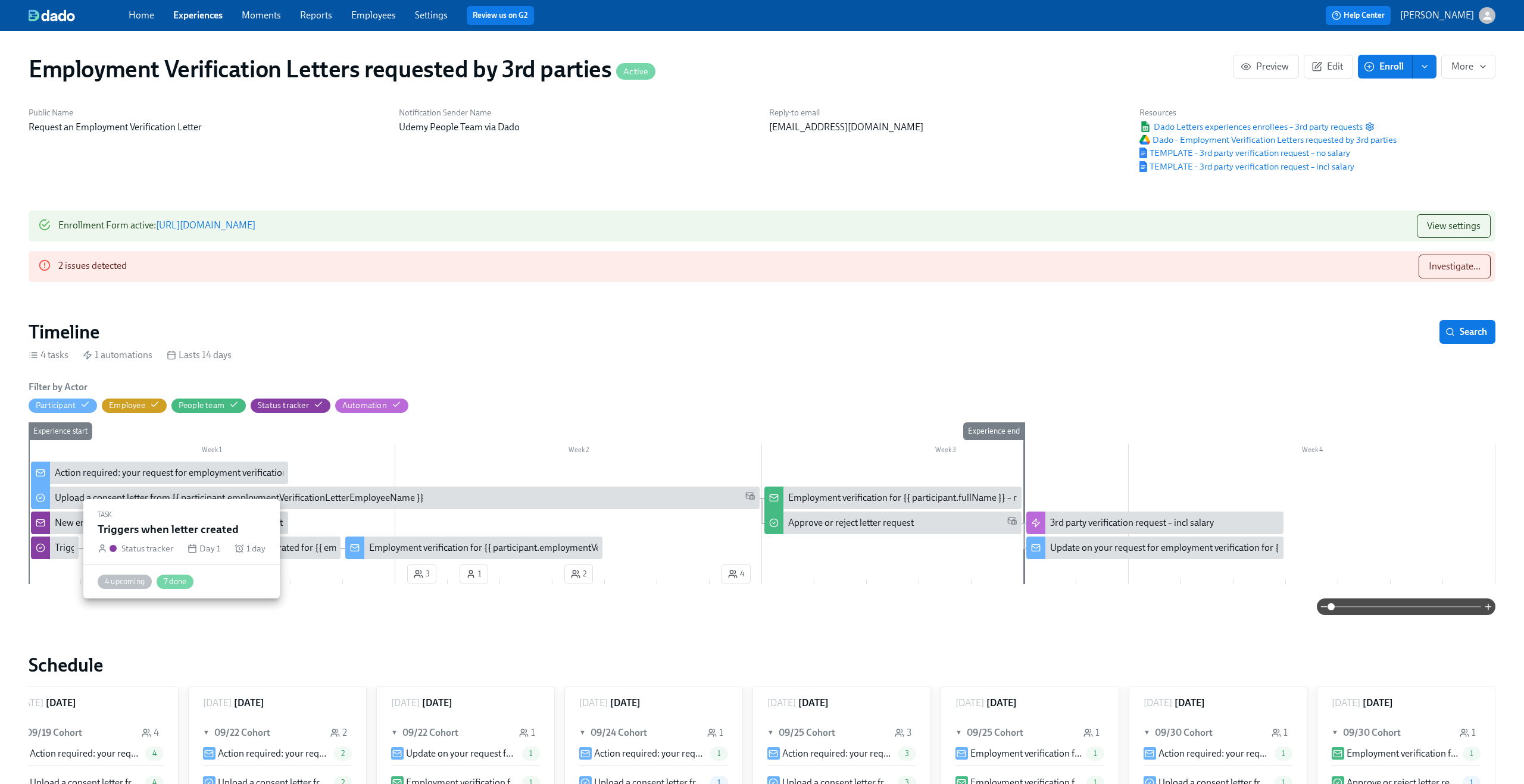
click at [56, 546] on div "Triggers when letter created" at bounding box center [111, 548] width 113 height 13
click at [52, 549] on div "Triggers when letter created" at bounding box center [55, 547] width 48 height 22
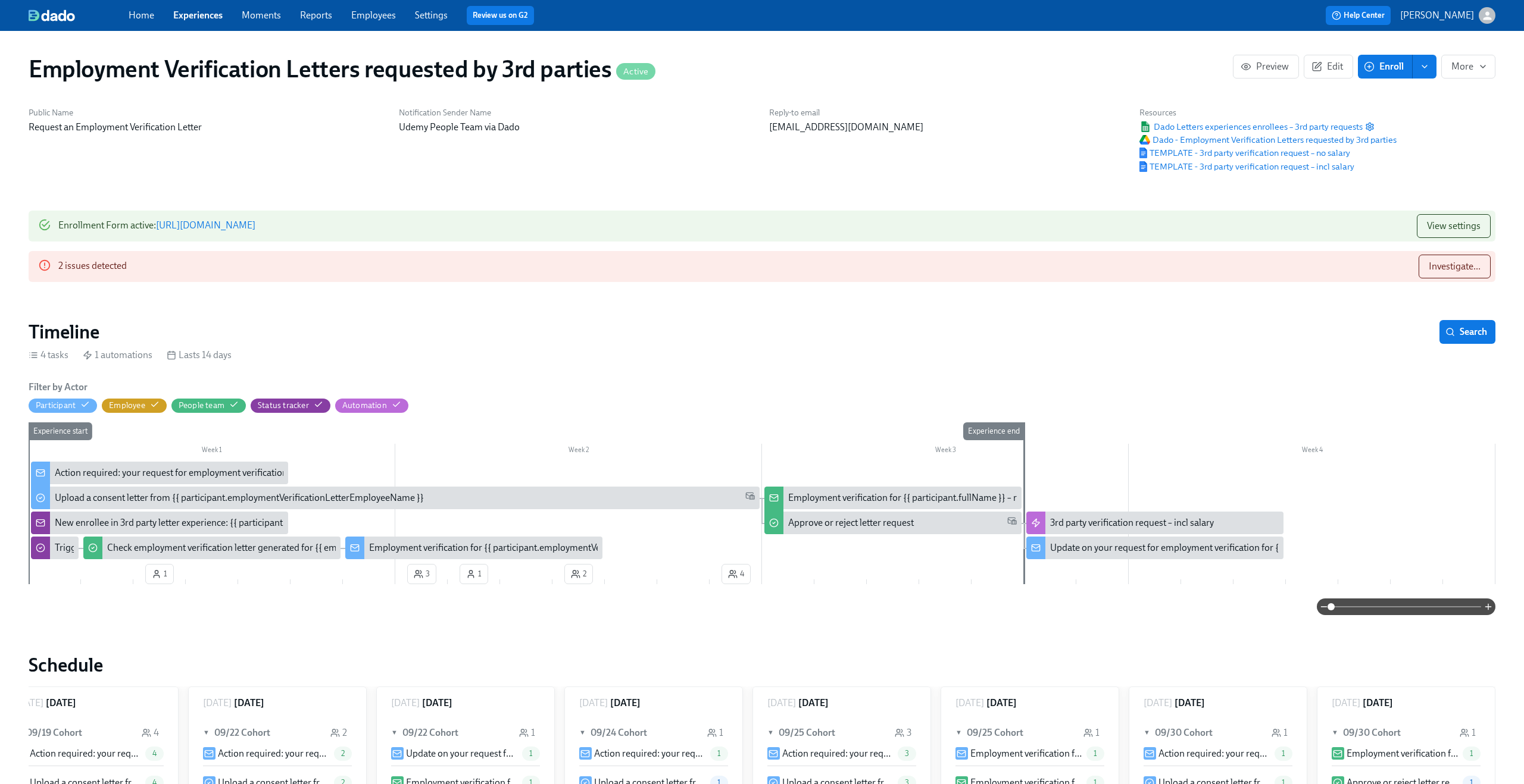
click at [67, 525] on div "New enrollee in 3rd party letter experience: {{ participant.employmentVerificat…" at bounding box center [268, 522] width 427 height 13
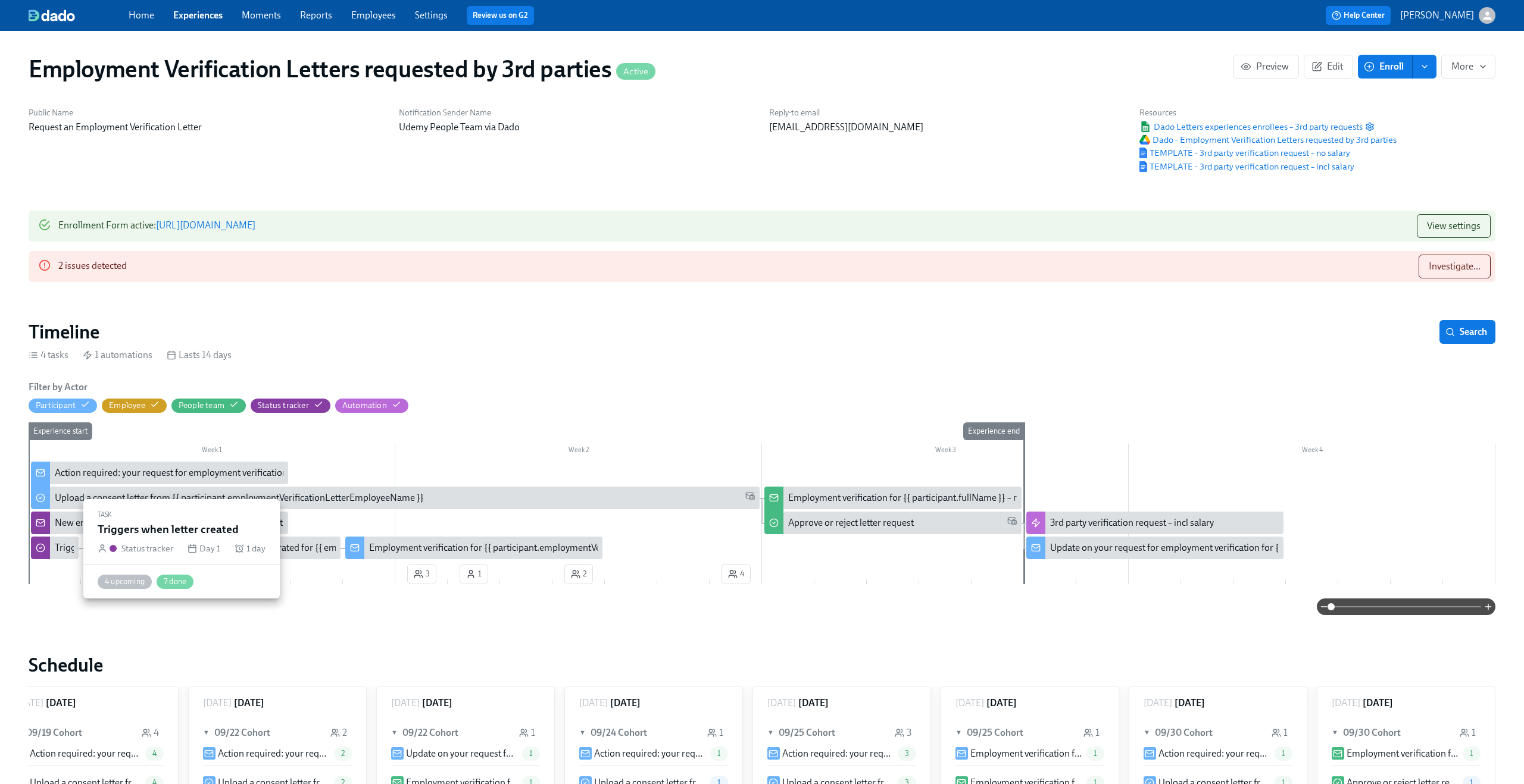
click at [60, 547] on div "Triggers when letter created" at bounding box center [111, 548] width 113 height 13
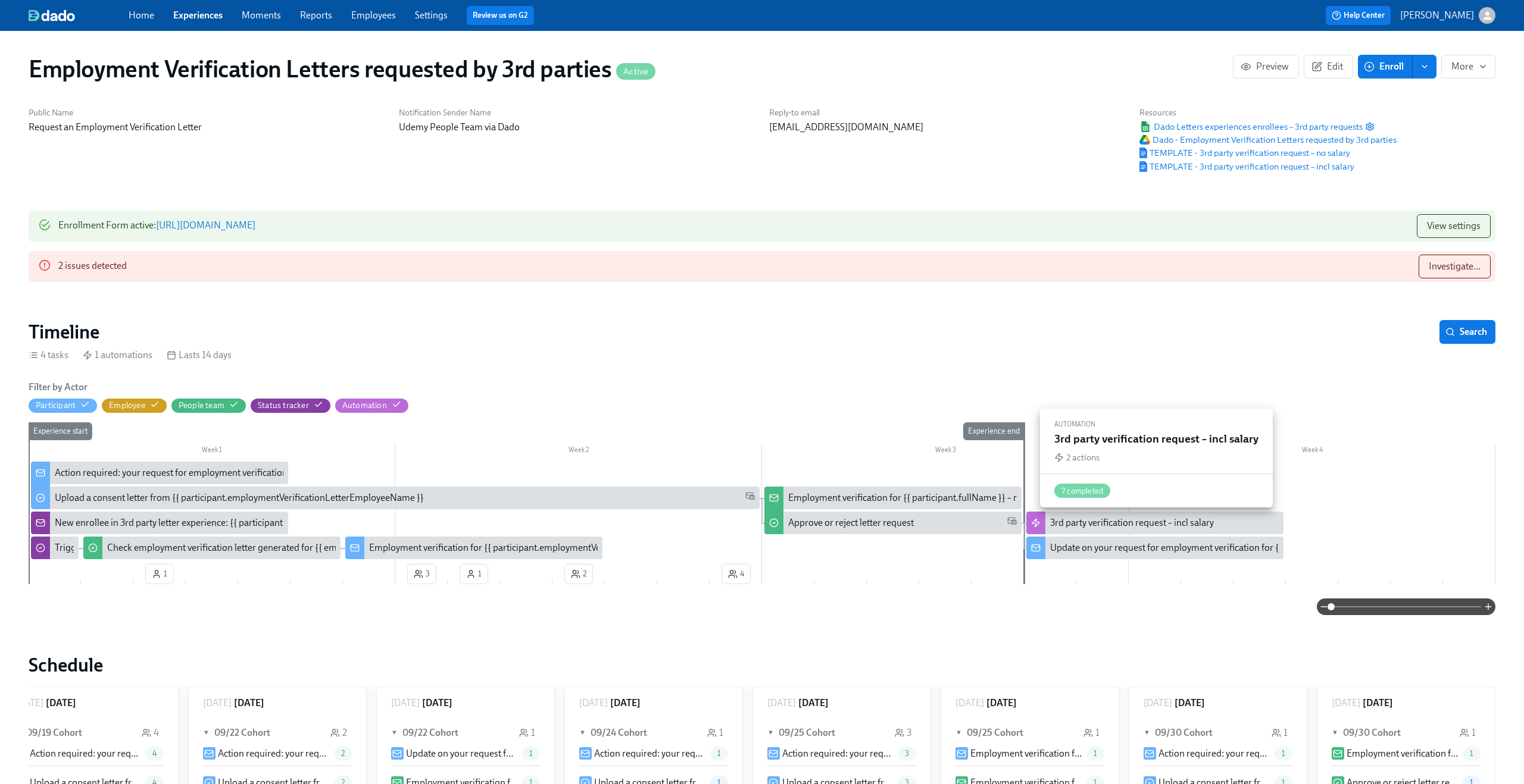
click at [1140, 524] on div "3rd party verification request – incl salary" at bounding box center [1132, 522] width 164 height 13
click at [1461, 229] on span "View settings" at bounding box center [1453, 225] width 53 height 12
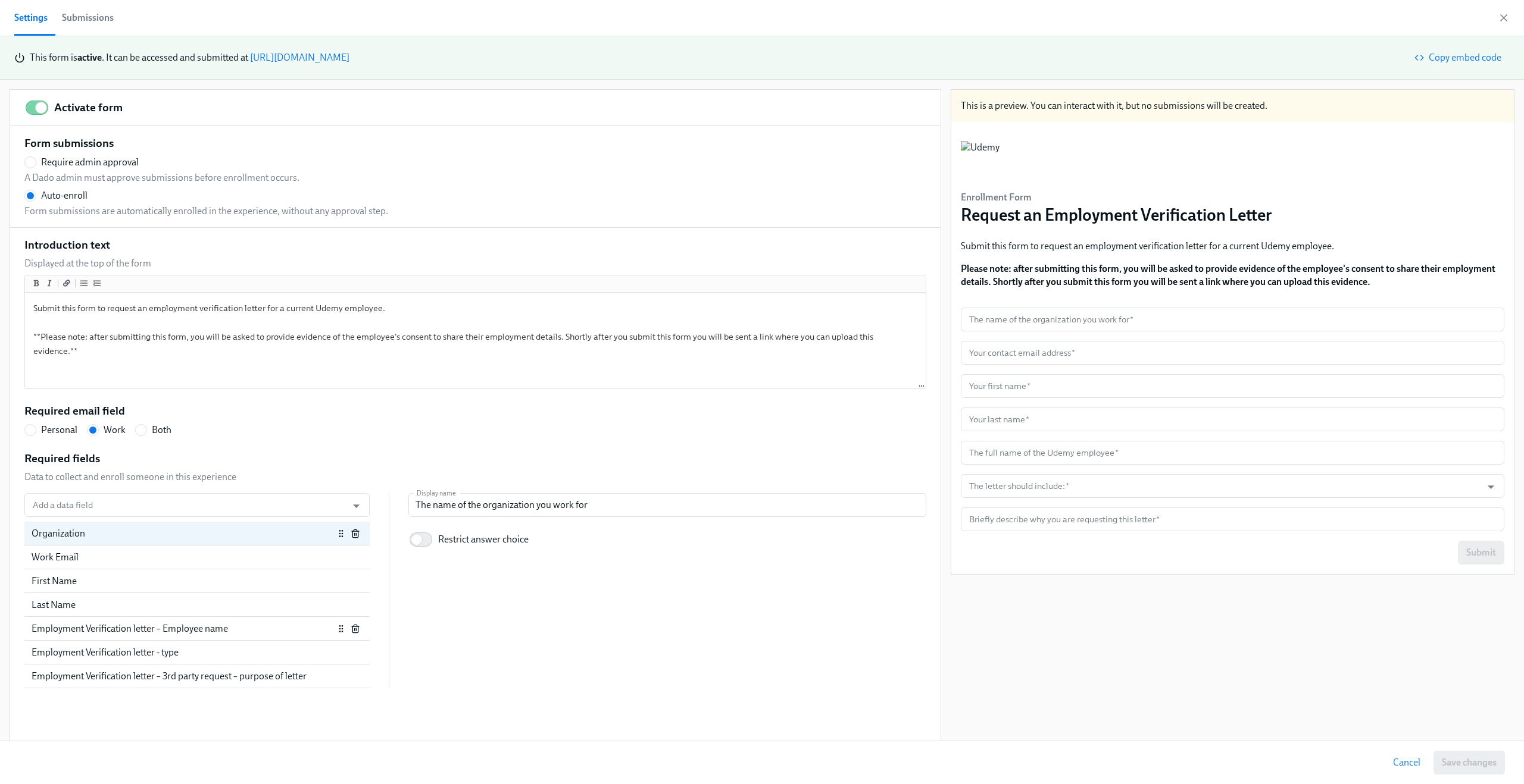
click at [90, 637] on div "Employment Verification letter – Employee name" at bounding box center [197, 628] width 345 height 24
radio input "false"
type input "The full name of the Udemy employee"
click at [479, 500] on input "The full name of the Udemy employee" at bounding box center [667, 505] width 518 height 24
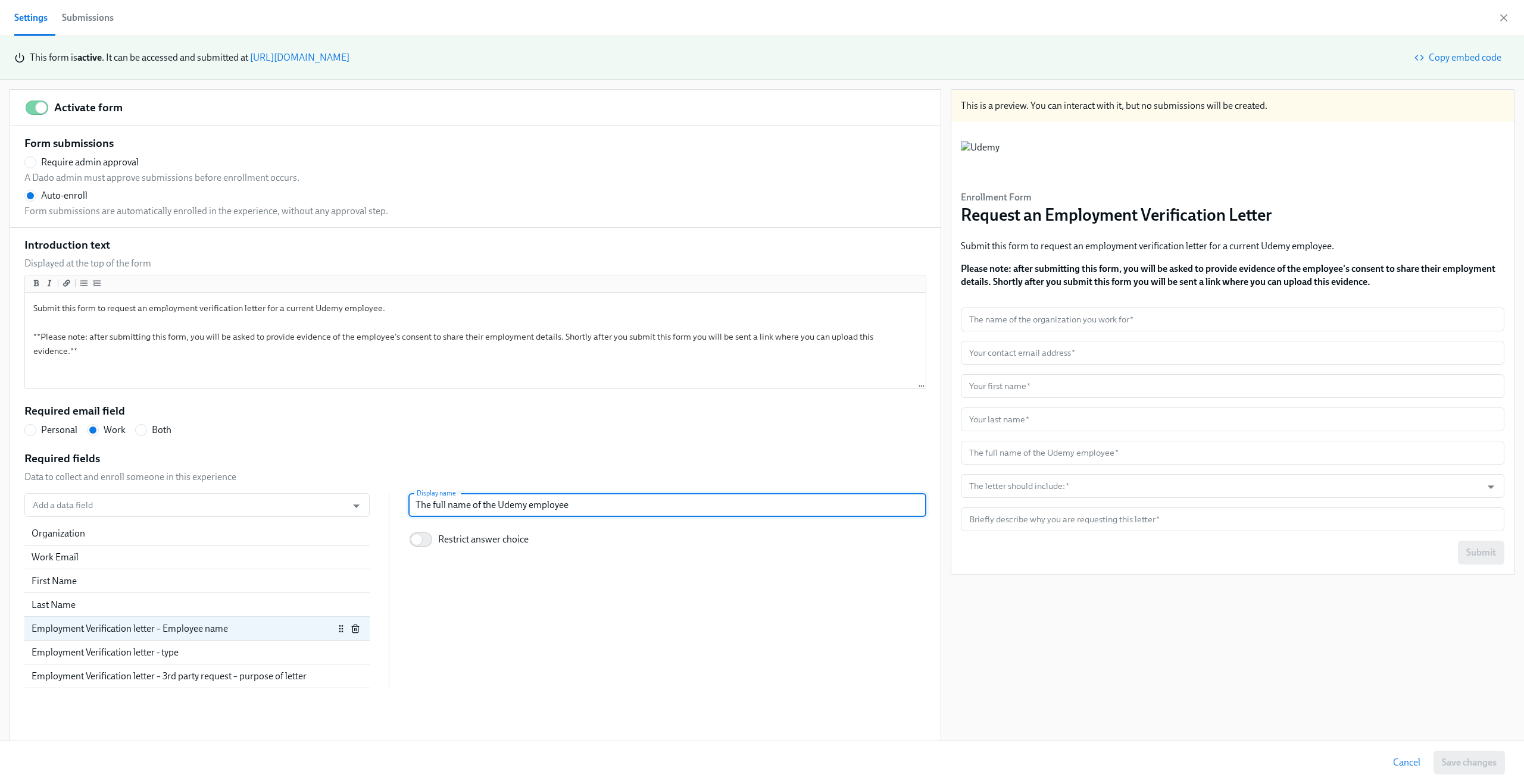
click at [479, 500] on input "The full name of the Udemy employee" at bounding box center [667, 505] width 518 height 24
click at [1503, 17] on icon "button" at bounding box center [1503, 18] width 6 height 6
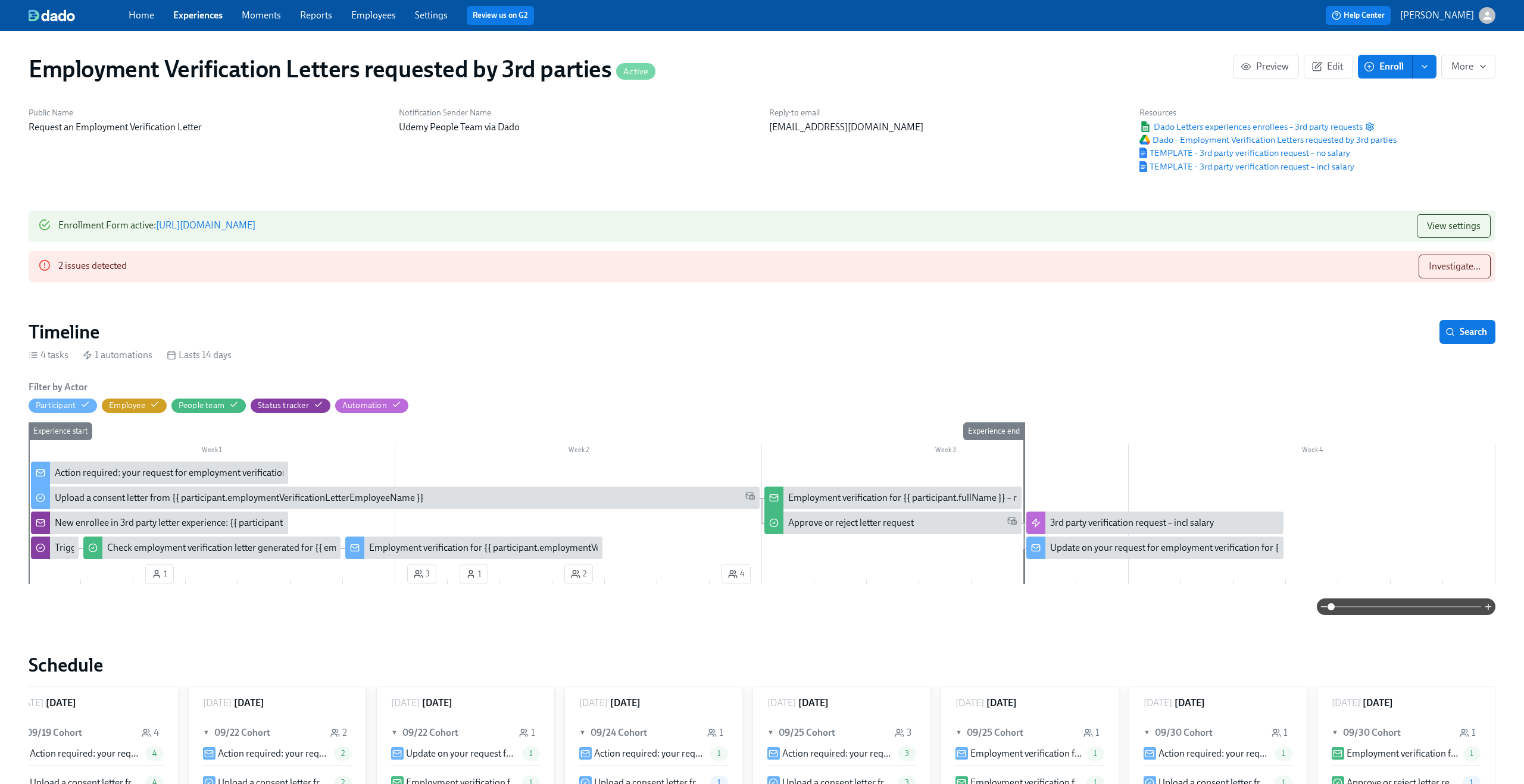
click at [78, 468] on div "Action required: your request for employment verification for {{ participant.em…" at bounding box center [305, 472] width 500 height 13
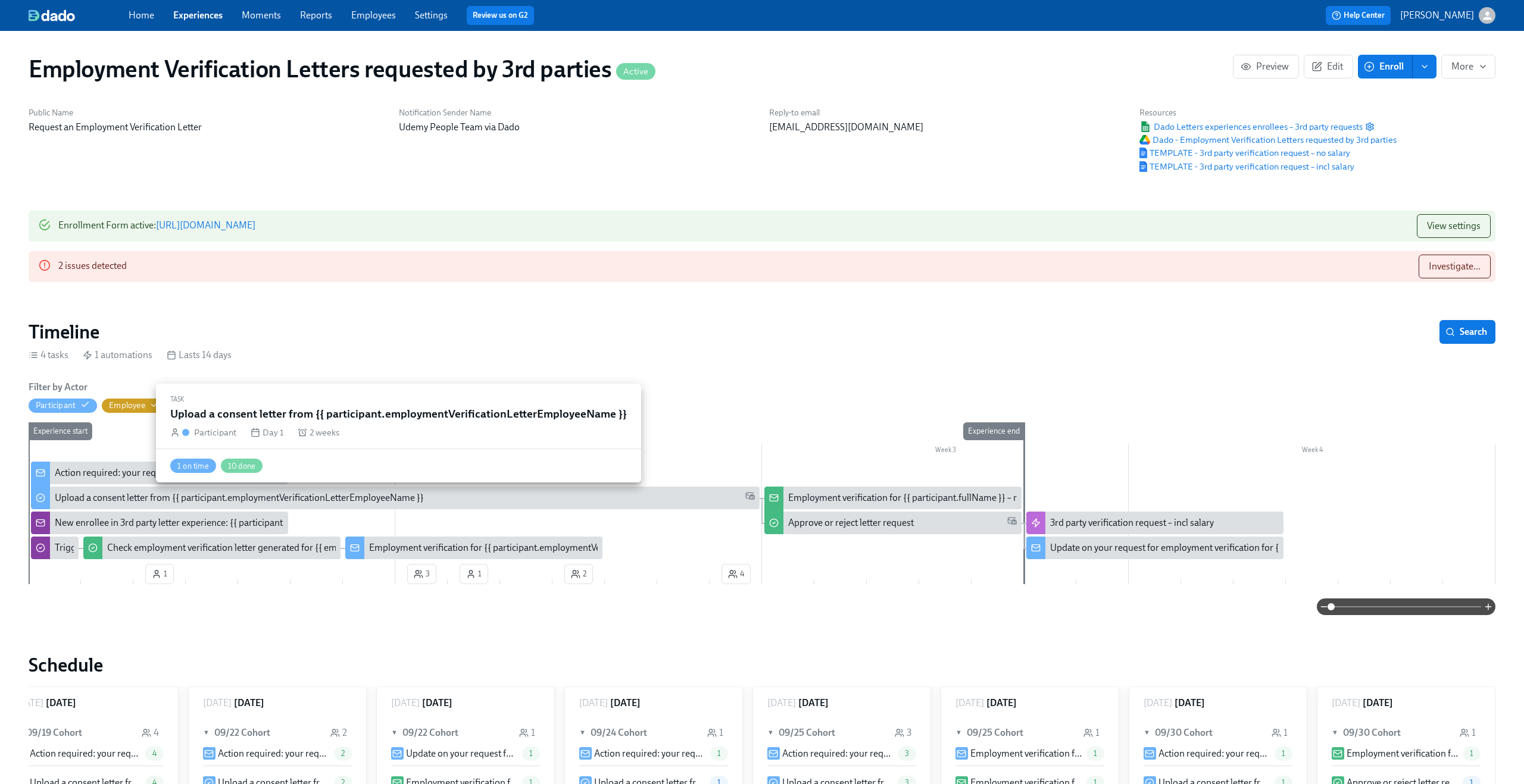
click at [80, 497] on div "Upload a consent letter from {{ participant.employmentVerificationLetterEmploye…" at bounding box center [239, 498] width 369 height 13
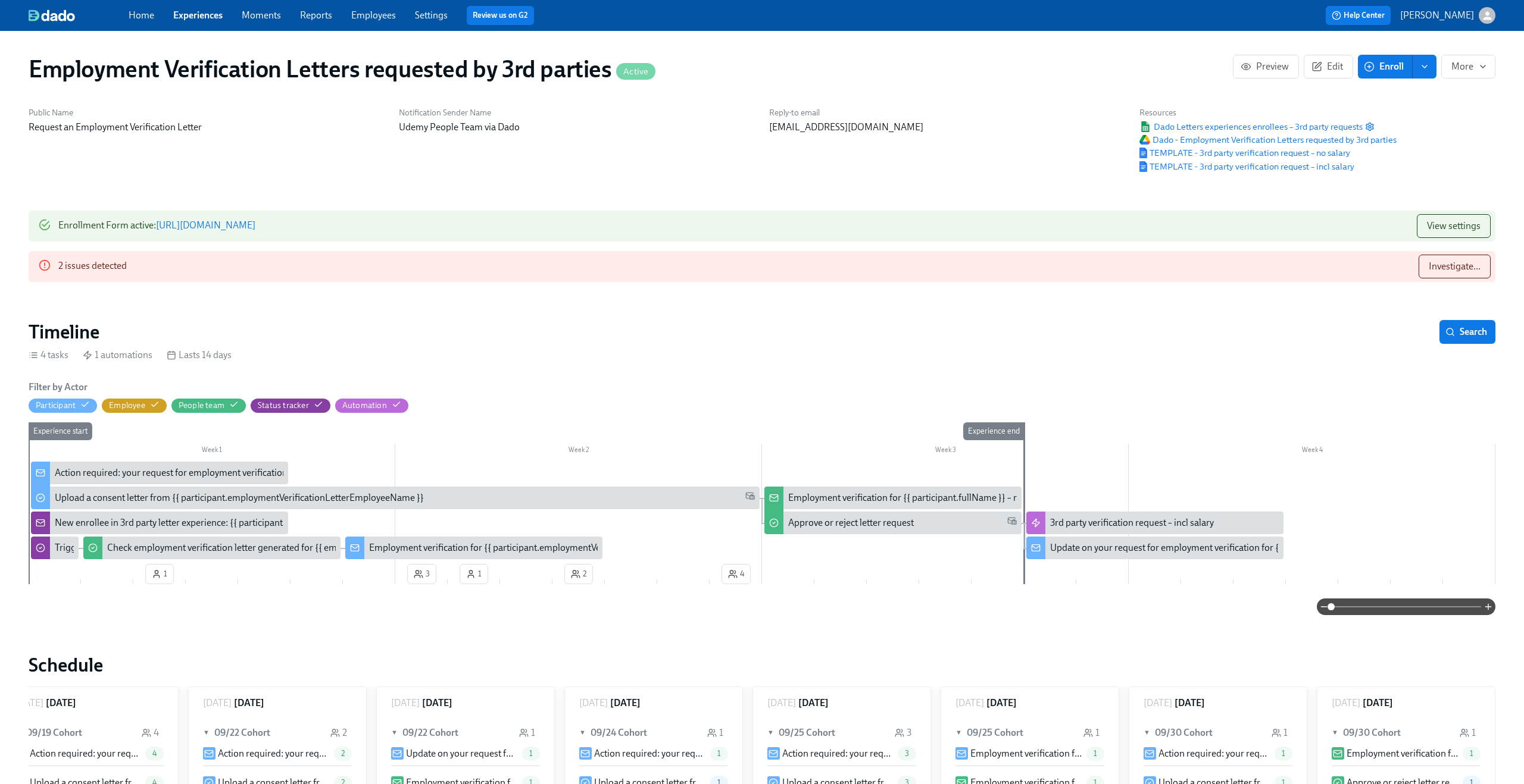
click at [75, 528] on div "New enrollee in 3rd party letter experience: {{ participant.employmentVerificat…" at bounding box center [268, 522] width 427 height 13
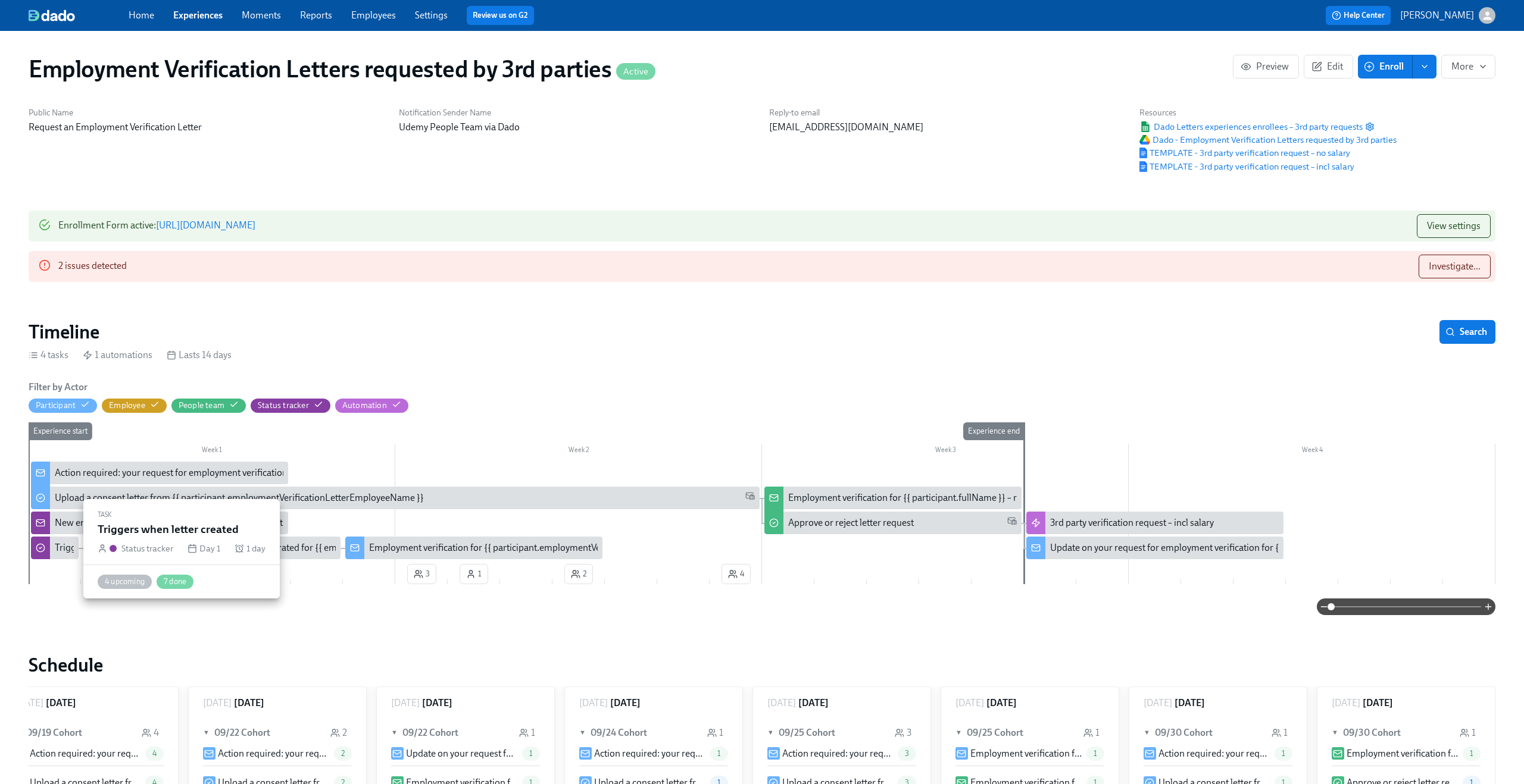
click at [61, 549] on div "Triggers when letter created" at bounding box center [111, 548] width 113 height 13
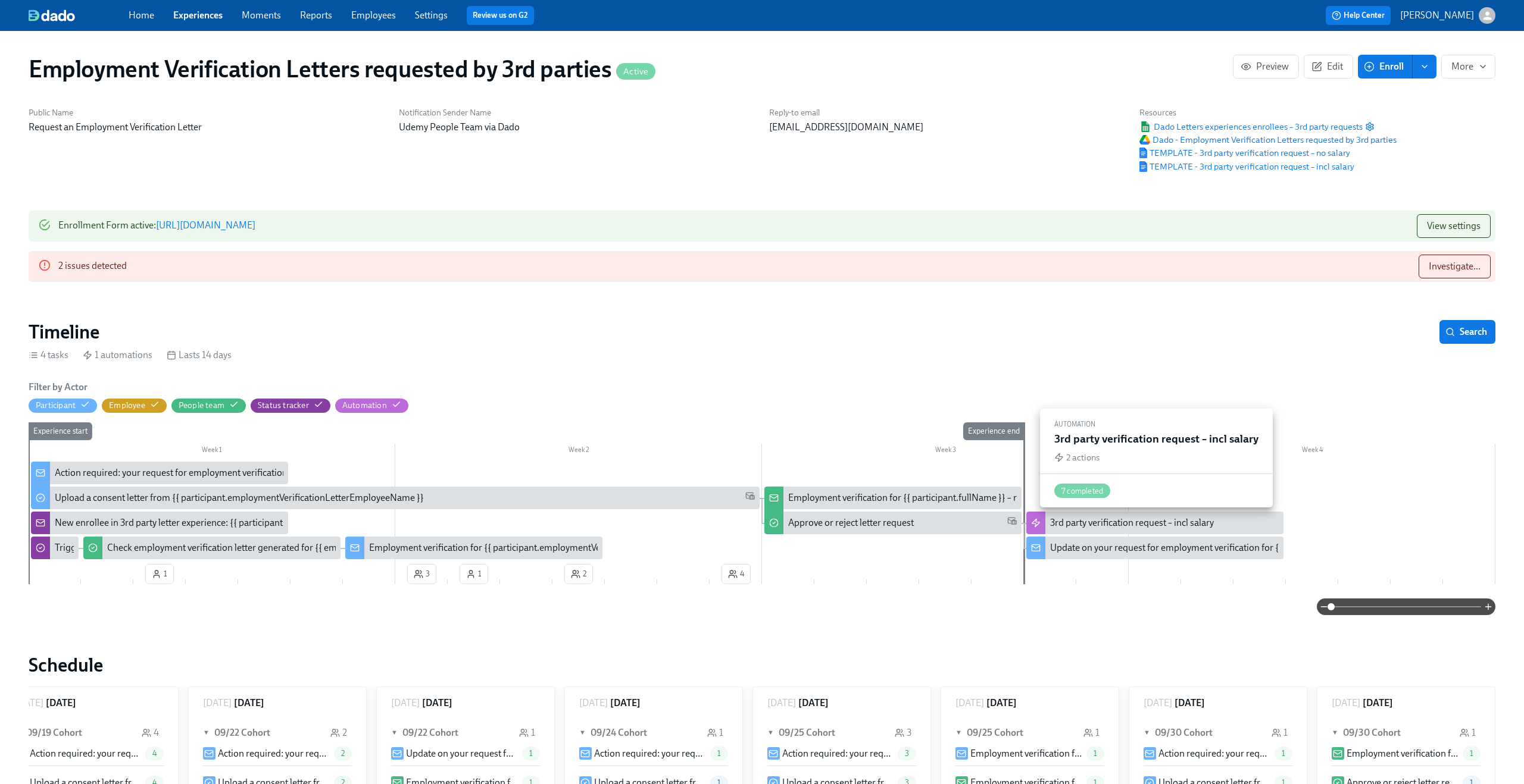
click at [1072, 529] on div "3rd party verification request – incl salary" at bounding box center [1132, 522] width 164 height 13
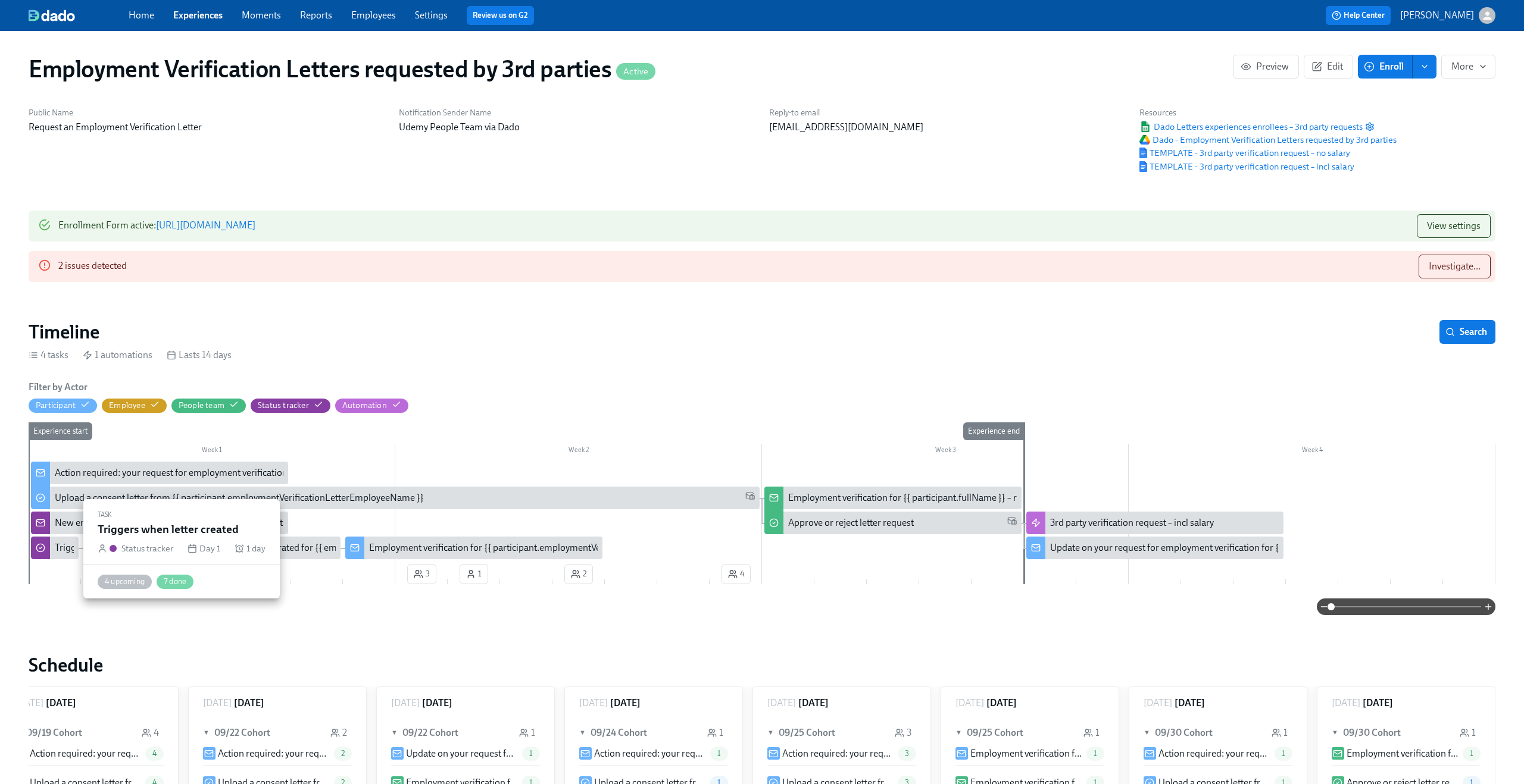
click at [50, 551] on div "Triggers when letter created" at bounding box center [55, 547] width 48 height 22
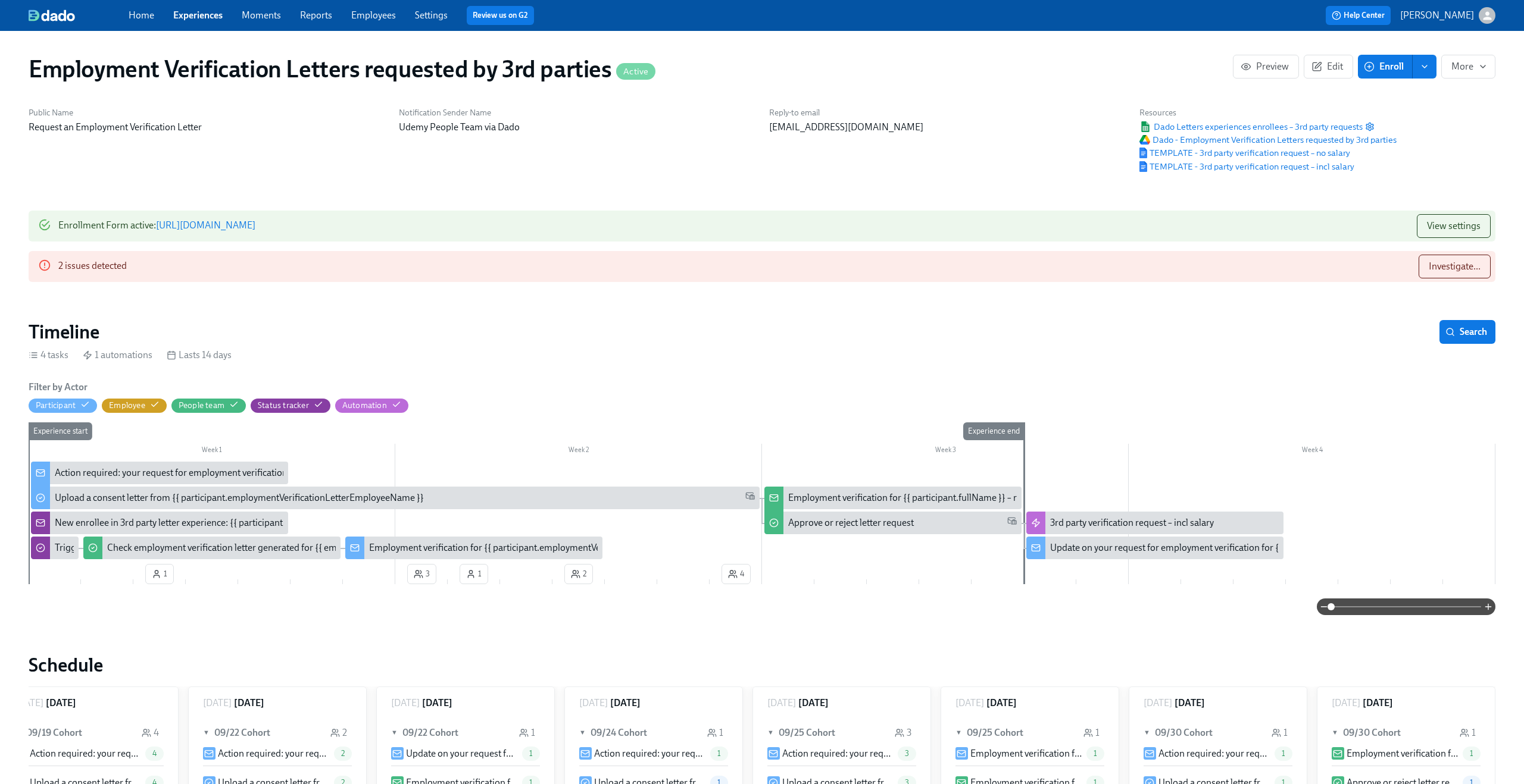
click at [120, 474] on div "Action required: your request for employment verification for {{ participant.em…" at bounding box center [305, 472] width 500 height 13
click at [124, 525] on div "New enrollee in 3rd party letter experience: {{ participant.employmentVerificat…" at bounding box center [268, 522] width 427 height 13
click at [172, 522] on div "New enrollee in 3rd party letter experience: {{ participant.employmentVerificat…" at bounding box center [268, 522] width 427 height 13
click at [144, 522] on div "New enrollee in 3rd party letter experience: {{ participant.employmentVerificat…" at bounding box center [268, 522] width 427 height 13
click at [93, 523] on div "New enrollee in 3rd party letter experience: {{ participant.employmentVerificat…" at bounding box center [268, 522] width 427 height 13
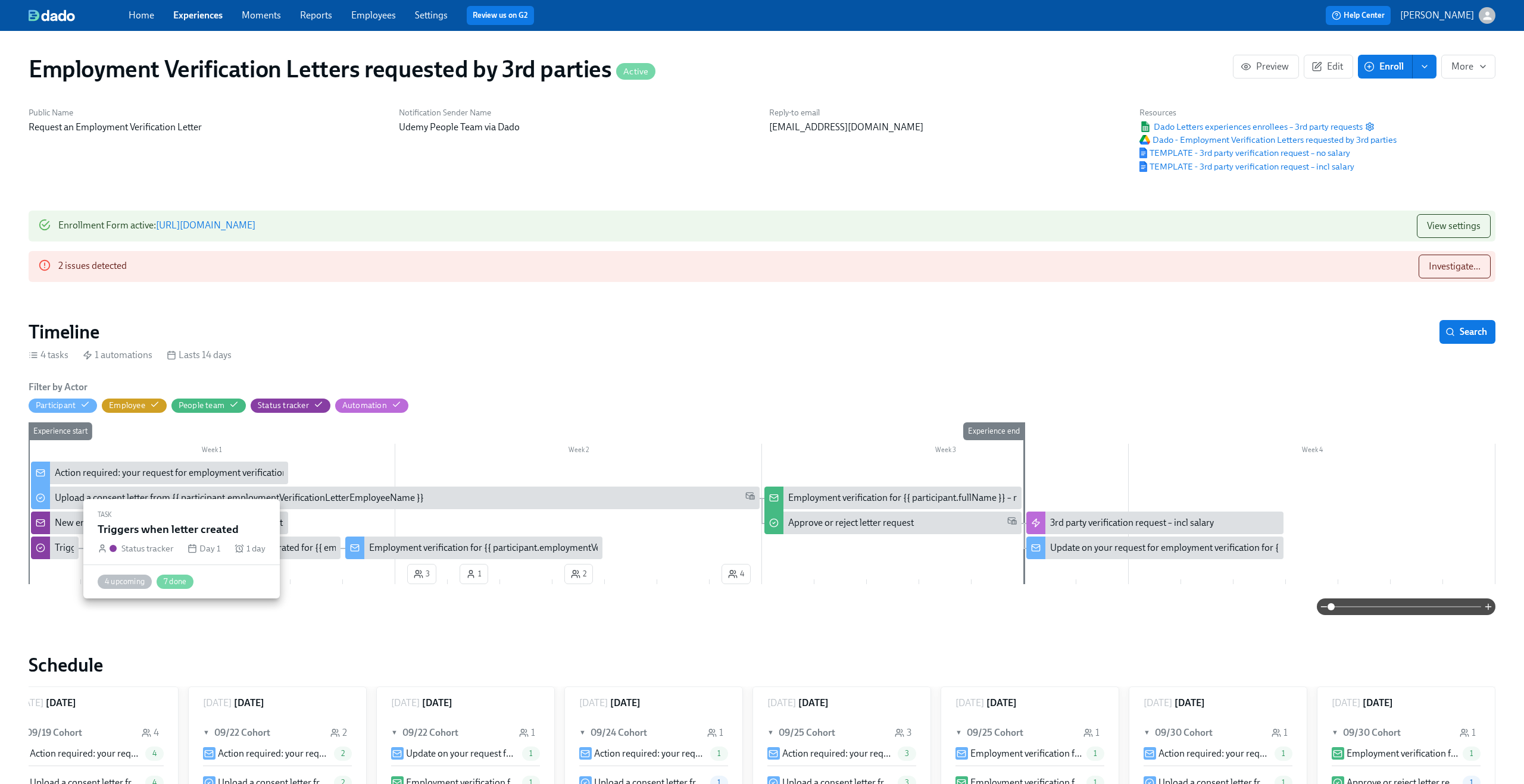
click at [66, 550] on div "Triggers when letter created" at bounding box center [111, 548] width 113 height 13
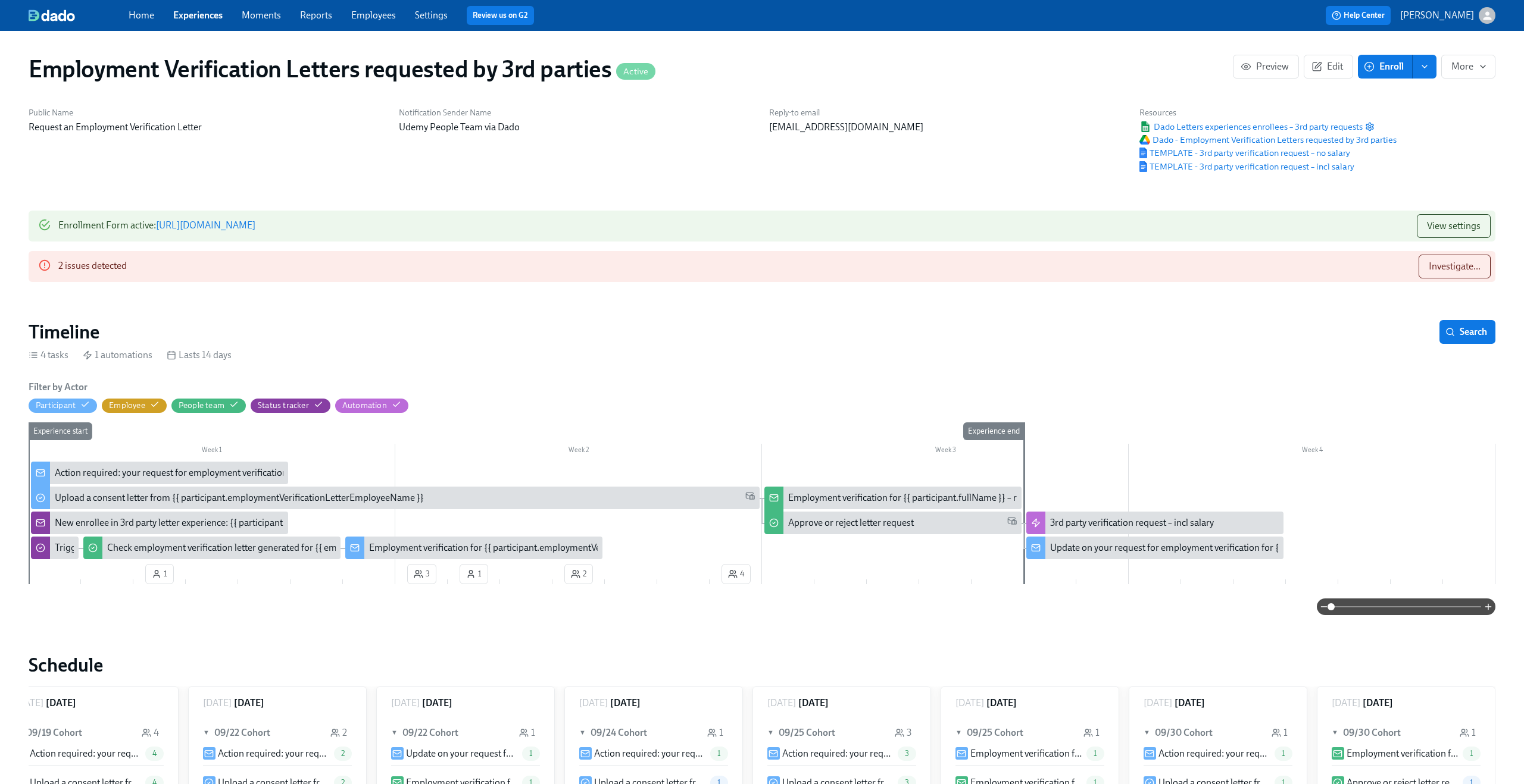
click at [222, 523] on div "New enrollee in 3rd party letter experience: {{ participant.employmentVerificat…" at bounding box center [268, 522] width 427 height 13
click at [145, 523] on div "New enrollee in 3rd party letter experience: {{ participant.employmentVerificat…" at bounding box center [268, 522] width 427 height 13
click at [930, 496] on div "Employment verification for {{ participant.fullName }} – requested by {{ partic…" at bounding box center [986, 498] width 395 height 13
click at [84, 521] on div "New enrollee in 3rd party letter experience: {{ participant.employmentVerificat…" at bounding box center [268, 522] width 427 height 13
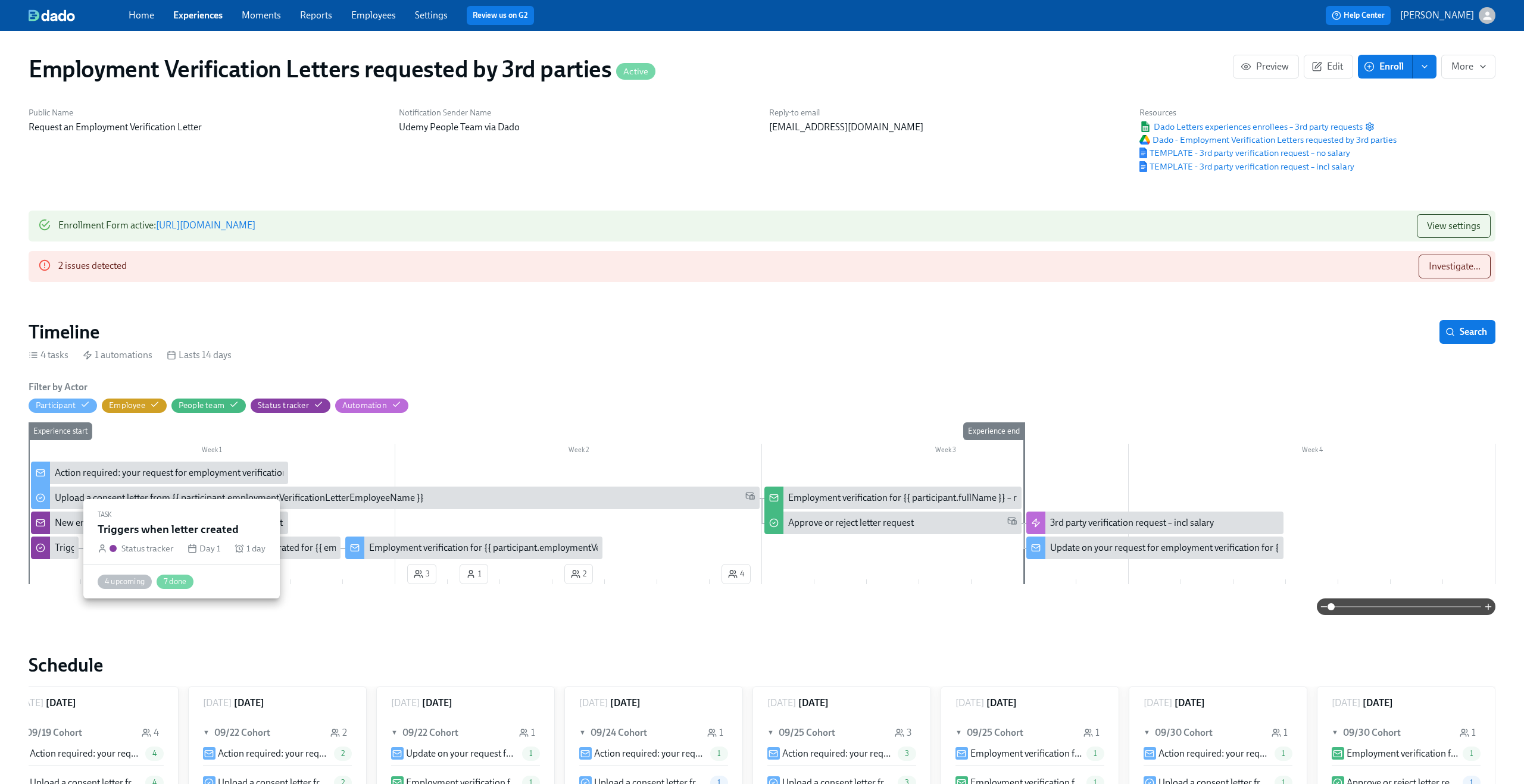
click at [53, 552] on div "Triggers when letter created" at bounding box center [55, 547] width 48 height 22
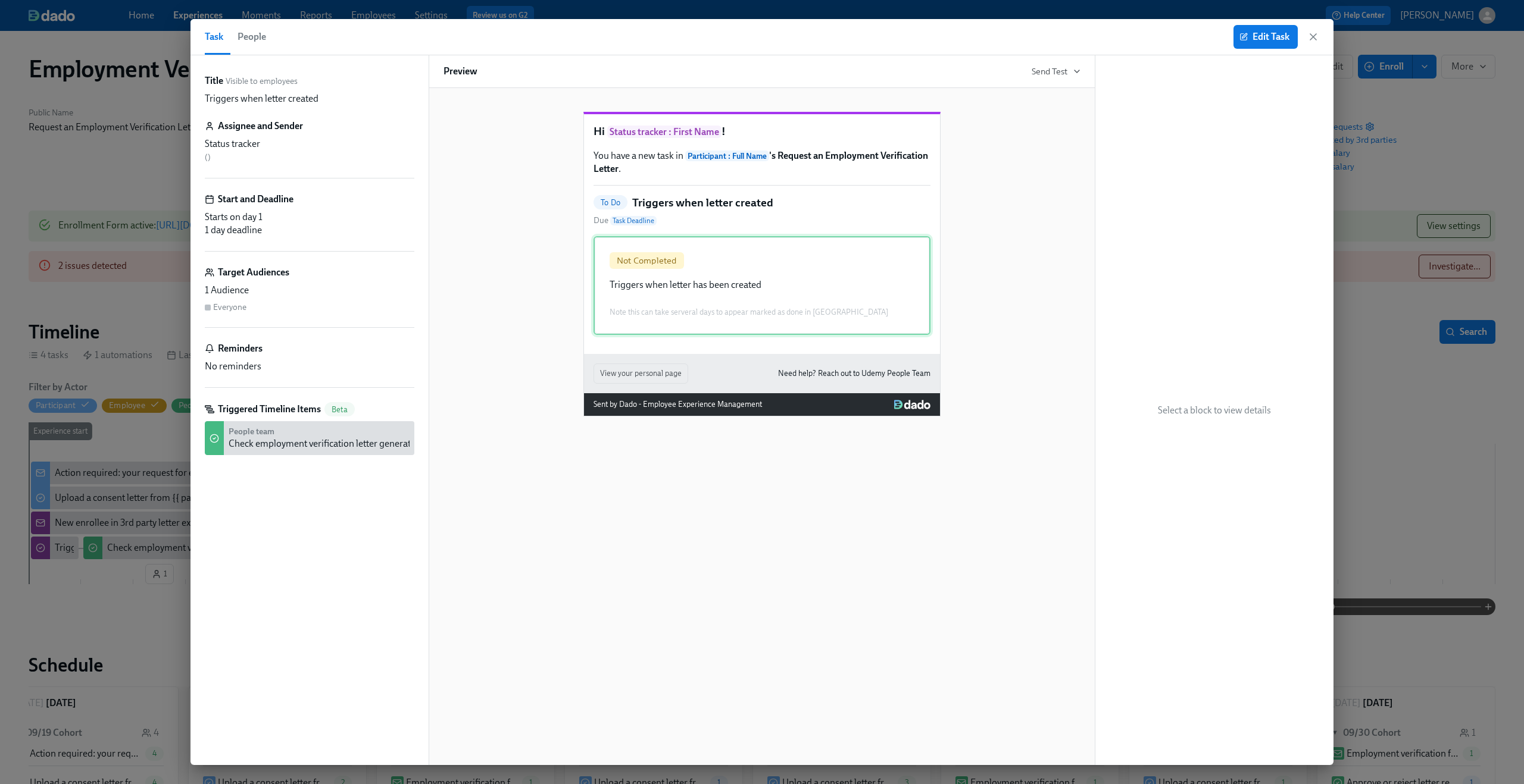
click at [743, 296] on div "Not Completed Triggers when letter has been created Note this can take serveral…" at bounding box center [762, 286] width 337 height 99
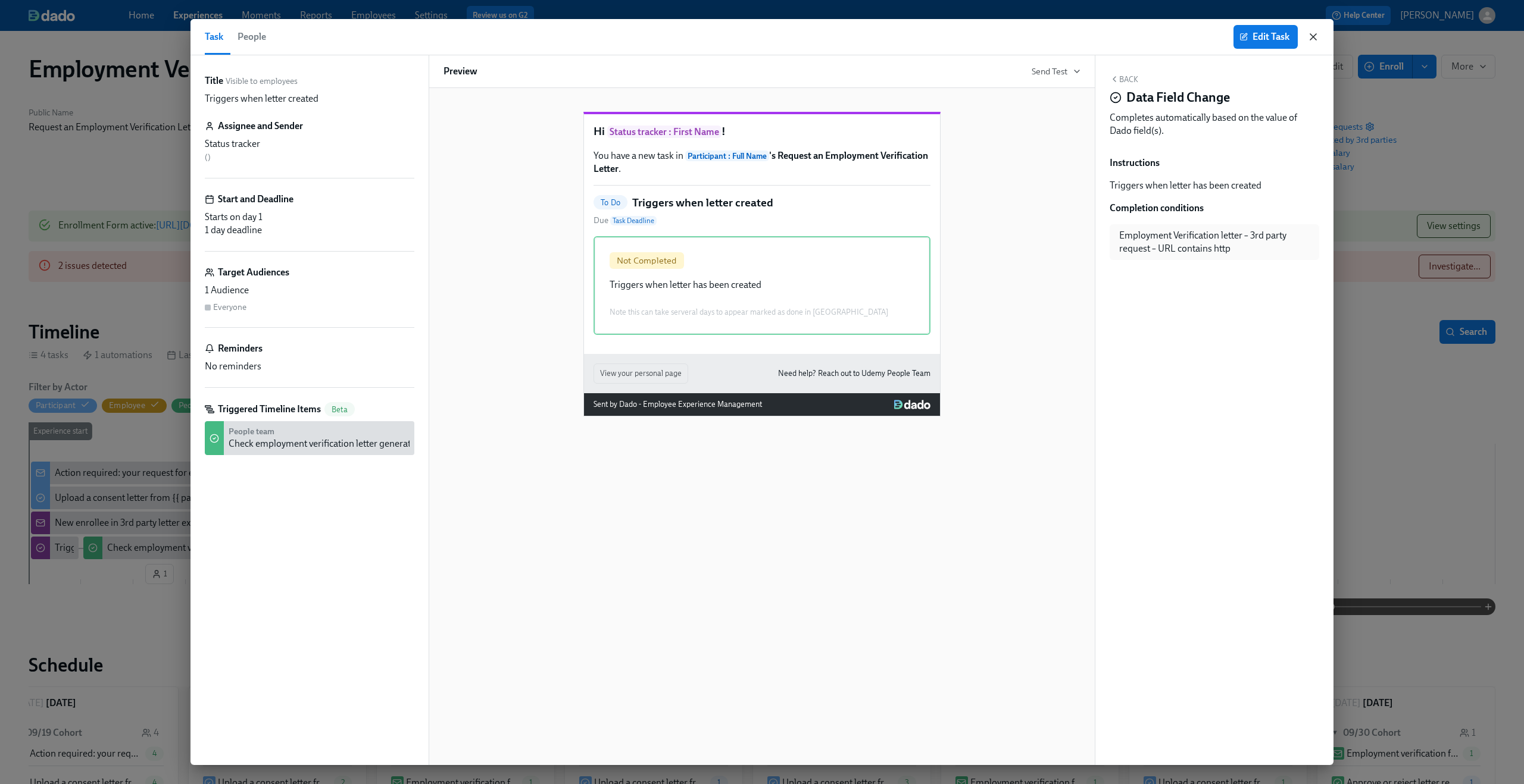
click at [1312, 32] on icon "button" at bounding box center [1312, 36] width 12 height 12
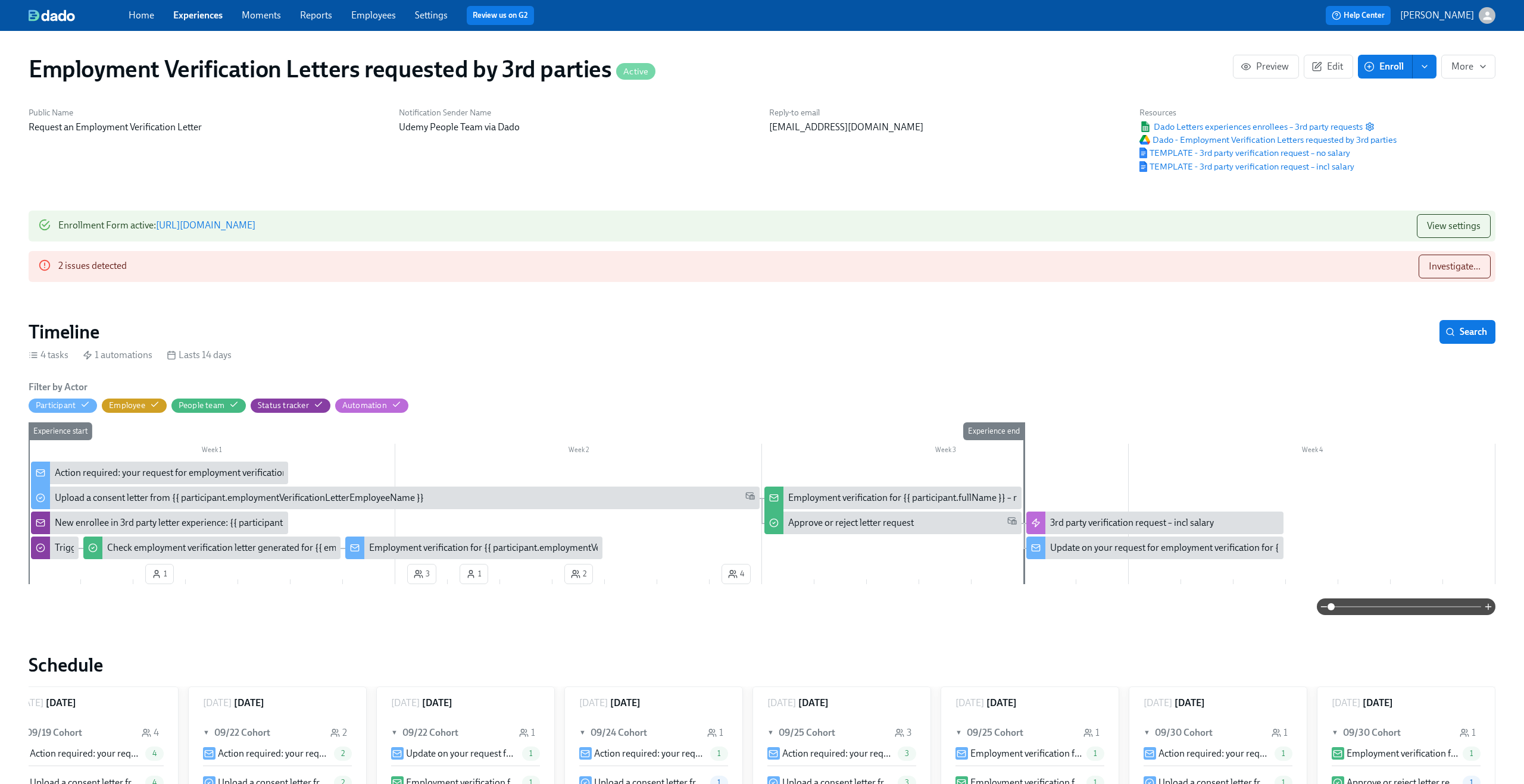
click at [175, 529] on div "New enrollee in 3rd party letter experience: {{ participant.employmentVerificat…" at bounding box center [268, 522] width 427 height 13
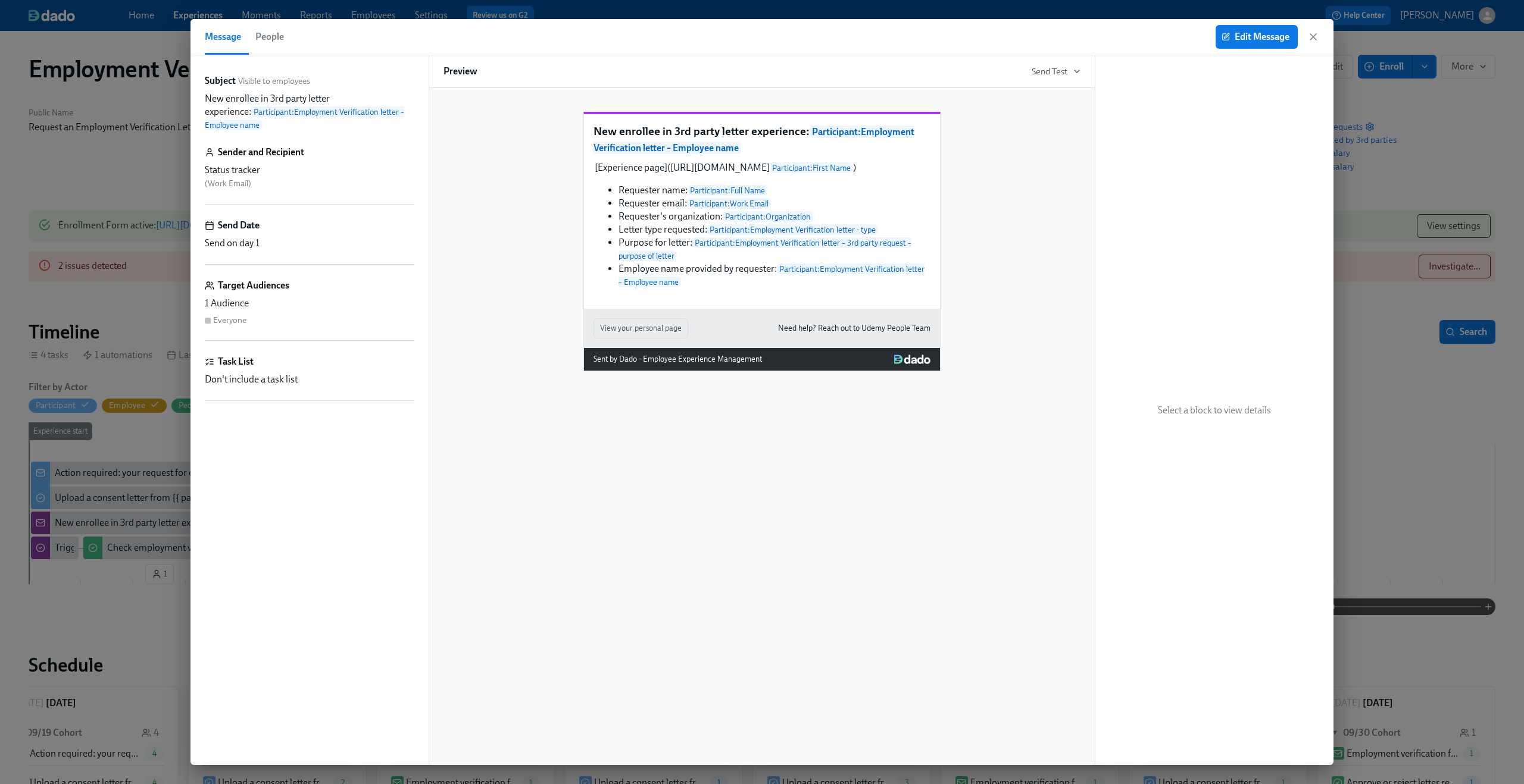
click at [1303, 37] on div "Edit Message" at bounding box center [1267, 36] width 103 height 24
click at [1313, 39] on icon "button" at bounding box center [1312, 36] width 12 height 12
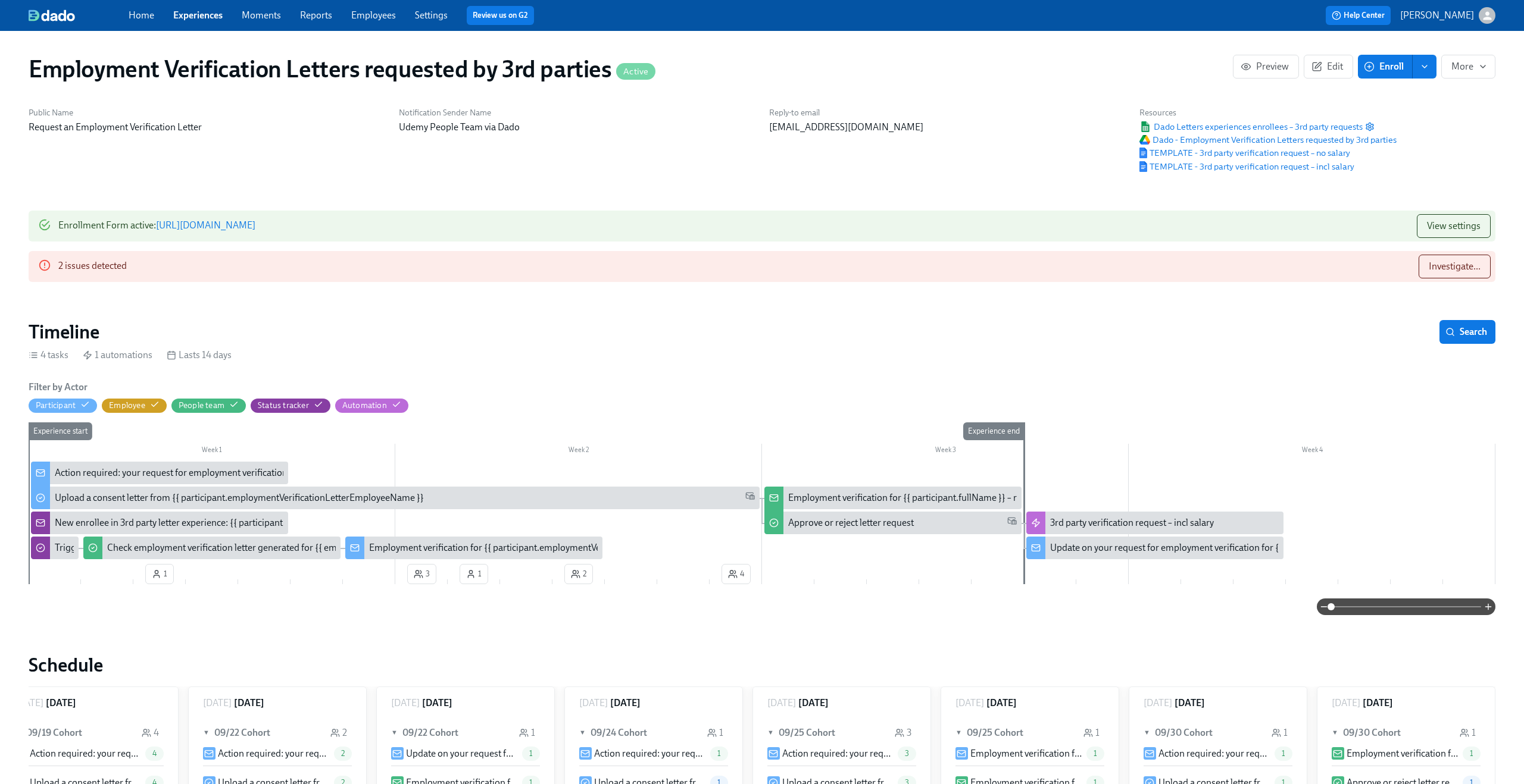
click at [205, 519] on div "New enrollee in 3rd party letter experience: {{ participant.employmentVerificat…" at bounding box center [268, 522] width 427 height 13
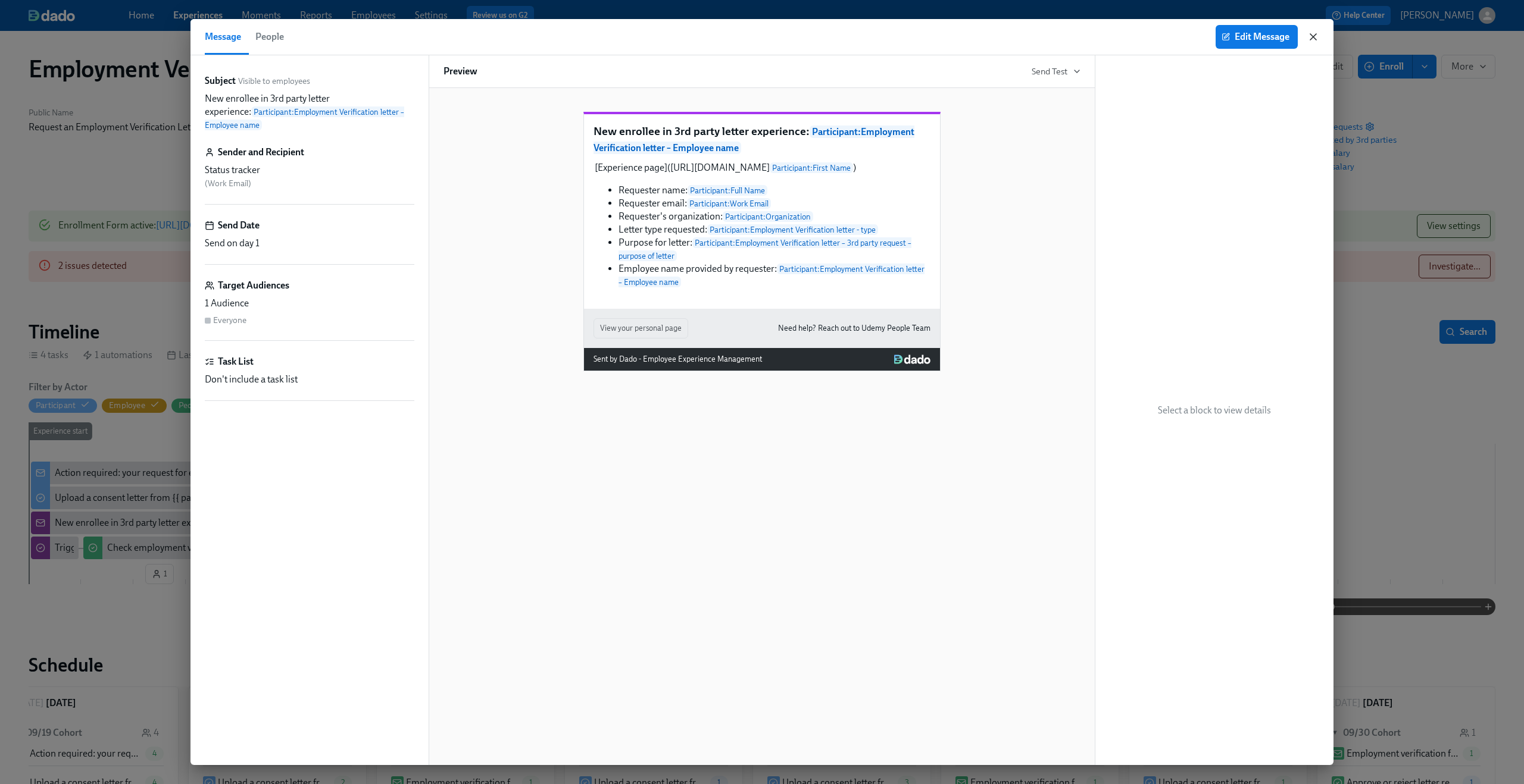
click at [1316, 41] on icon "button" at bounding box center [1312, 36] width 12 height 12
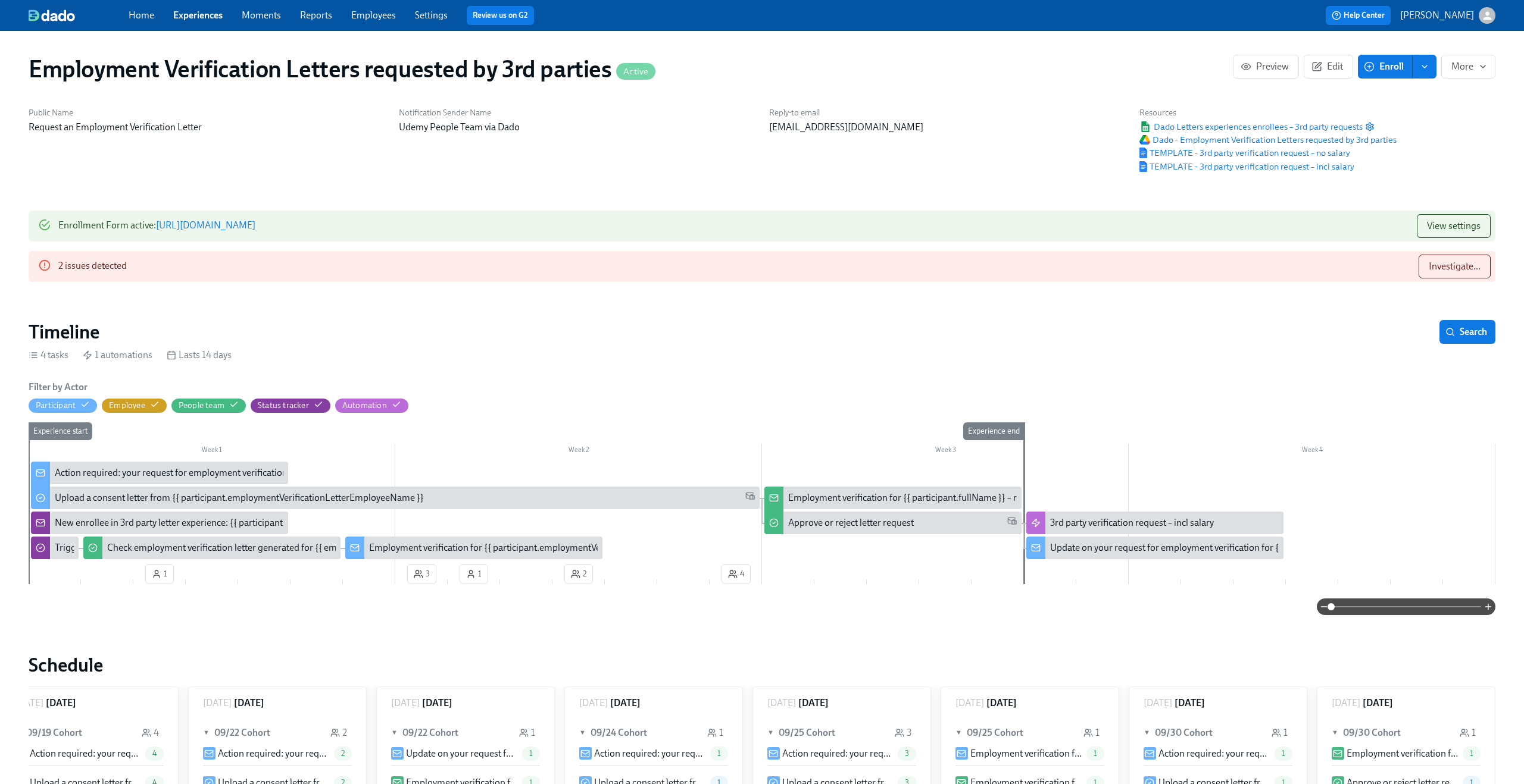
click at [906, 498] on div "Employment verification for {{ participant.fullName }} – requested by {{ partic…" at bounding box center [986, 498] width 395 height 13
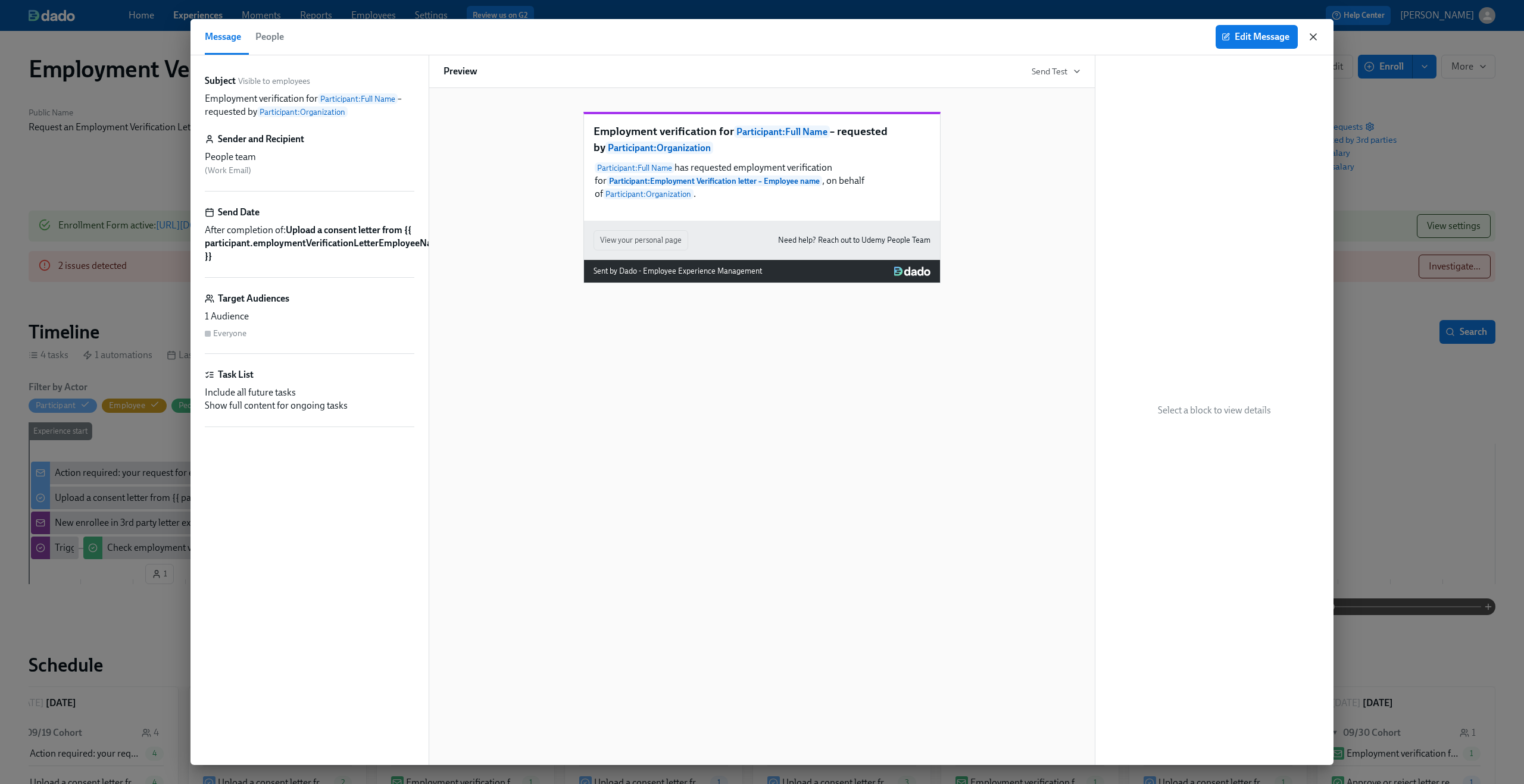
click at [1311, 34] on icon "button" at bounding box center [1313, 37] width 6 height 6
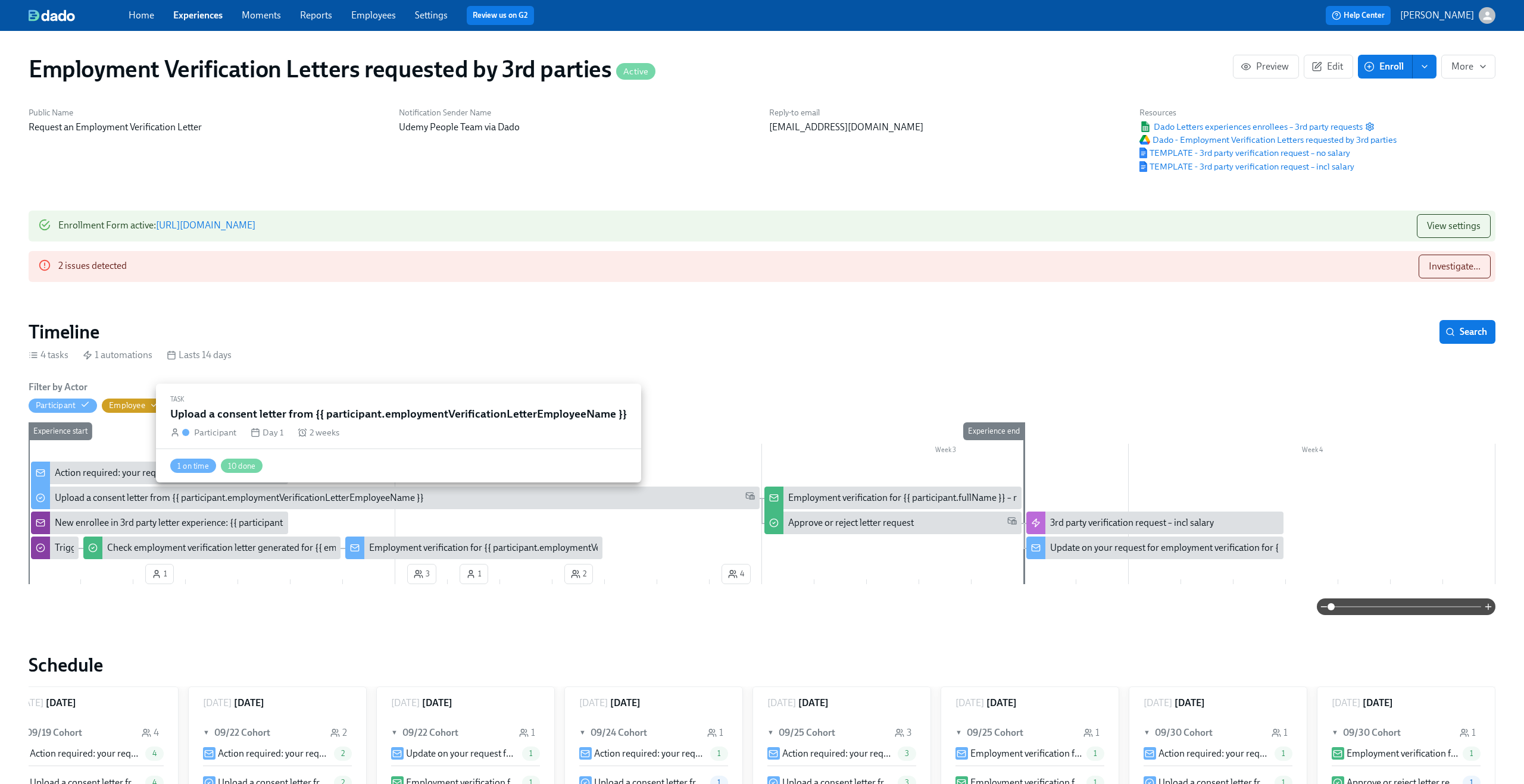
click at [276, 495] on div "Upload a consent letter from {{ participant.employmentVerificationLetterEmploye…" at bounding box center [239, 498] width 369 height 13
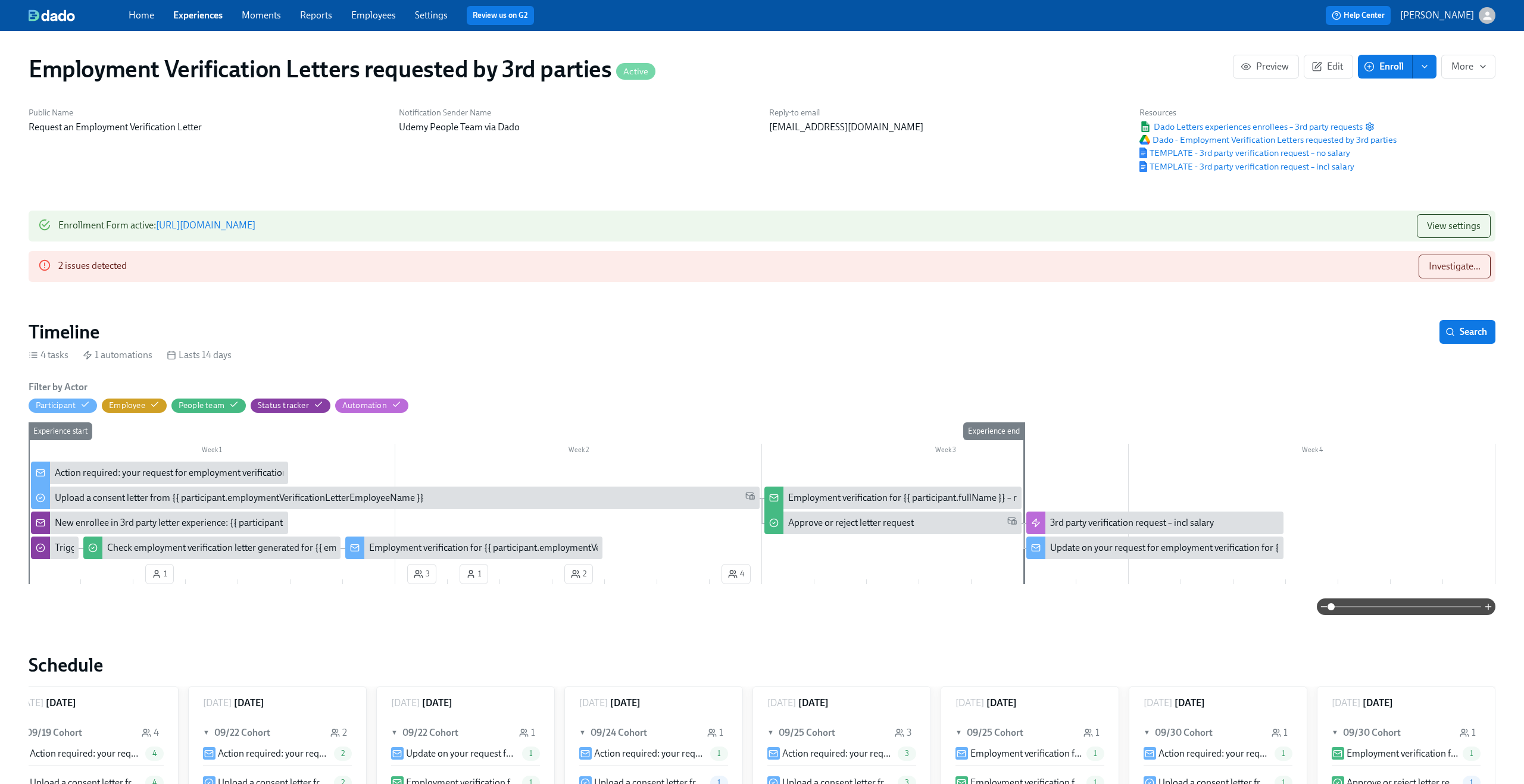
click at [116, 476] on div "Action required: your request for employment verification for {{ participant.em…" at bounding box center [305, 472] width 500 height 13
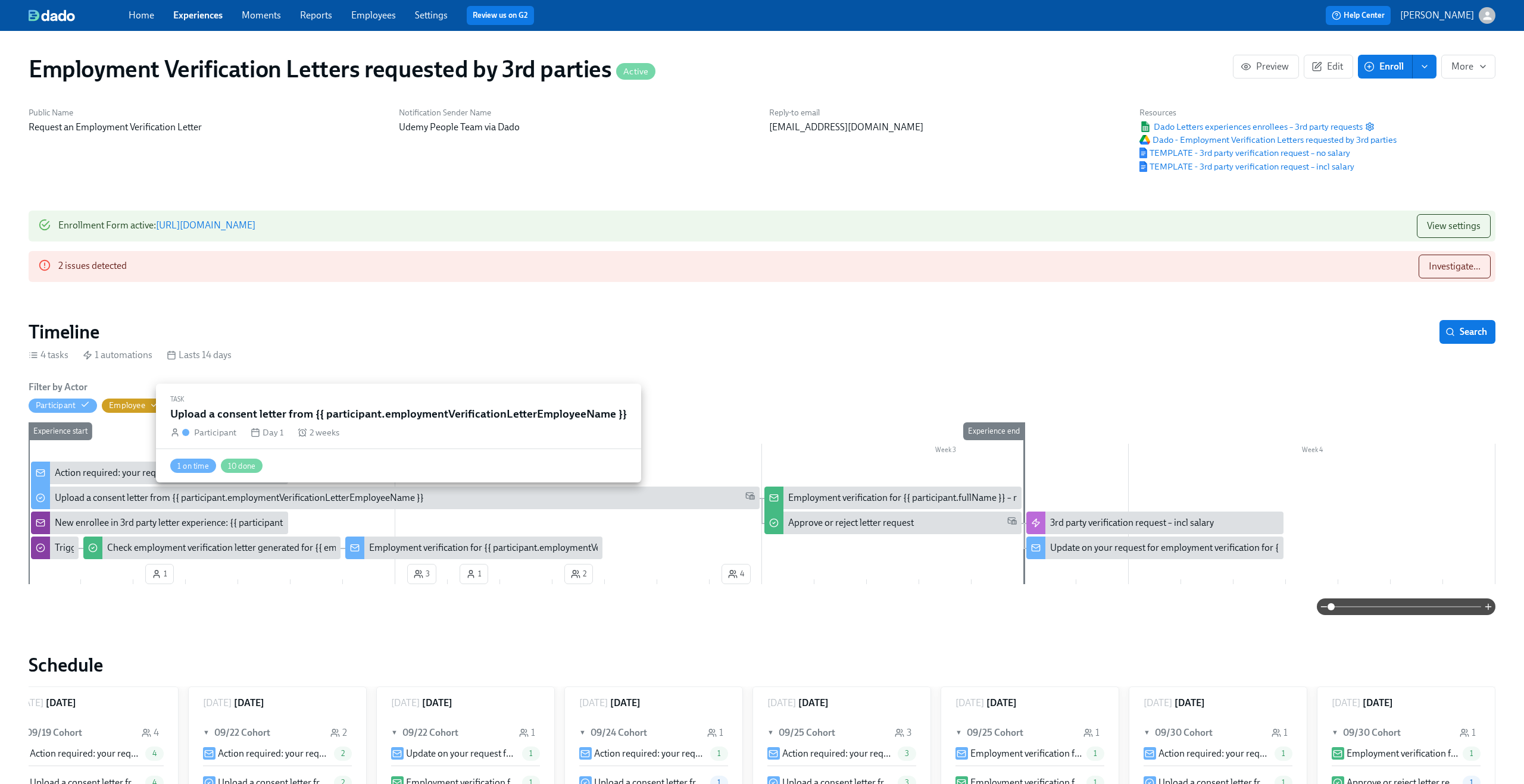
click at [113, 498] on div "Upload a consent letter from {{ participant.employmentVerificationLetterEmploye…" at bounding box center [239, 498] width 369 height 13
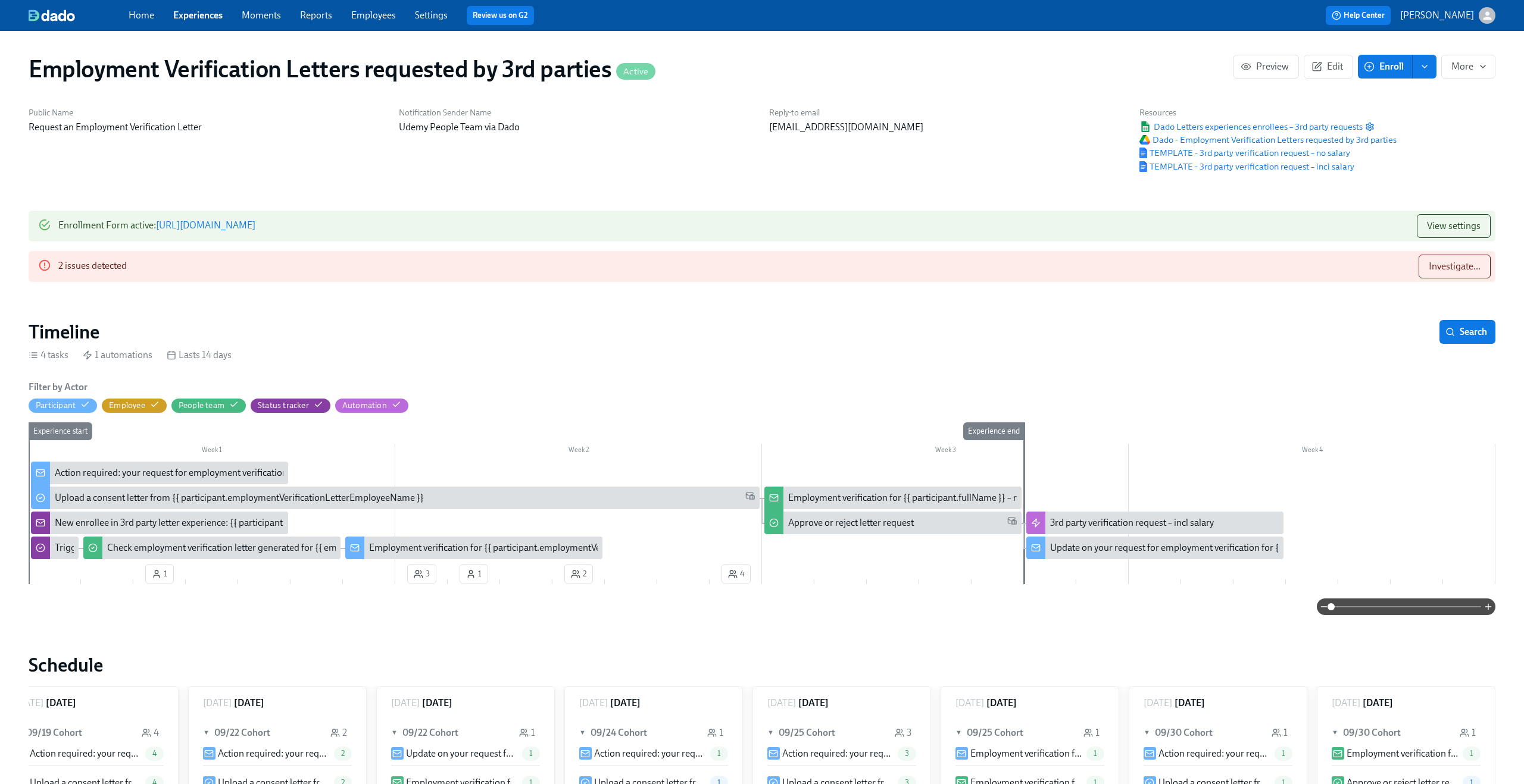
click at [844, 508] on div "Employment verification for {{ participant.fullName }} – requested by {{ partic…" at bounding box center [892, 498] width 257 height 22
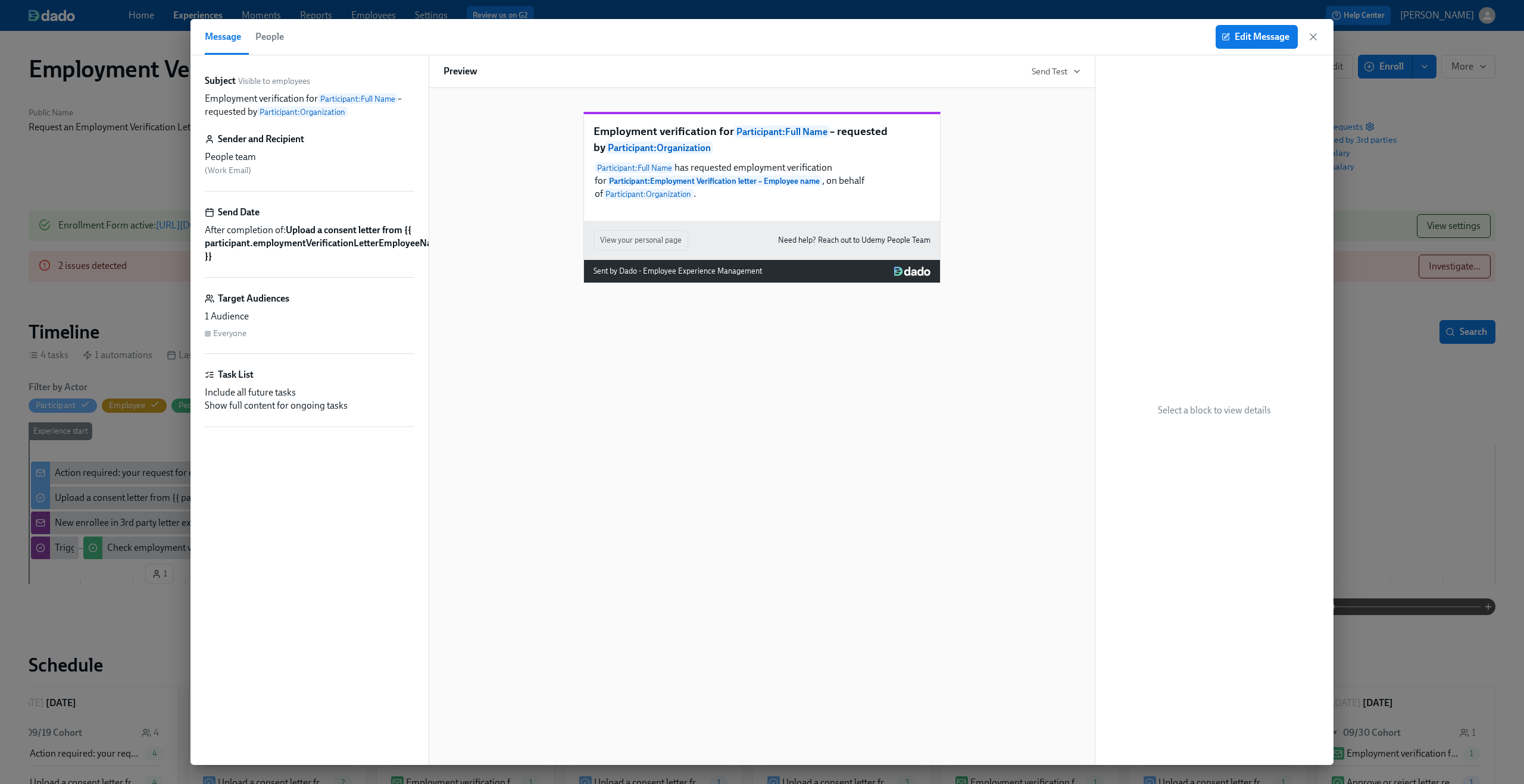
click at [844, 508] on div "Employment verification for Participant : Full Name – requested by Participant …" at bounding box center [761, 426] width 666 height 677
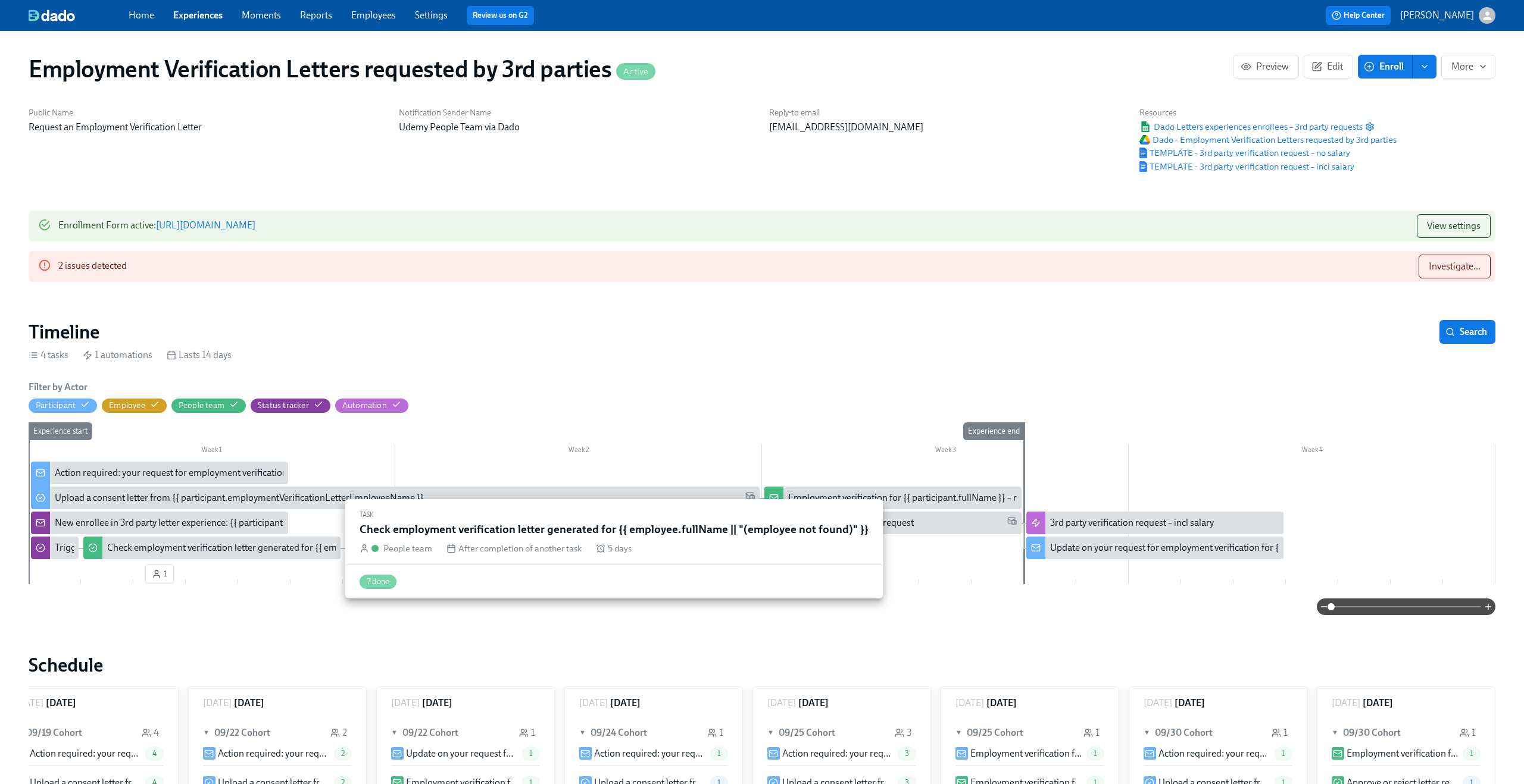
click at [208, 549] on div "Check employment verification letter generated for {{ employee.fullName || "(em…" at bounding box center [312, 548] width 409 height 13
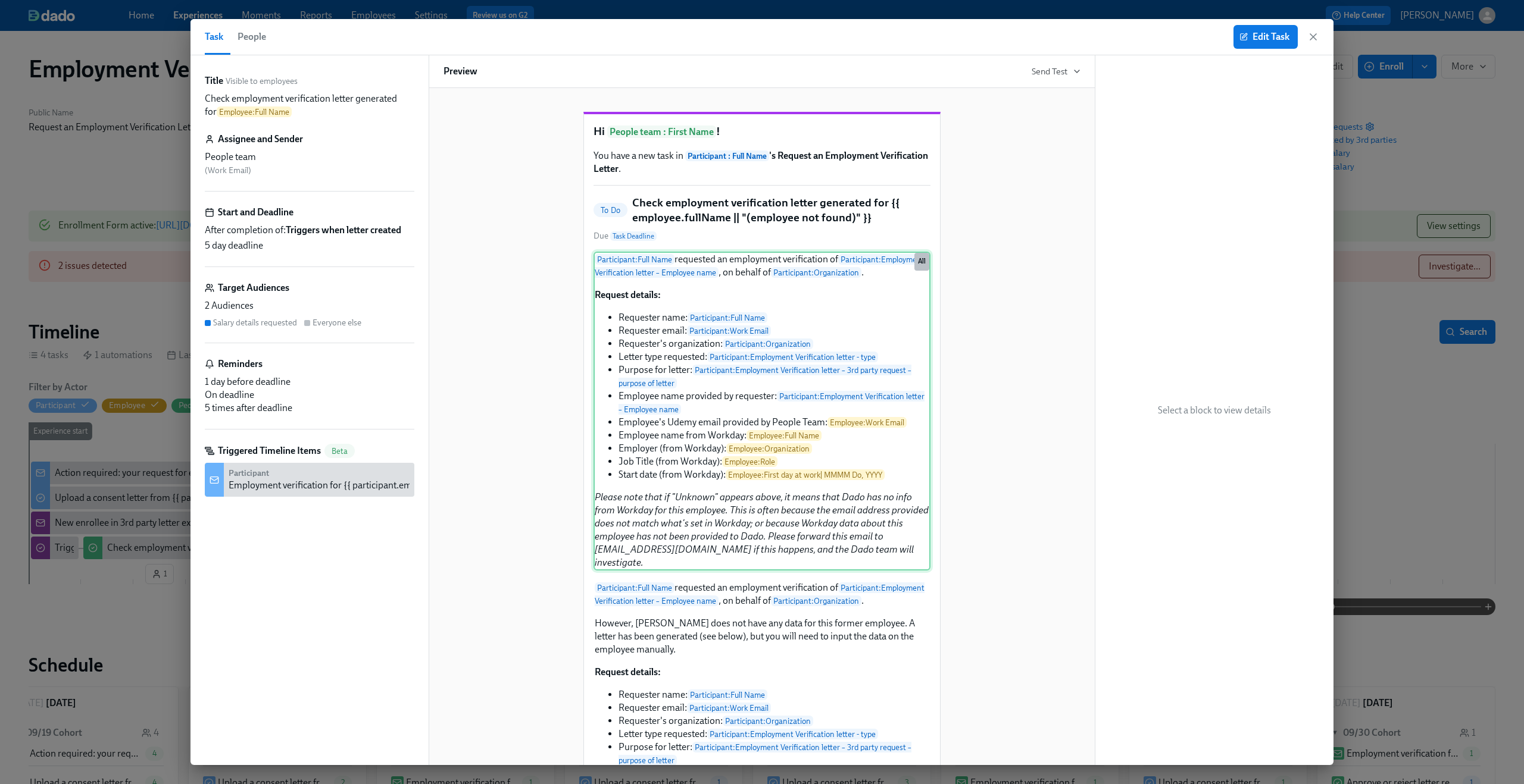
click at [733, 431] on div "Participant : Full Name requested an employment verification of Participant : E…" at bounding box center [762, 411] width 337 height 319
click at [1312, 35] on icon "button" at bounding box center [1312, 36] width 12 height 12
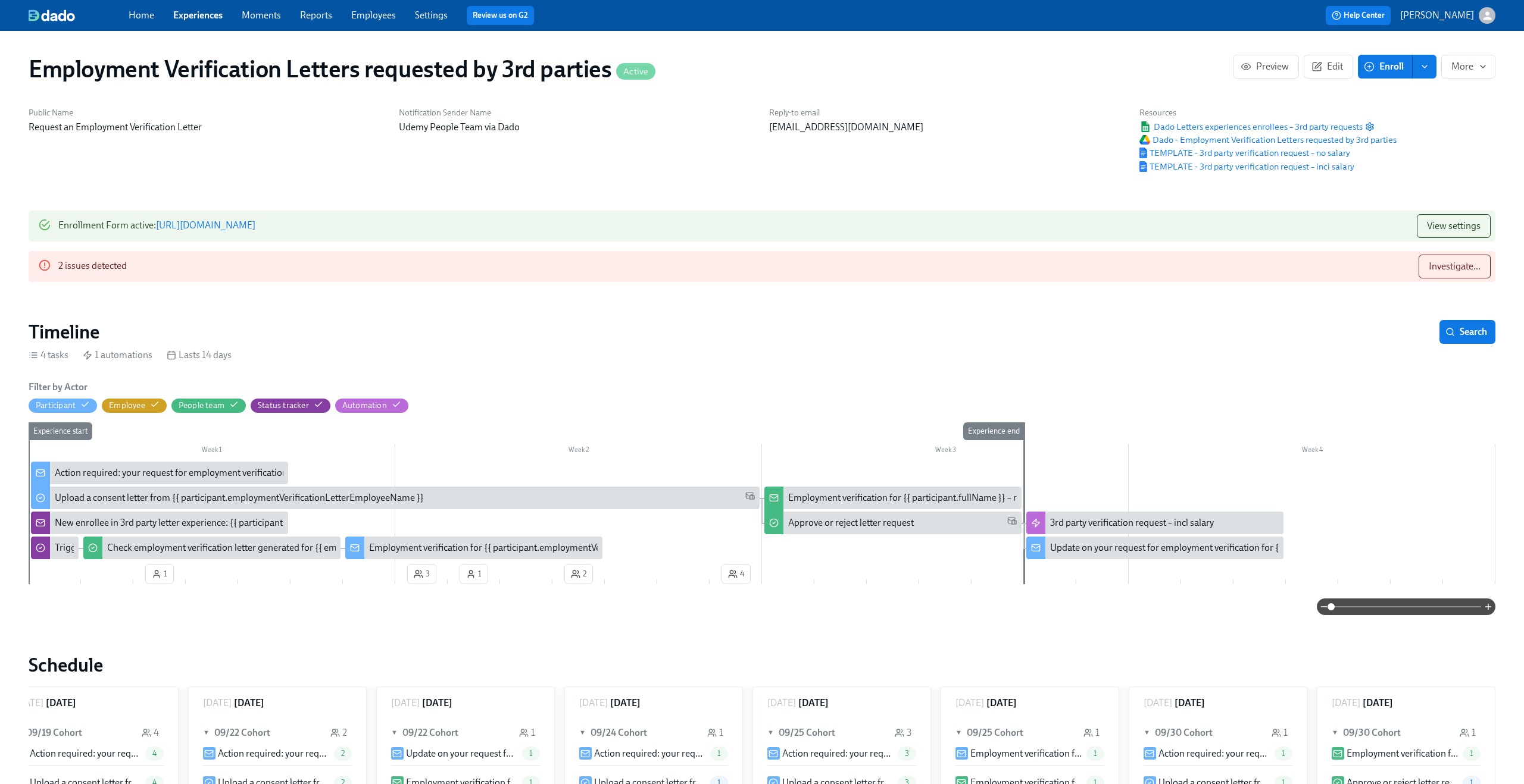
click at [195, 21] on span "Experiences" at bounding box center [198, 15] width 49 height 13
click at [226, 16] on div "Home Experiences Moments Reports Employees Settings Review us on G2" at bounding box center [470, 15] width 683 height 19
click at [214, 16] on link "Experiences" at bounding box center [198, 15] width 49 height 12
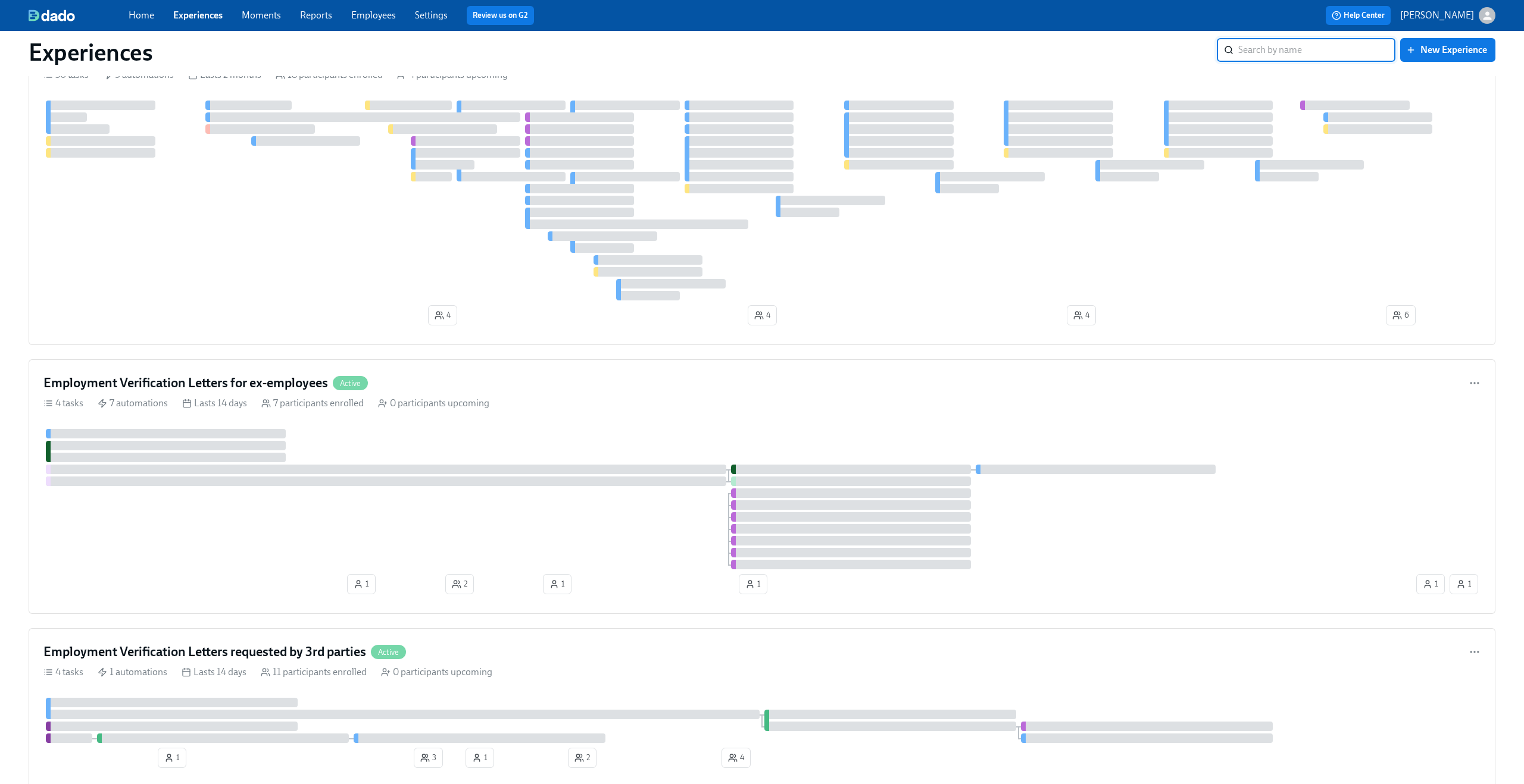
scroll to position [900, 0]
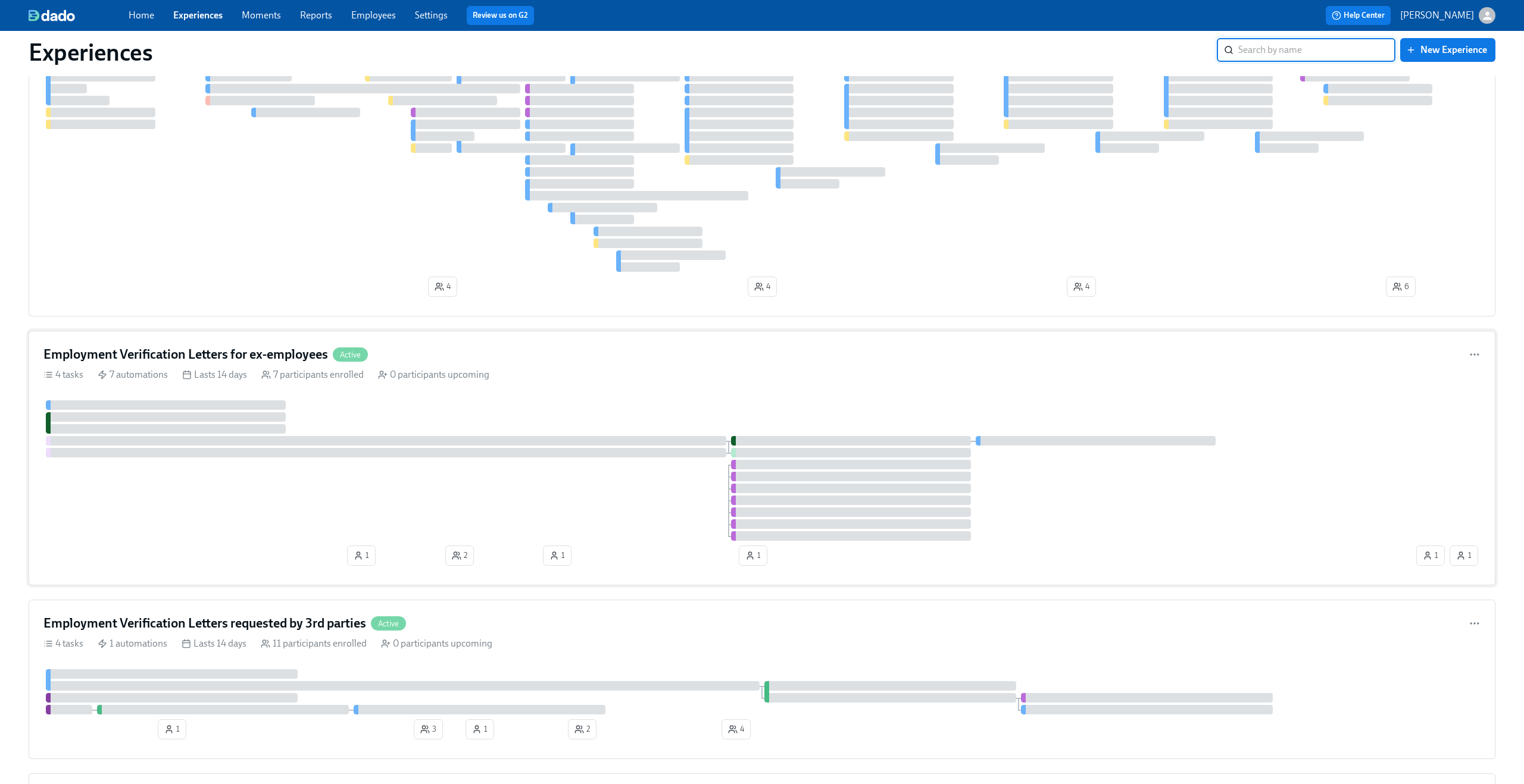
click at [531, 388] on div "Employment Verification Letters for ex-employees Active 4 tasks 7 automations L…" at bounding box center [762, 458] width 1467 height 255
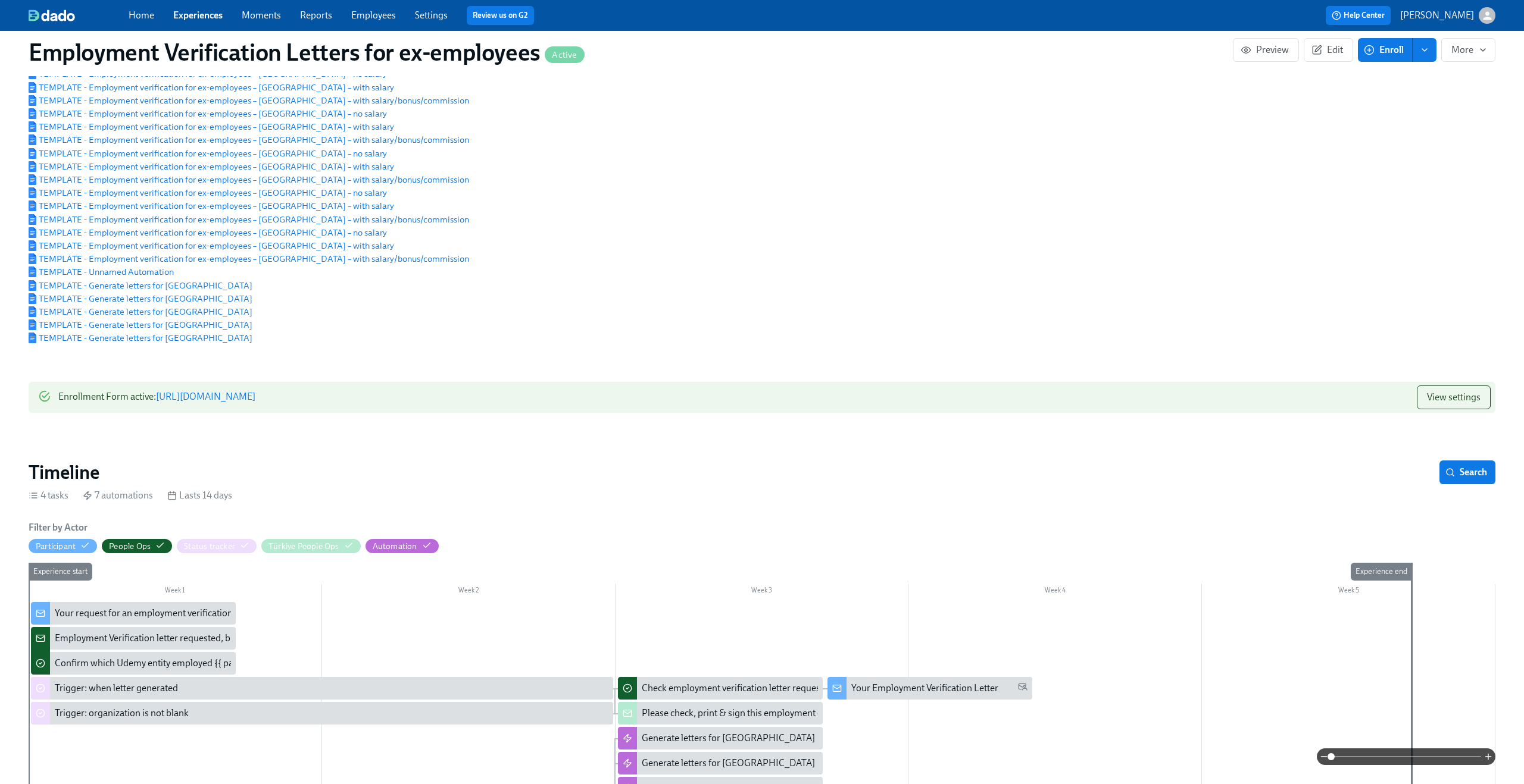
scroll to position [360, 0]
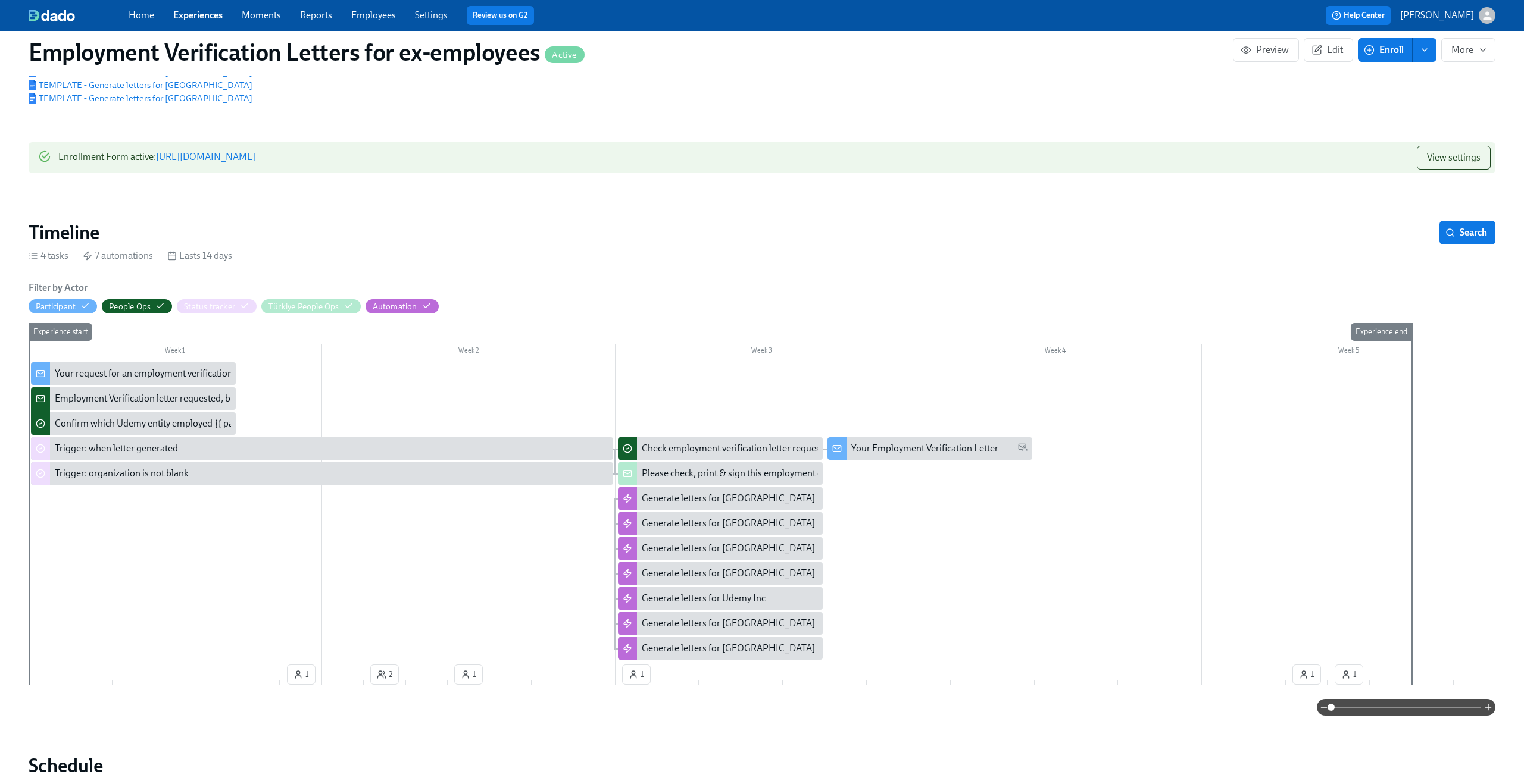
click at [212, 20] on link "Experiences" at bounding box center [198, 15] width 49 height 12
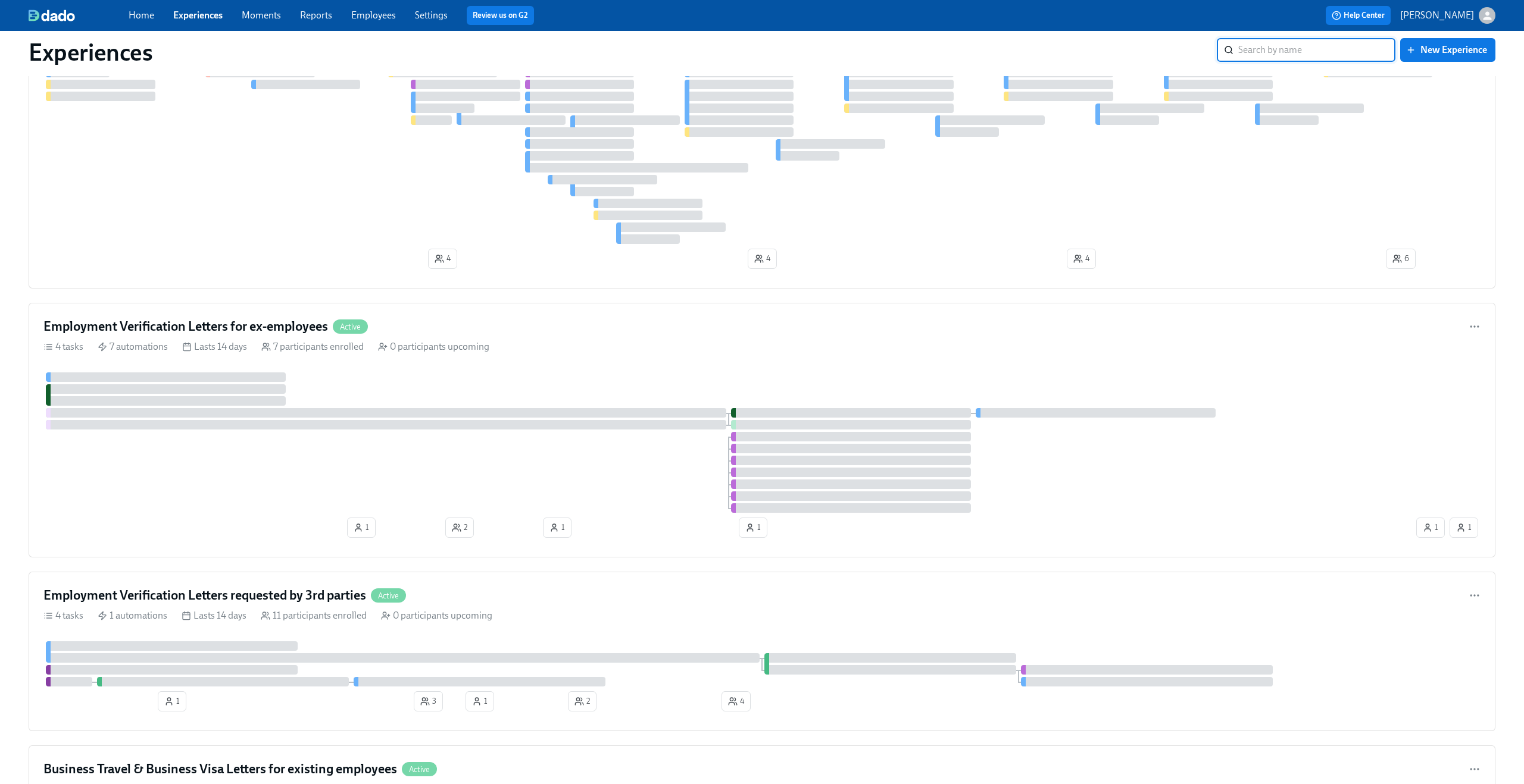
scroll to position [1056, 0]
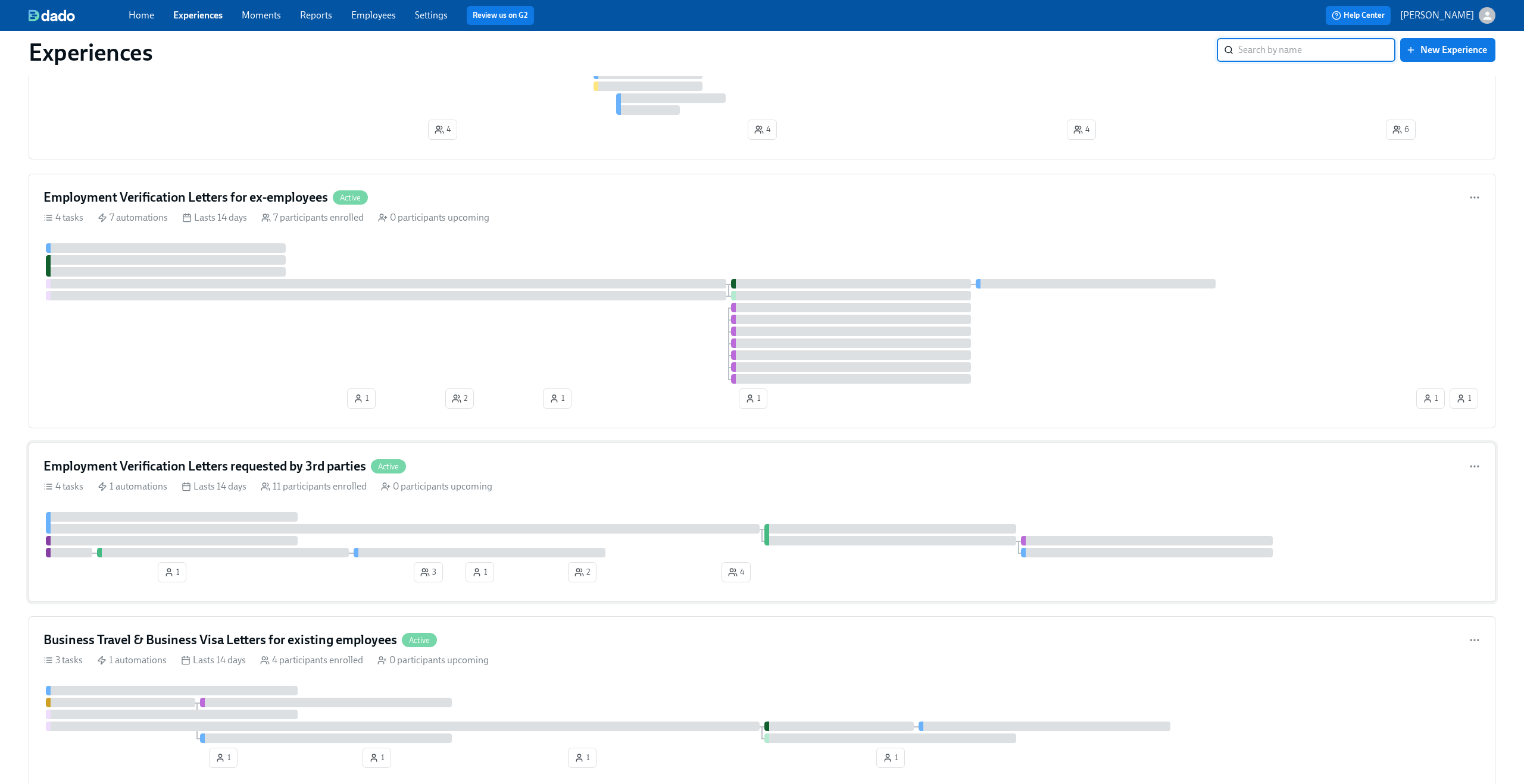
click at [628, 464] on div "Employment Verification Letters requested by 3rd parties Active" at bounding box center [761, 466] width 1437 height 18
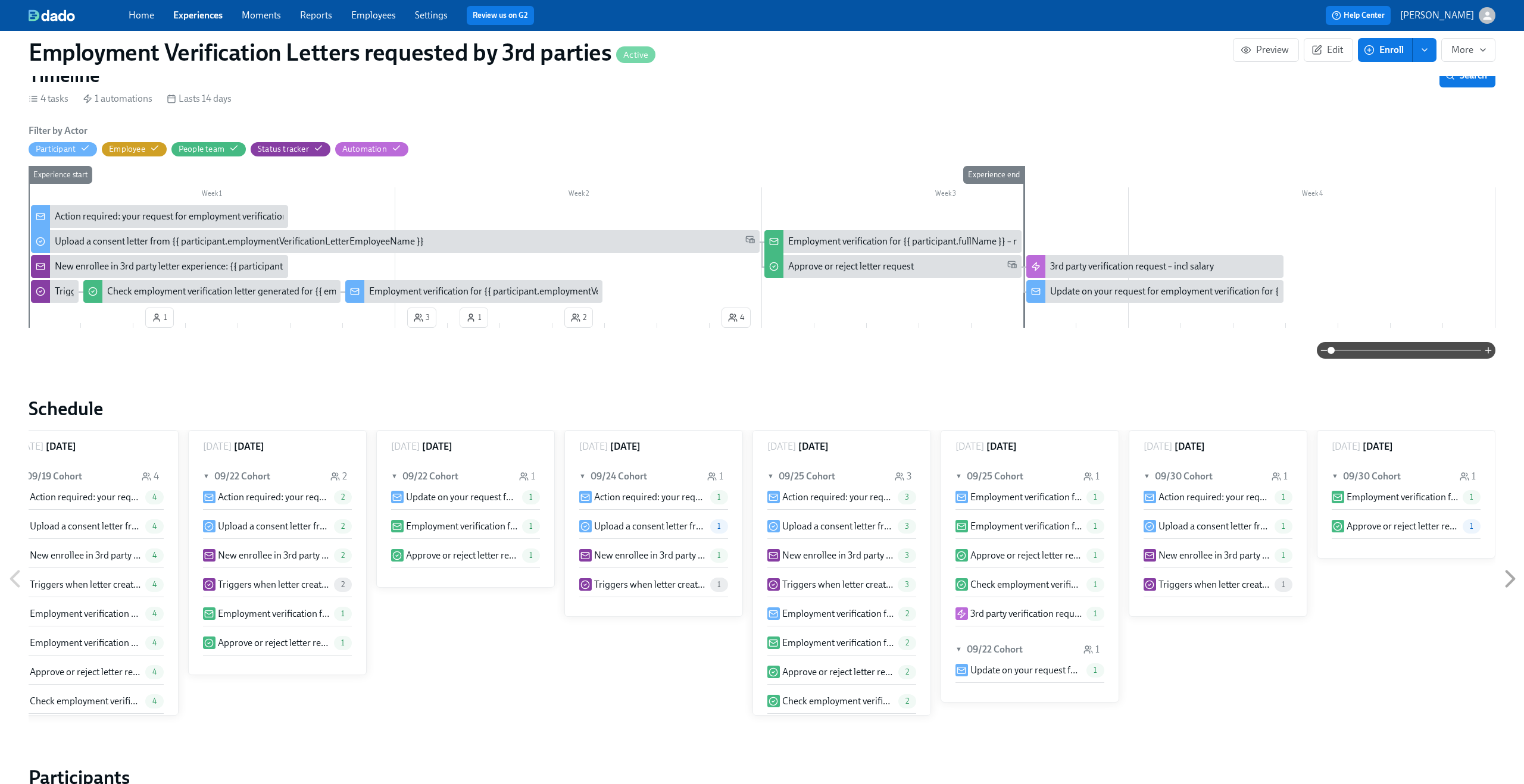
scroll to position [256, 1]
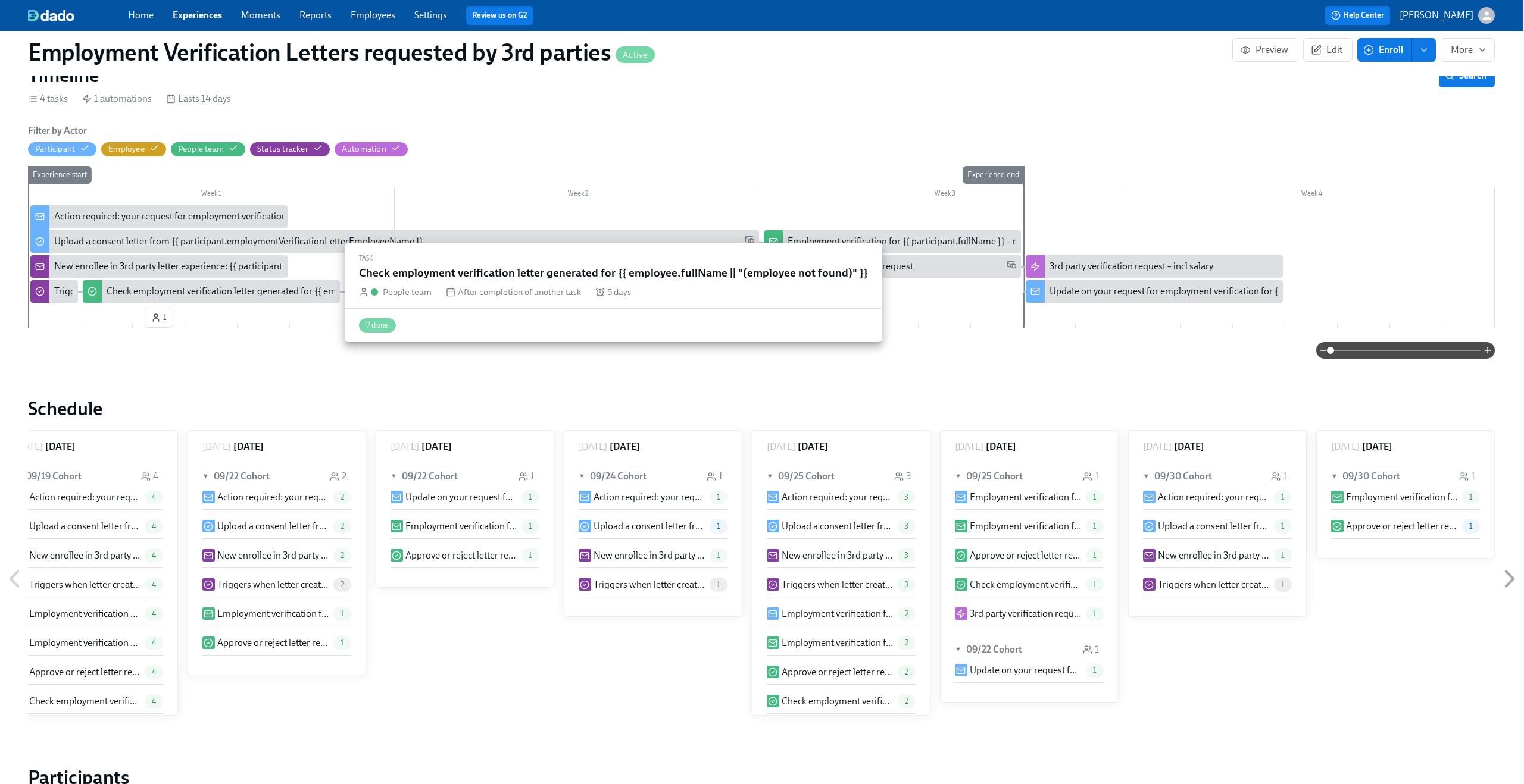
click at [137, 289] on div "Check employment verification letter generated for {{ employee.fullName || "(em…" at bounding box center [311, 291] width 409 height 13
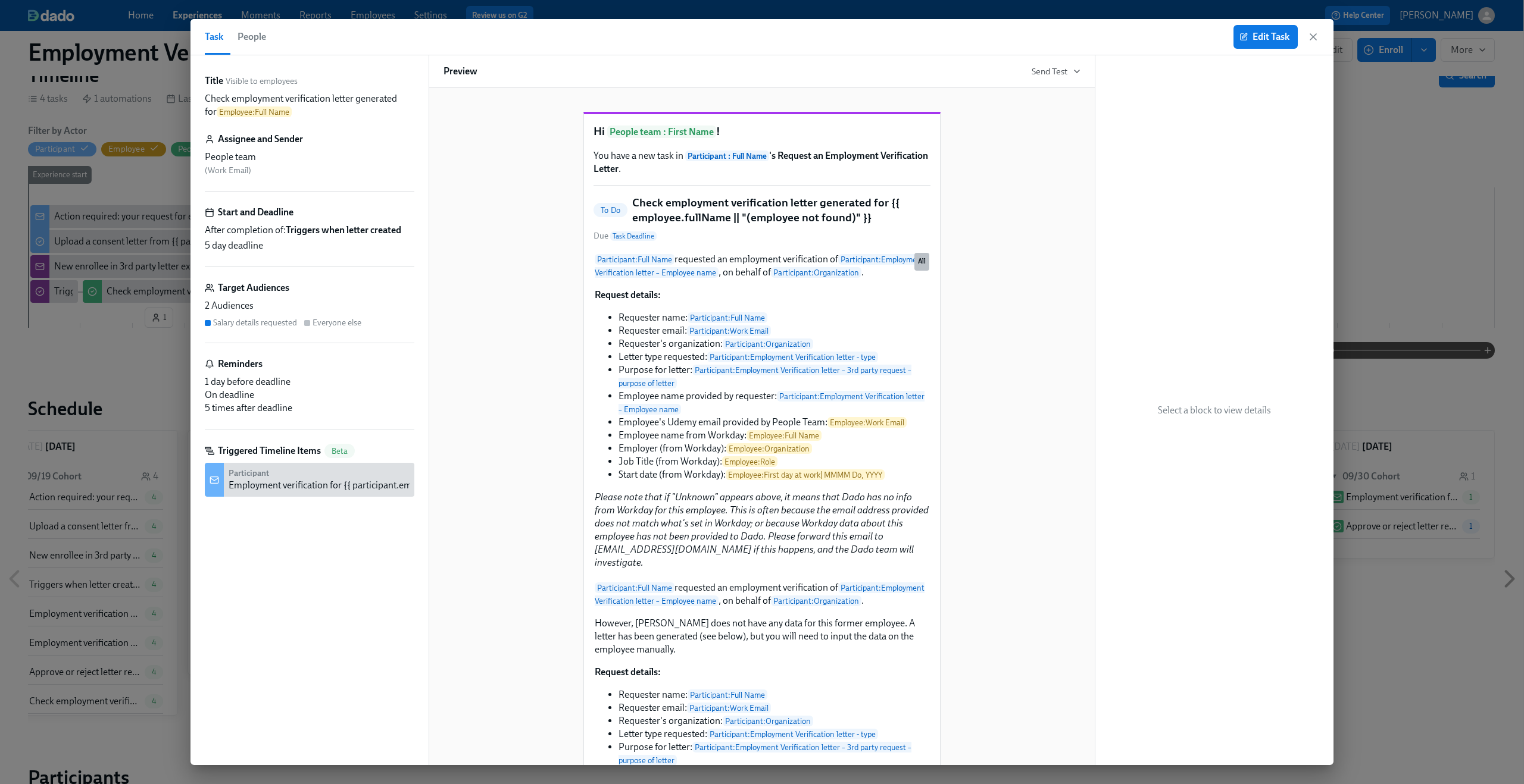
click at [347, 294] on div "Target Audiences" at bounding box center [309, 288] width 209 height 13
click at [1257, 37] on span "Edit Task" at bounding box center [1265, 36] width 48 height 12
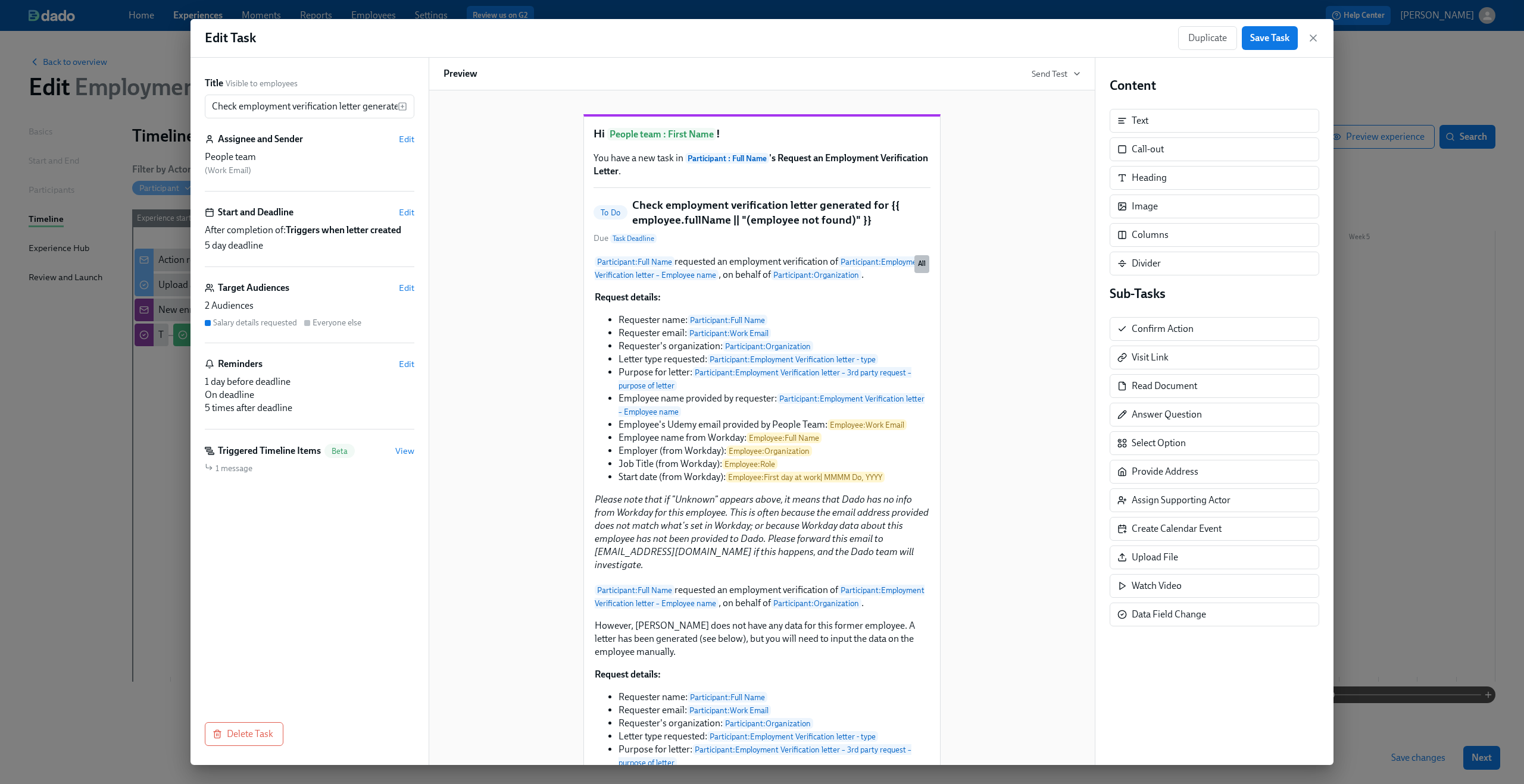
click at [286, 309] on div "2 Audiences" at bounding box center [309, 306] width 209 height 13
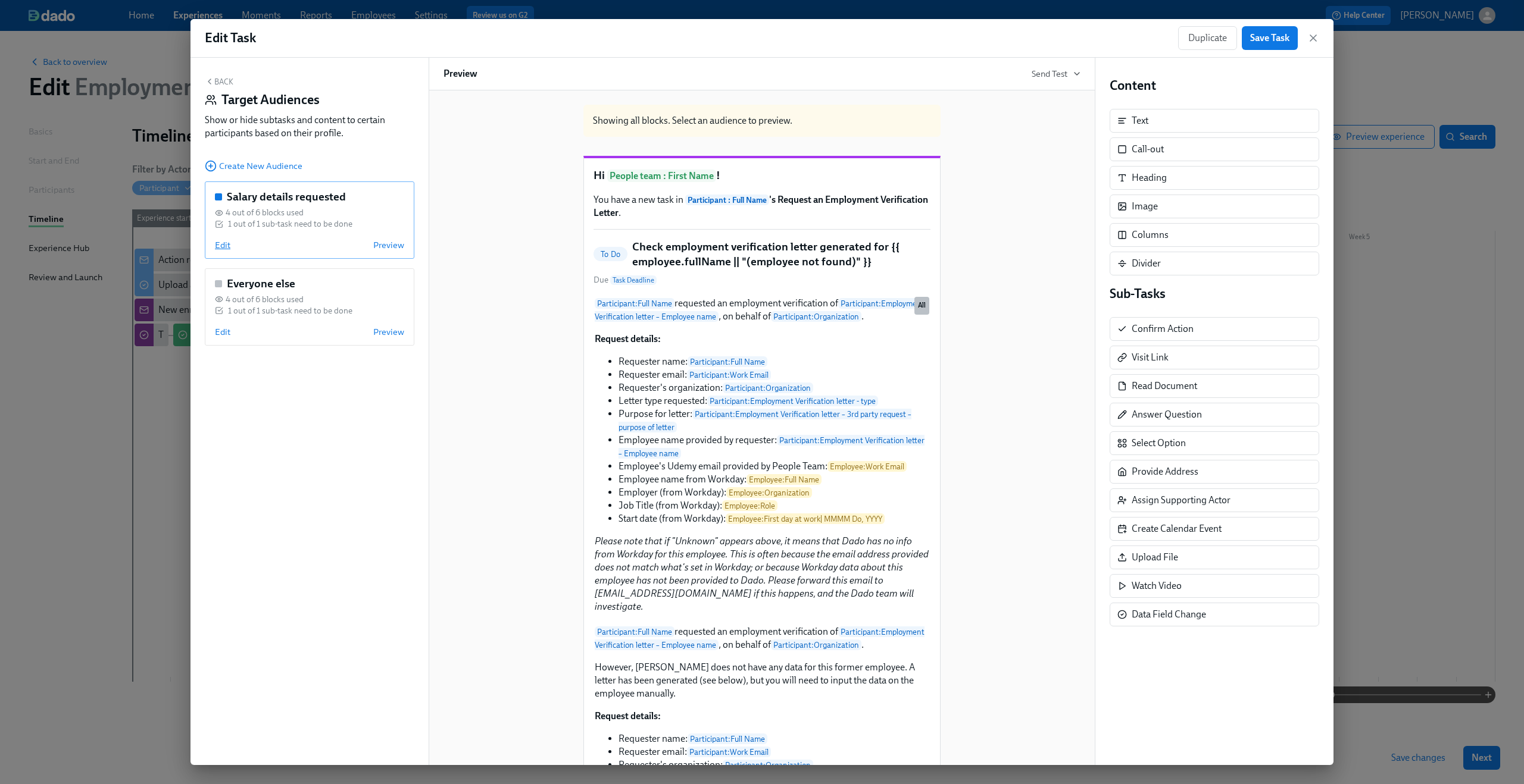
click at [222, 248] on span "Edit" at bounding box center [222, 245] width 15 height 12
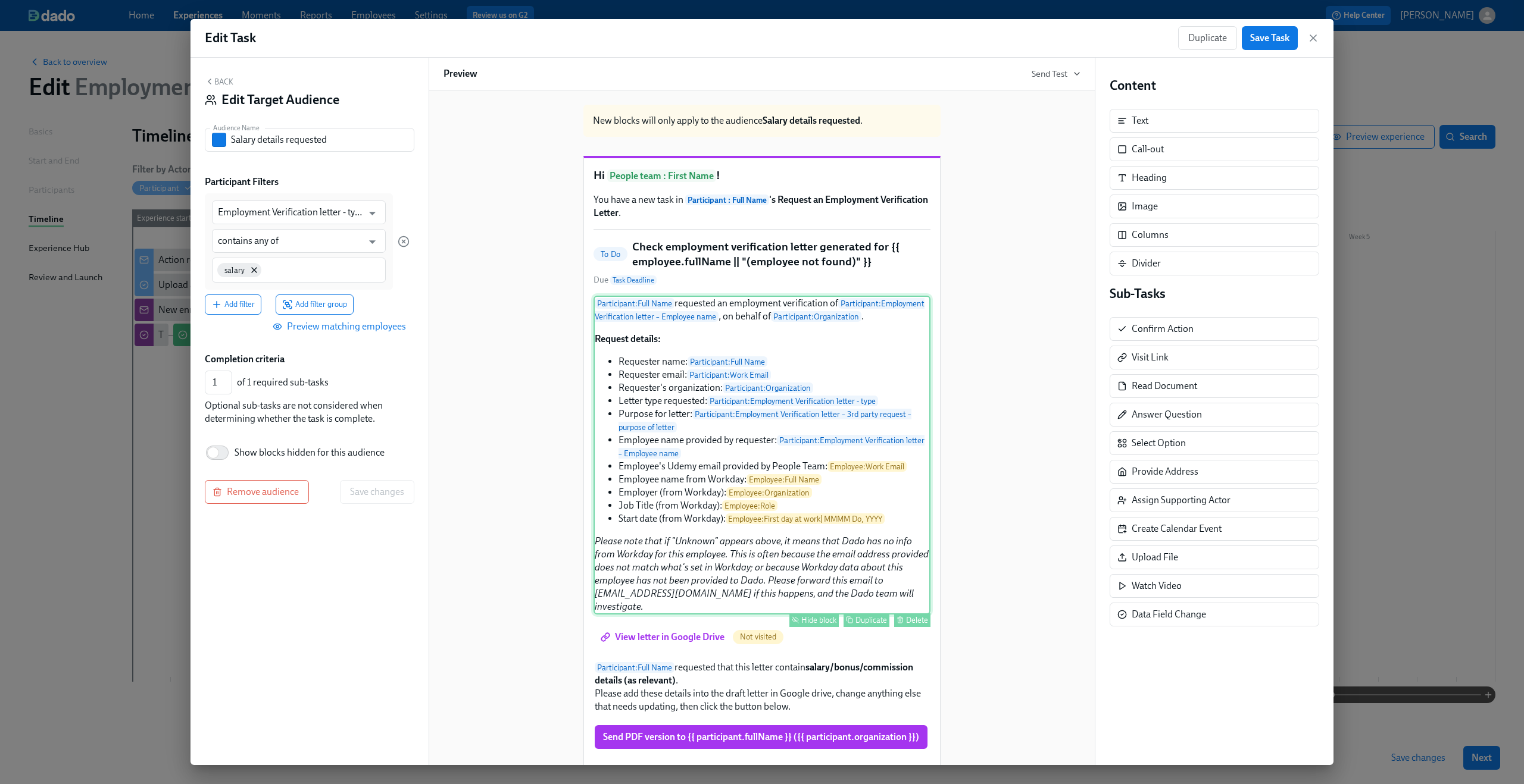
click at [750, 386] on div "Participant : Full Name requested an employment verification of Participant : E…" at bounding box center [762, 455] width 337 height 319
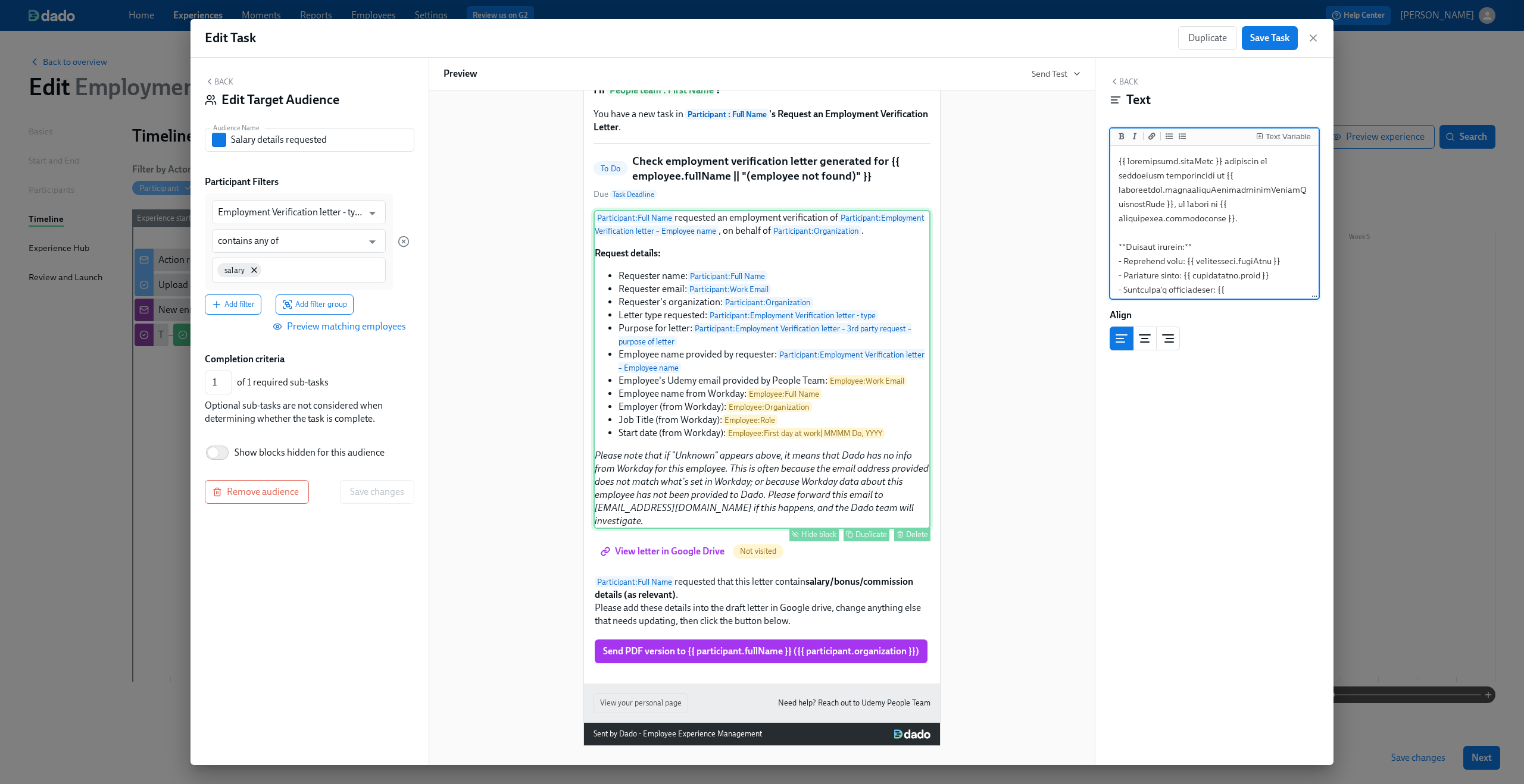
scroll to position [105, 0]
click at [1014, 546] on div "New blocks will only apply to the audience Salary details requested . Hi People…" at bounding box center [761, 377] width 637 height 736
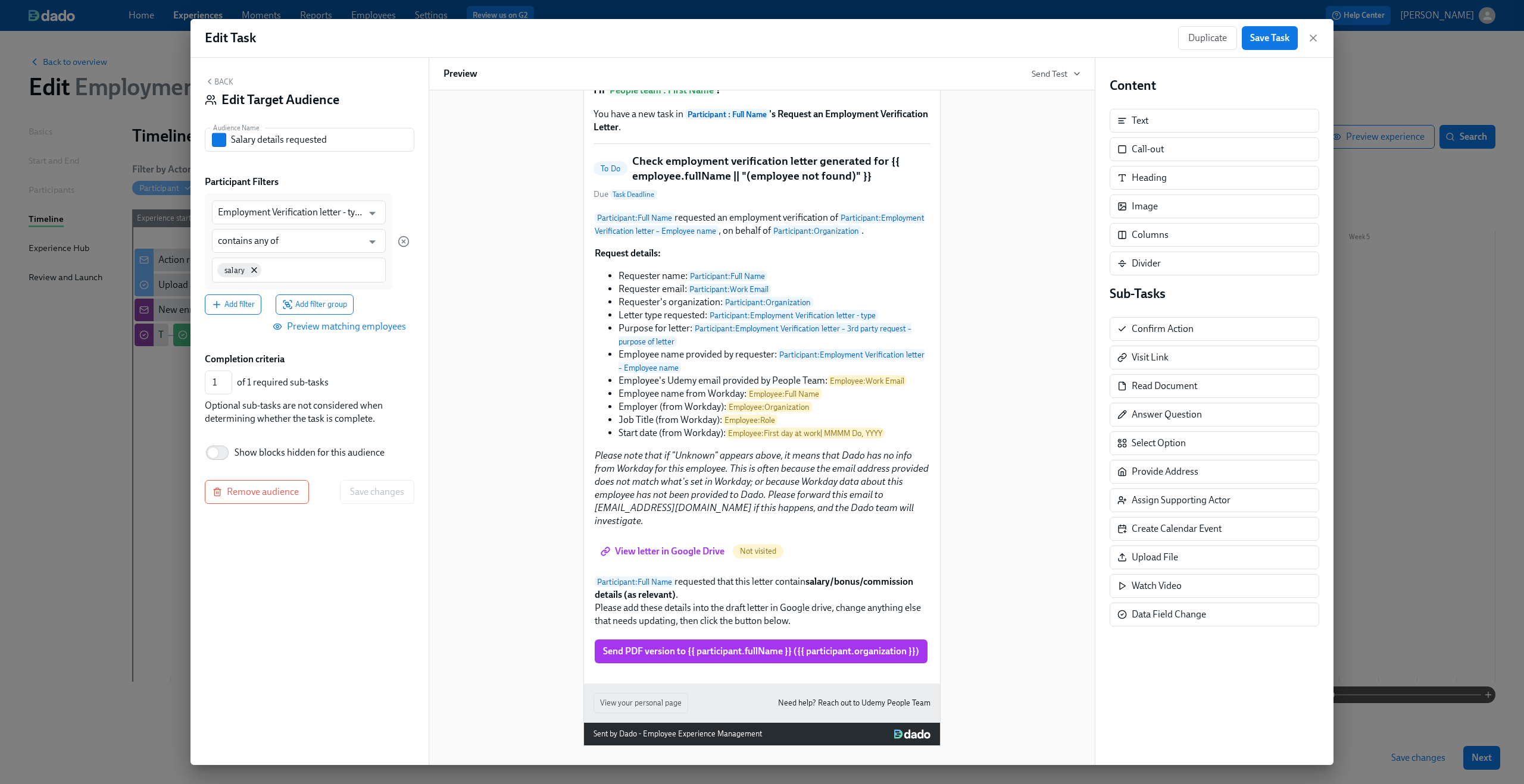
click at [219, 86] on button "Back" at bounding box center [218, 81] width 29 height 9
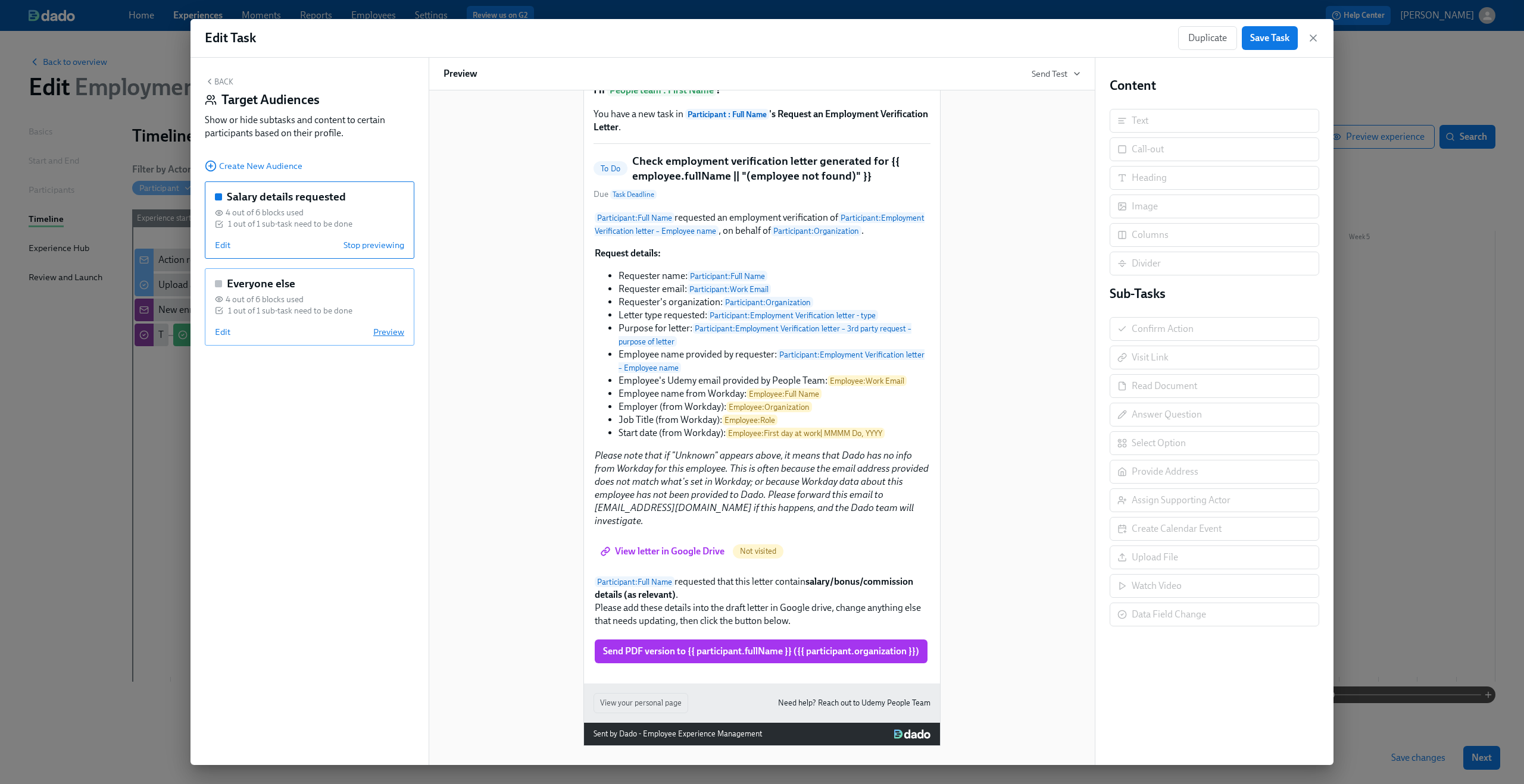
click at [394, 335] on span "Preview" at bounding box center [388, 331] width 31 height 12
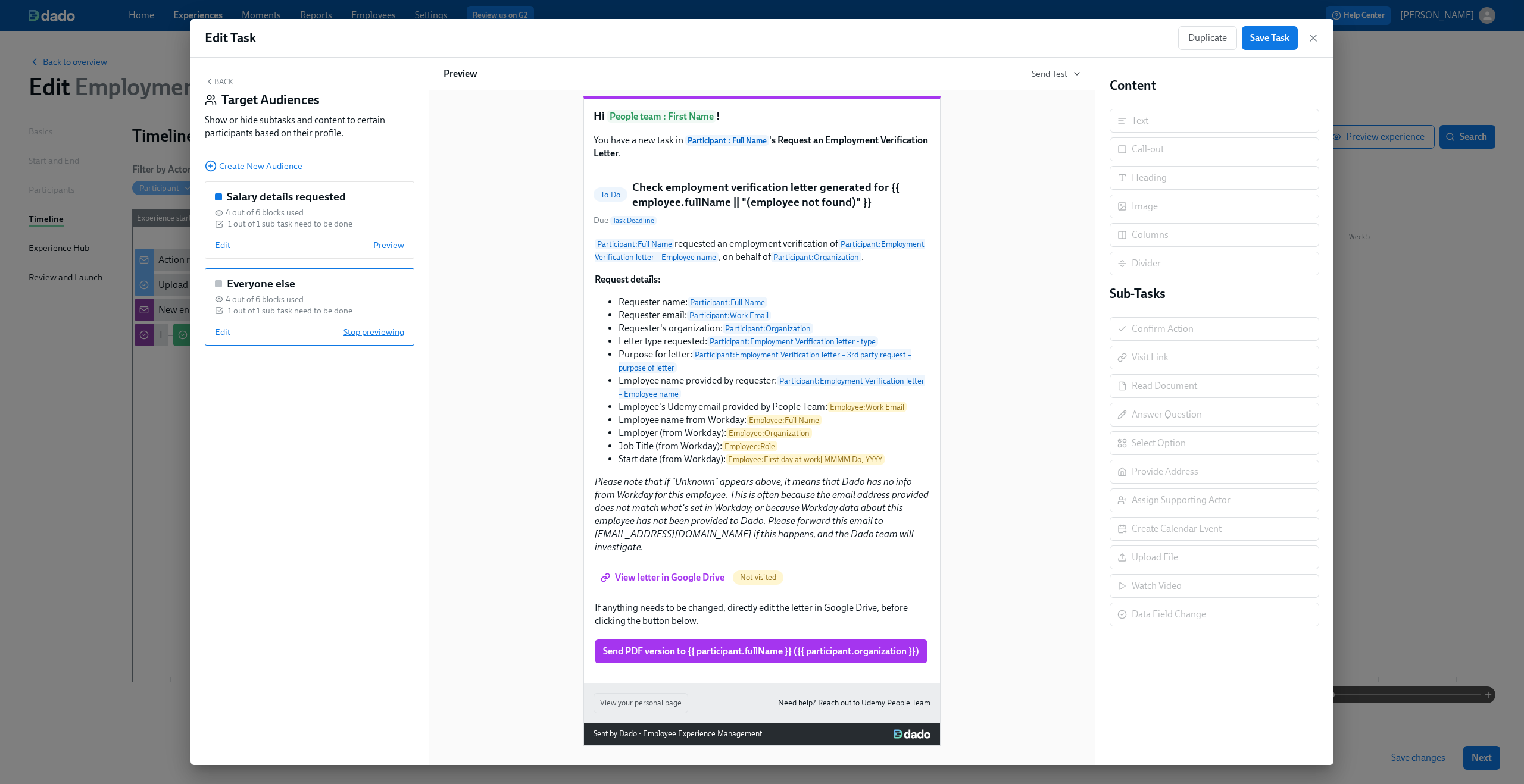
click at [394, 335] on span "Stop previewing" at bounding box center [374, 331] width 61 height 12
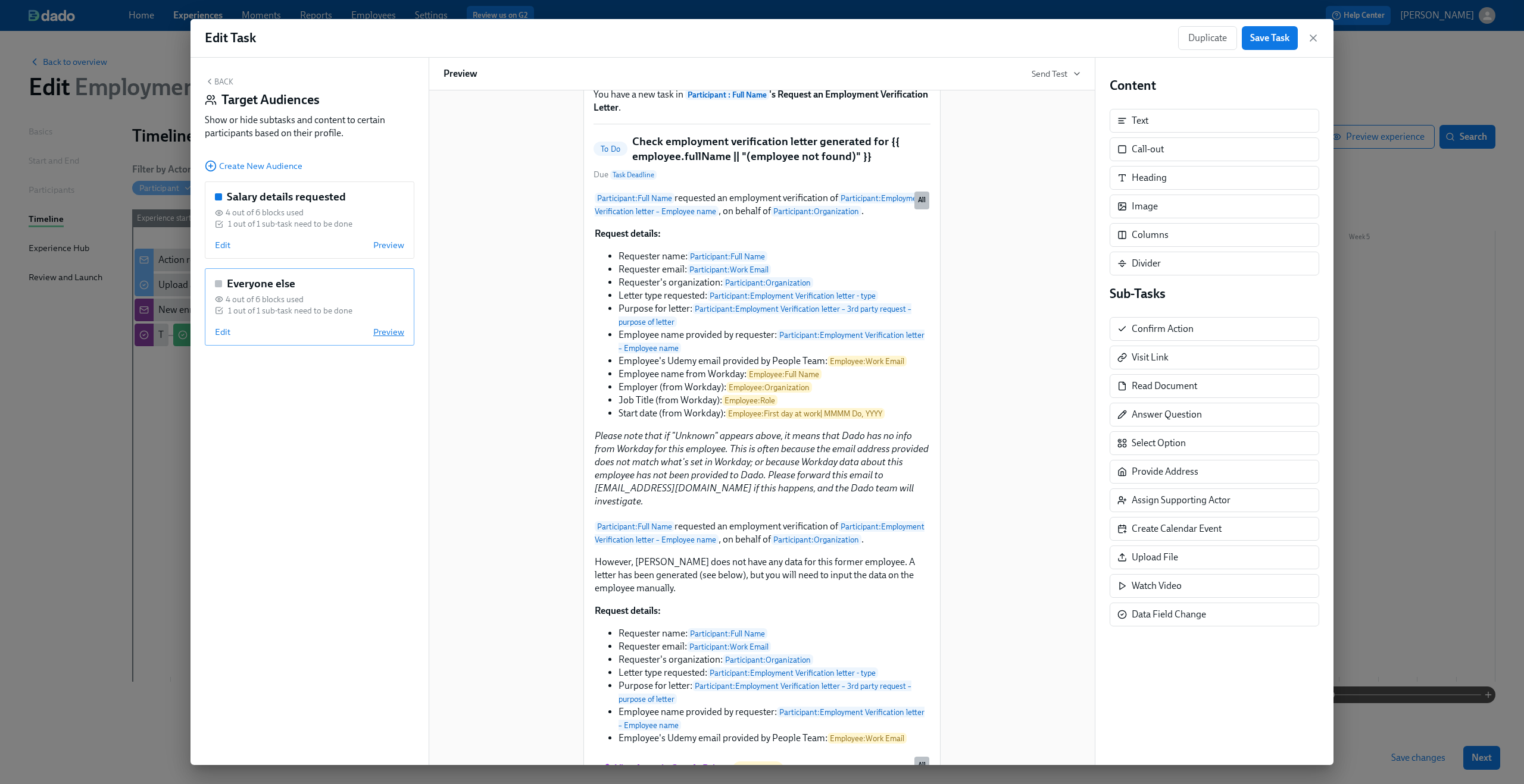
click at [394, 335] on span "Preview" at bounding box center [388, 331] width 31 height 12
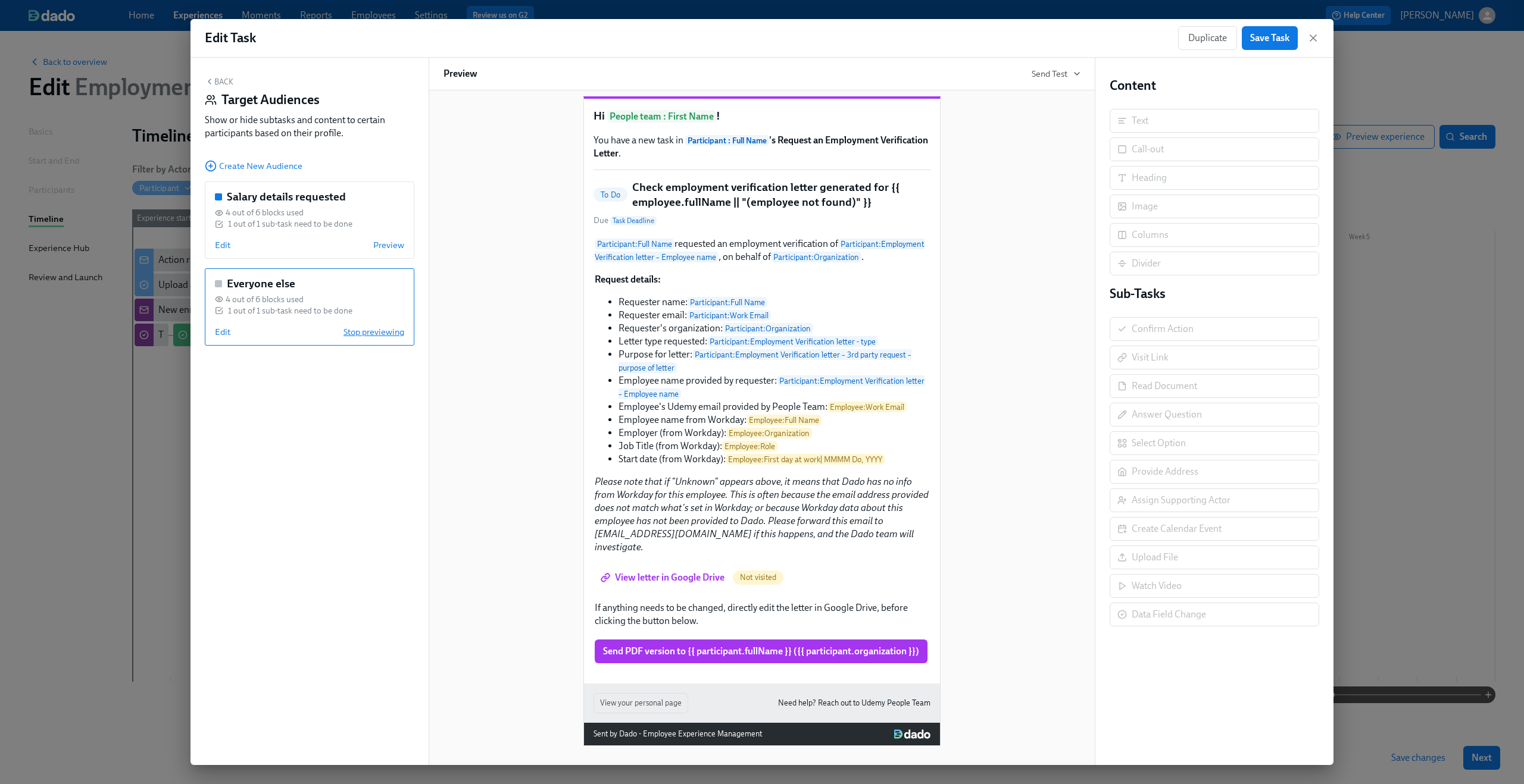
click at [394, 335] on span "Stop previewing" at bounding box center [374, 331] width 61 height 12
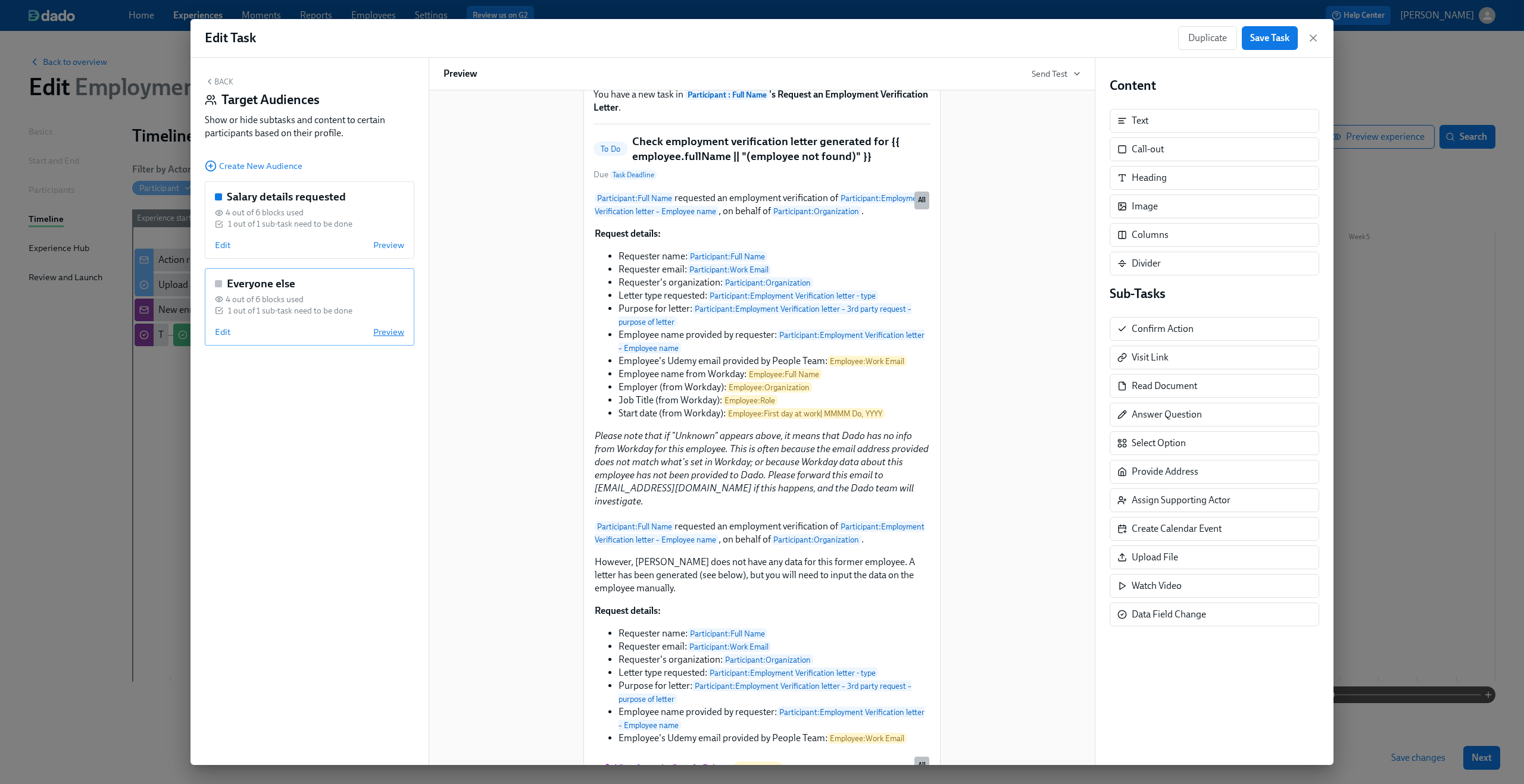
click at [394, 335] on span "Preview" at bounding box center [388, 331] width 31 height 12
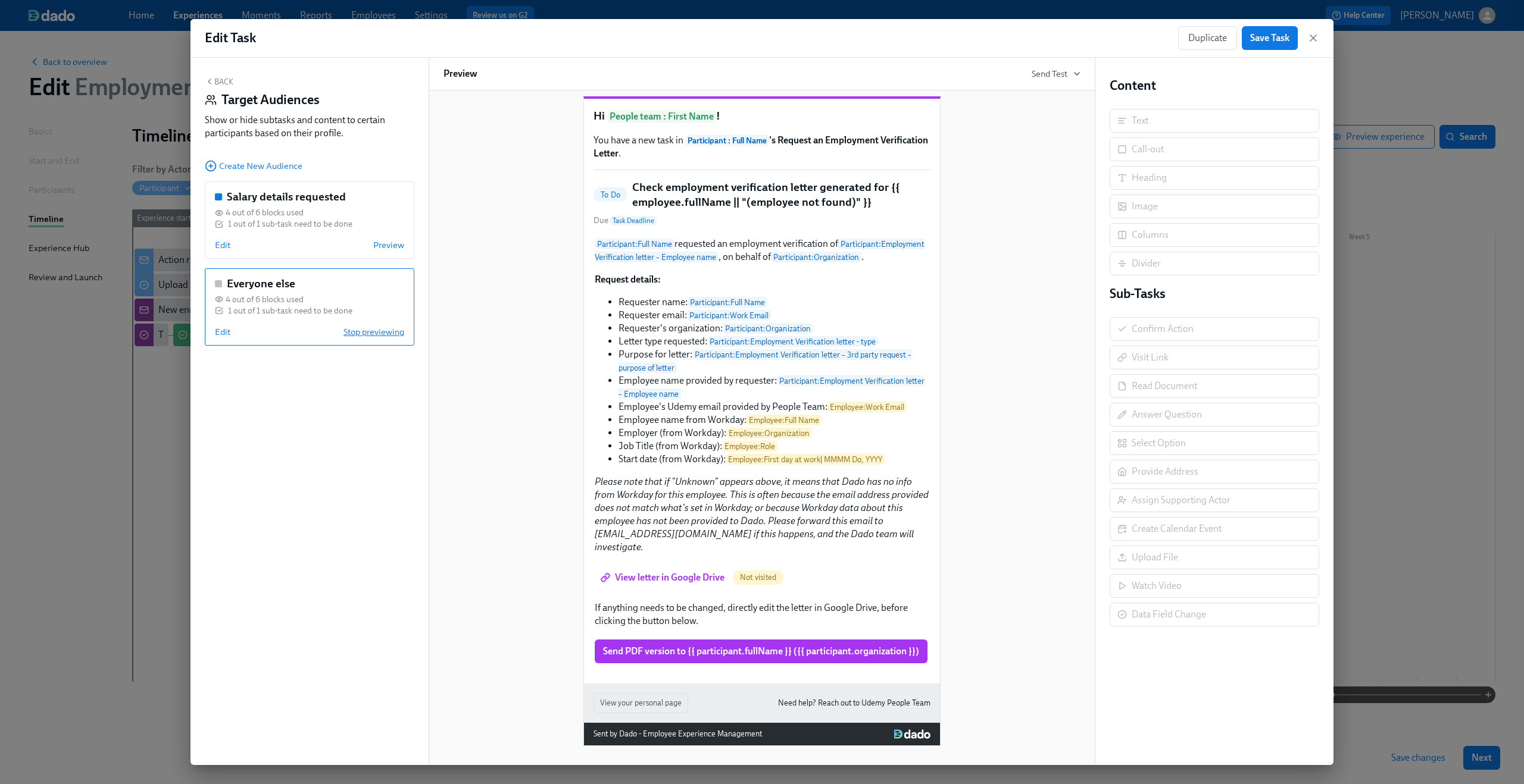
click at [394, 335] on span "Stop previewing" at bounding box center [374, 331] width 61 height 12
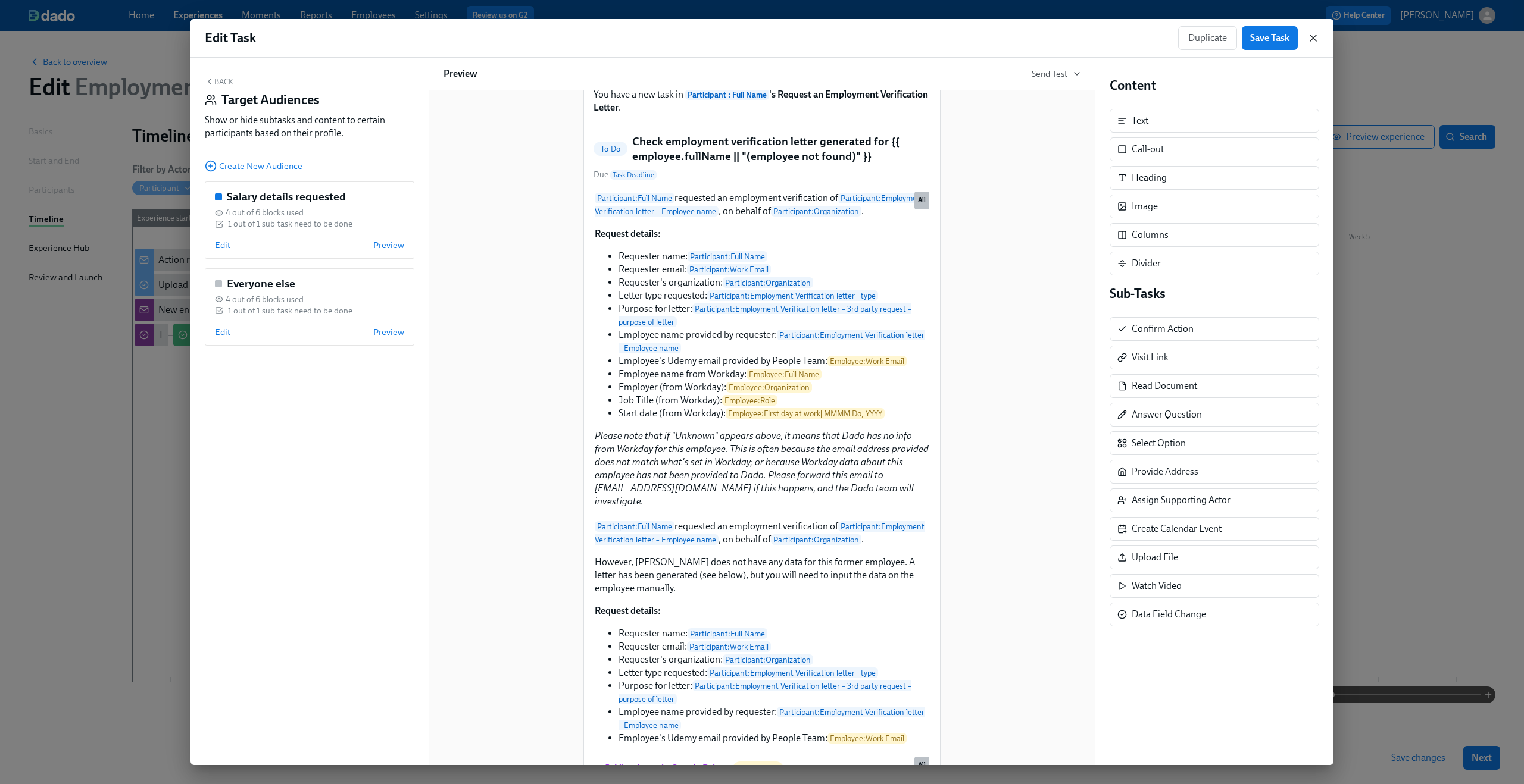
click at [1315, 37] on icon "button" at bounding box center [1312, 38] width 12 height 12
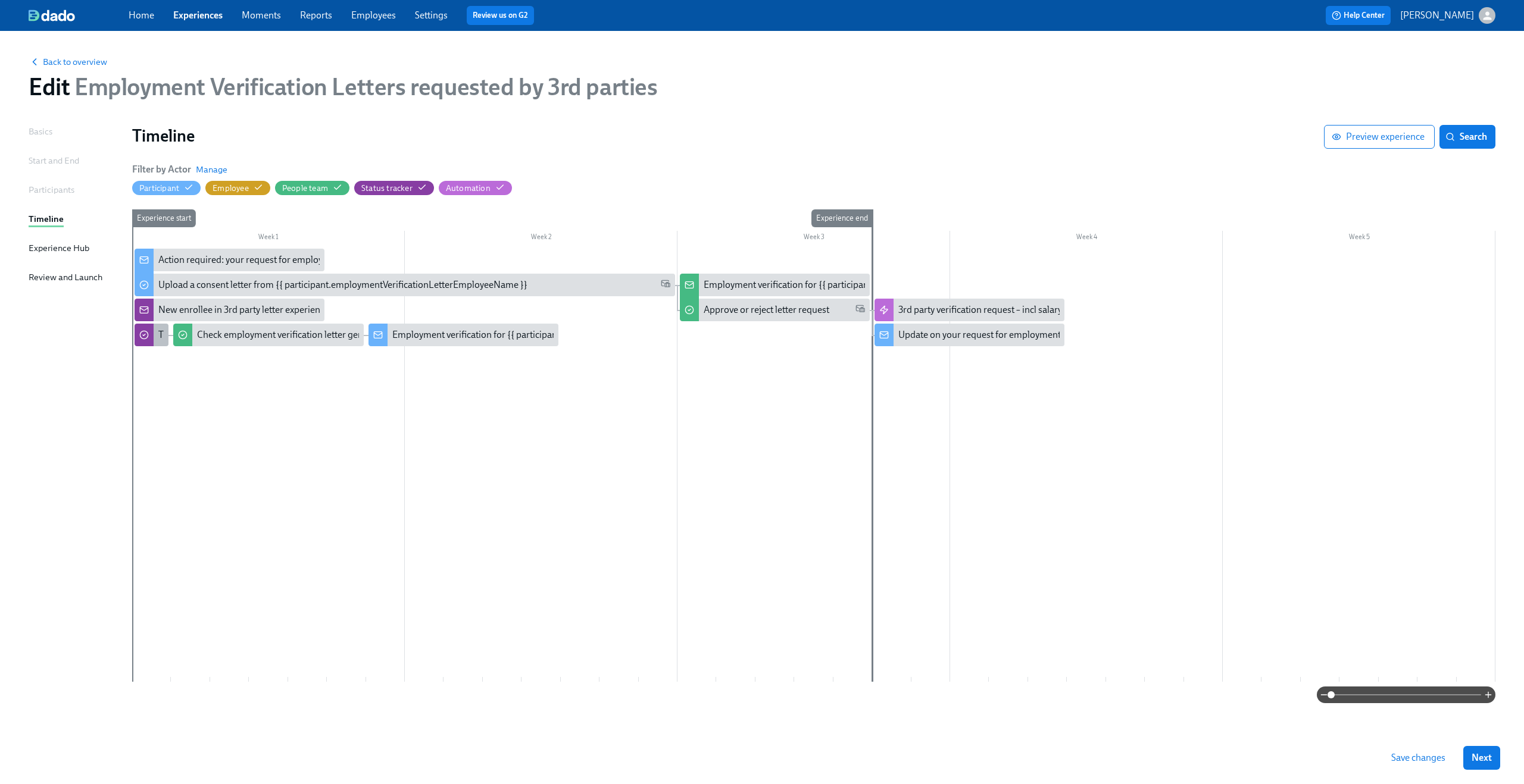
click at [149, 336] on div at bounding box center [144, 334] width 19 height 22
click at [150, 336] on div at bounding box center [144, 334] width 19 height 22
click at [423, 186] on icon "button" at bounding box center [422, 188] width 9 height 9
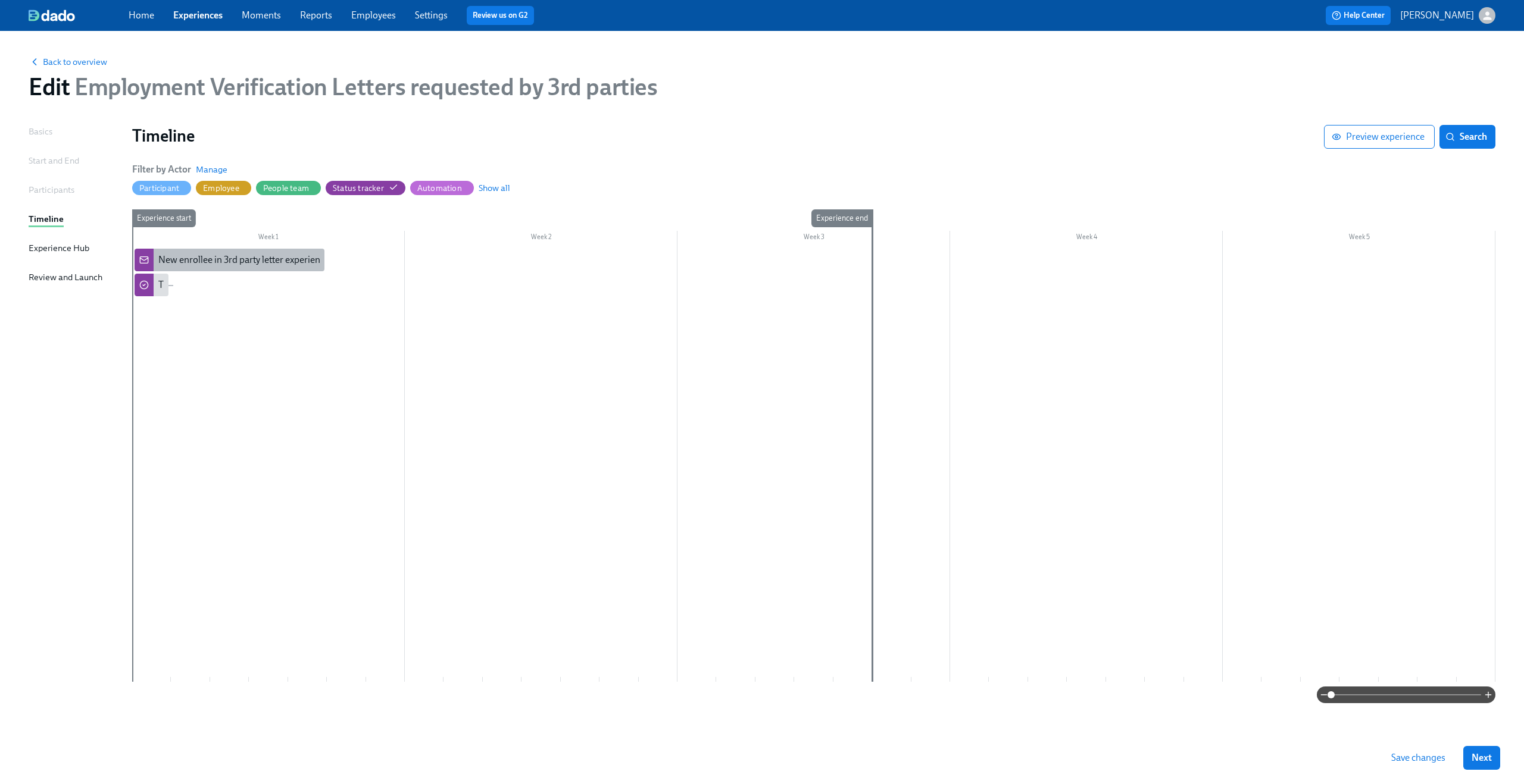
click at [191, 264] on div "New enrollee in 3rd party letter experience: {{ participant.employmentVerificat…" at bounding box center [371, 259] width 427 height 13
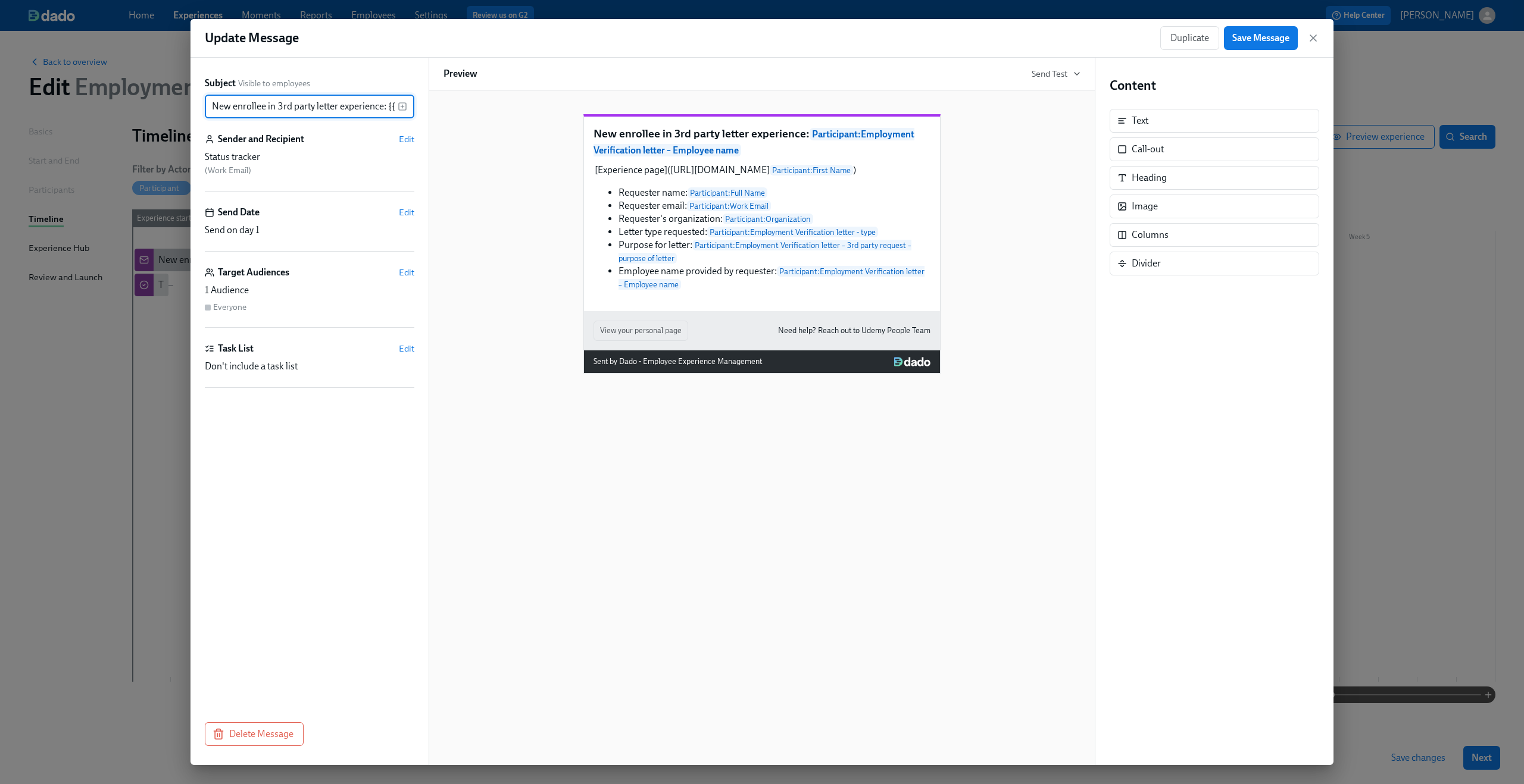
scroll to position [0, 243]
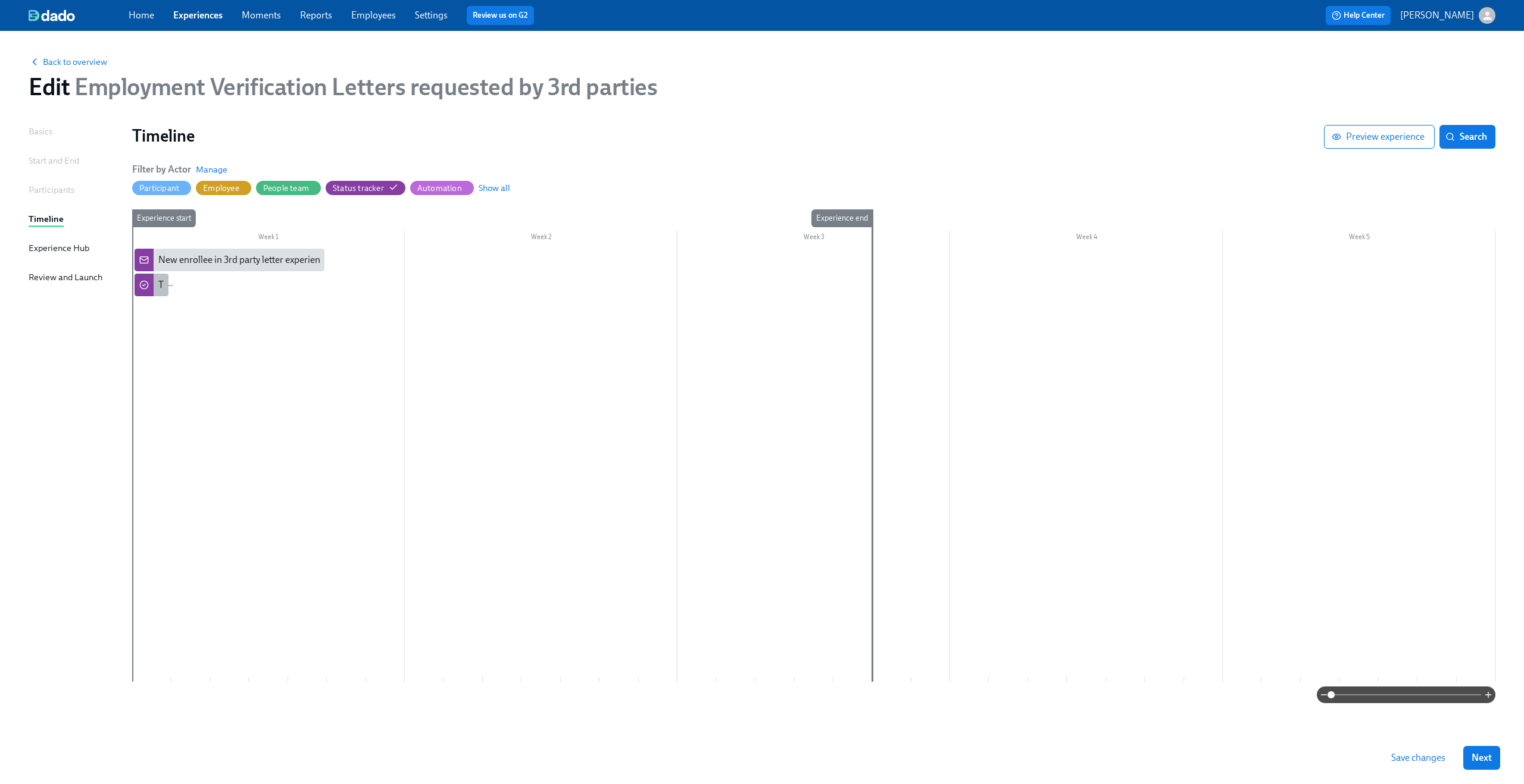
click at [149, 283] on div at bounding box center [144, 285] width 19 height 22
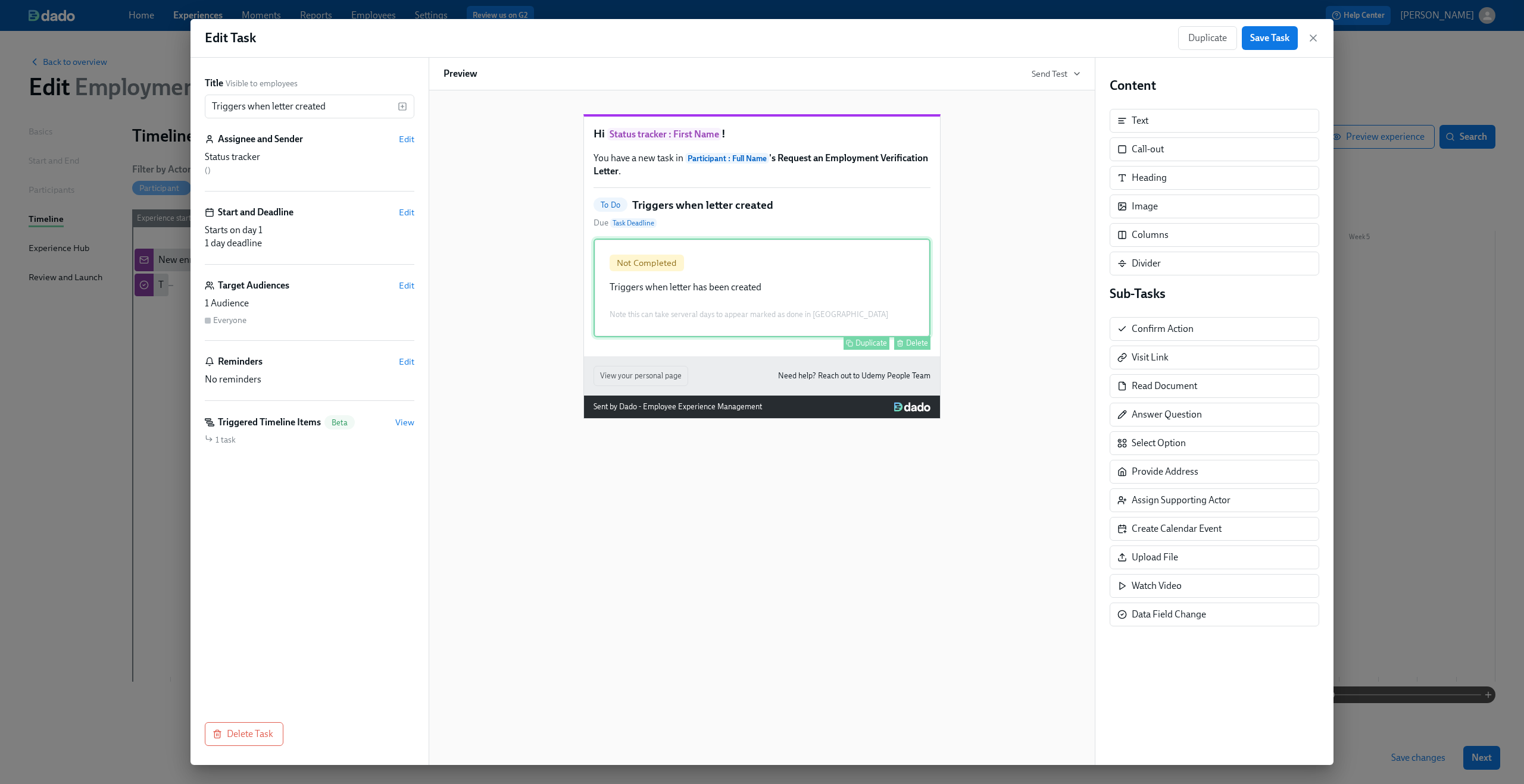
click at [718, 308] on div "Not Completed Triggers when letter has been created Note this can take serveral…" at bounding box center [762, 288] width 337 height 99
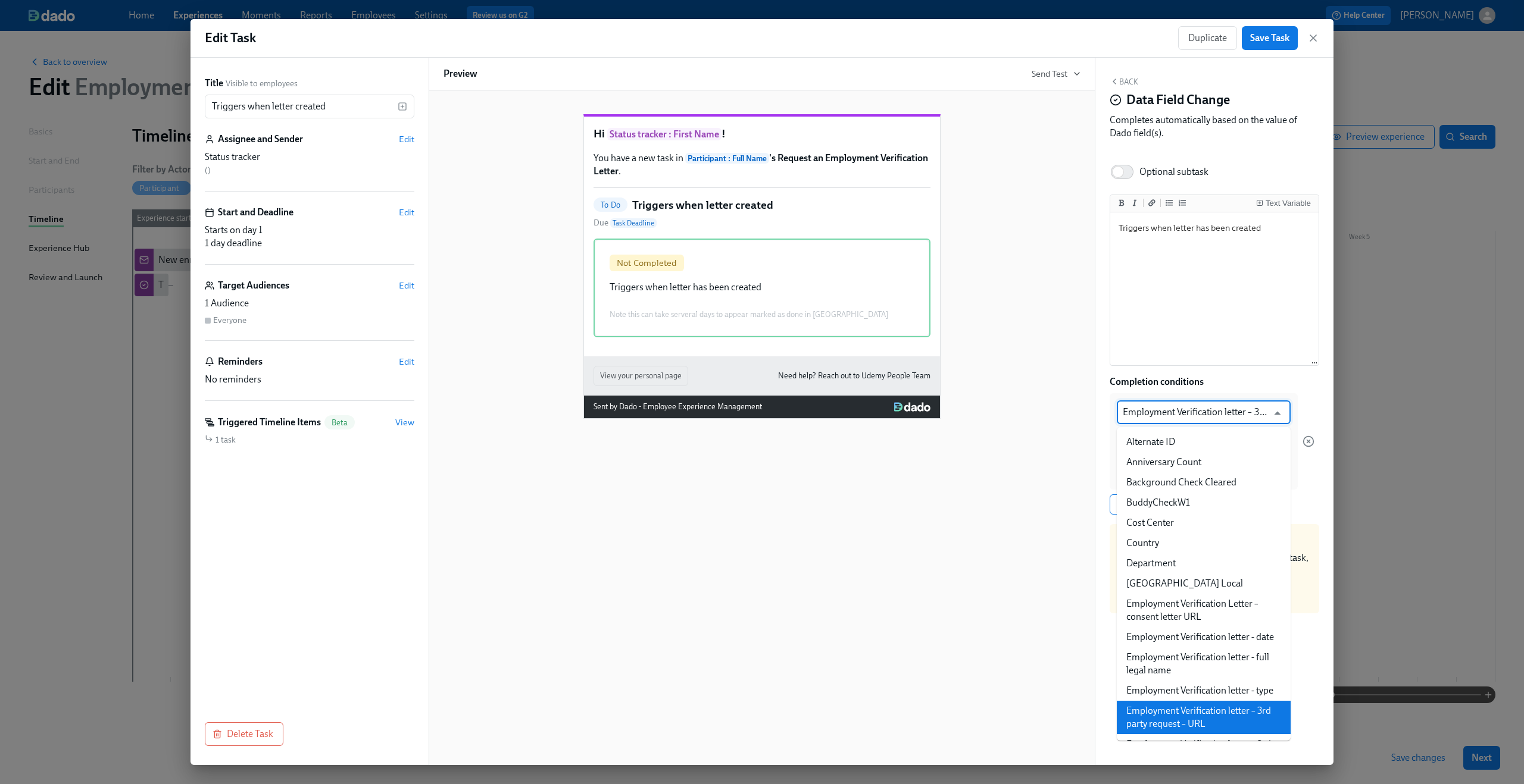
click at [1214, 409] on input "Employment Verification letter – 3rd party request – URL" at bounding box center [1194, 412] width 144 height 24
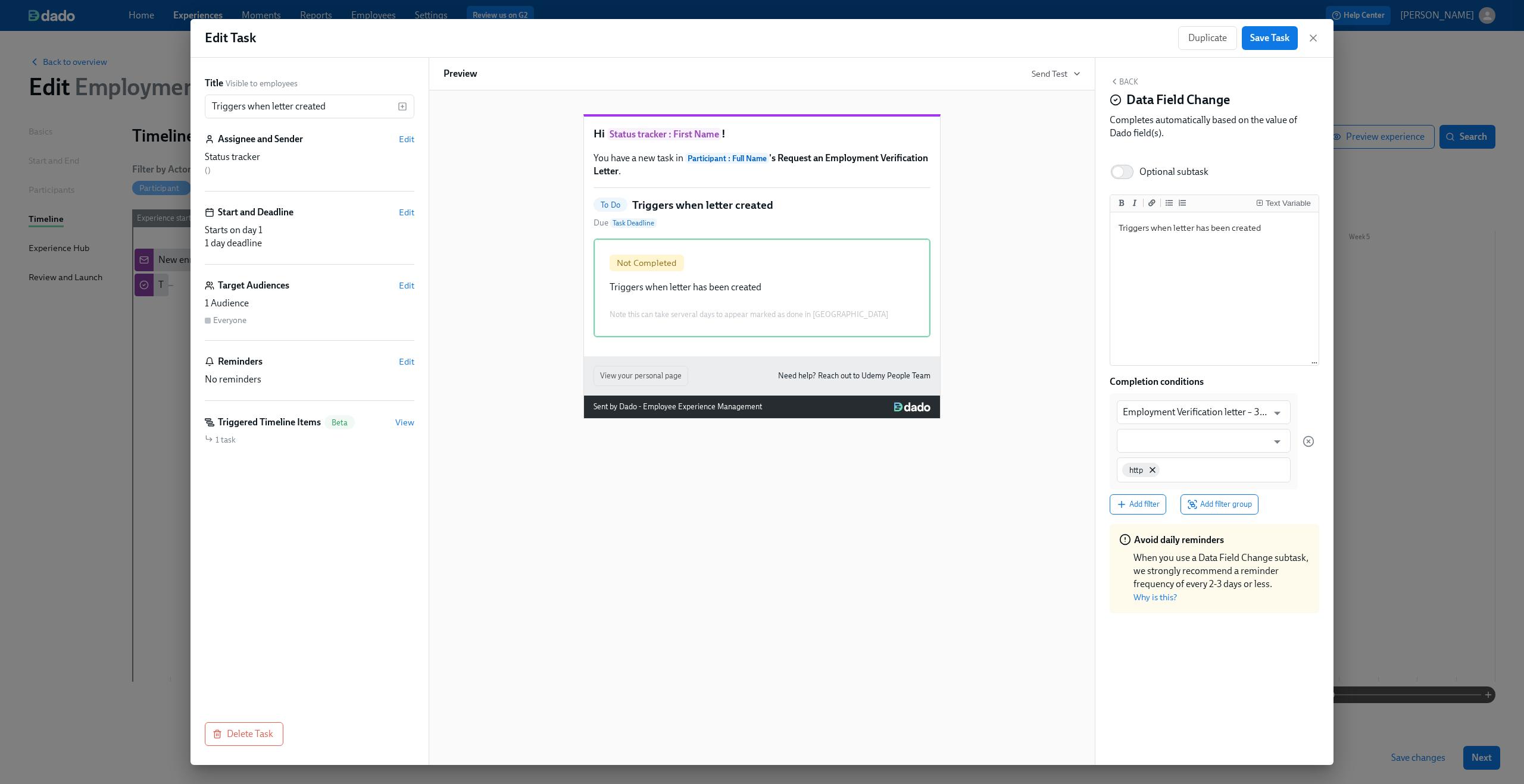
click at [1035, 330] on div "Hi Status tracker : First Name ! You have a new task in Participant : Full Name…" at bounding box center [761, 256] width 637 height 323
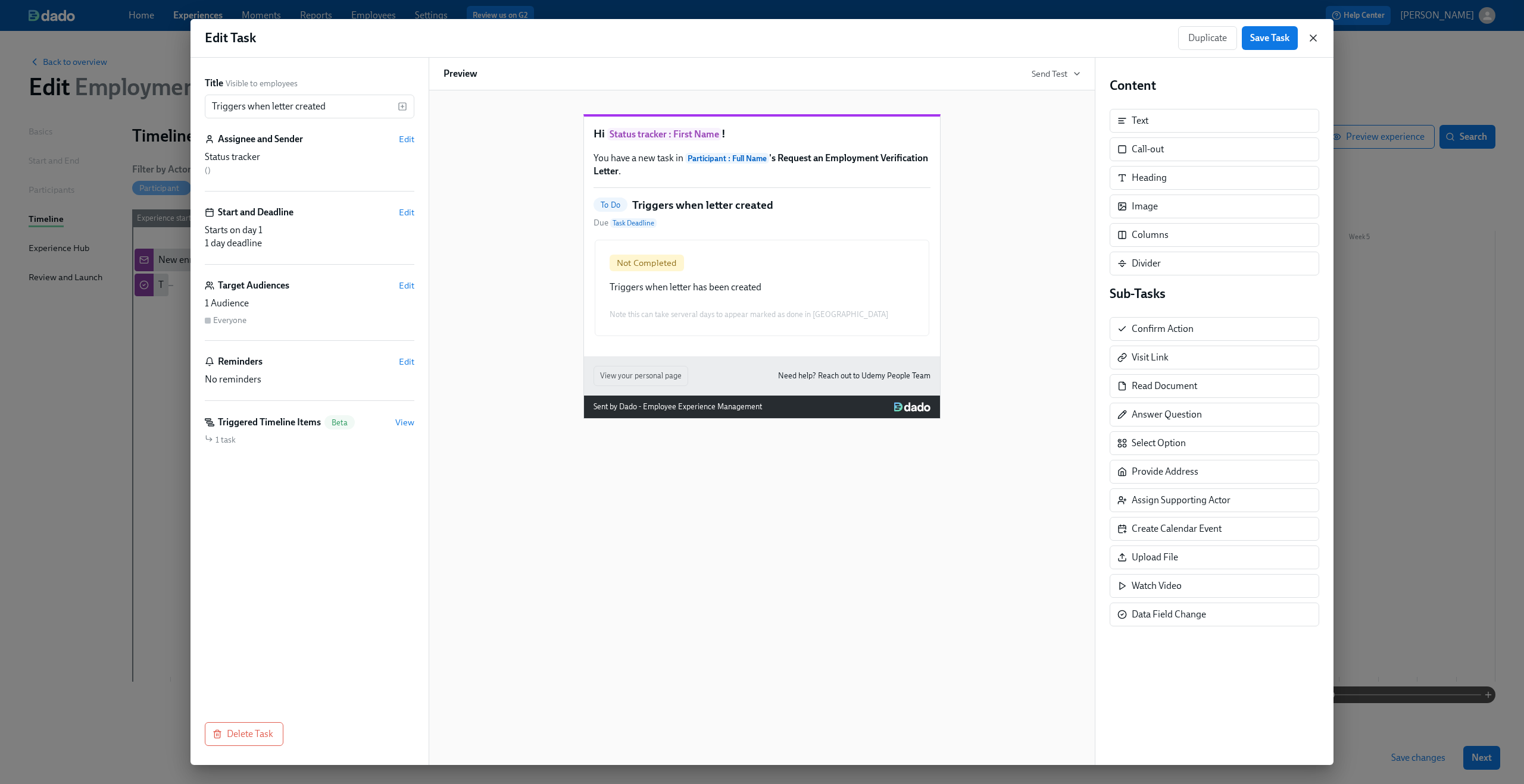
click at [1312, 38] on icon "button" at bounding box center [1313, 38] width 6 height 6
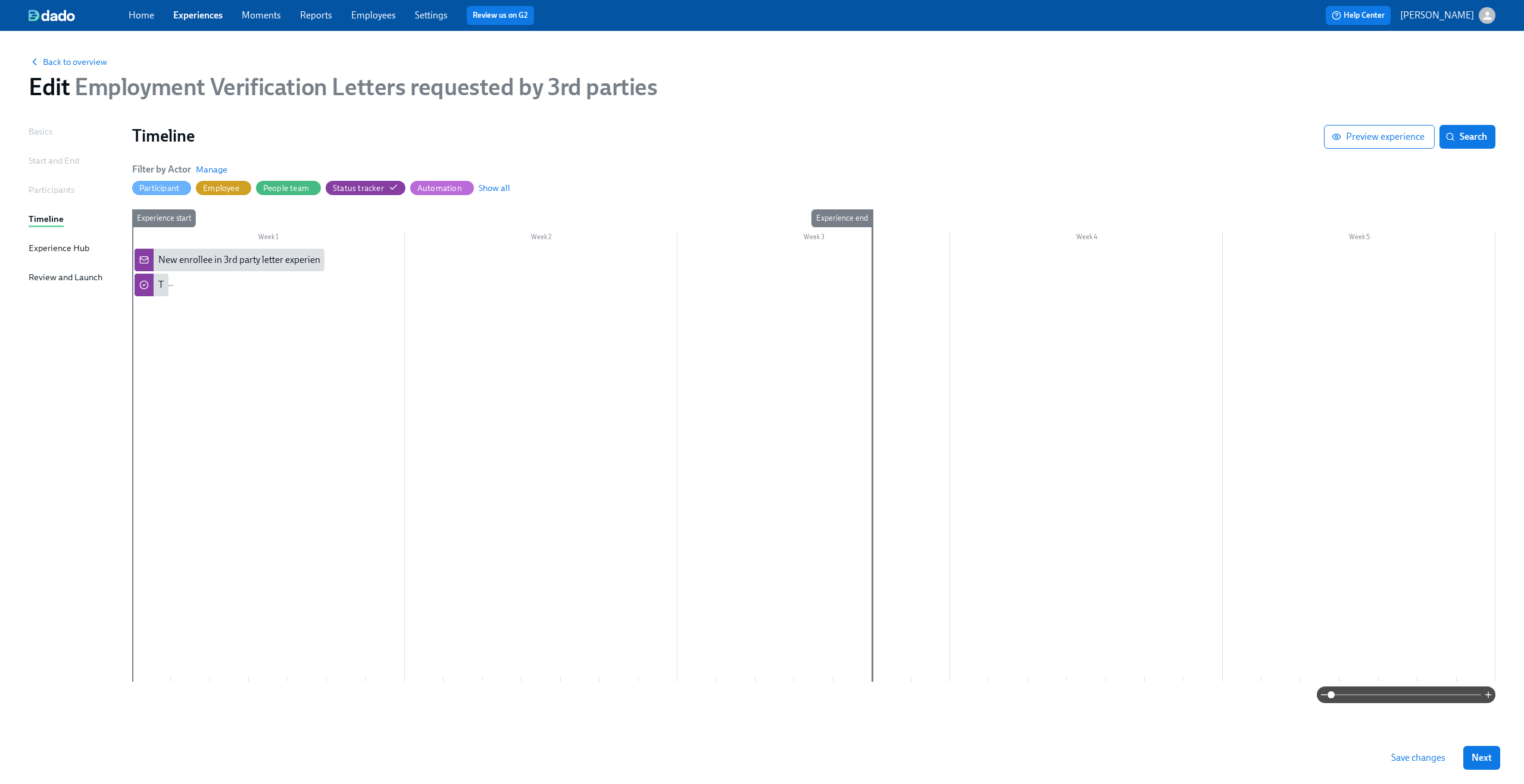
click at [204, 22] on span "Experiences" at bounding box center [198, 15] width 49 height 13
click at [201, 19] on link "Experiences" at bounding box center [198, 15] width 49 height 12
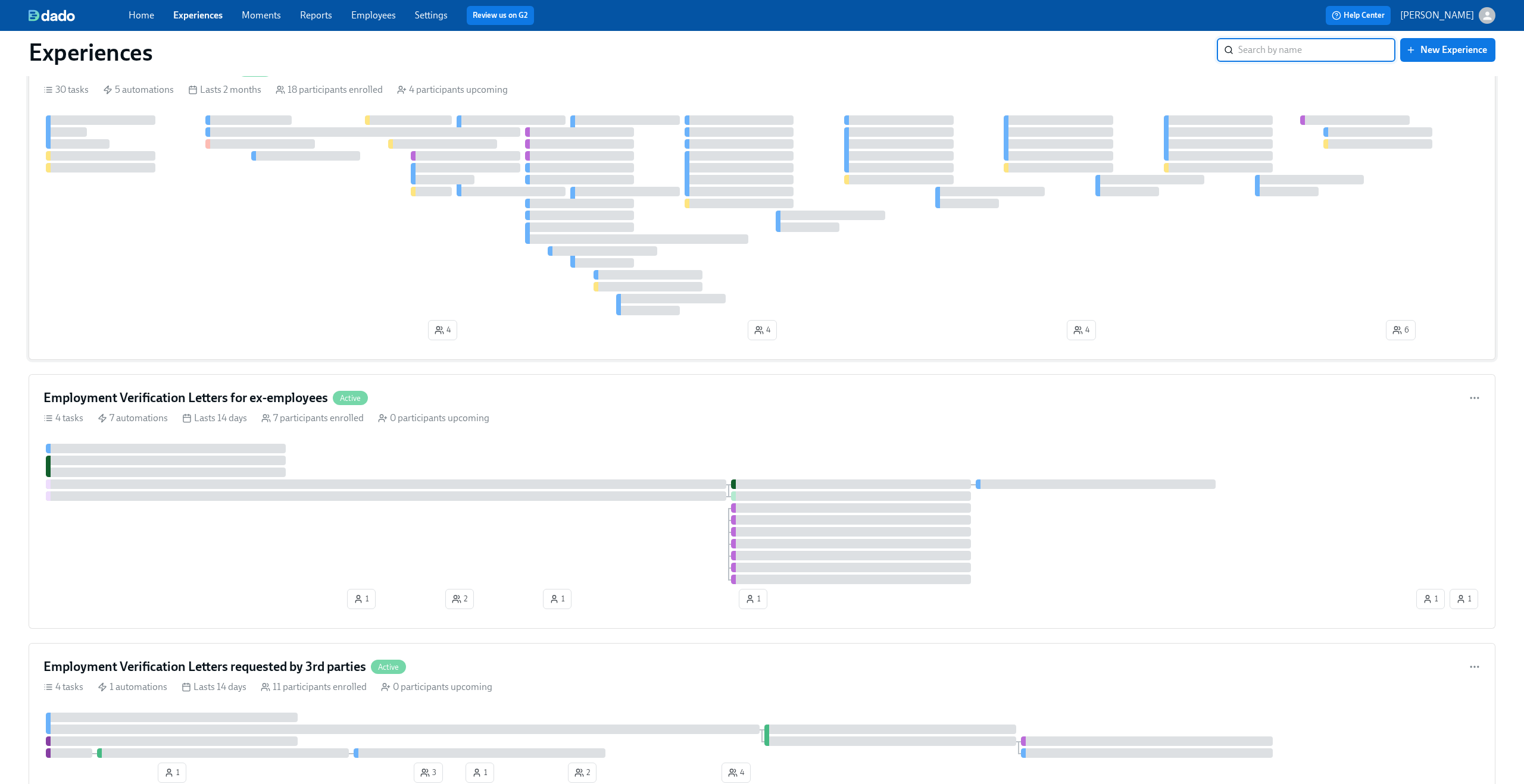
scroll to position [894, 0]
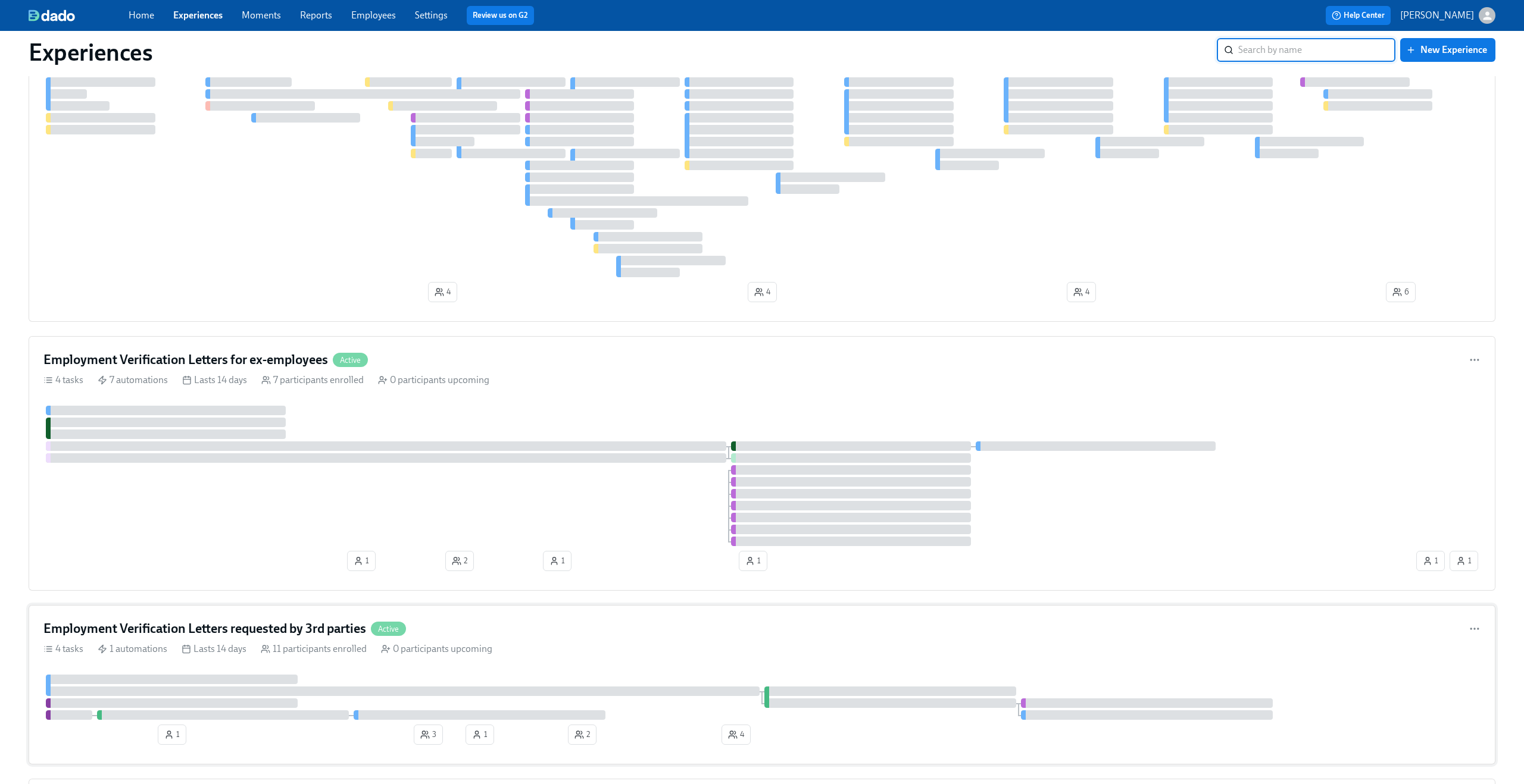
click at [567, 630] on div "Employment Verification Letters requested by 3rd parties Active" at bounding box center [761, 628] width 1437 height 18
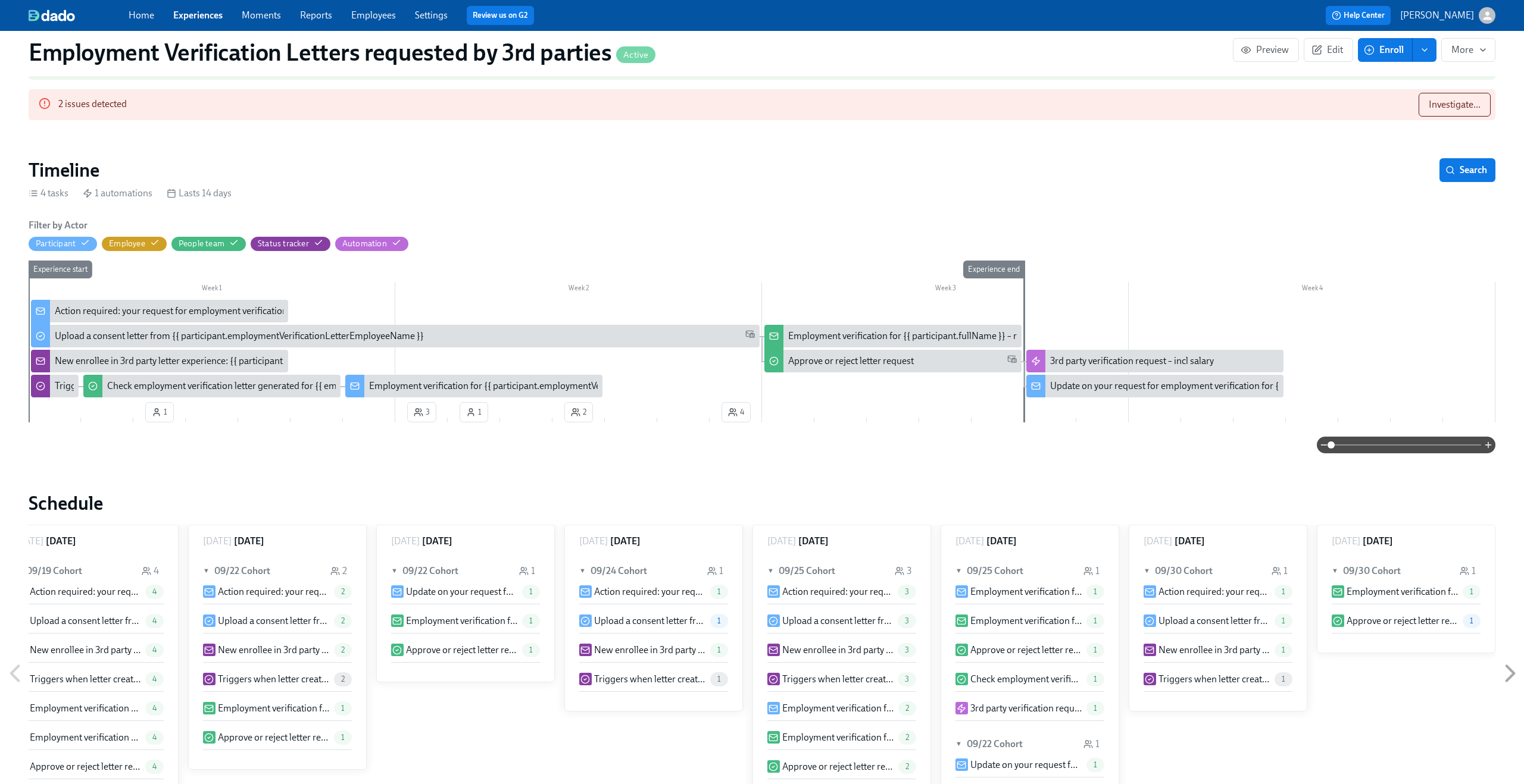
scroll to position [198, 0]
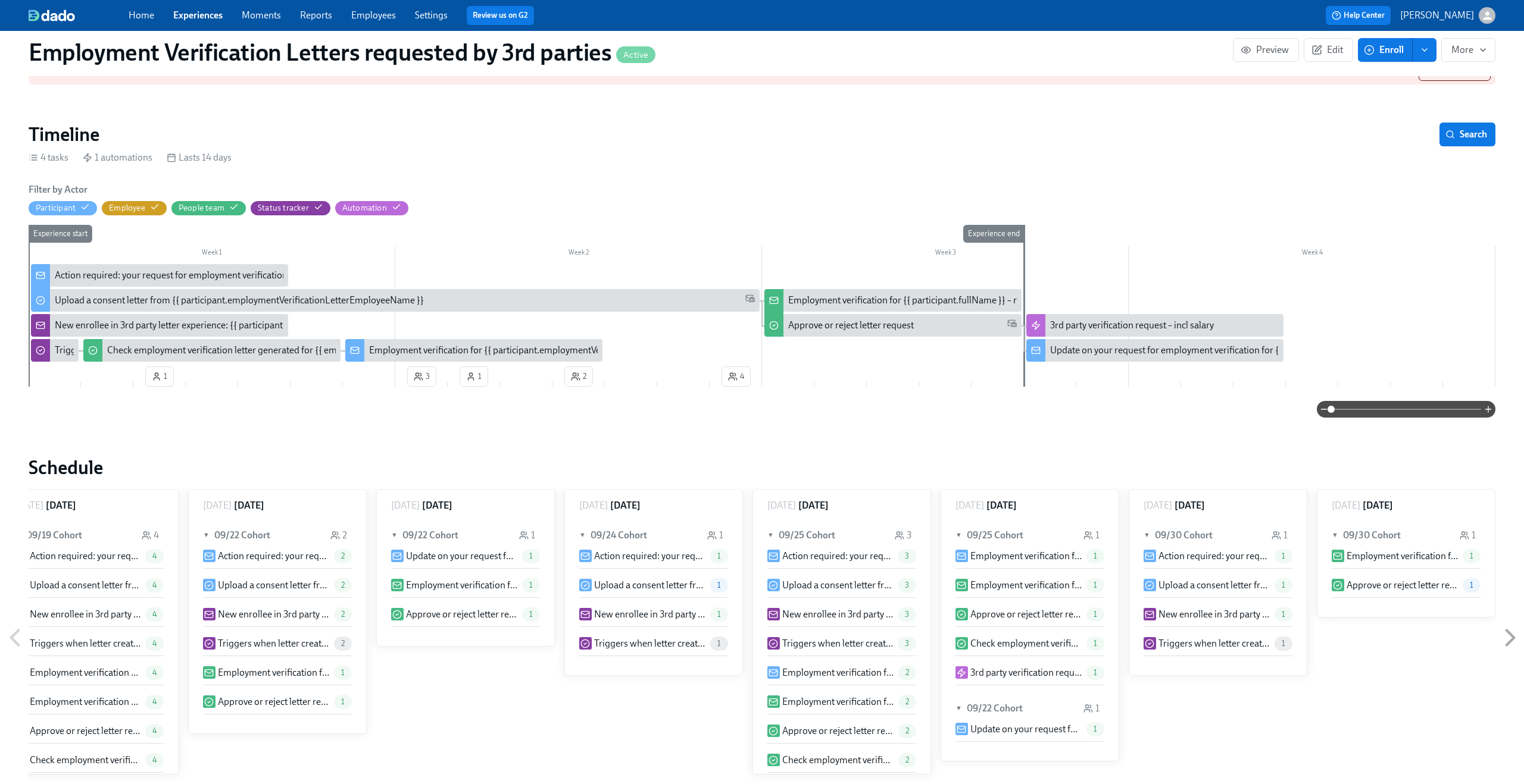
click at [164, 326] on div "New enrollee in 3rd party letter experience: {{ participant.employmentVerificat…" at bounding box center [268, 325] width 427 height 13
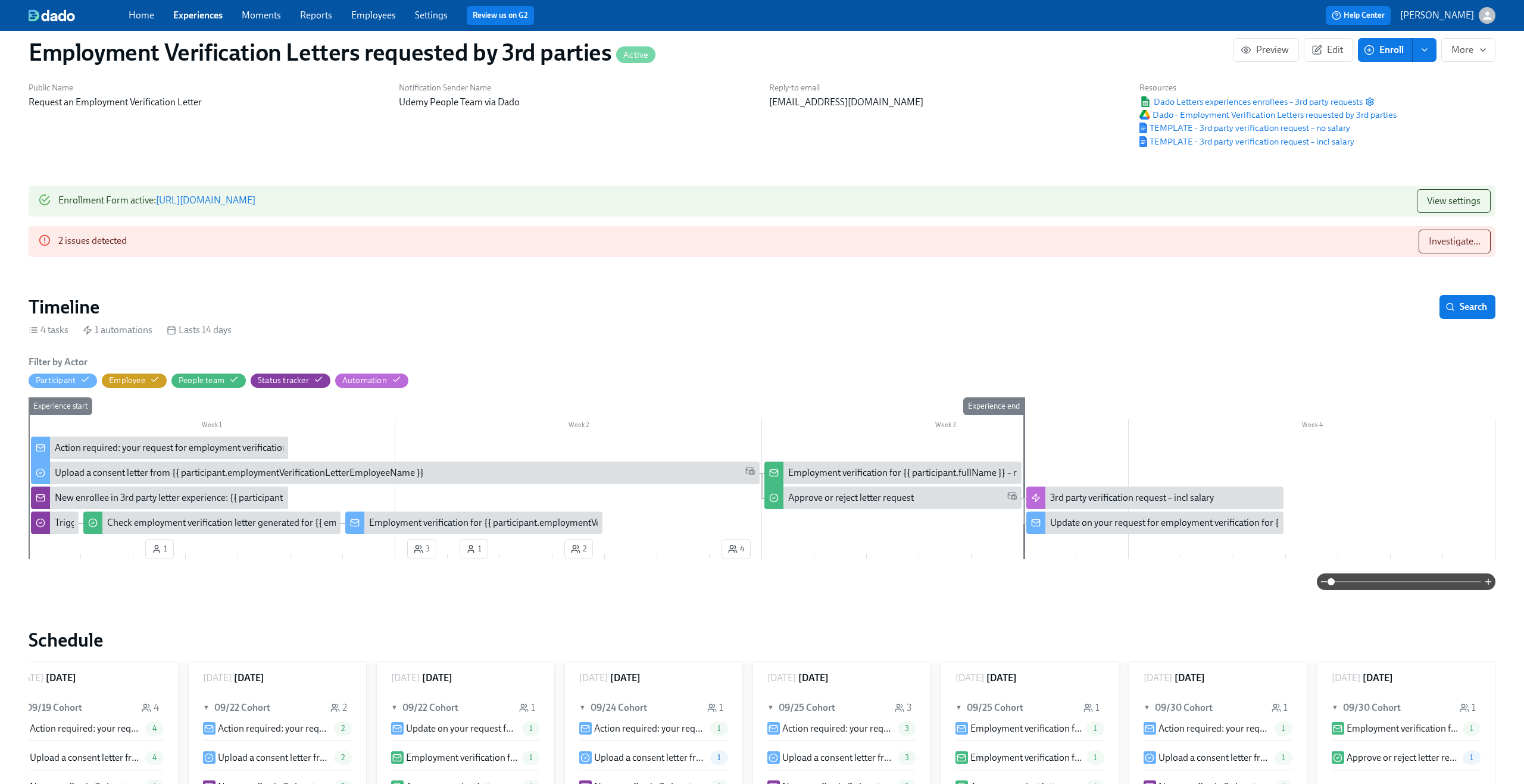
scroll to position [30, 0]
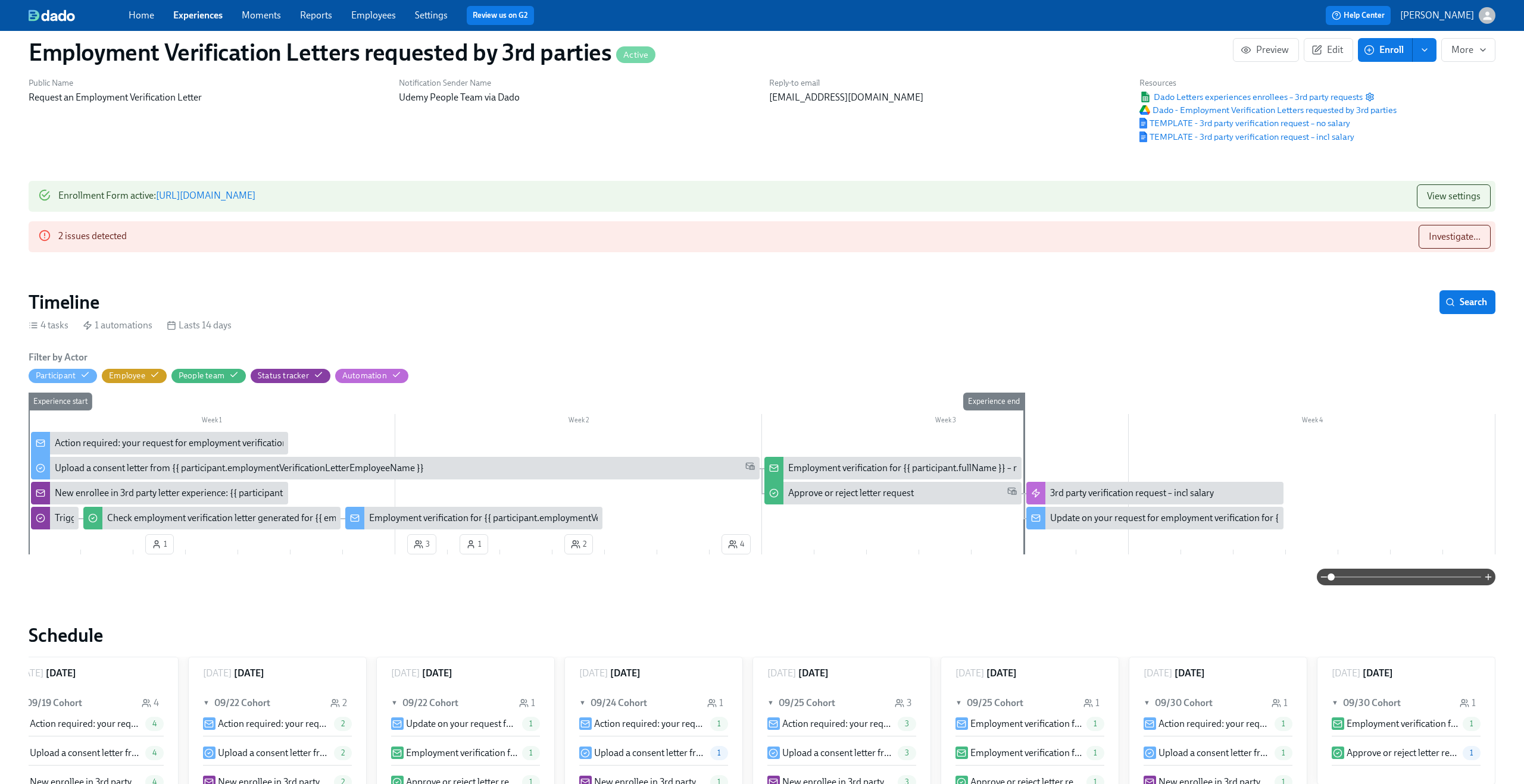
click at [721, 298] on div "Timeline Search" at bounding box center [762, 302] width 1467 height 24
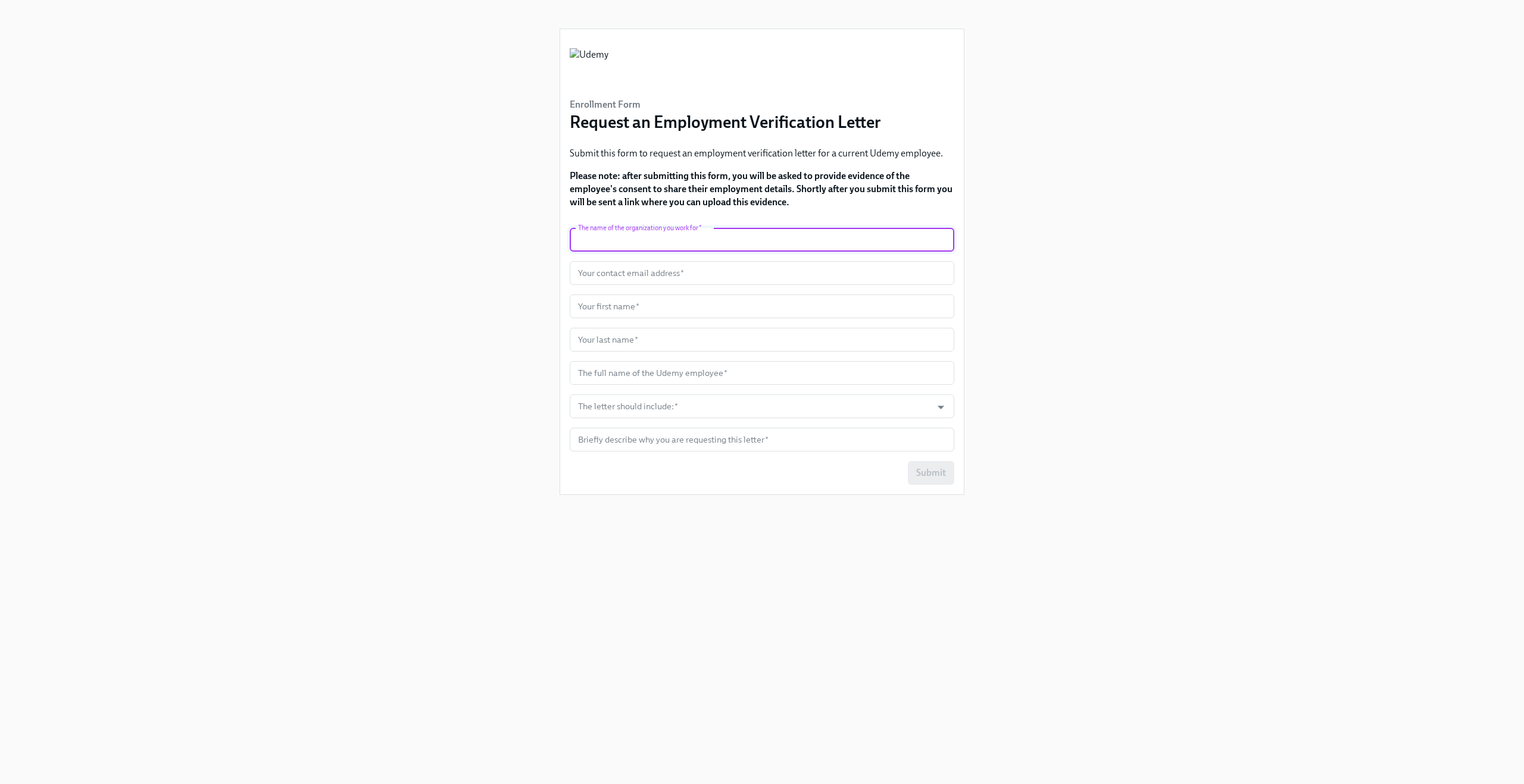
click at [639, 247] on input "text" at bounding box center [762, 239] width 384 height 24
click at [422, 227] on div "Enrollment Form Request an Employment Verification Letter Submit this form to r…" at bounding box center [762, 377] width 1467 height 755
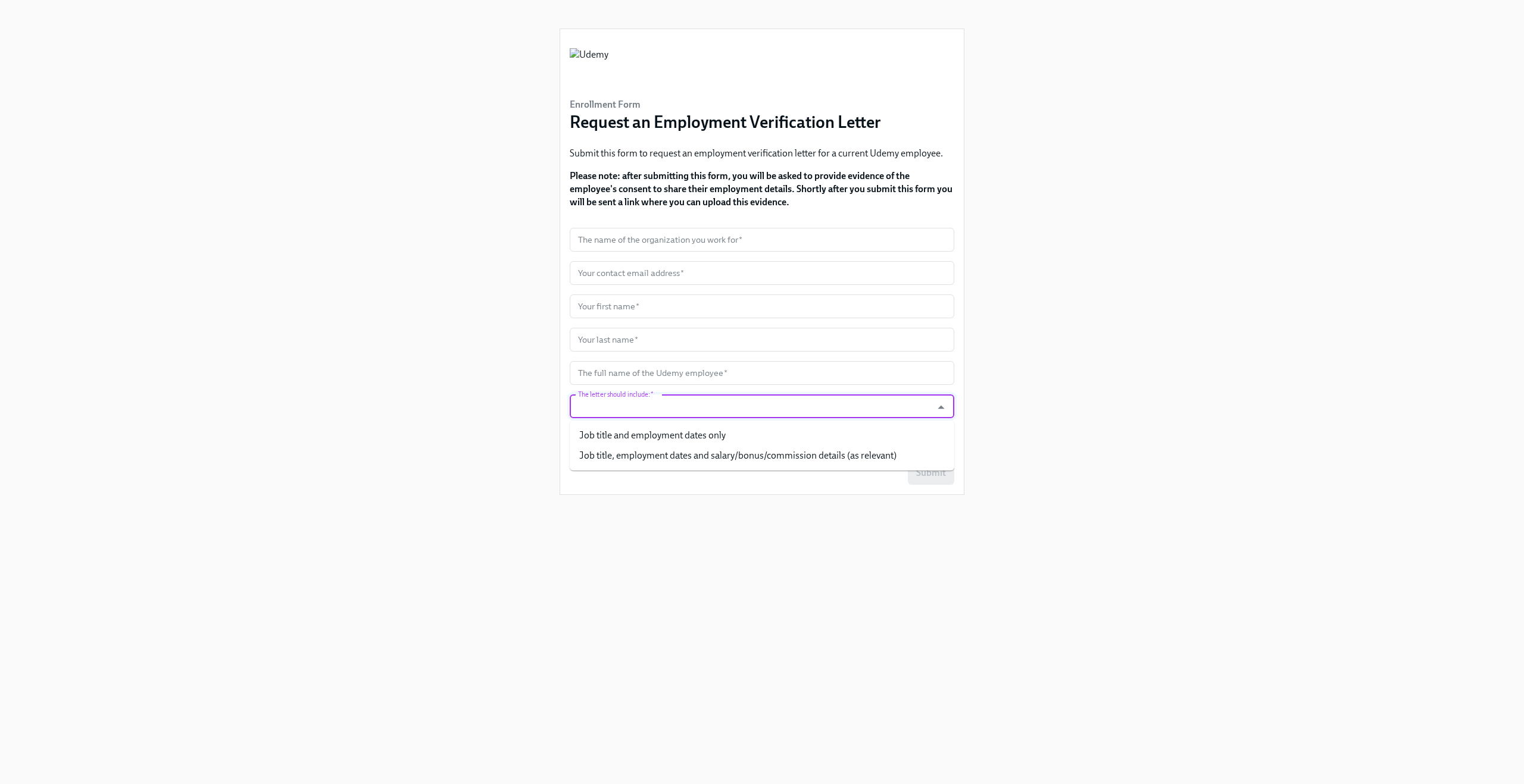
click at [664, 412] on input "The letter should include:   *" at bounding box center [750, 406] width 350 height 24
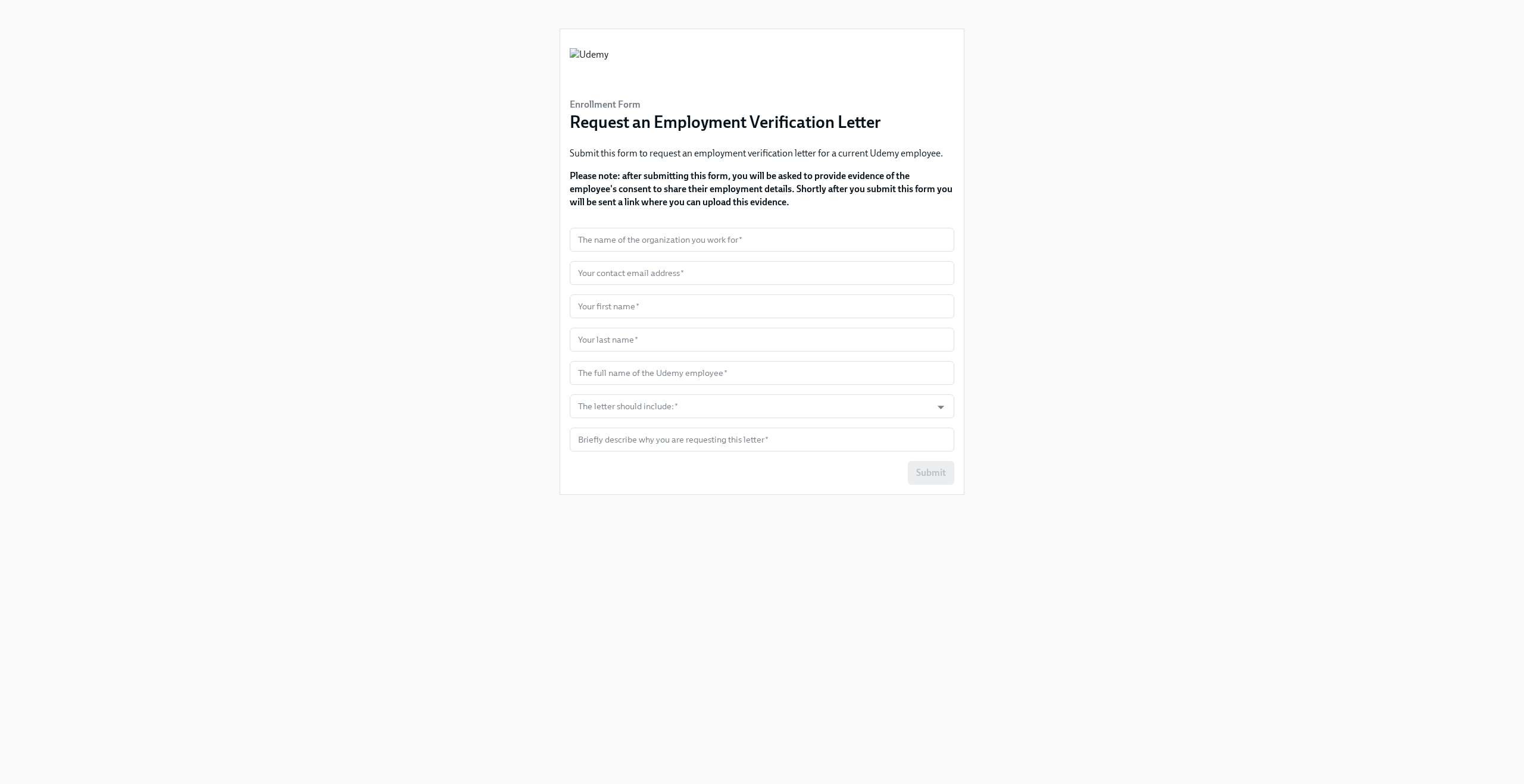
click at [456, 412] on div "Enrollment Form Request an Employment Verification Letter Submit this form to r…" at bounding box center [762, 377] width 1467 height 755
click at [591, 436] on input "text" at bounding box center [762, 439] width 384 height 24
click at [513, 398] on div "Enrollment Form Request an Employment Verification Letter Submit this form to r…" at bounding box center [762, 377] width 1467 height 755
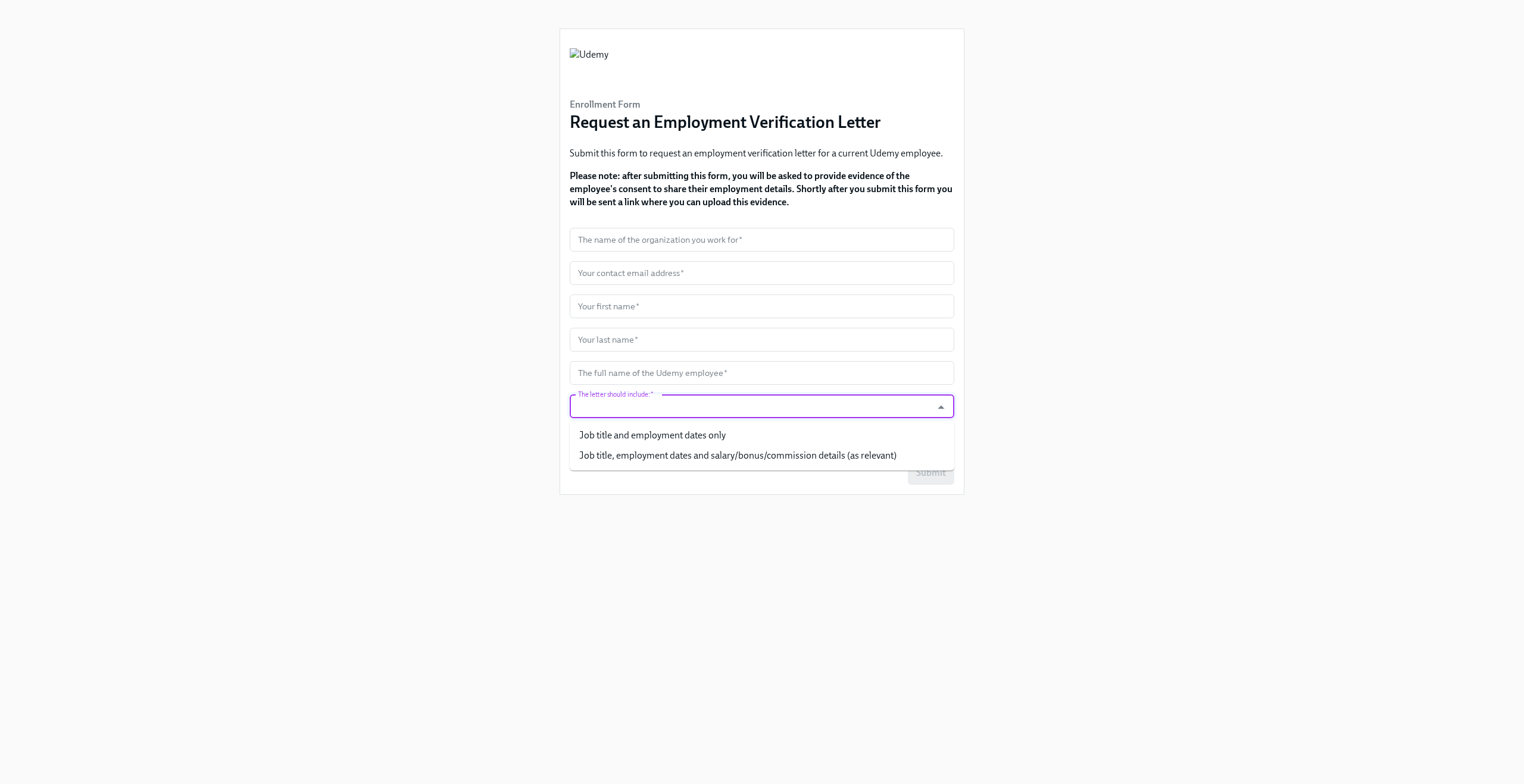
click at [590, 400] on input "The letter should include:   *" at bounding box center [750, 406] width 350 height 24
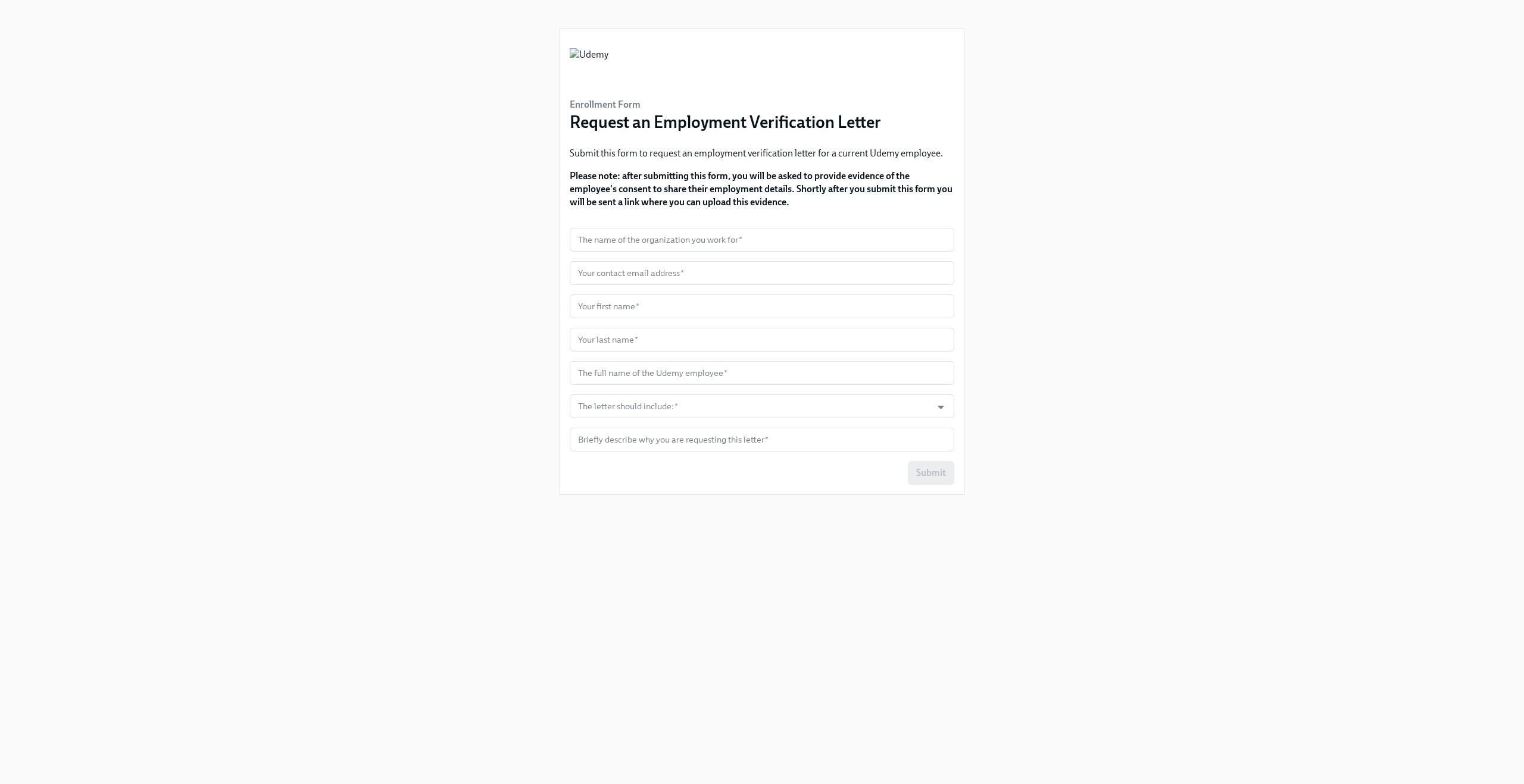
click at [441, 329] on div "Enrollment Form Request an Employment Verification Letter Submit this form to r…" at bounding box center [762, 377] width 1467 height 755
click at [714, 371] on input "text" at bounding box center [762, 373] width 384 height 24
drag, startPoint x: 689, startPoint y: 361, endPoint x: 583, endPoint y: 357, distance: 106.1
click at [583, 357] on form "The name of the organization you work for   * The name of the organization you …" at bounding box center [762, 356] width 384 height 257
click at [482, 320] on div "Enrollment Form Request an Employment Verification Letter Submit this form to r…" at bounding box center [762, 377] width 1467 height 755
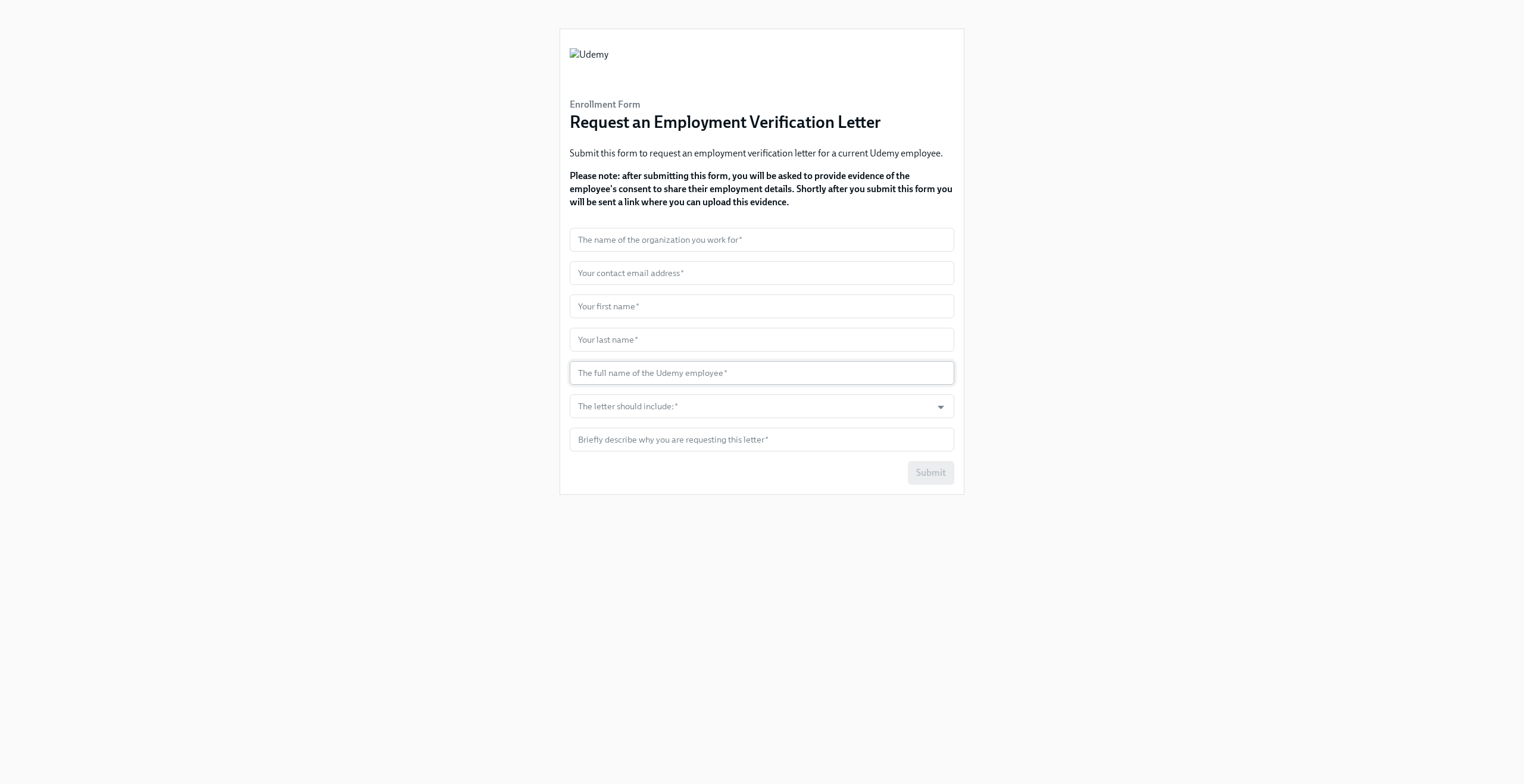
click at [720, 378] on input "text" at bounding box center [762, 373] width 384 height 24
drag, startPoint x: 693, startPoint y: 363, endPoint x: 589, endPoint y: 357, distance: 104.2
click at [588, 357] on form "The name of the organization you work for   * The name of the organization you …" at bounding box center [762, 356] width 384 height 257
click at [793, 157] on p "Submit this form to request an employment verification letter for a current Ude…" at bounding box center [762, 153] width 384 height 13
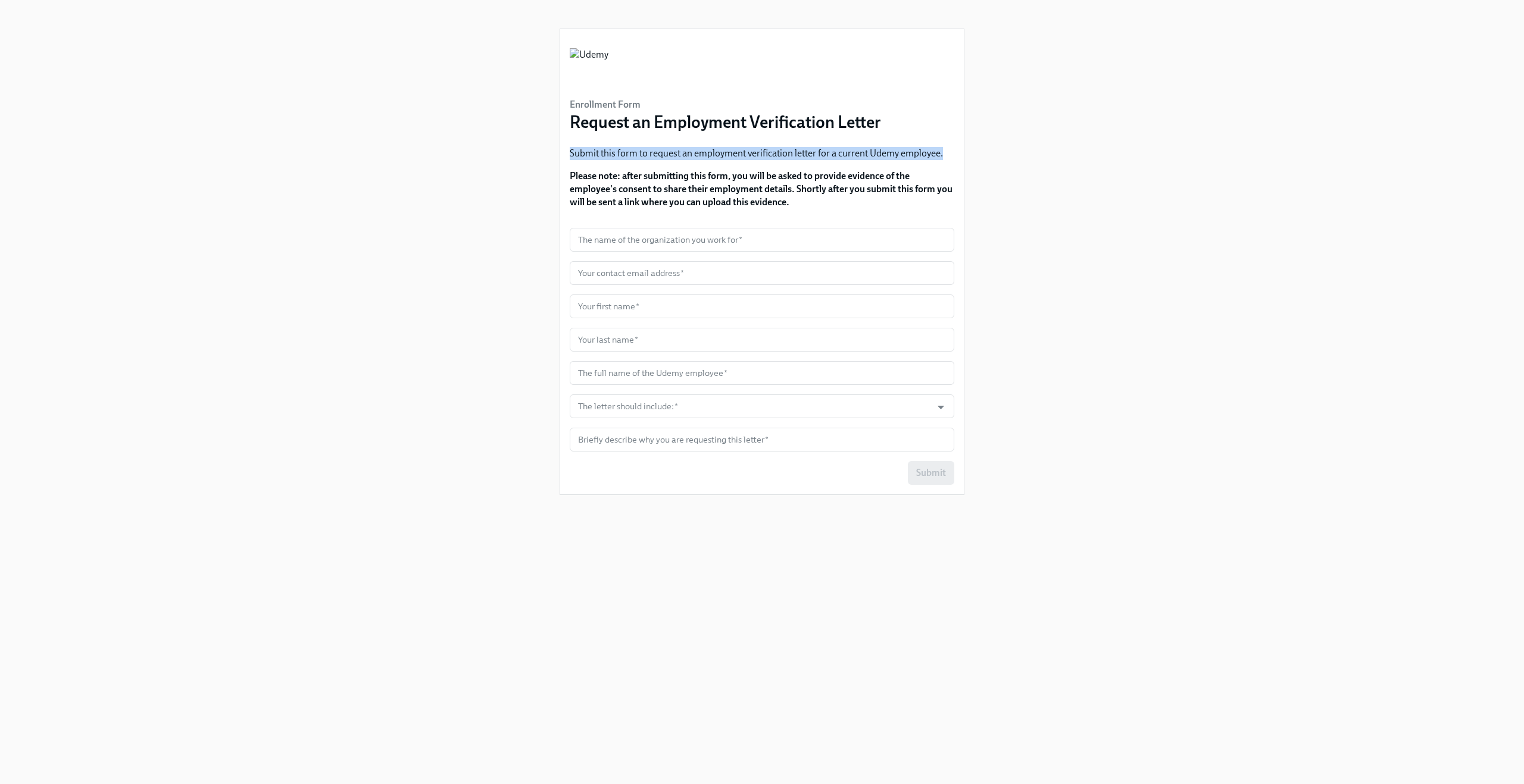
click at [793, 157] on p "Submit this form to request an employment verification letter for a current Ude…" at bounding box center [762, 153] width 384 height 13
copy div "Submit this form to request an employment verification letter for a current Ude…"
click at [1114, 305] on div "Enrollment Form Request an Employment Verification Letter Submit this form to r…" at bounding box center [762, 377] width 1467 height 755
click at [699, 506] on div "Enrollment Form Request an Employment Verification Letter Submit this form to r…" at bounding box center [762, 377] width 405 height 755
